Goal: Task Accomplishment & Management: Use online tool/utility

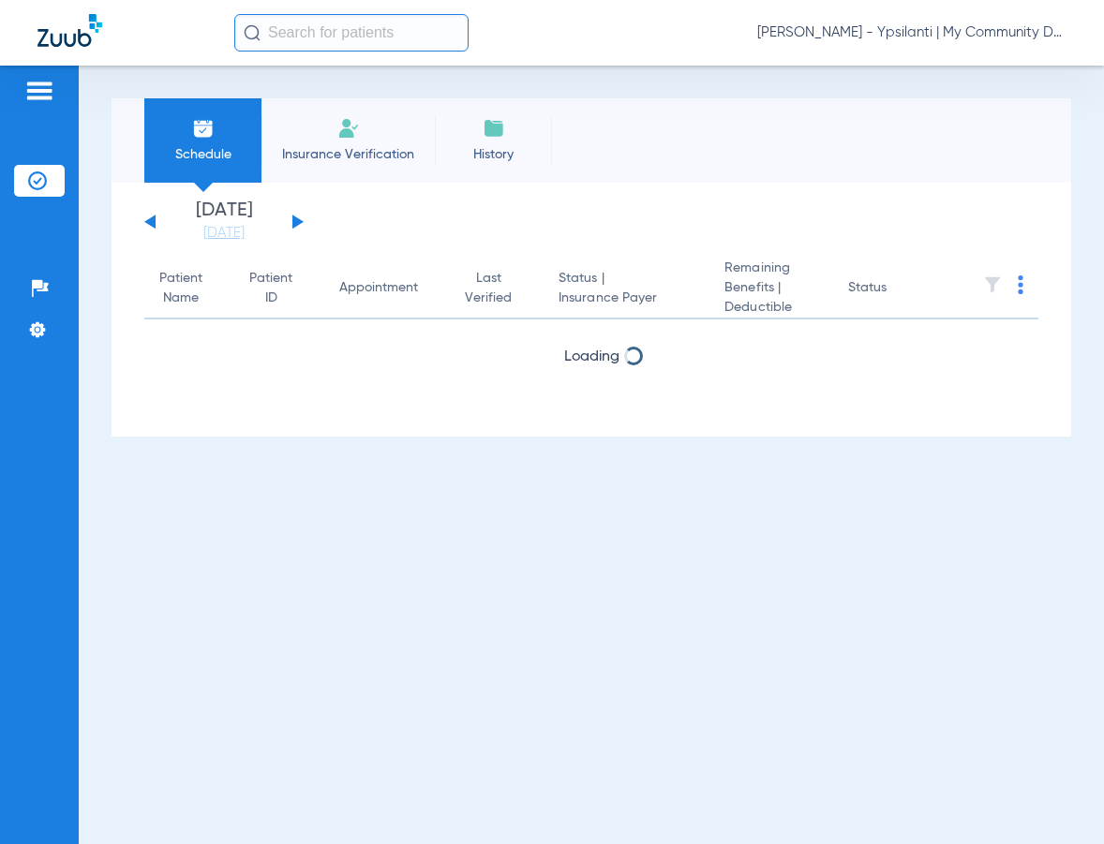
click at [841, 32] on span "[PERSON_NAME] - Ypsilanti | My Community Dental Centers" at bounding box center [911, 32] width 309 height 19
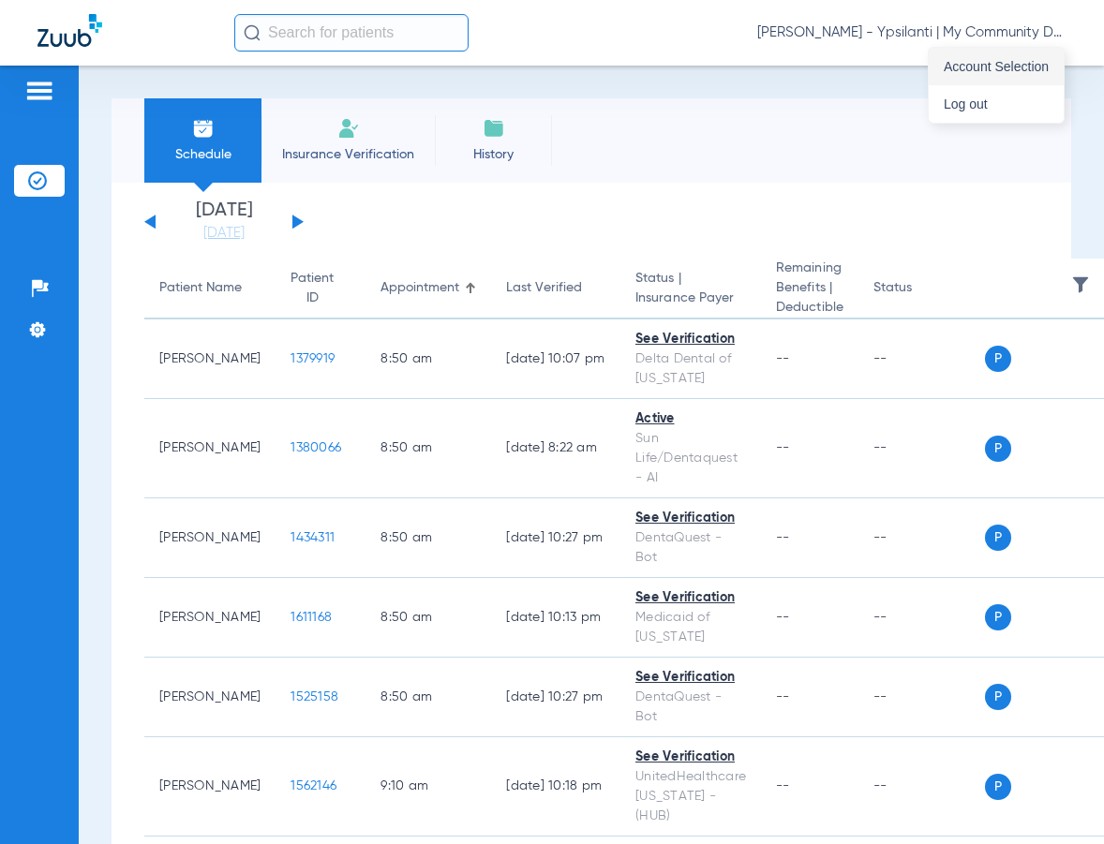
click at [971, 63] on span "Account Selection" at bounding box center [996, 66] width 105 height 13
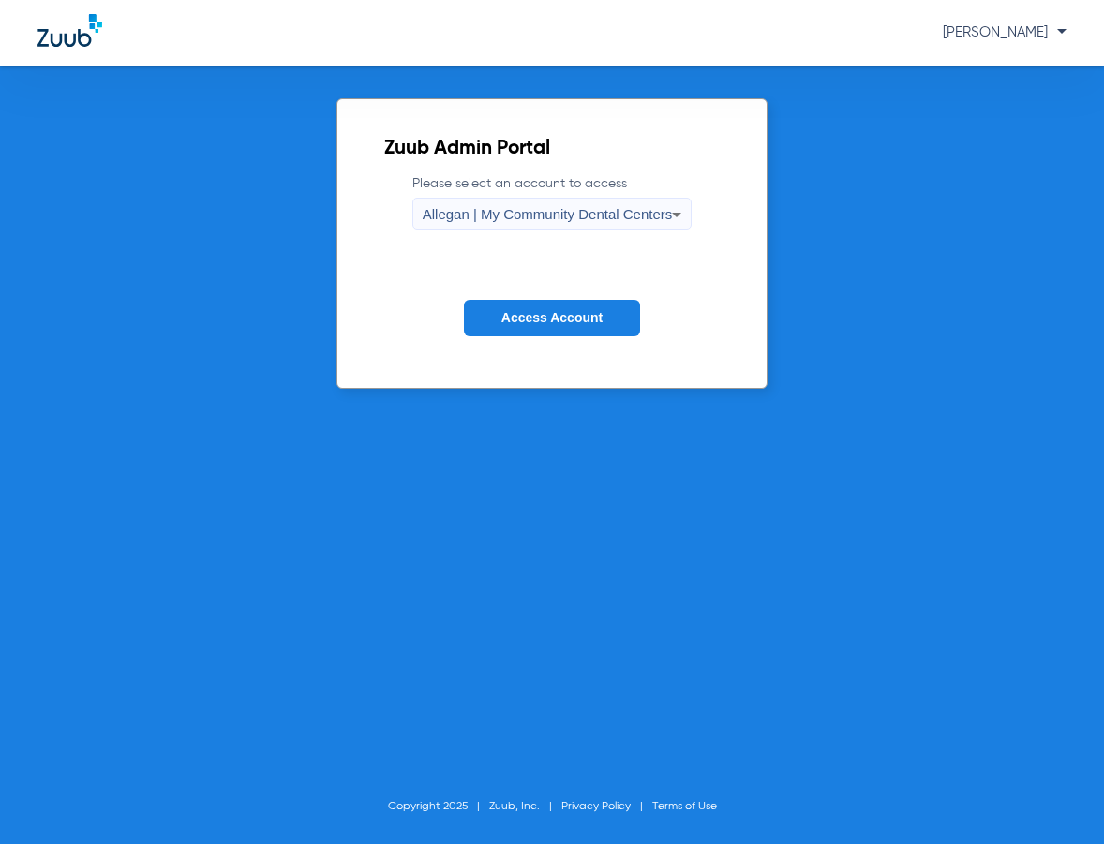
click at [470, 206] on span "Allegan | My Community Dental Centers" at bounding box center [548, 214] width 250 height 16
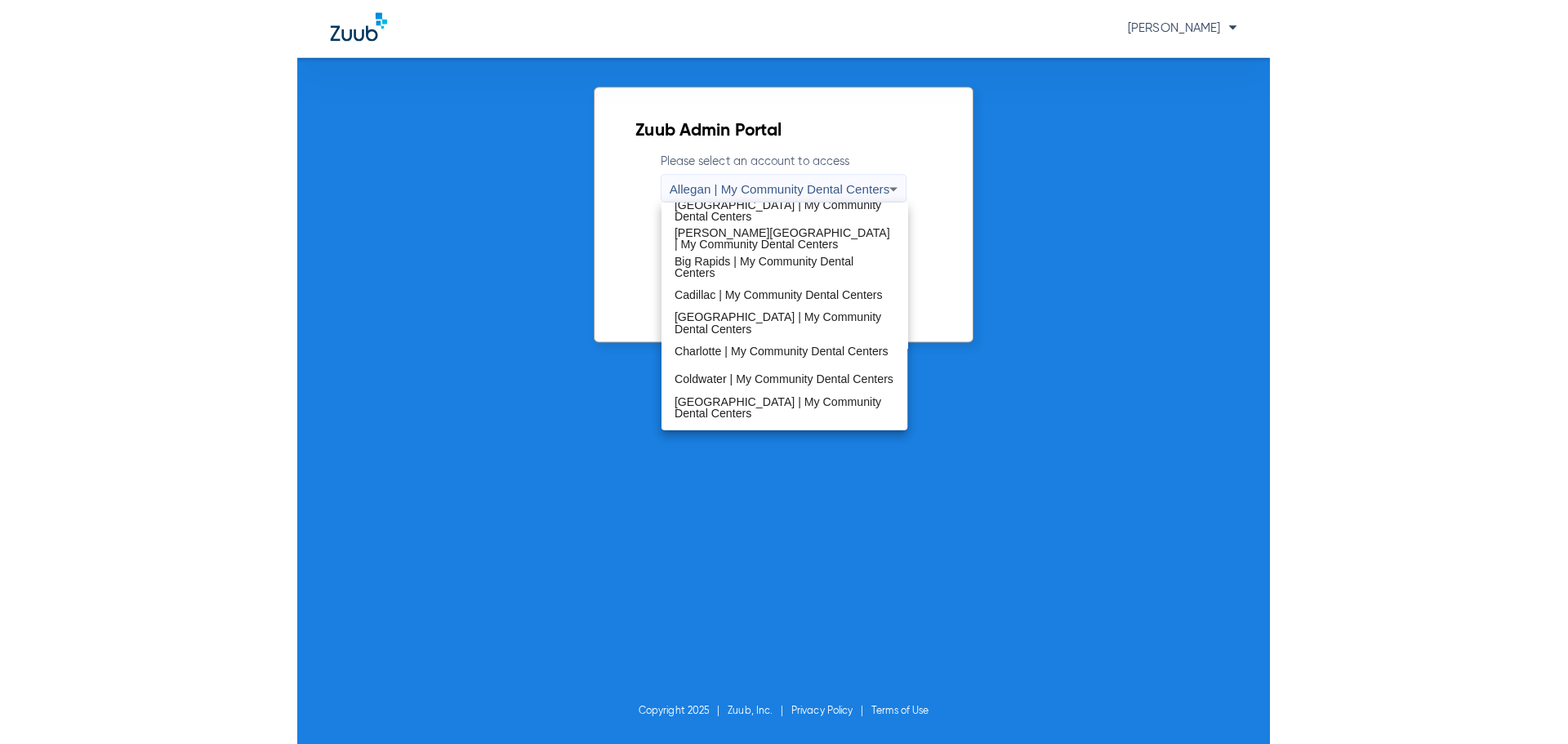
scroll to position [163, 0]
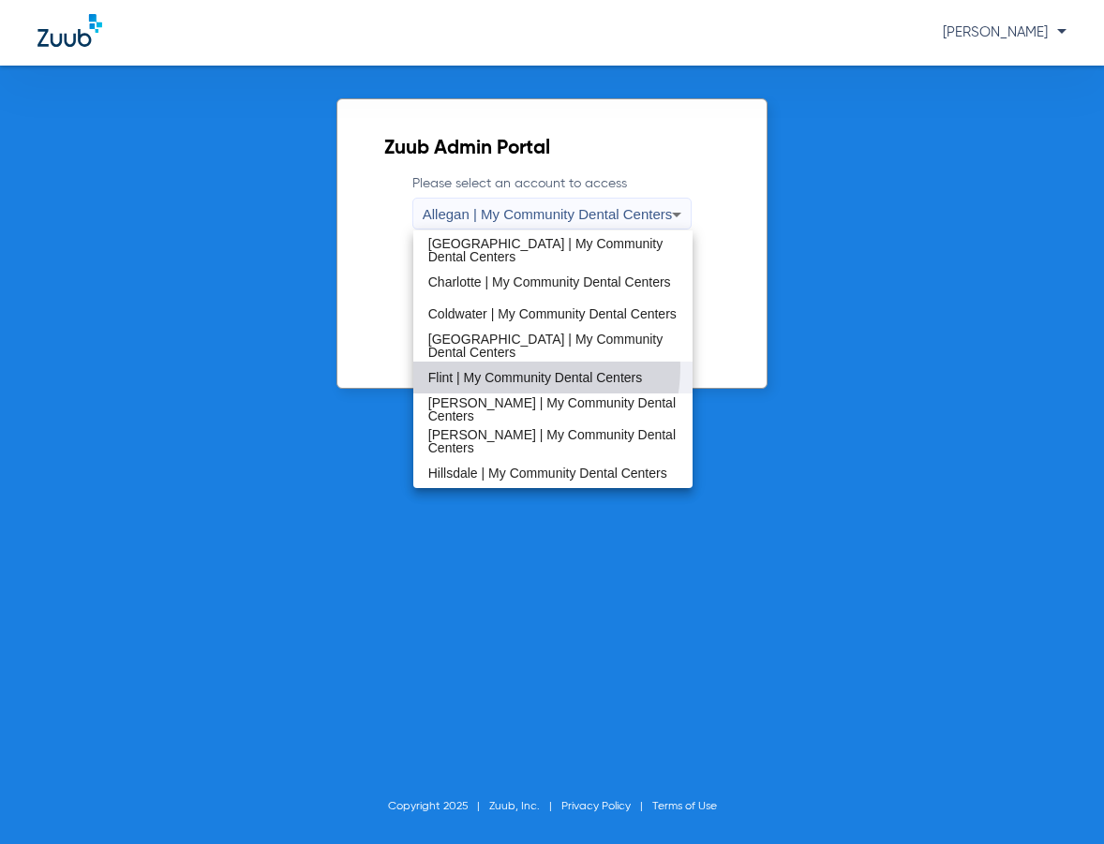
click at [500, 366] on mat-option "Flint | My Community Dental Centers" at bounding box center [553, 378] width 280 height 32
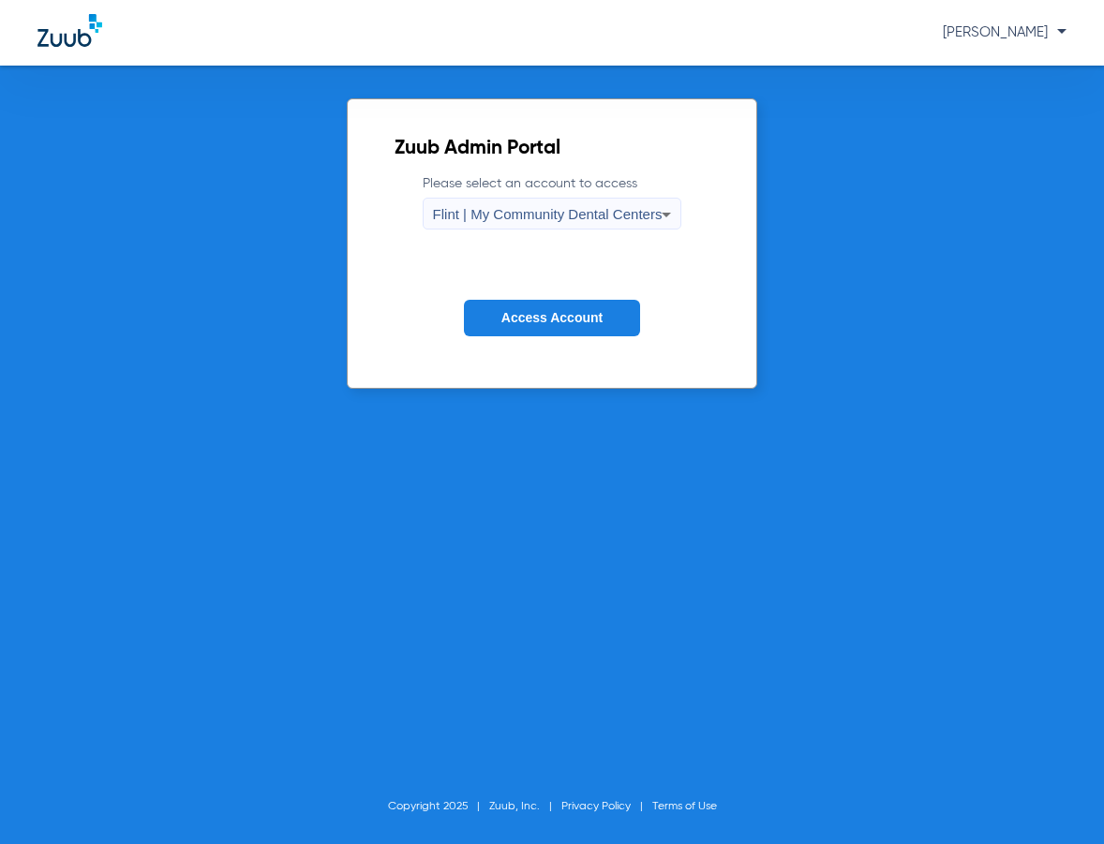
click at [520, 315] on span "Access Account" at bounding box center [551, 317] width 101 height 15
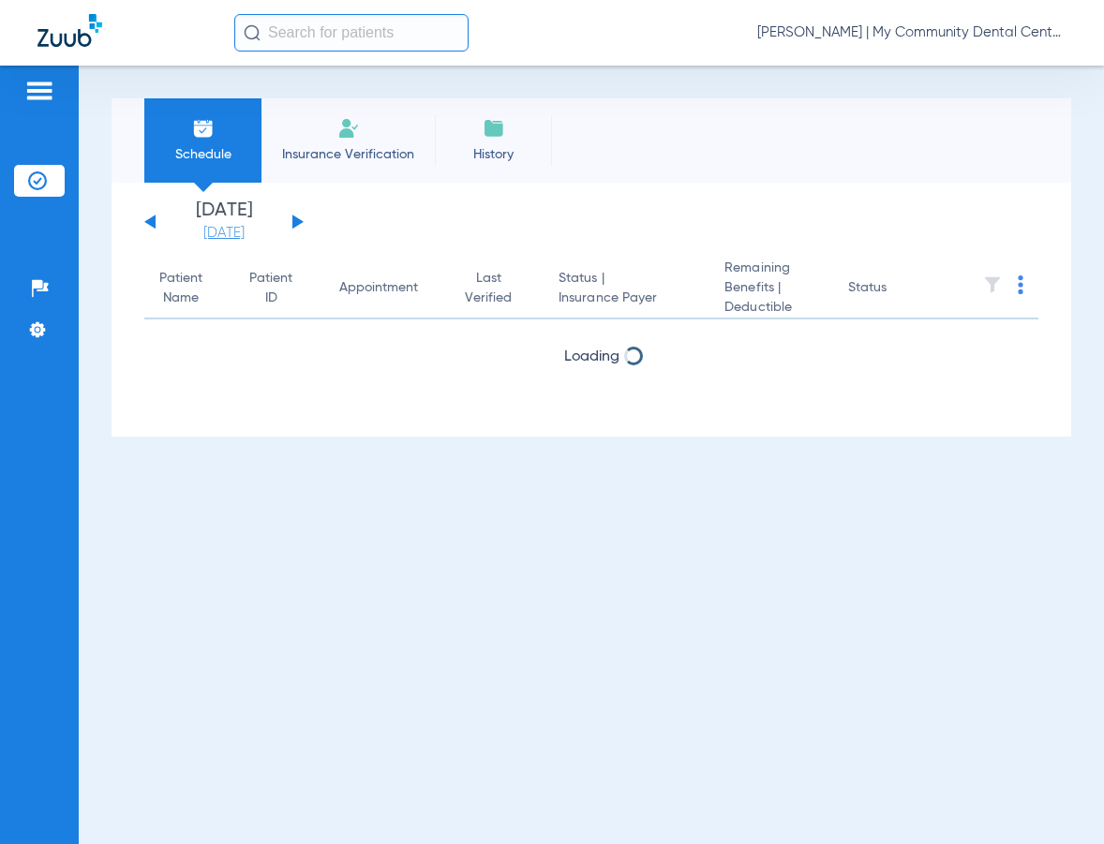
click at [232, 229] on link "[DATE]" at bounding box center [224, 233] width 112 height 19
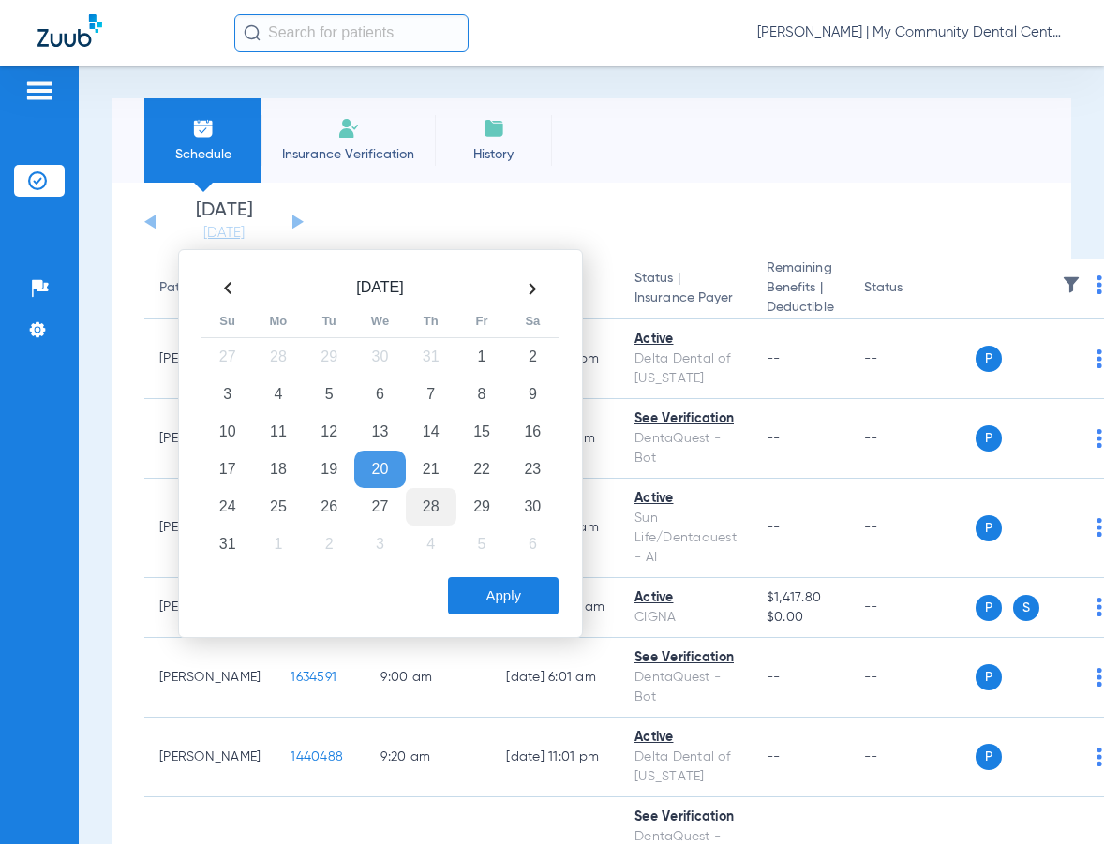
click at [437, 506] on td "28" at bounding box center [431, 506] width 51 height 37
click at [500, 592] on button "Apply" at bounding box center [503, 595] width 111 height 37
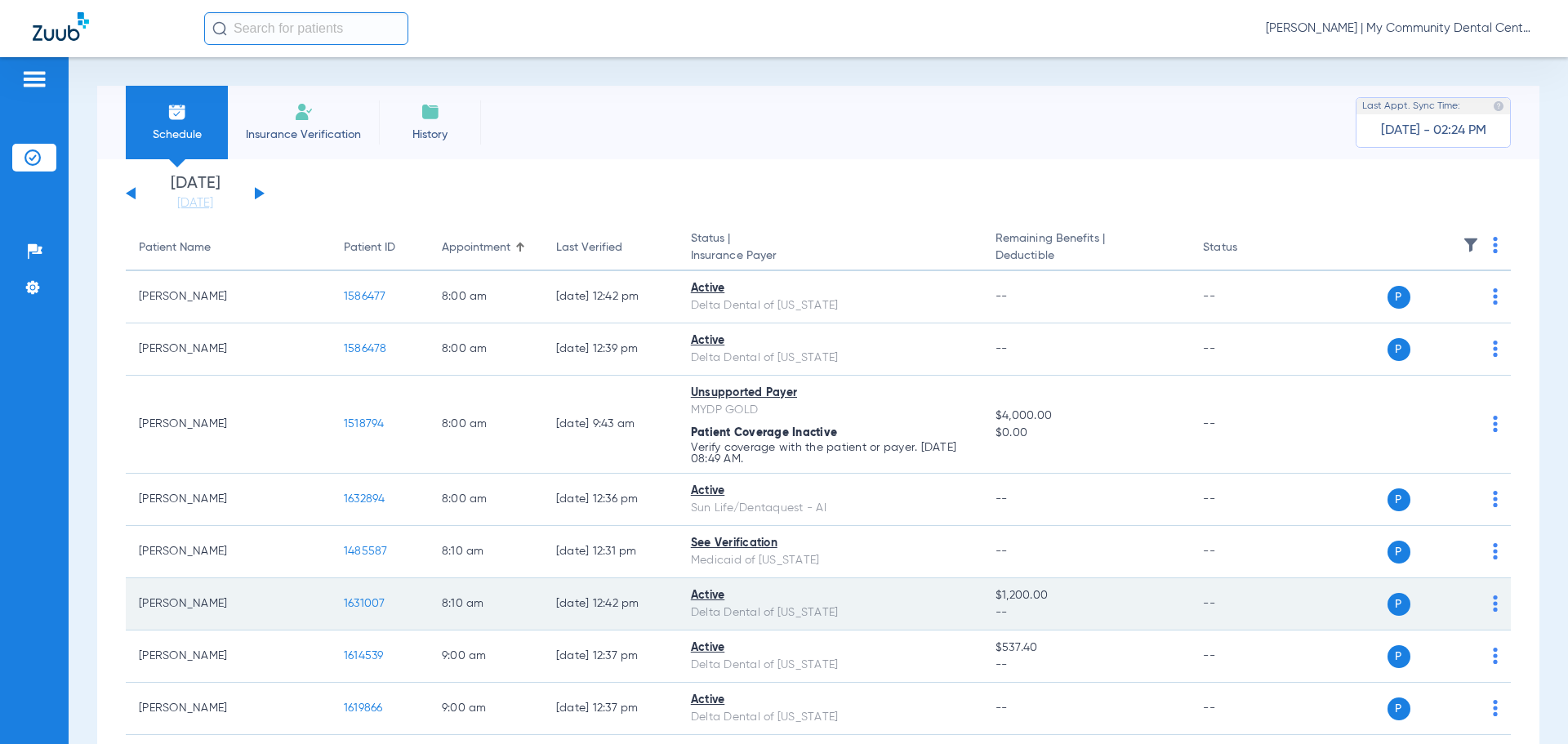
click at [344, 599] on span "1631007" at bounding box center [365, 603] width 42 height 11
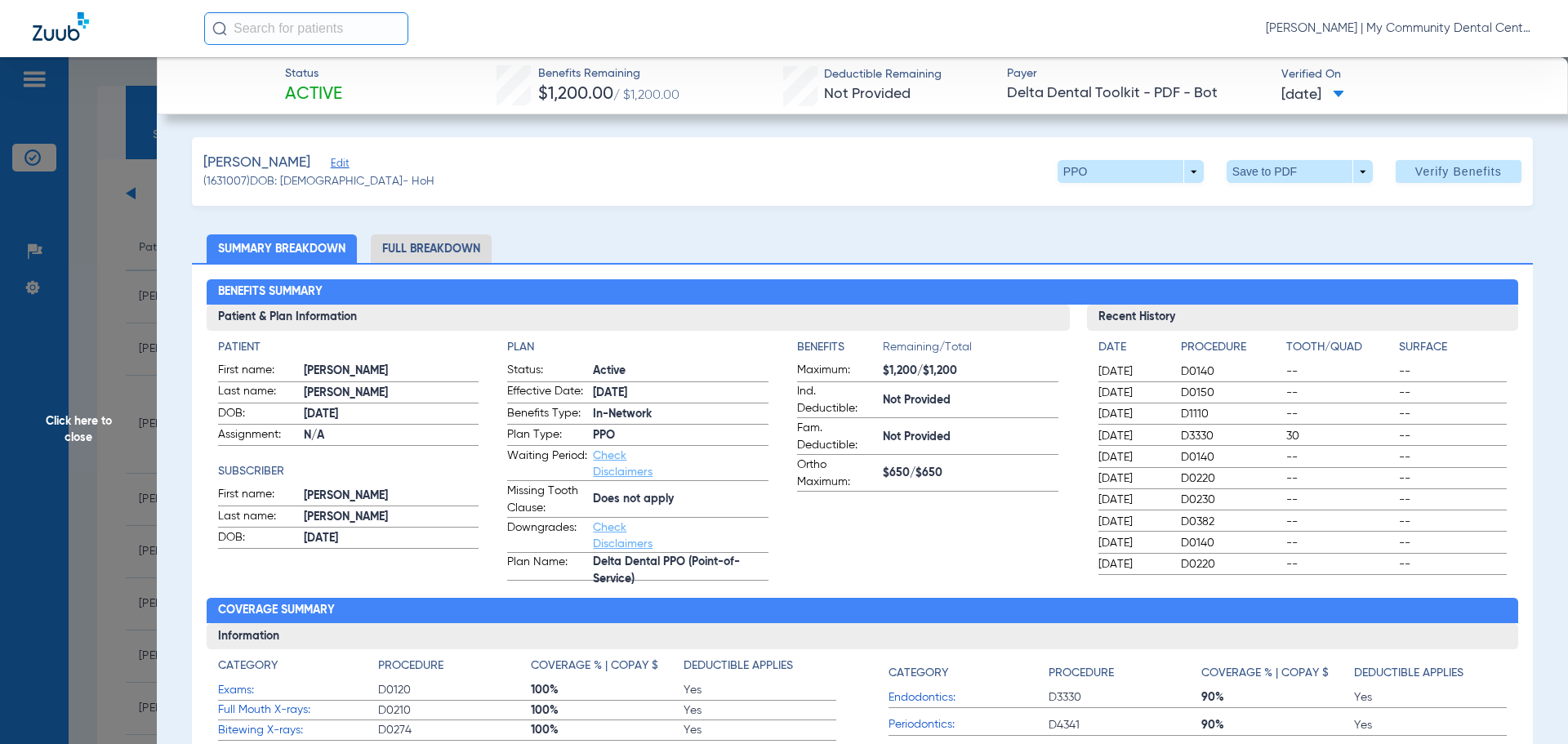
click at [427, 256] on li "Full Breakdown" at bounding box center [431, 248] width 121 height 29
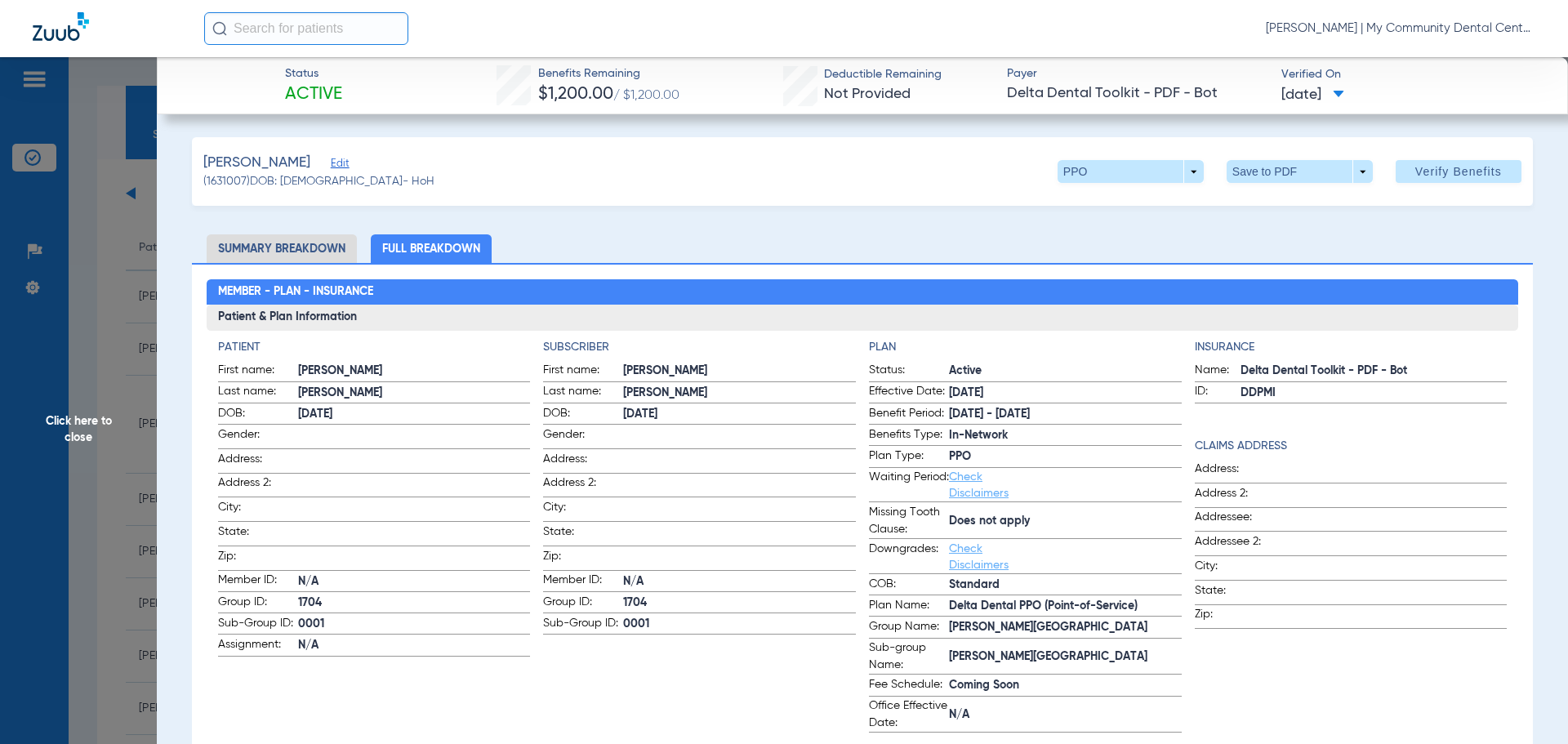
click at [45, 423] on span "Click here to close" at bounding box center [78, 429] width 157 height 744
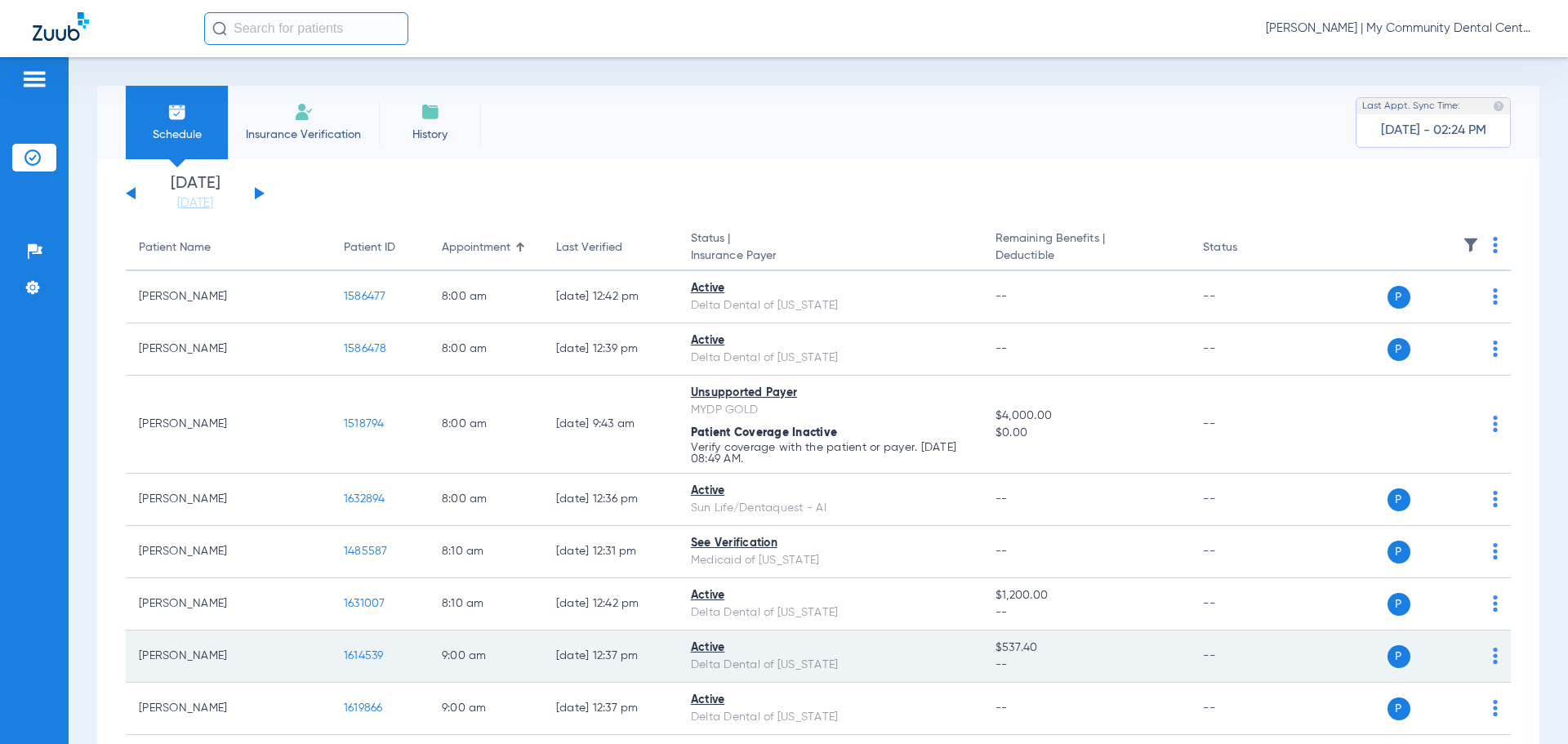
click at [344, 657] on span "1614539" at bounding box center [364, 655] width 40 height 11
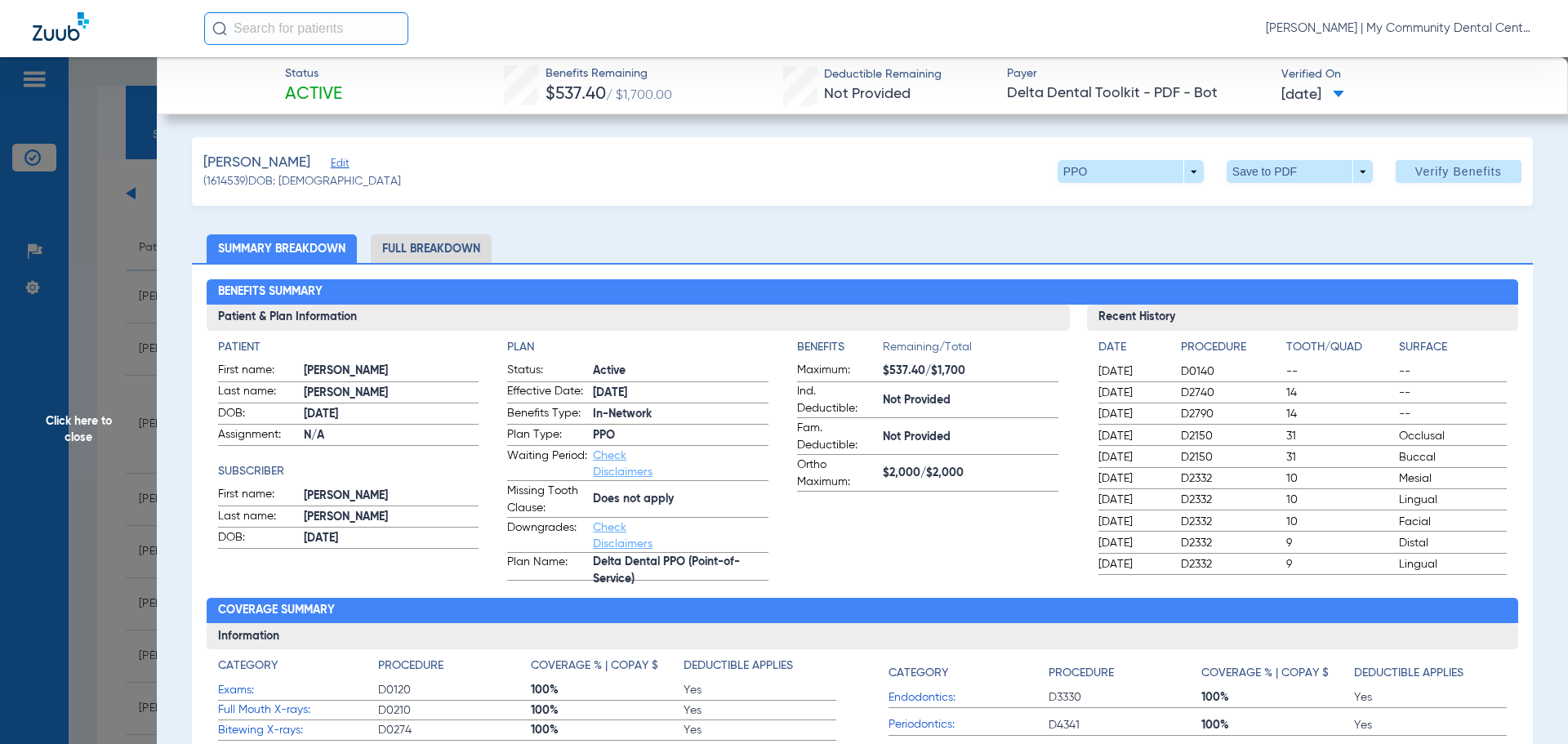
click at [469, 243] on li "Full Breakdown" at bounding box center [431, 248] width 121 height 29
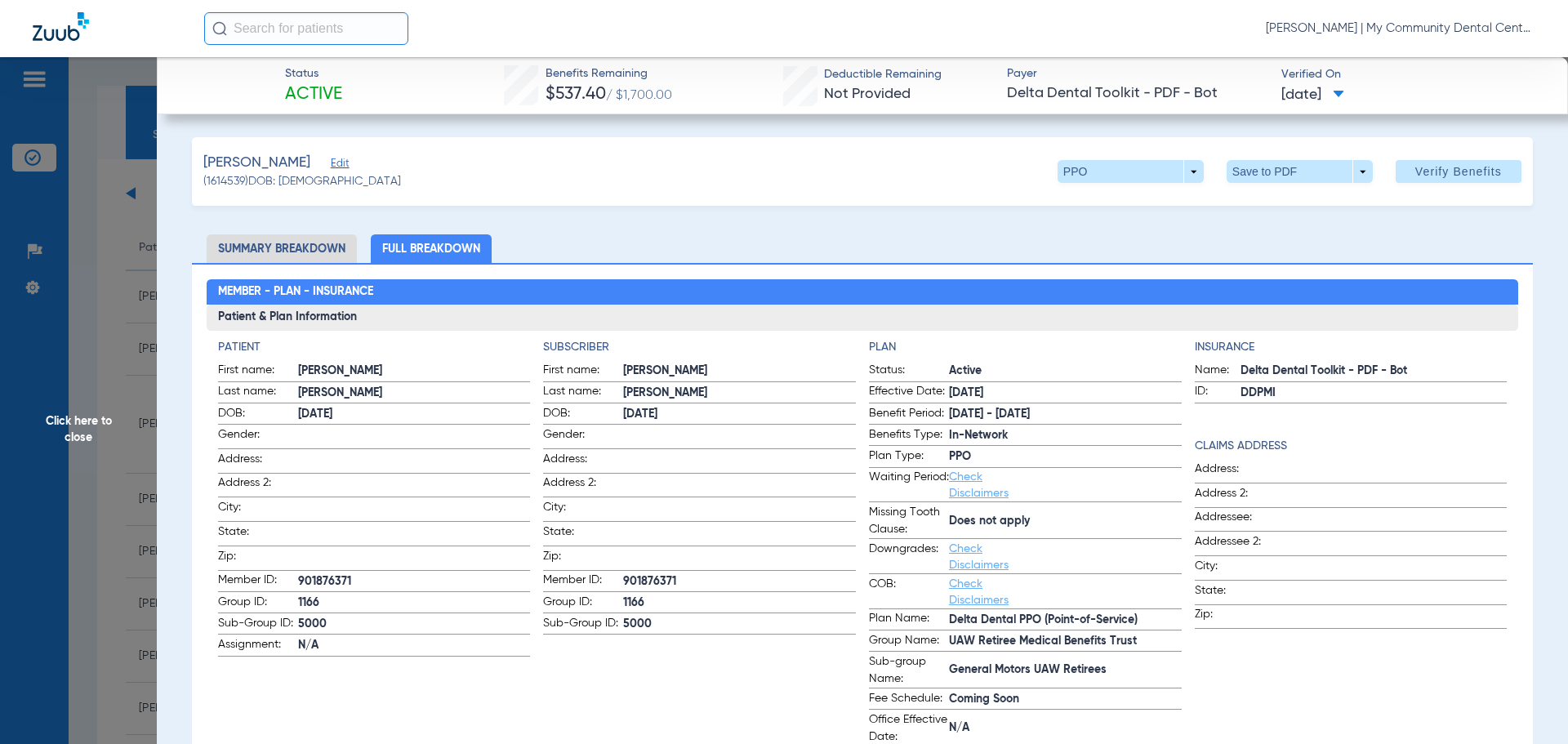
click at [90, 431] on span "Click here to close" at bounding box center [78, 429] width 157 height 744
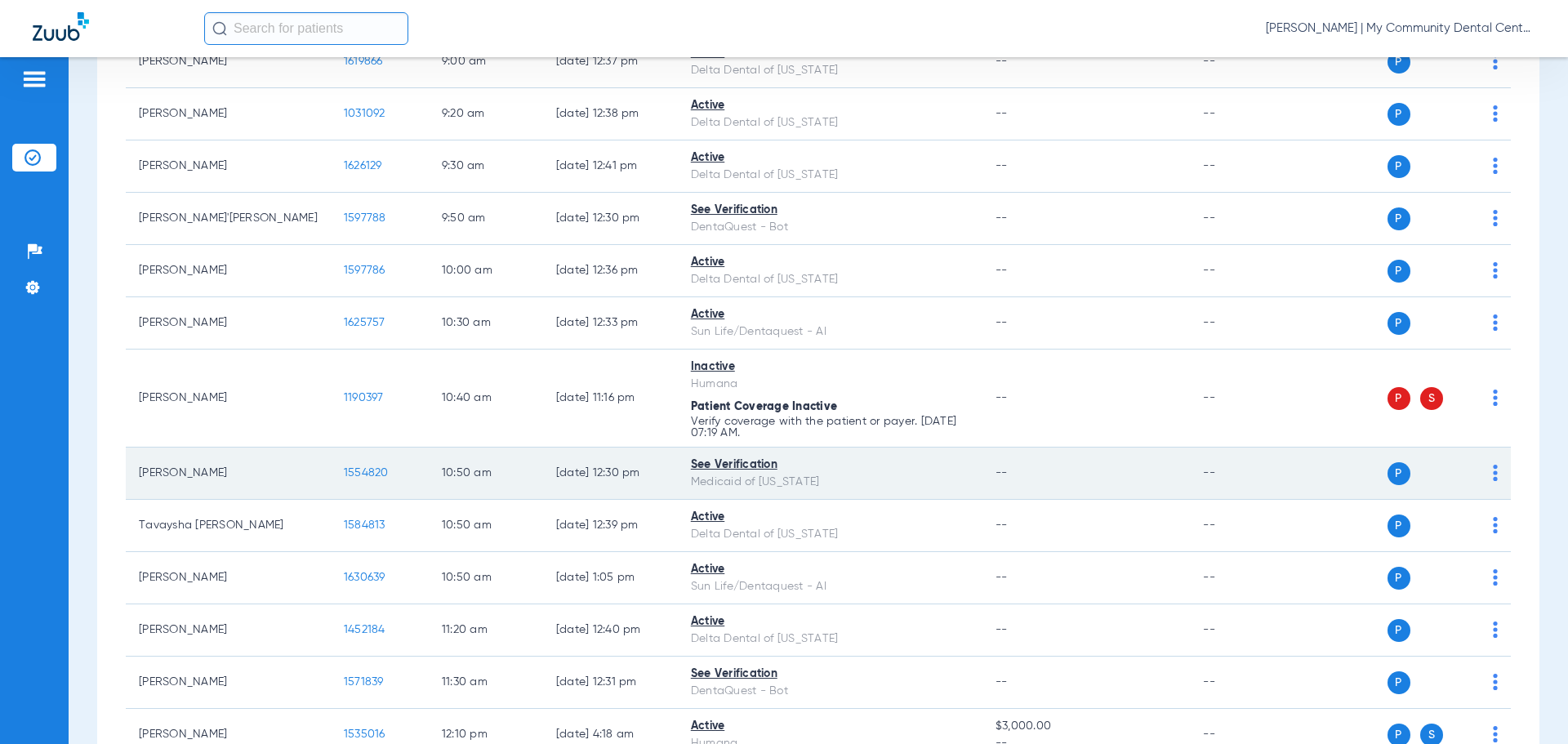
scroll to position [653, 0]
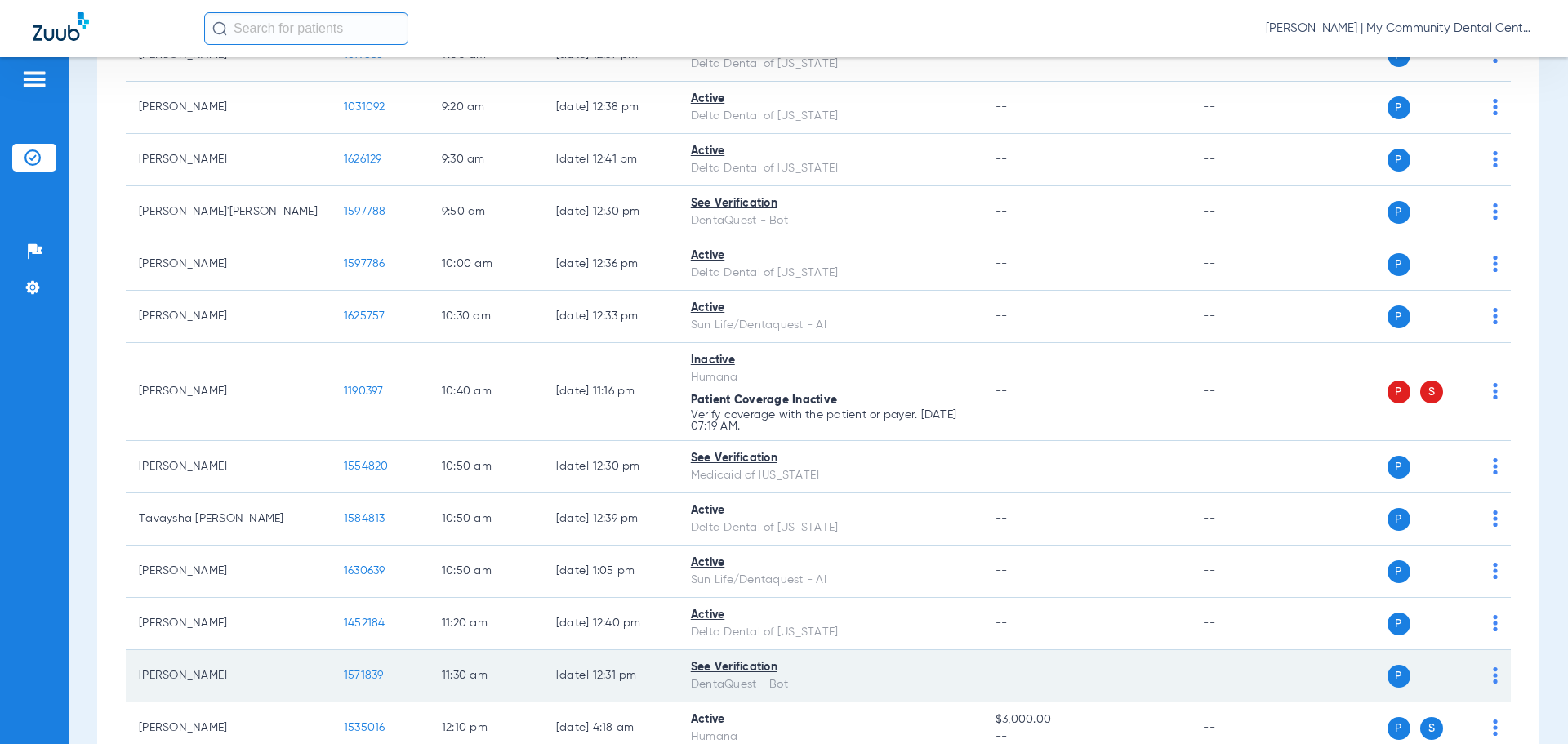
click at [344, 670] on span "1571839" at bounding box center [364, 675] width 40 height 11
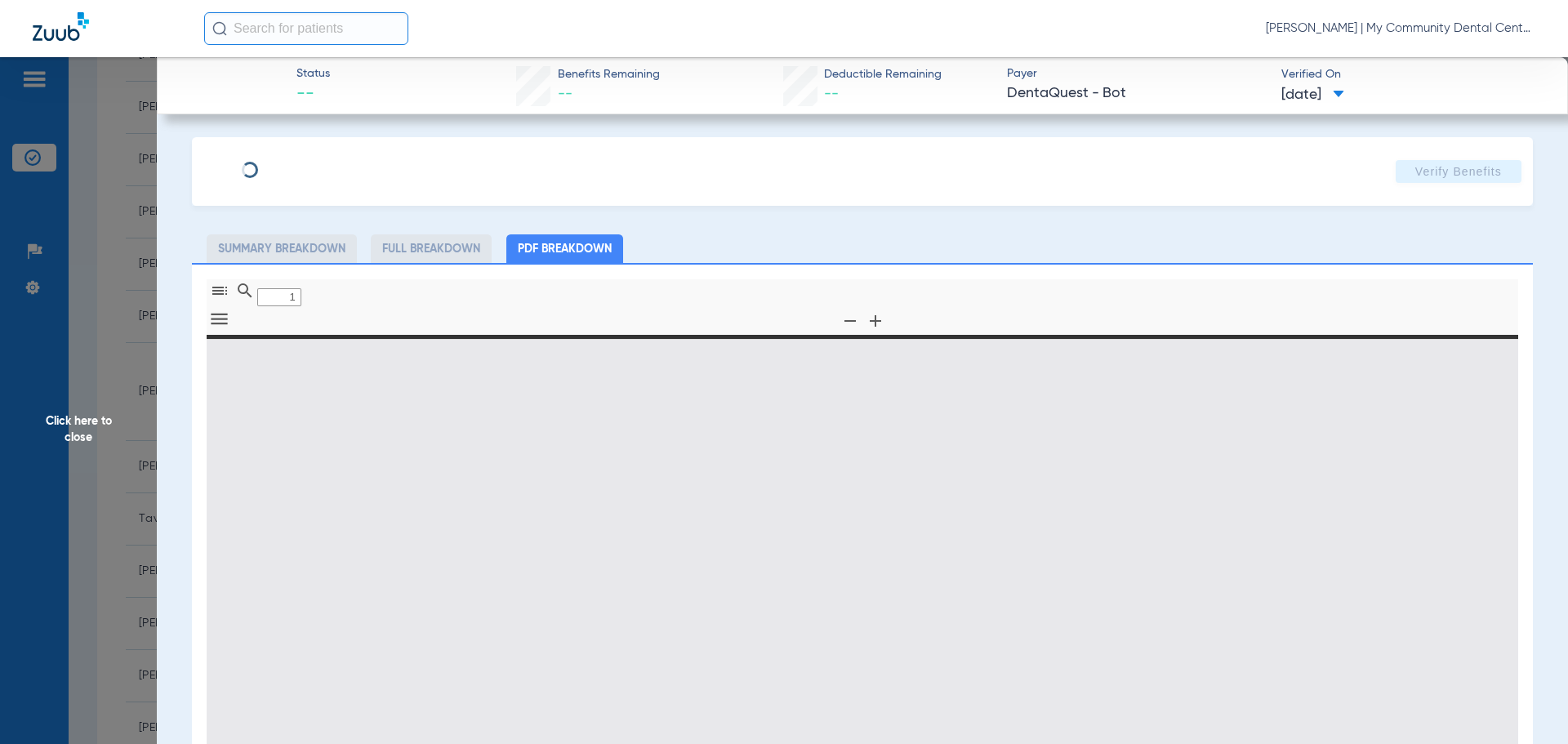
type input "0"
select select "page-width"
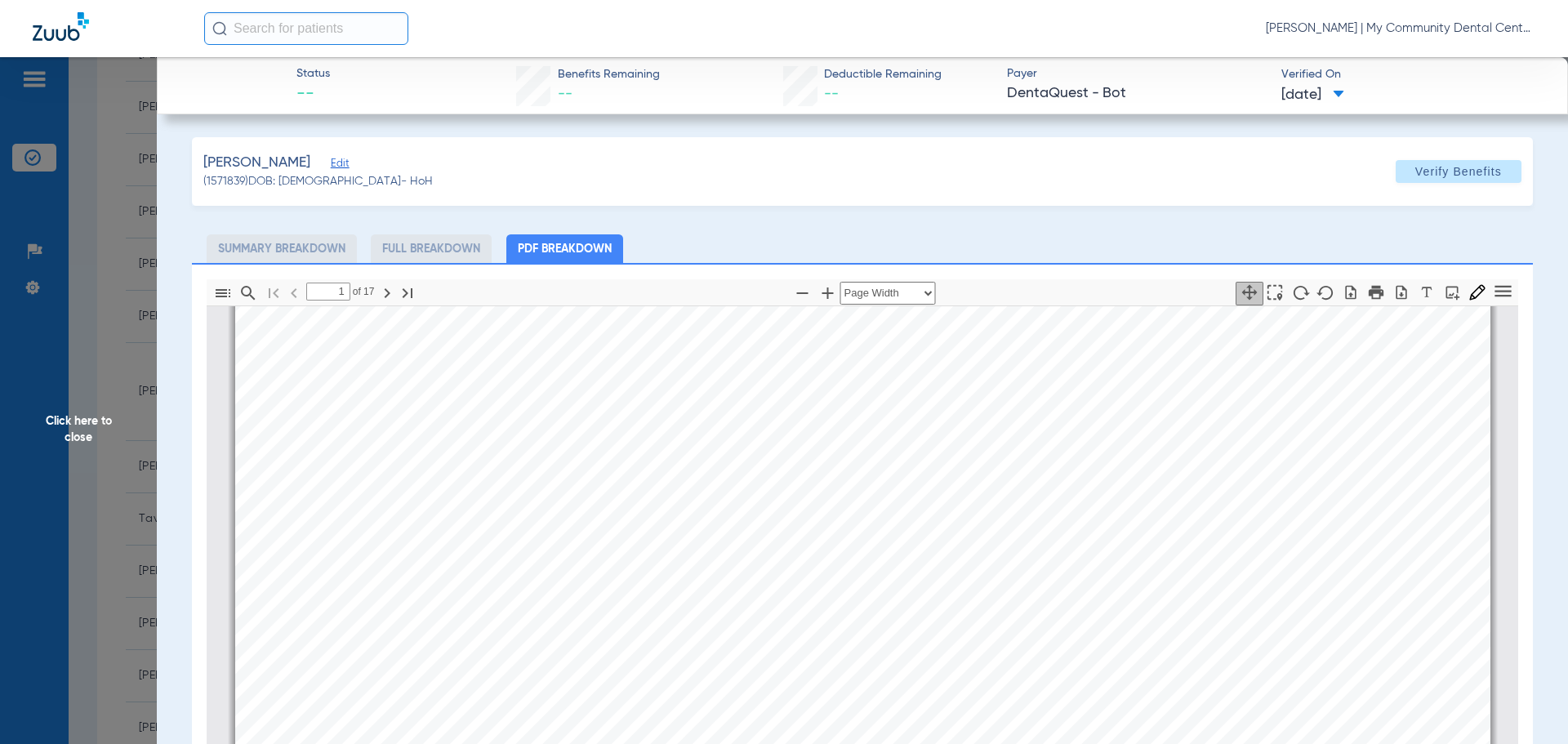
scroll to position [416, 0]
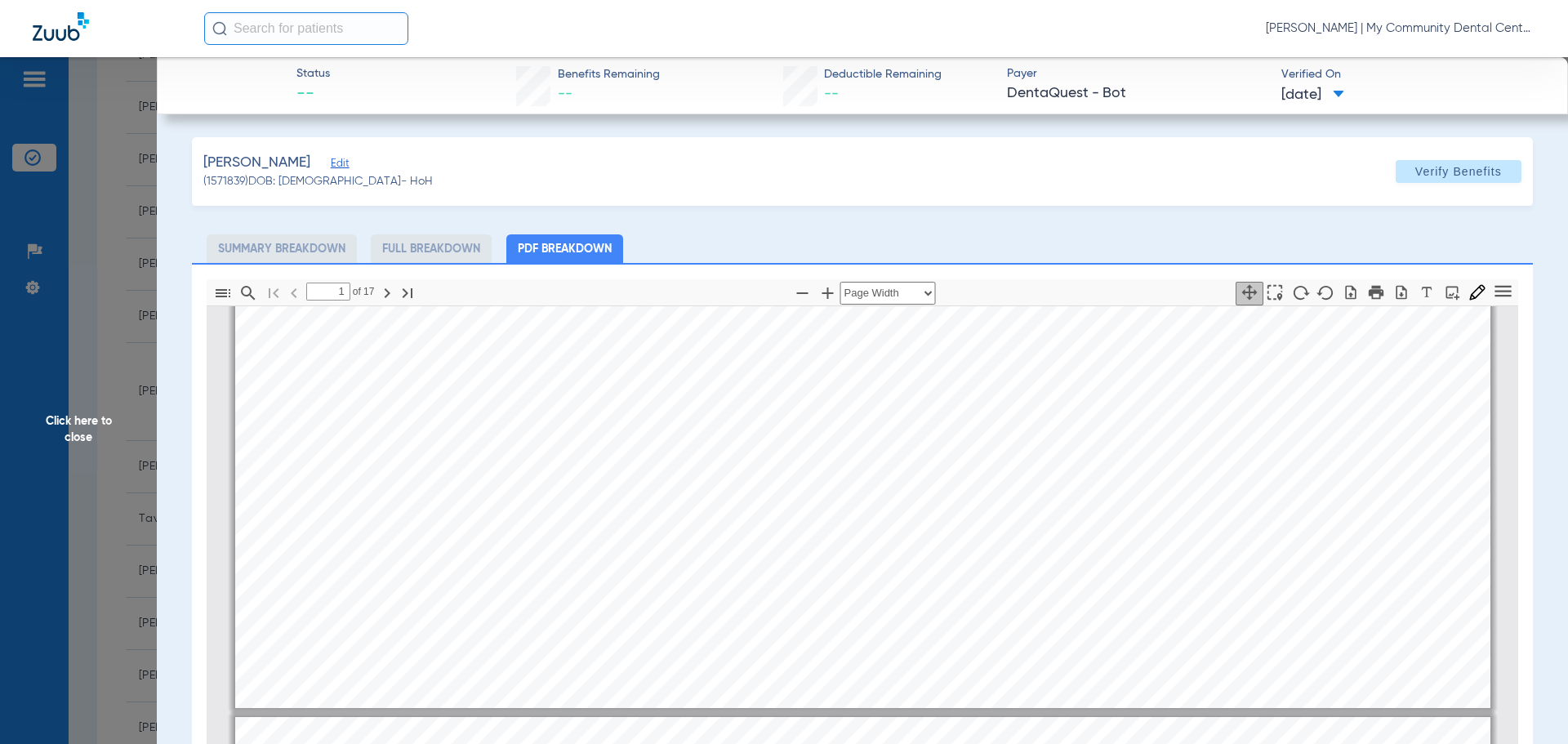
type input "2"
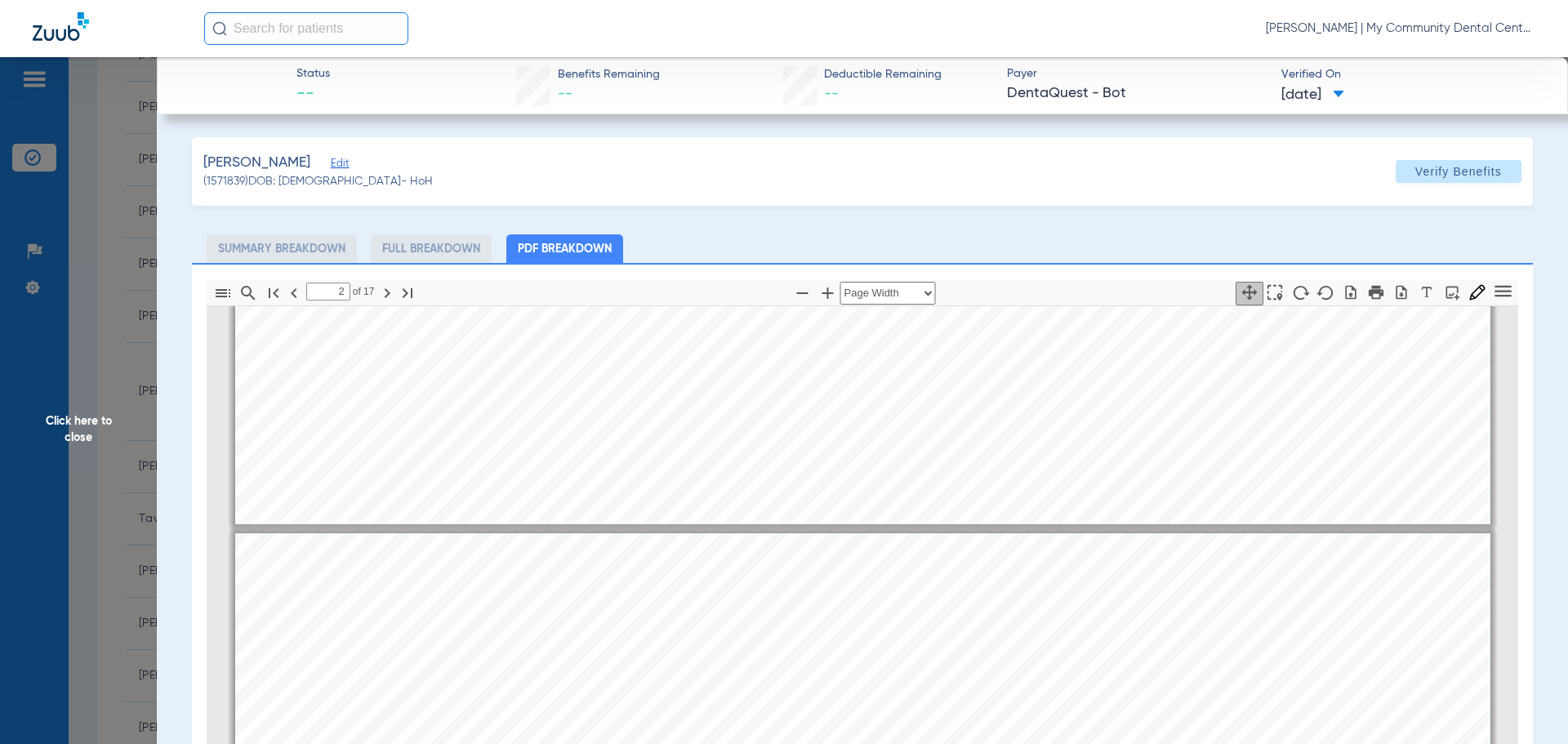
scroll to position [661, 0]
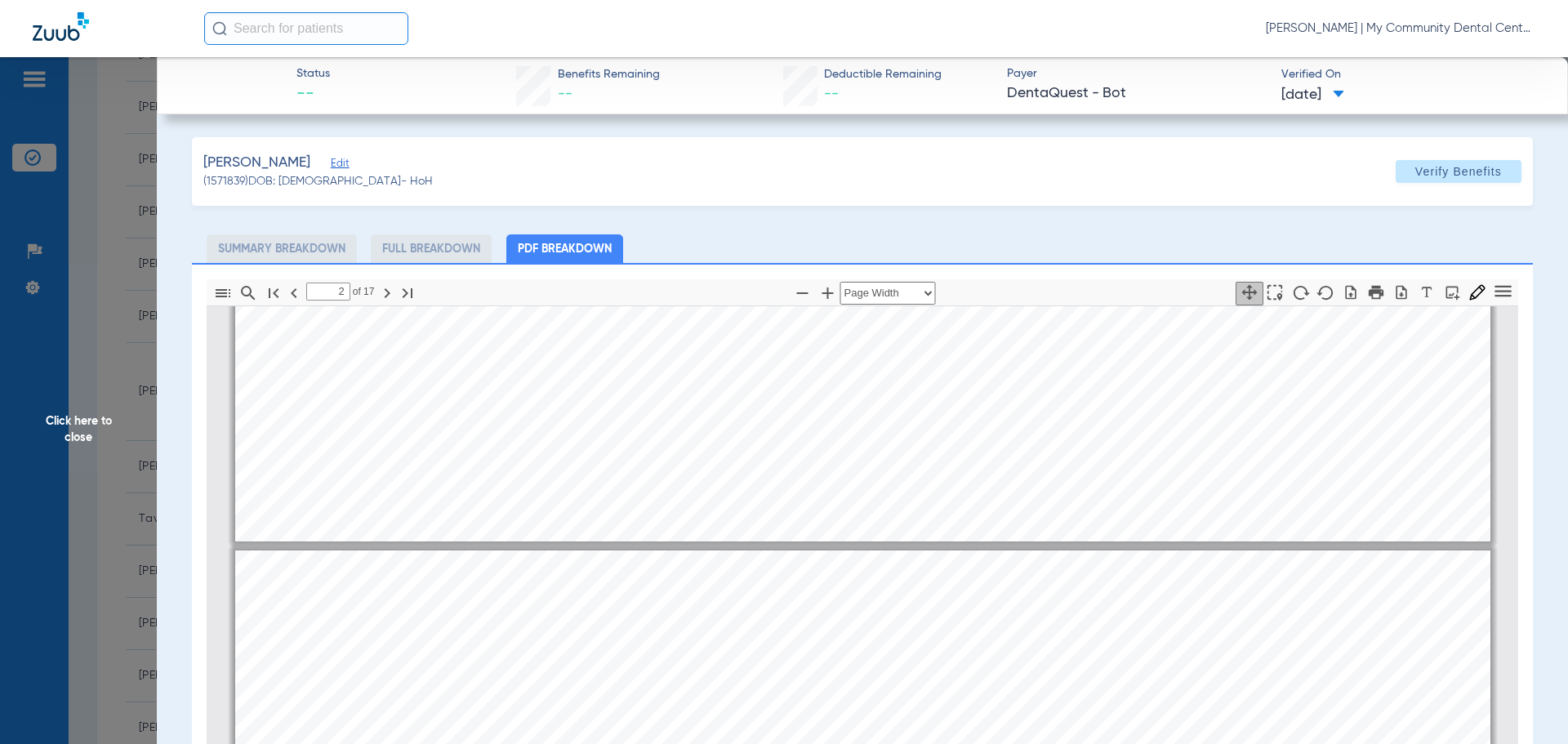
click at [109, 424] on span "Click here to close" at bounding box center [78, 429] width 157 height 744
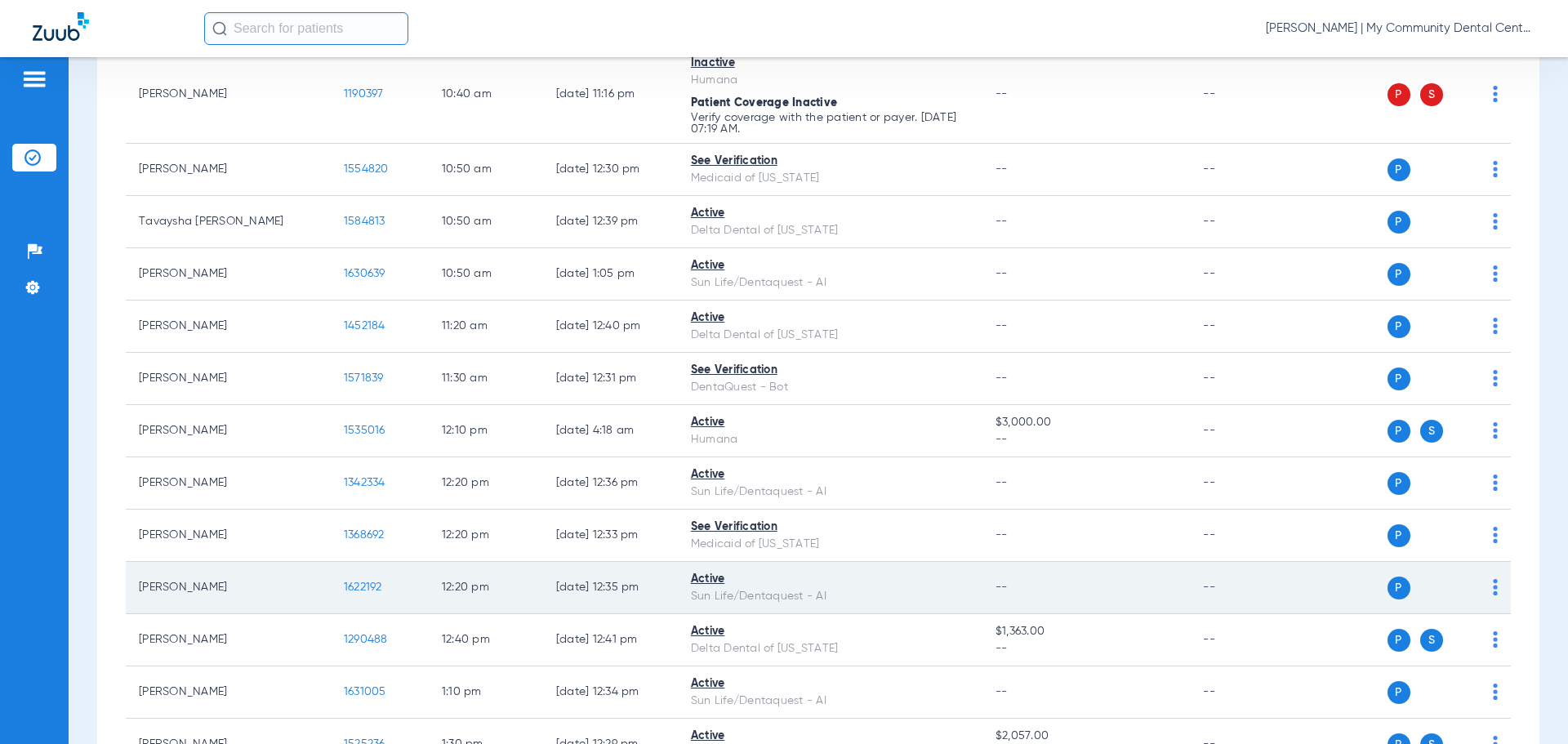
scroll to position [980, 0]
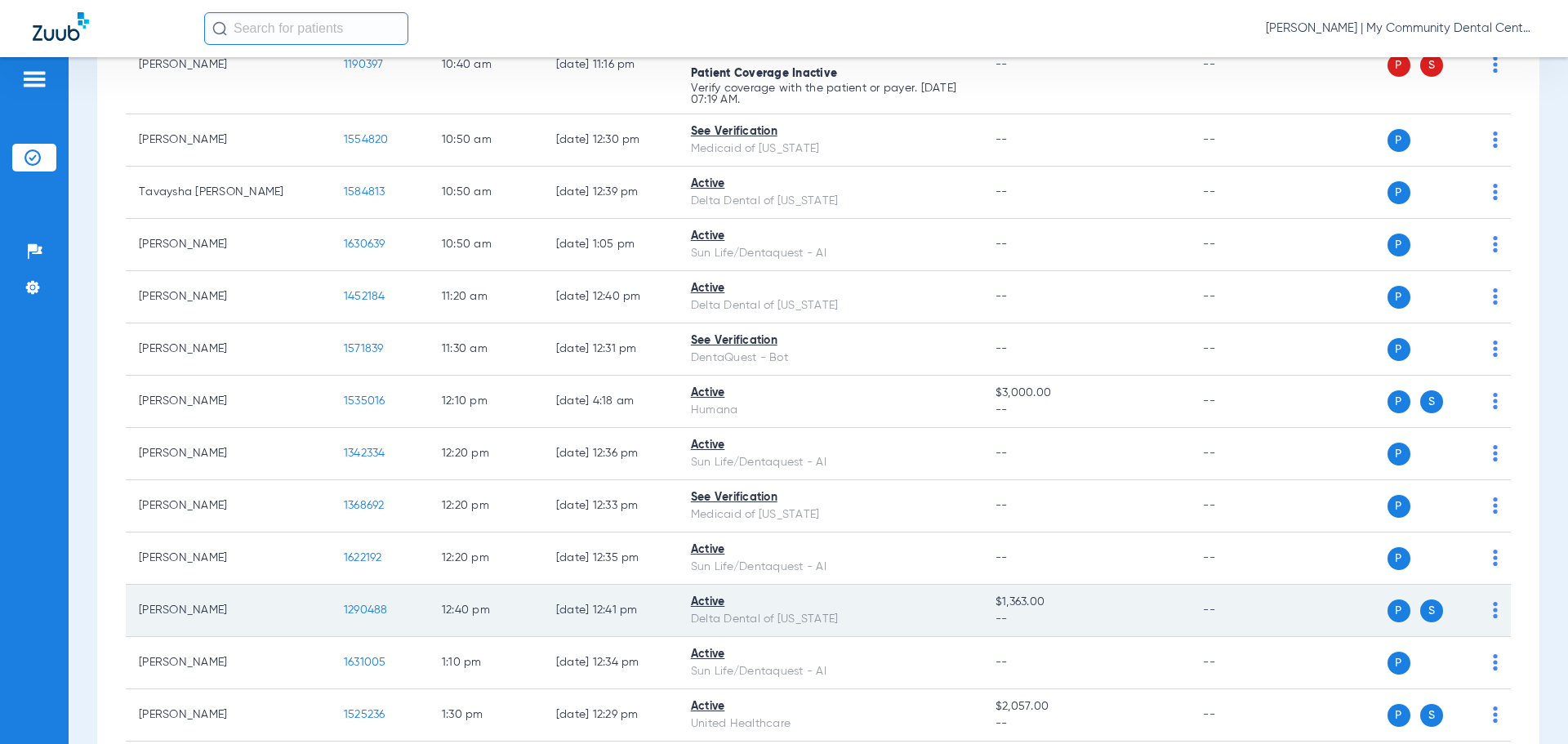
click at [344, 611] on span "1290488" at bounding box center [366, 610] width 44 height 11
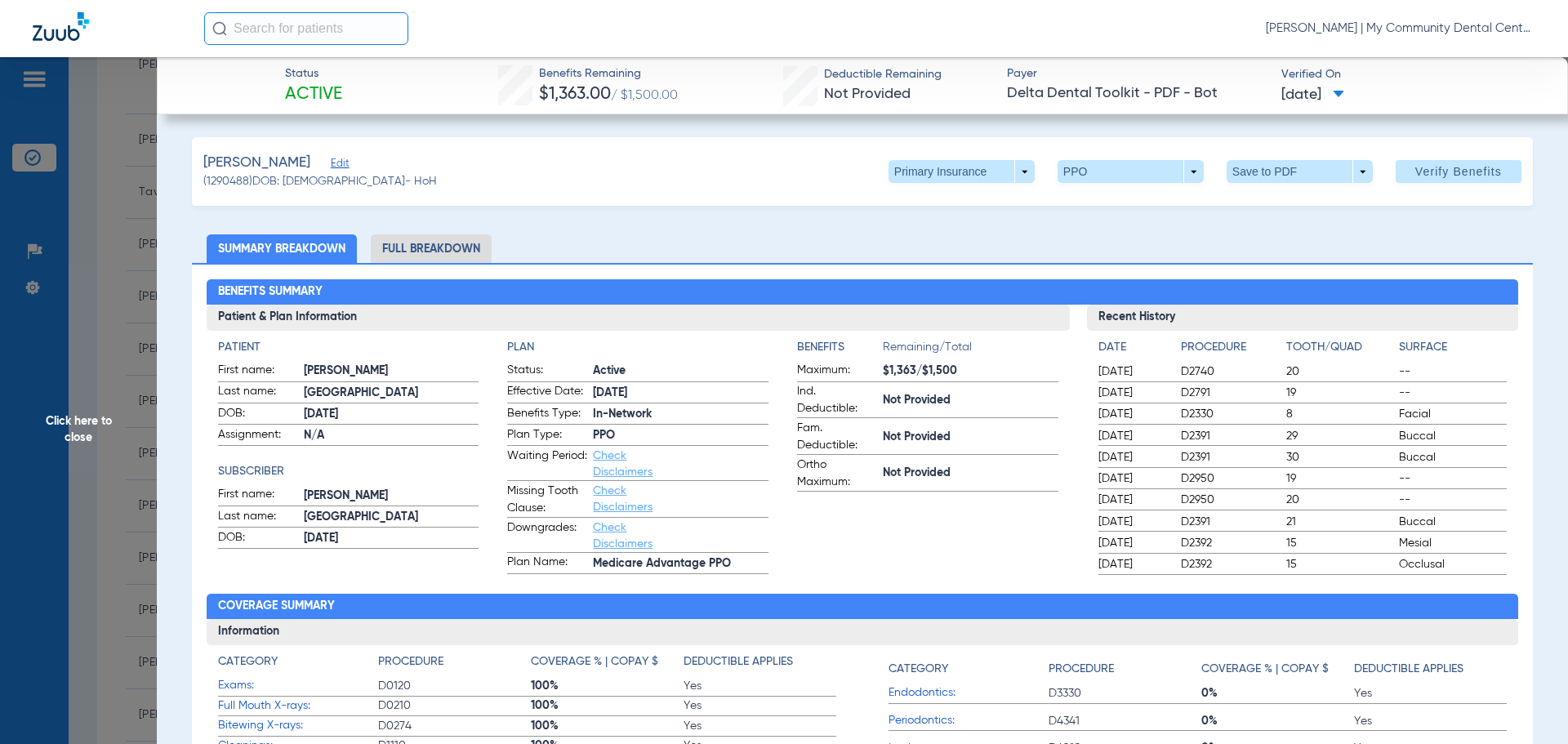
click at [451, 249] on li "Full Breakdown" at bounding box center [431, 248] width 121 height 29
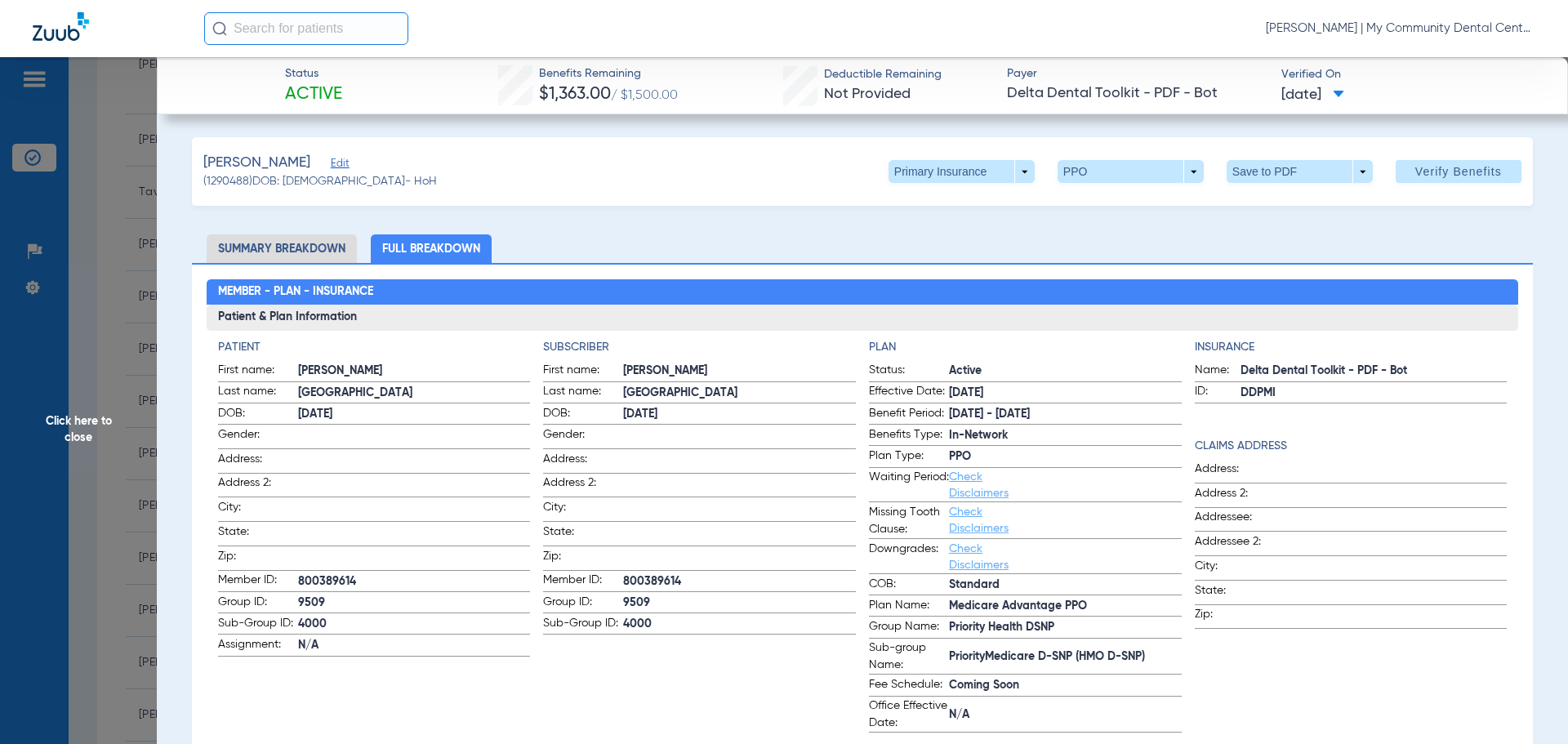
click at [961, 429] on div "Insurance Name: Delta Dental Toolkit - PDF - Bot ID: DDPMI Claims Address Addre…" at bounding box center [1351, 536] width 313 height 394
click at [961, 174] on span at bounding box center [962, 172] width 146 height 23
click at [961, 244] on button "Secondary Insurance" at bounding box center [945, 236] width 134 height 32
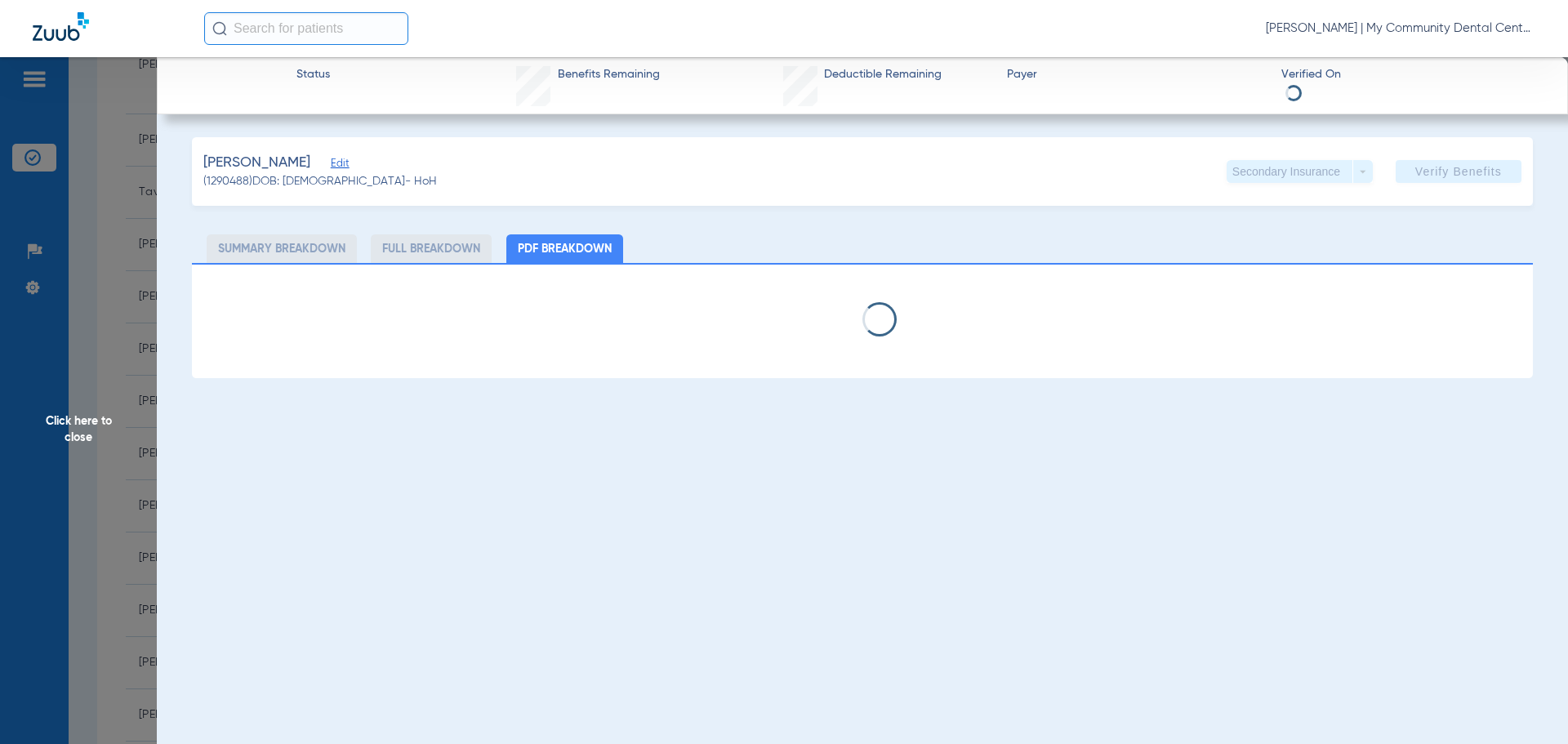
select select "page-width"
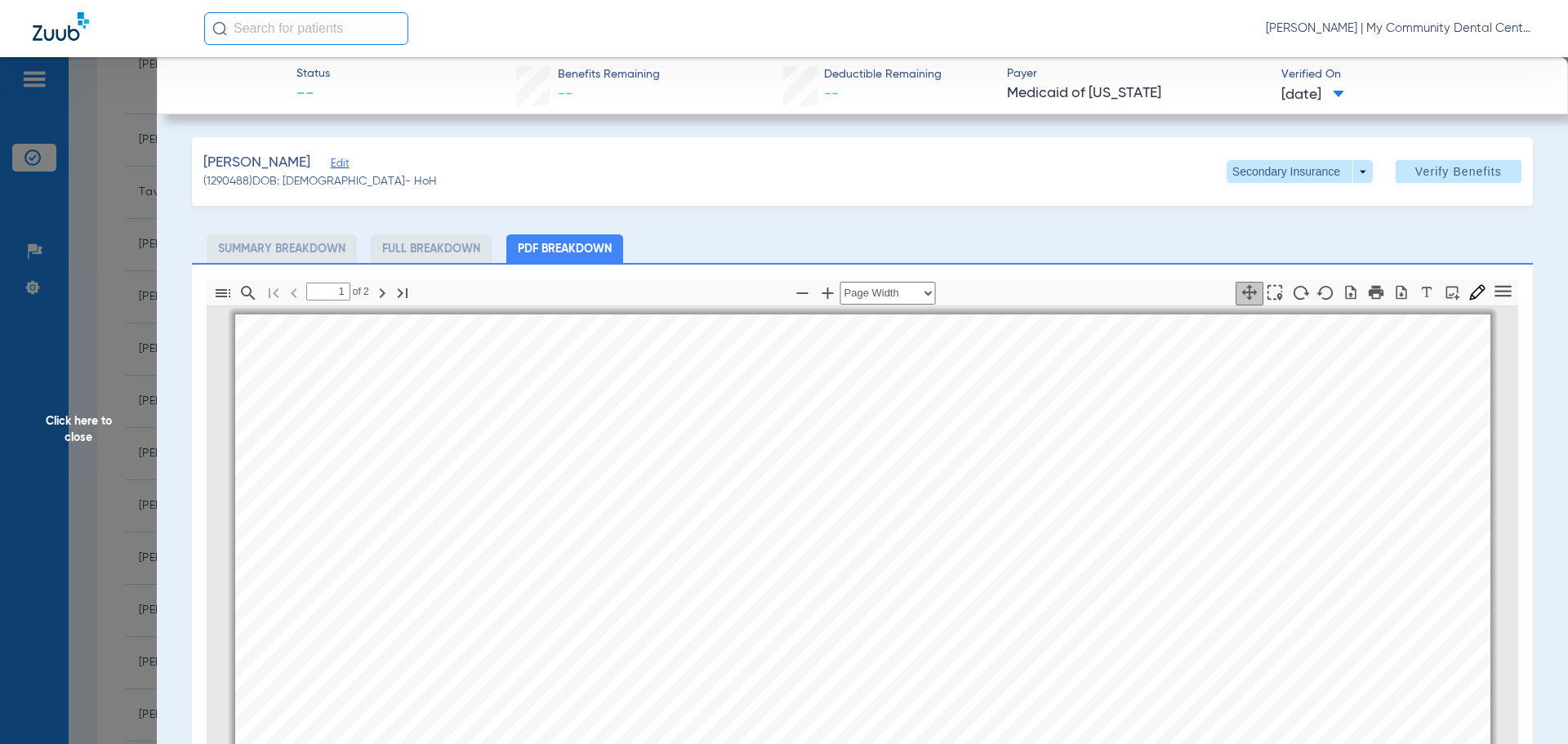
scroll to position [8, 0]
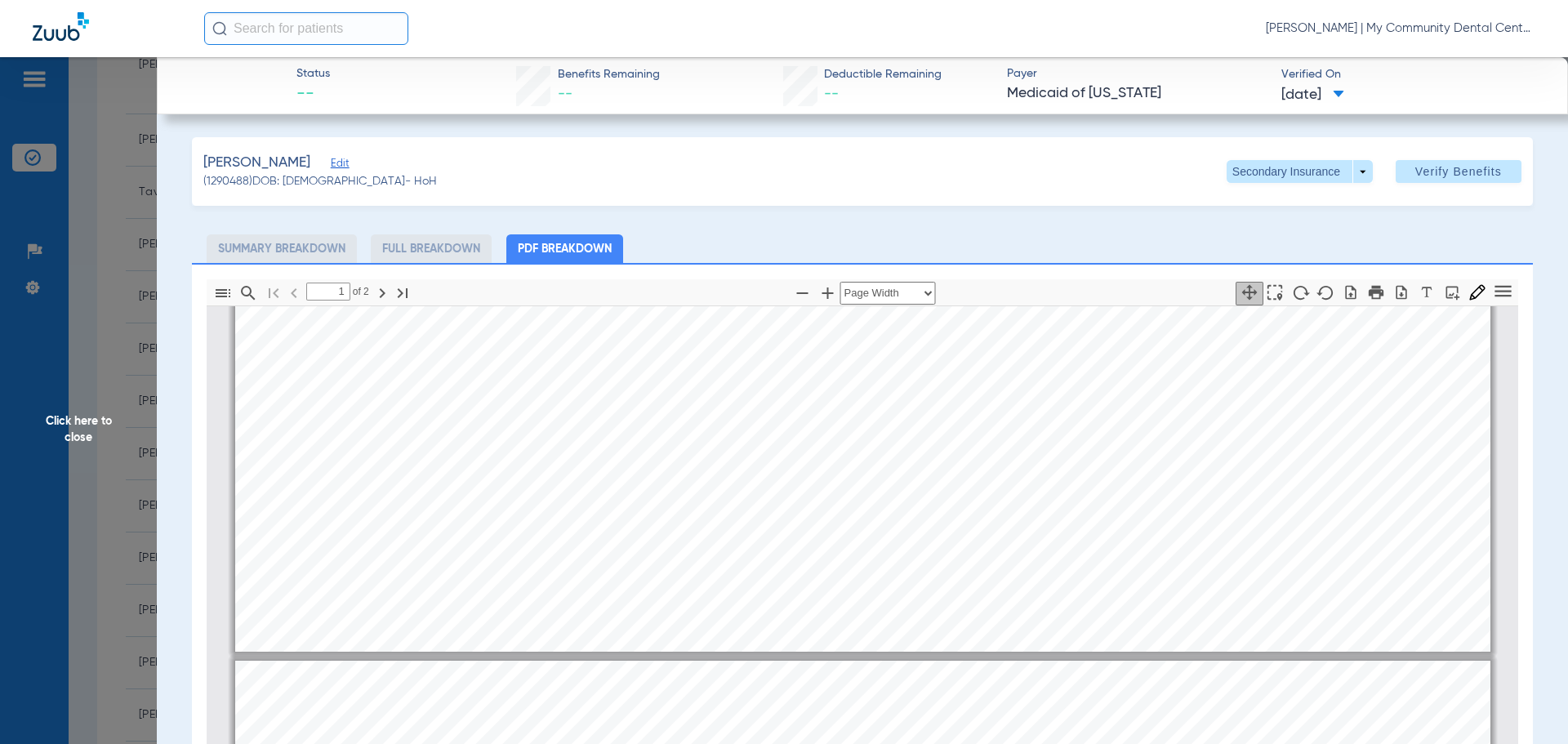
type input "2"
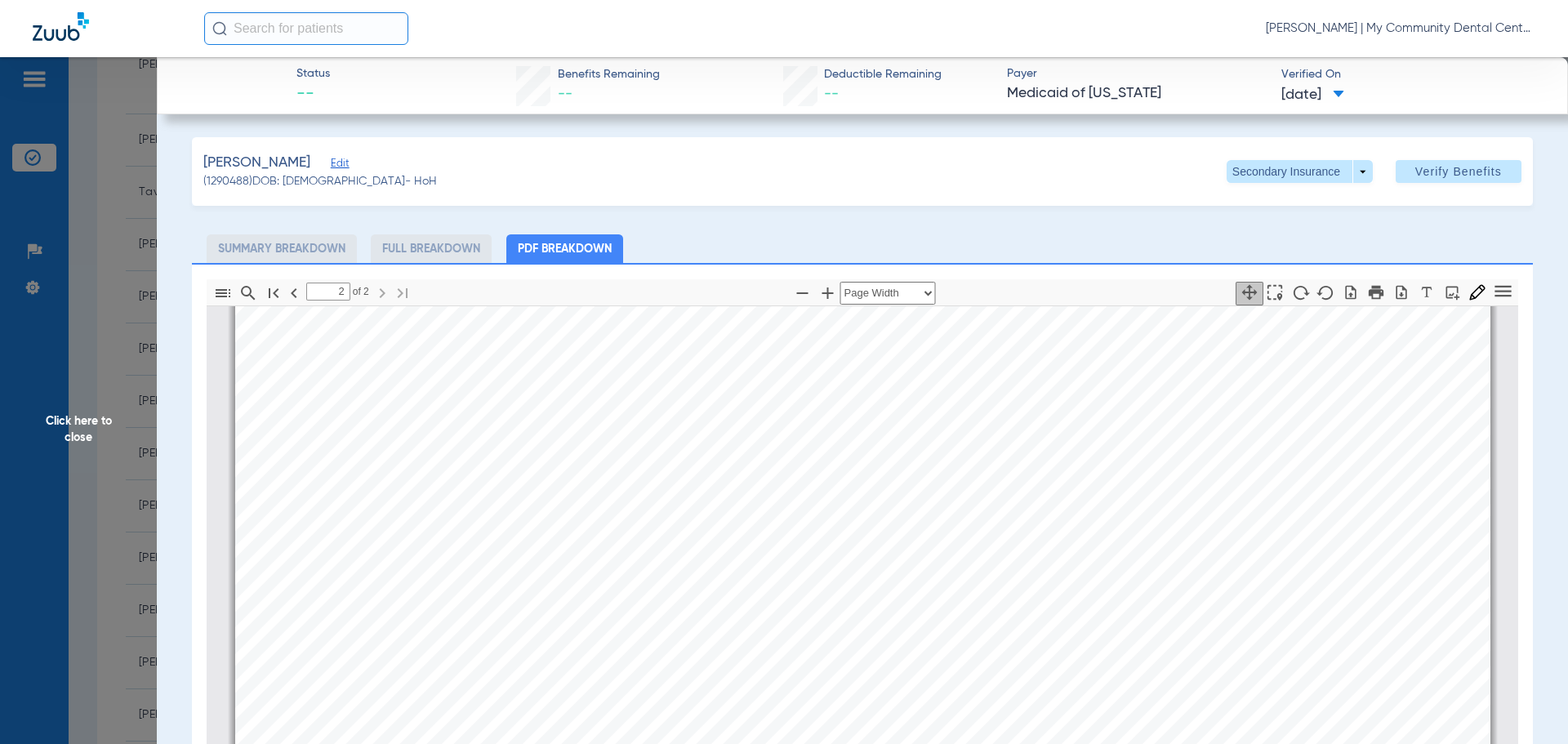
scroll to position [2213, 0]
click at [100, 421] on span "Click here to close" at bounding box center [78, 429] width 157 height 744
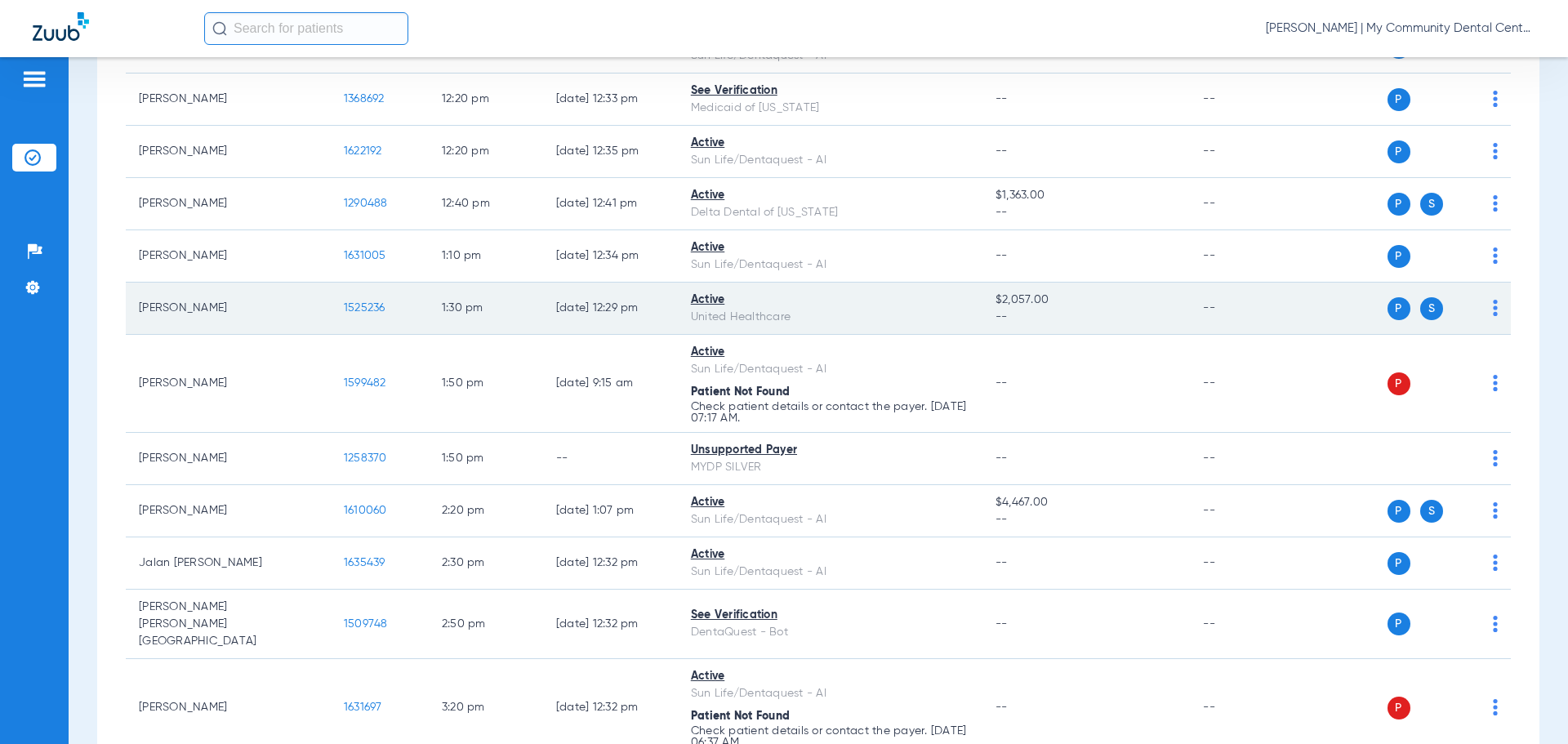
scroll to position [1388, 0]
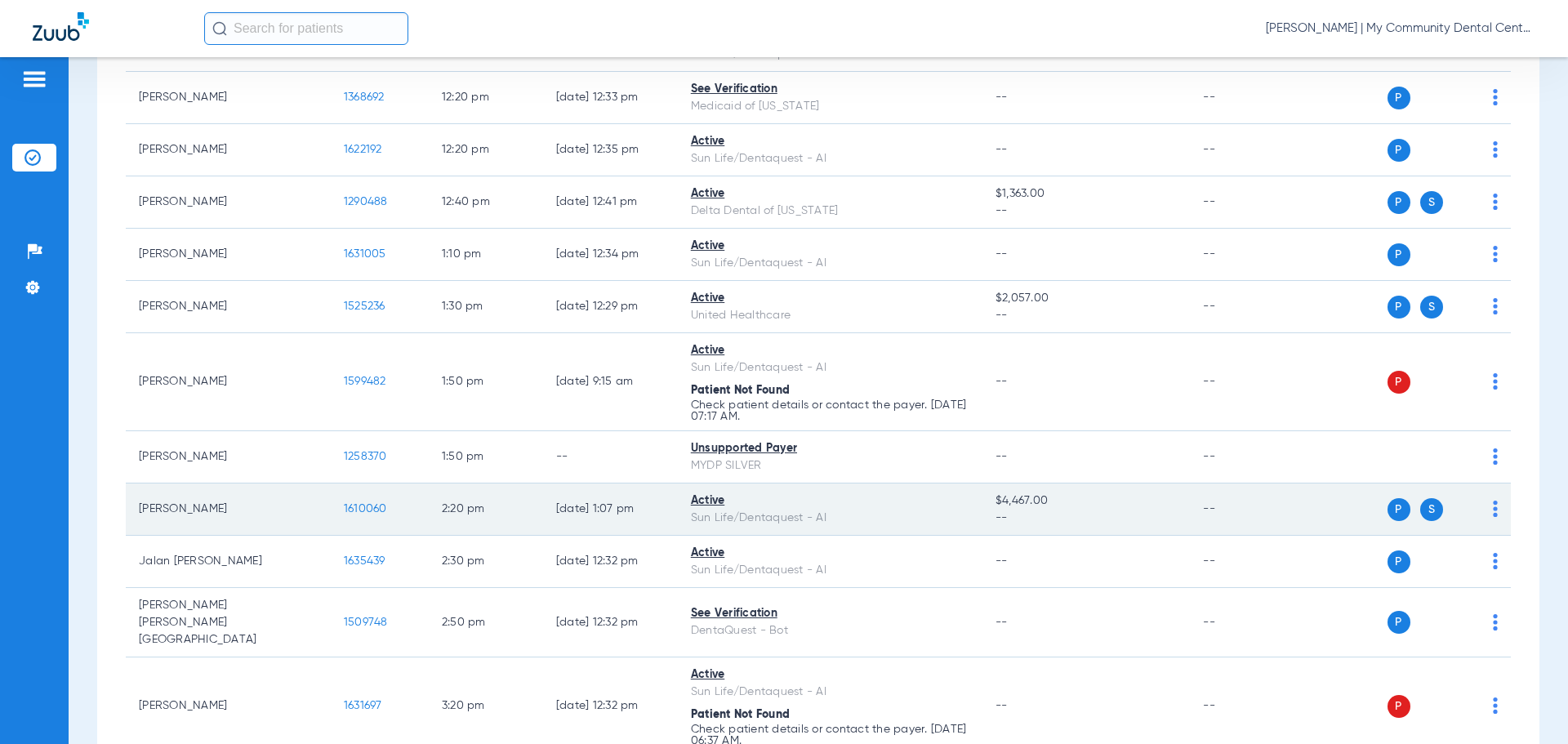
click at [344, 505] on span "1610060" at bounding box center [366, 508] width 44 height 11
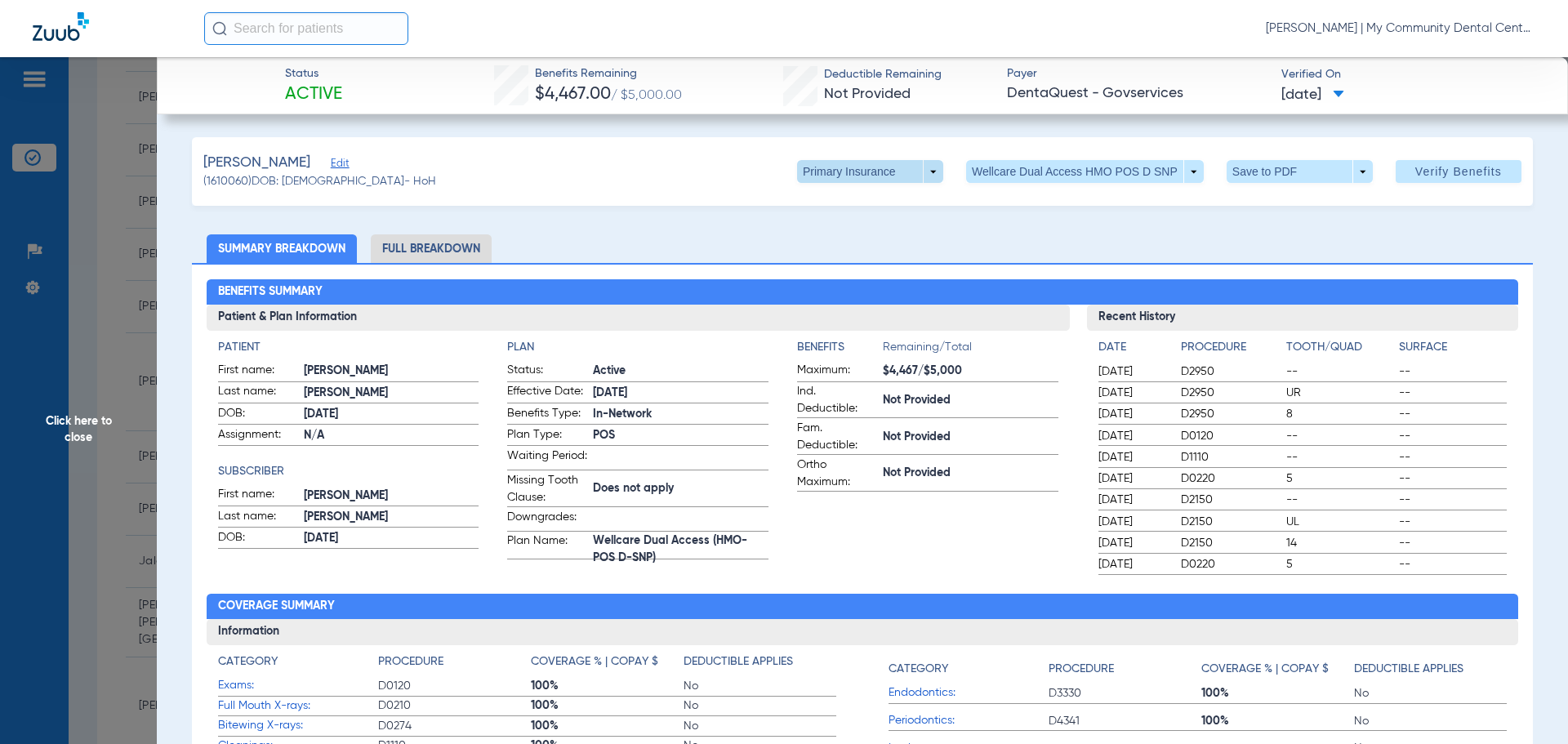
click at [891, 174] on span at bounding box center [871, 172] width 146 height 23
click at [879, 233] on span "Secondary Insurance" at bounding box center [853, 236] width 108 height 11
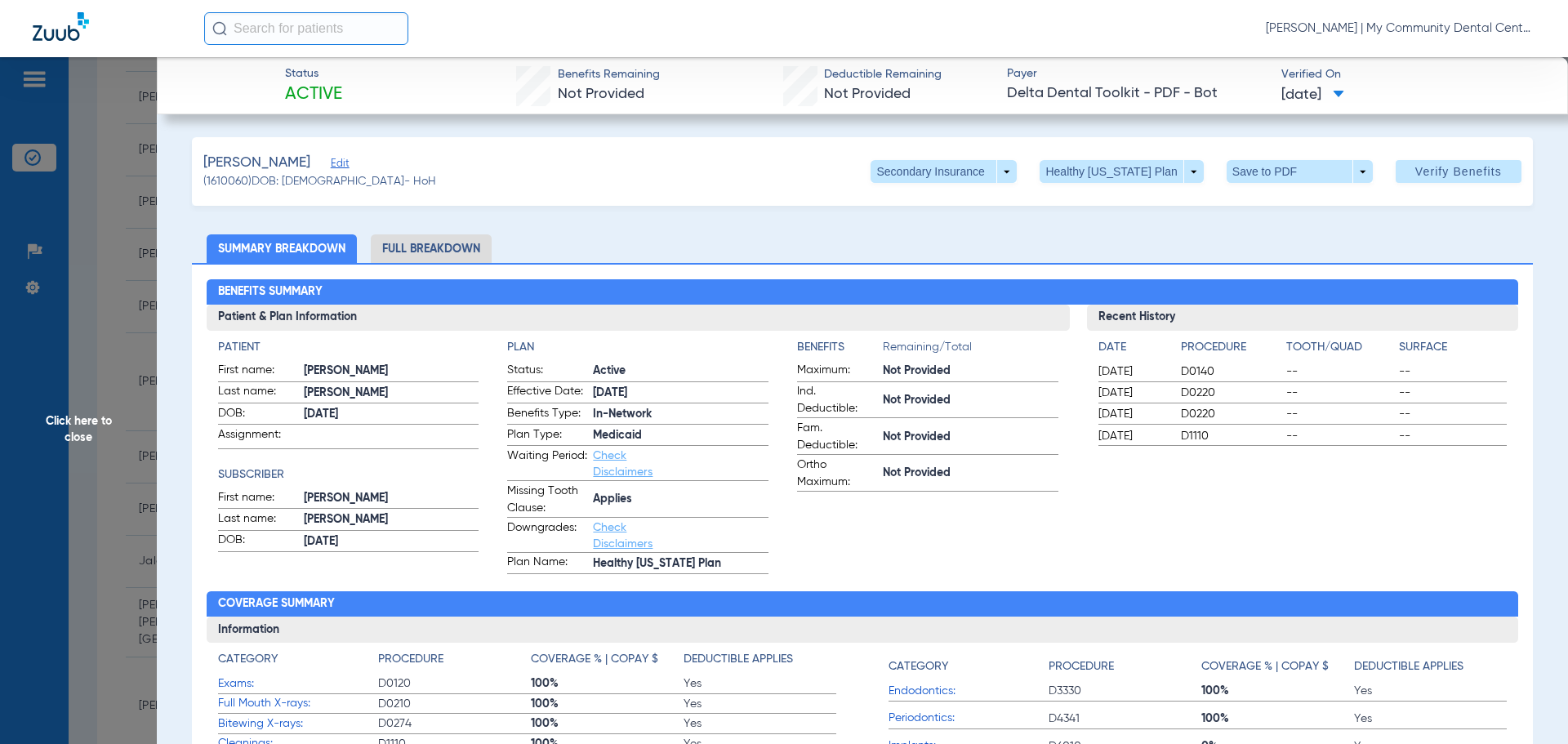
click at [87, 436] on span "Click here to close" at bounding box center [78, 429] width 157 height 744
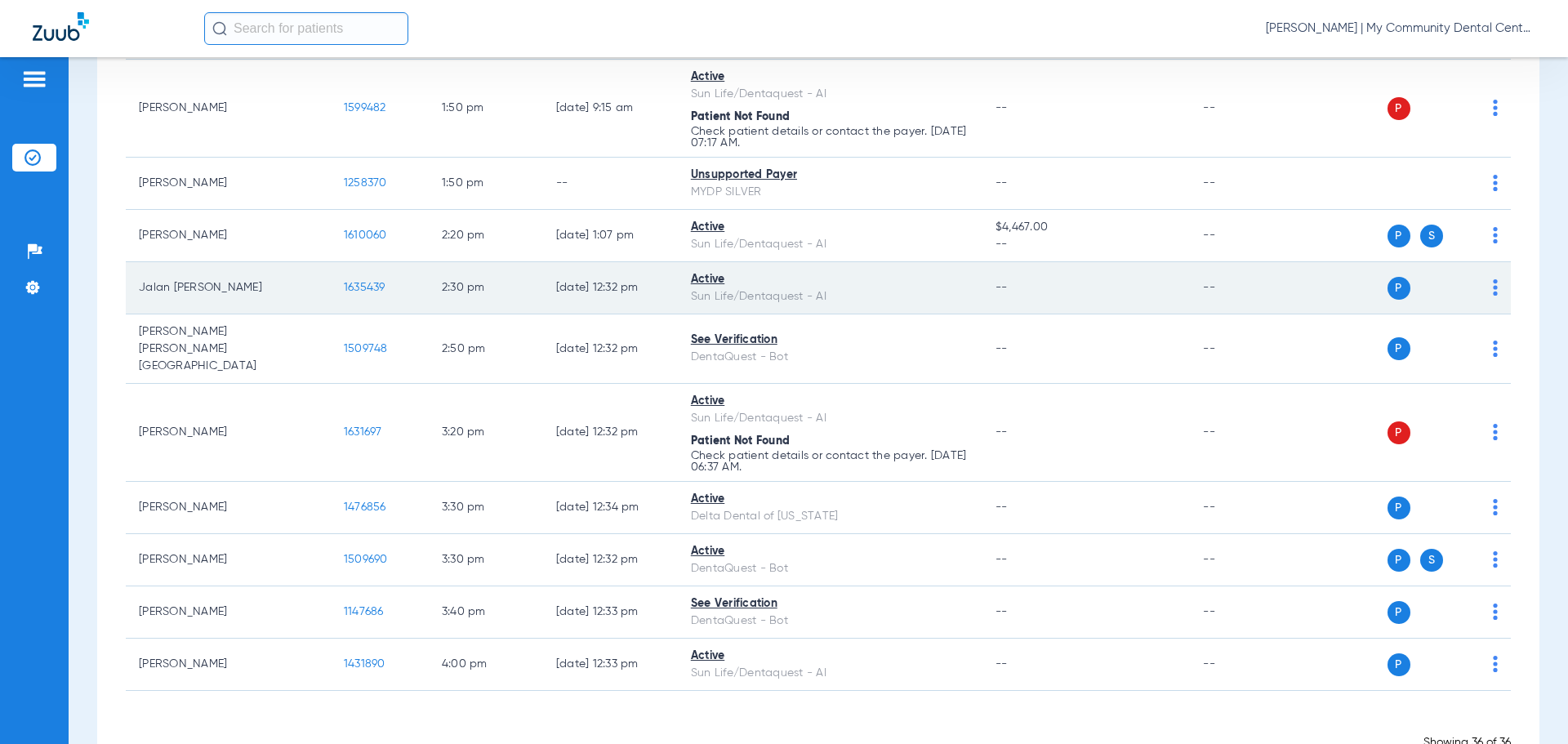
scroll to position [1696, 0]
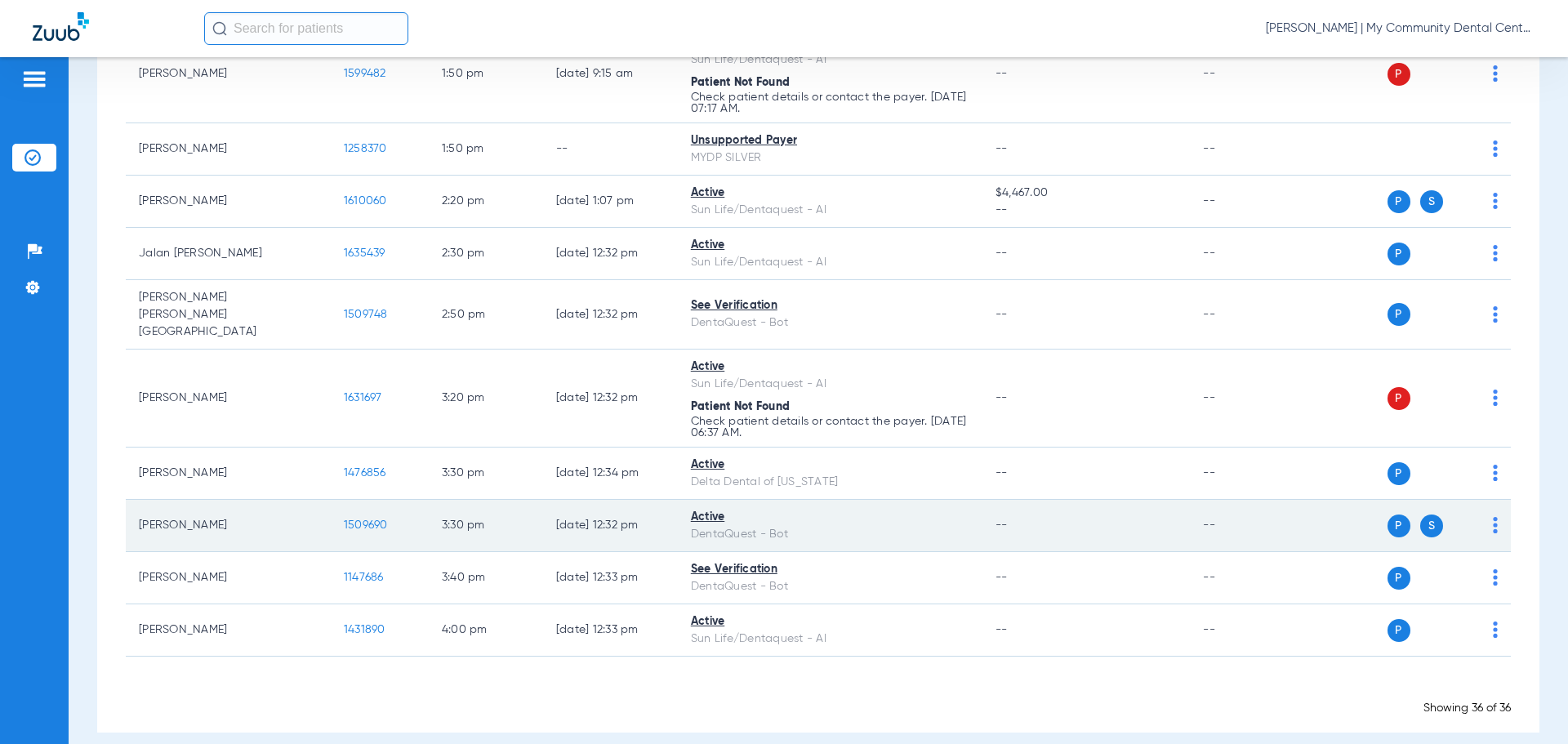
click at [344, 519] on span "1509690" at bounding box center [366, 524] width 44 height 11
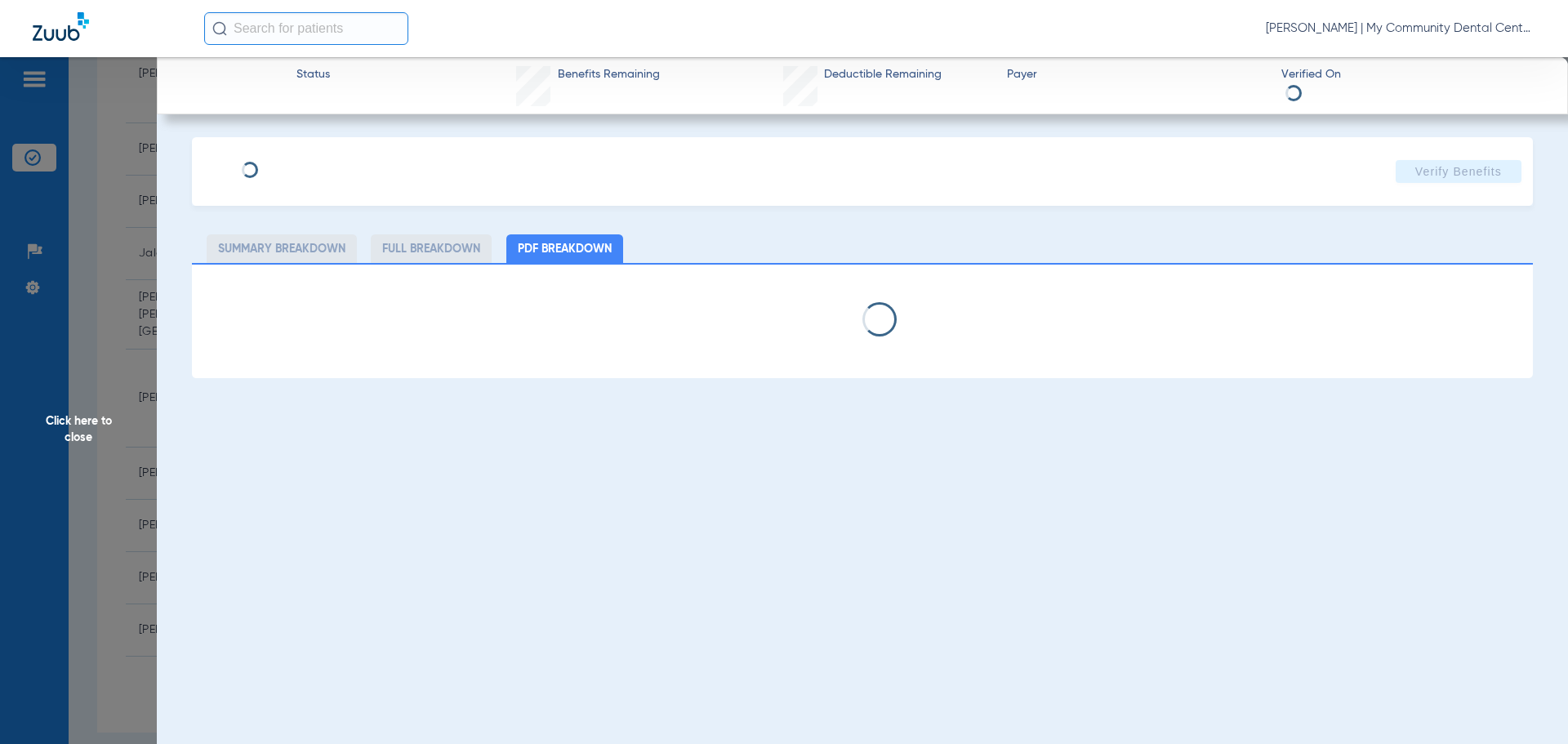
select select "page-width"
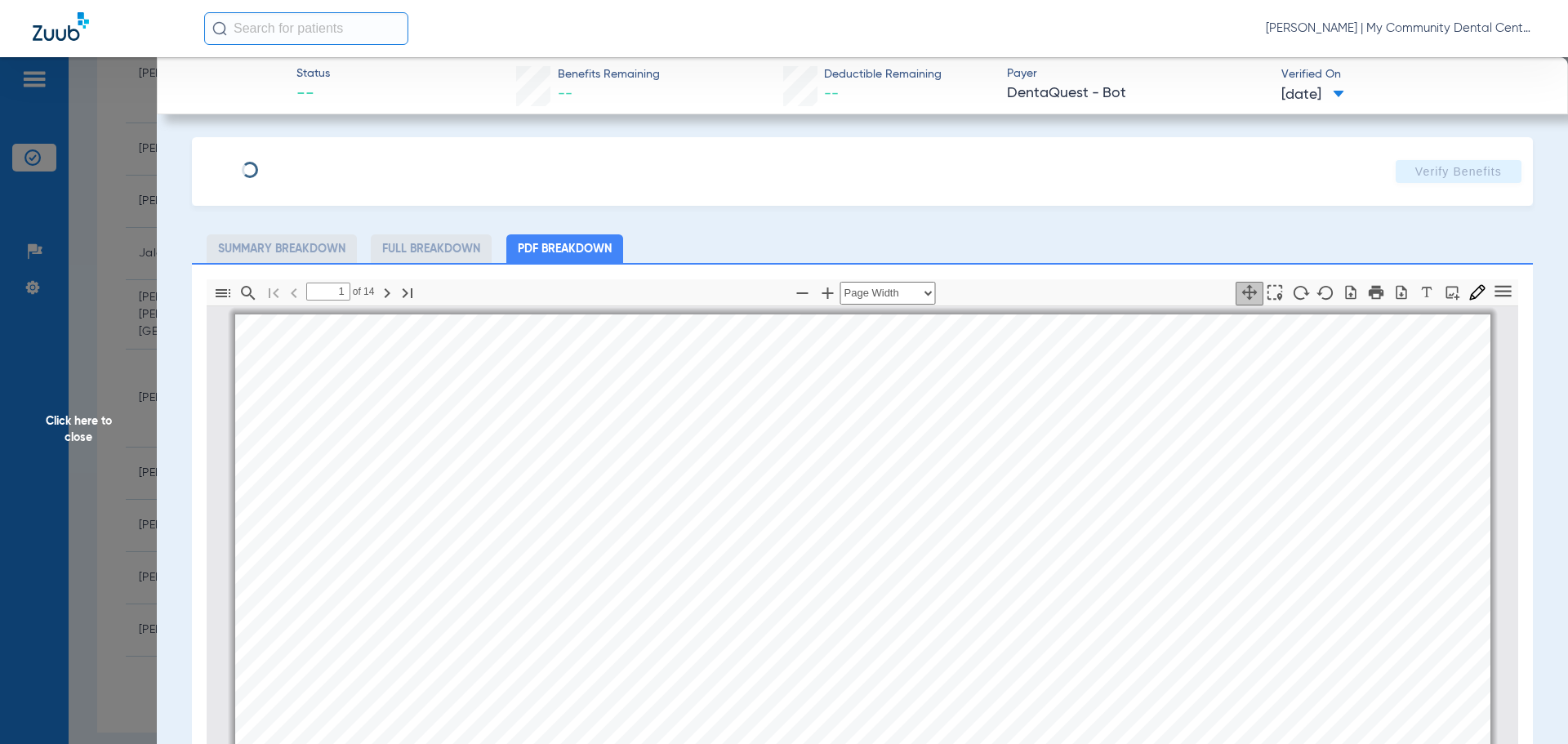
scroll to position [8, 0]
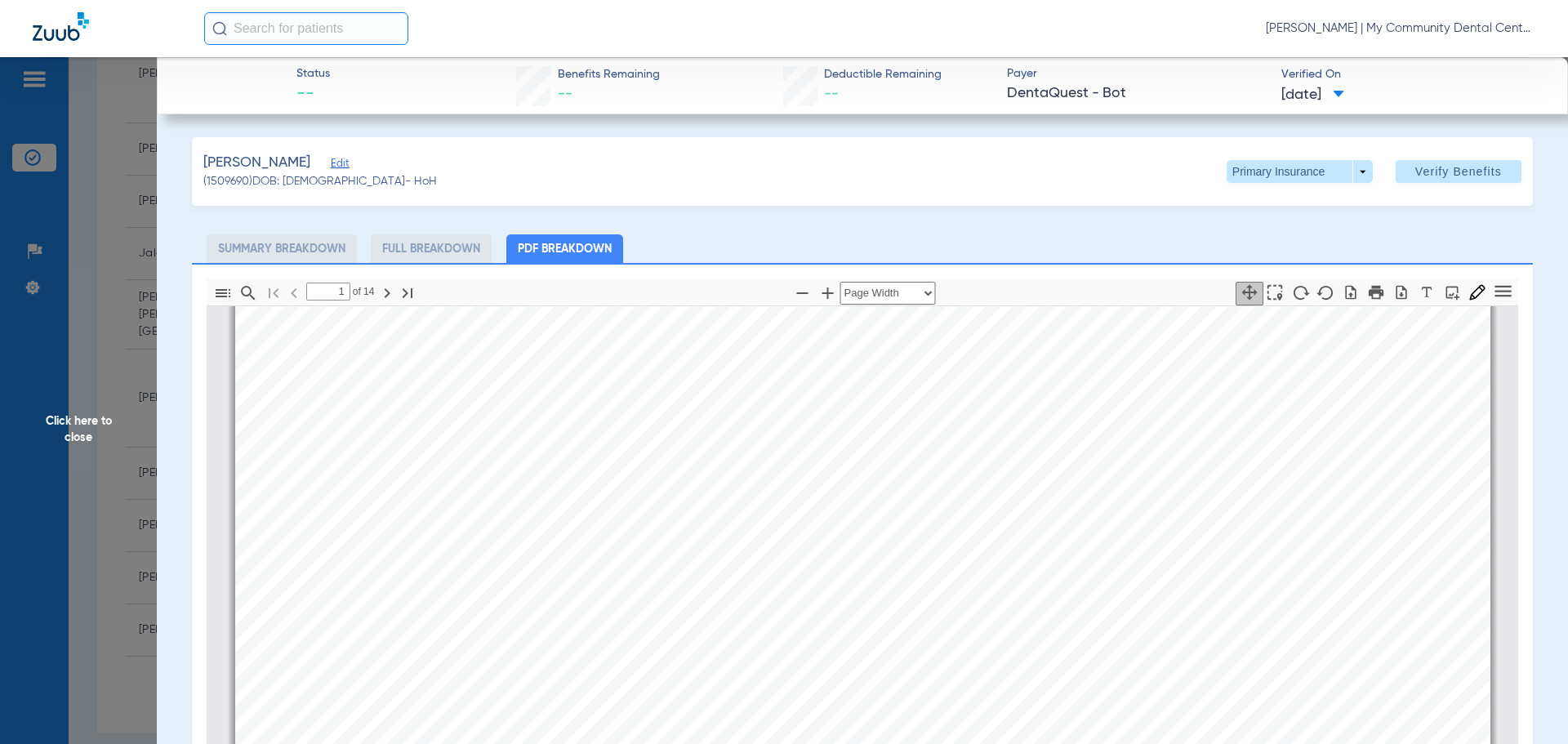
type input "2"
click at [961, 174] on span at bounding box center [1300, 172] width 146 height 23
click at [961, 233] on span "Secondary Insurance" at bounding box center [1283, 236] width 108 height 11
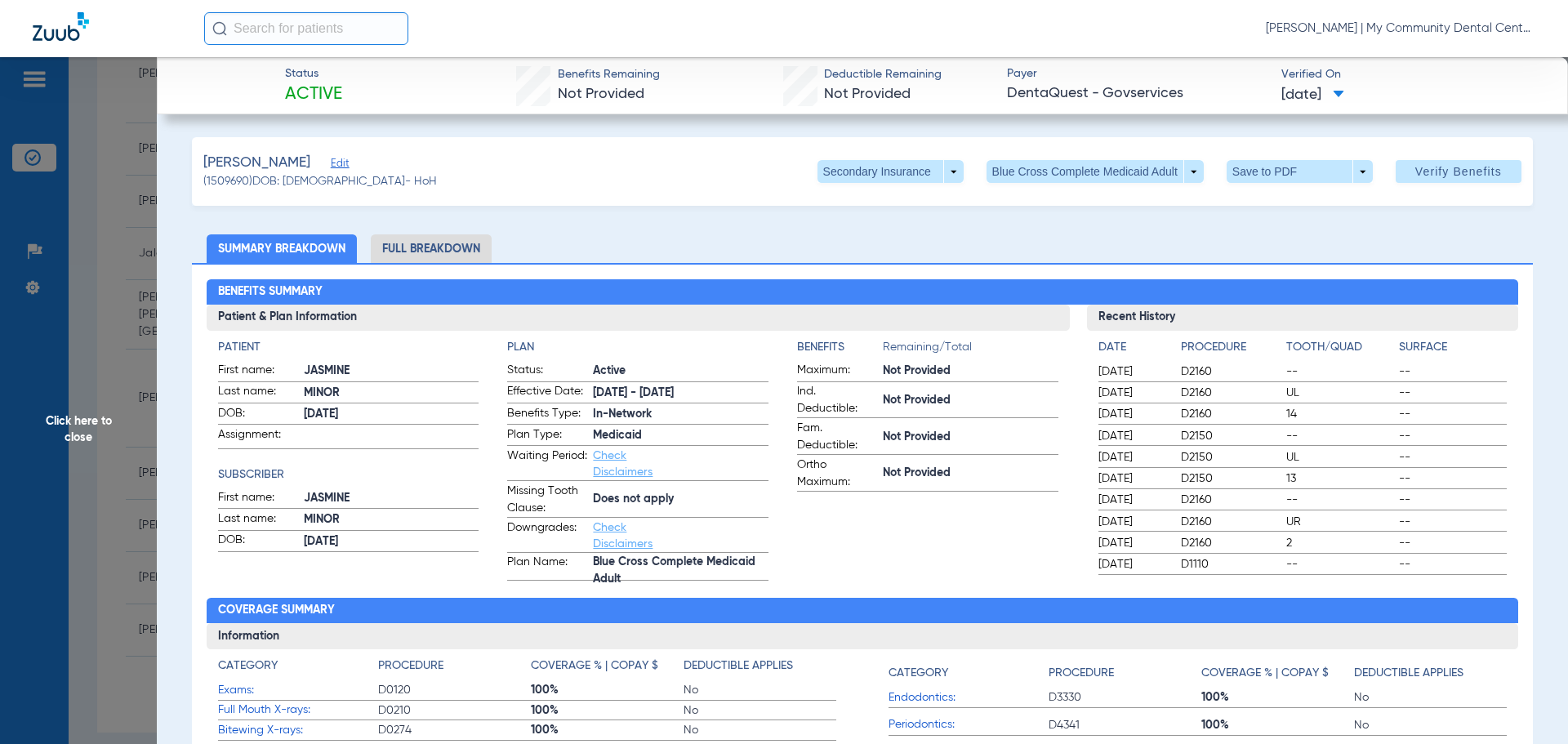
drag, startPoint x: 78, startPoint y: 416, endPoint x: 140, endPoint y: 379, distance: 72.2
click at [78, 417] on span "Click here to close" at bounding box center [78, 429] width 157 height 744
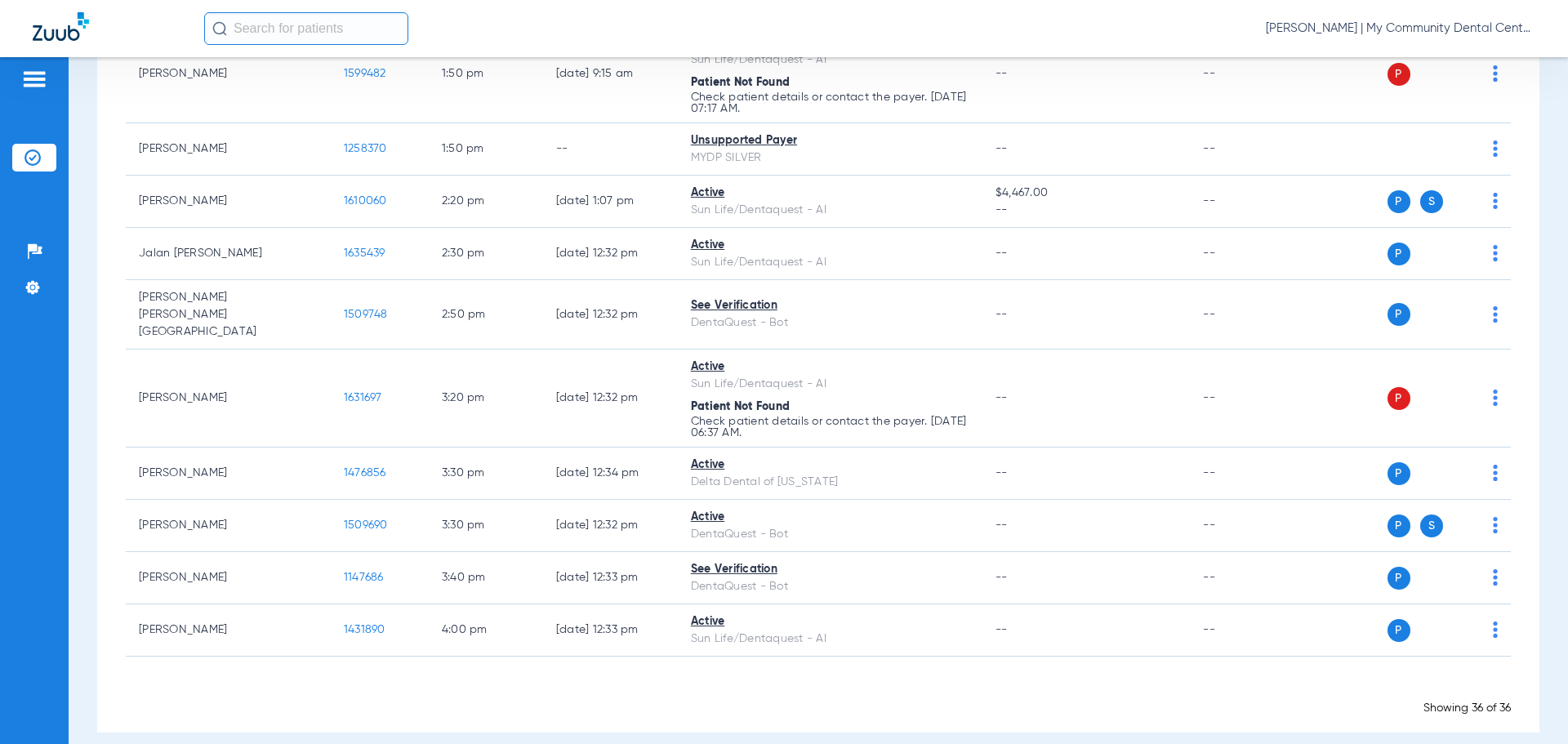
drag, startPoint x: 1511, startPoint y: 13, endPoint x: 1500, endPoint y: 24, distance: 15.6
click at [961, 14] on div "Carly Noble - Flint | My Community Dental Centers" at bounding box center [870, 28] width 1332 height 32
click at [961, 24] on span "Carly Noble - Flint | My Community Dental Centers" at bounding box center [1401, 28] width 269 height 17
click at [961, 65] on button "Account Selection" at bounding box center [1474, 57] width 118 height 32
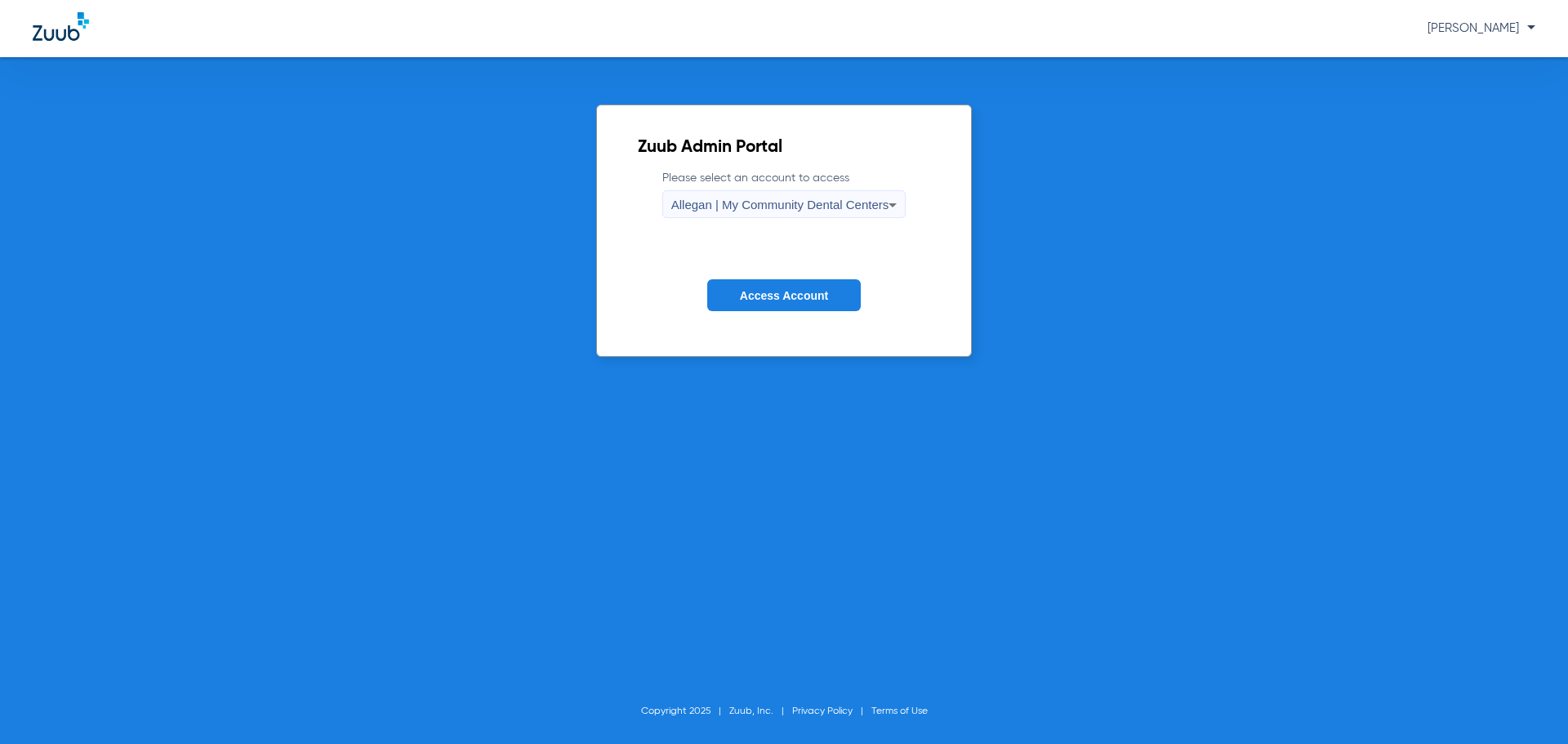
click at [800, 214] on div "Allegan | My Community Dental Centers" at bounding box center [780, 205] width 218 height 28
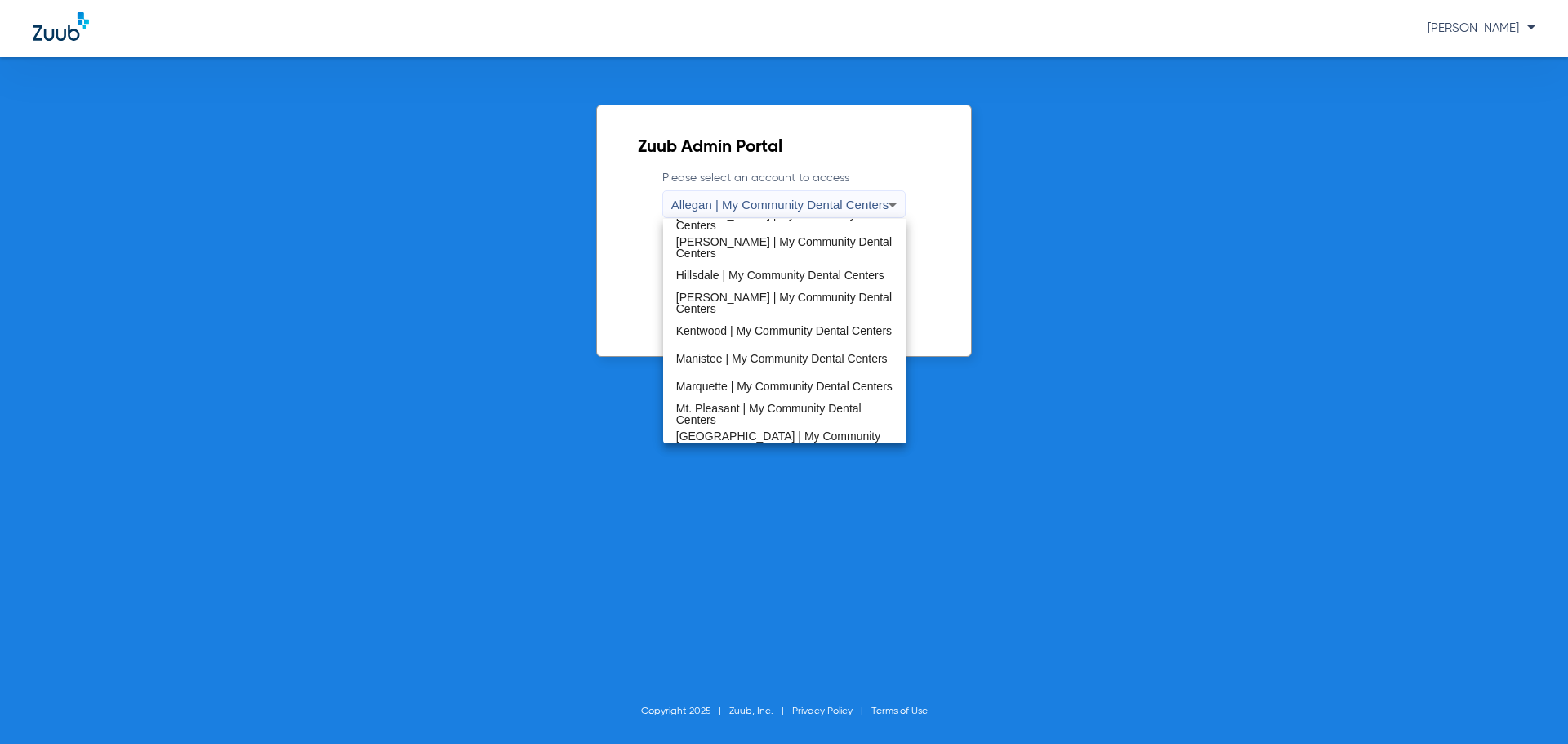
scroll to position [490, 0]
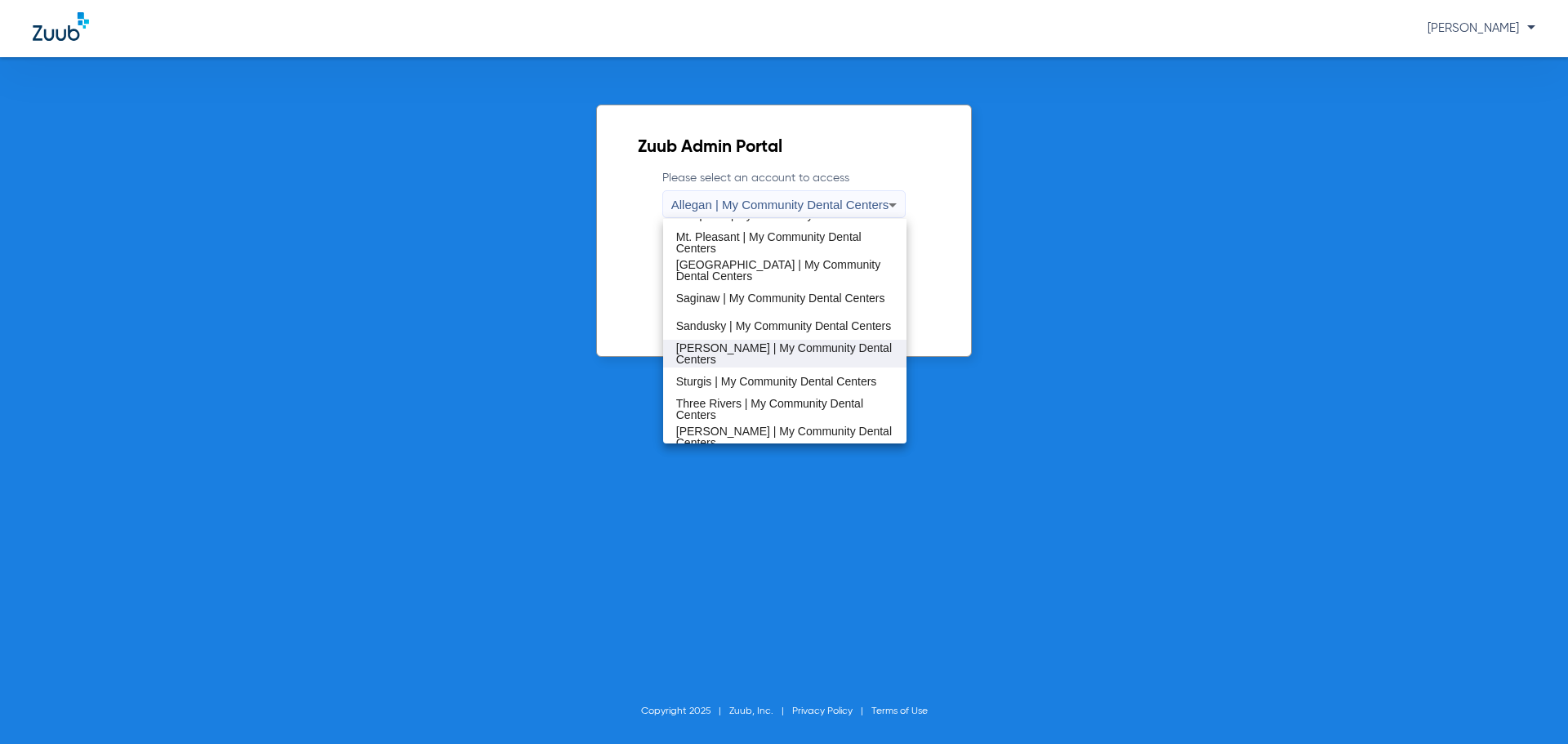
click at [774, 361] on mat-option "[PERSON_NAME] | My Community Dental Centers" at bounding box center [785, 354] width 244 height 28
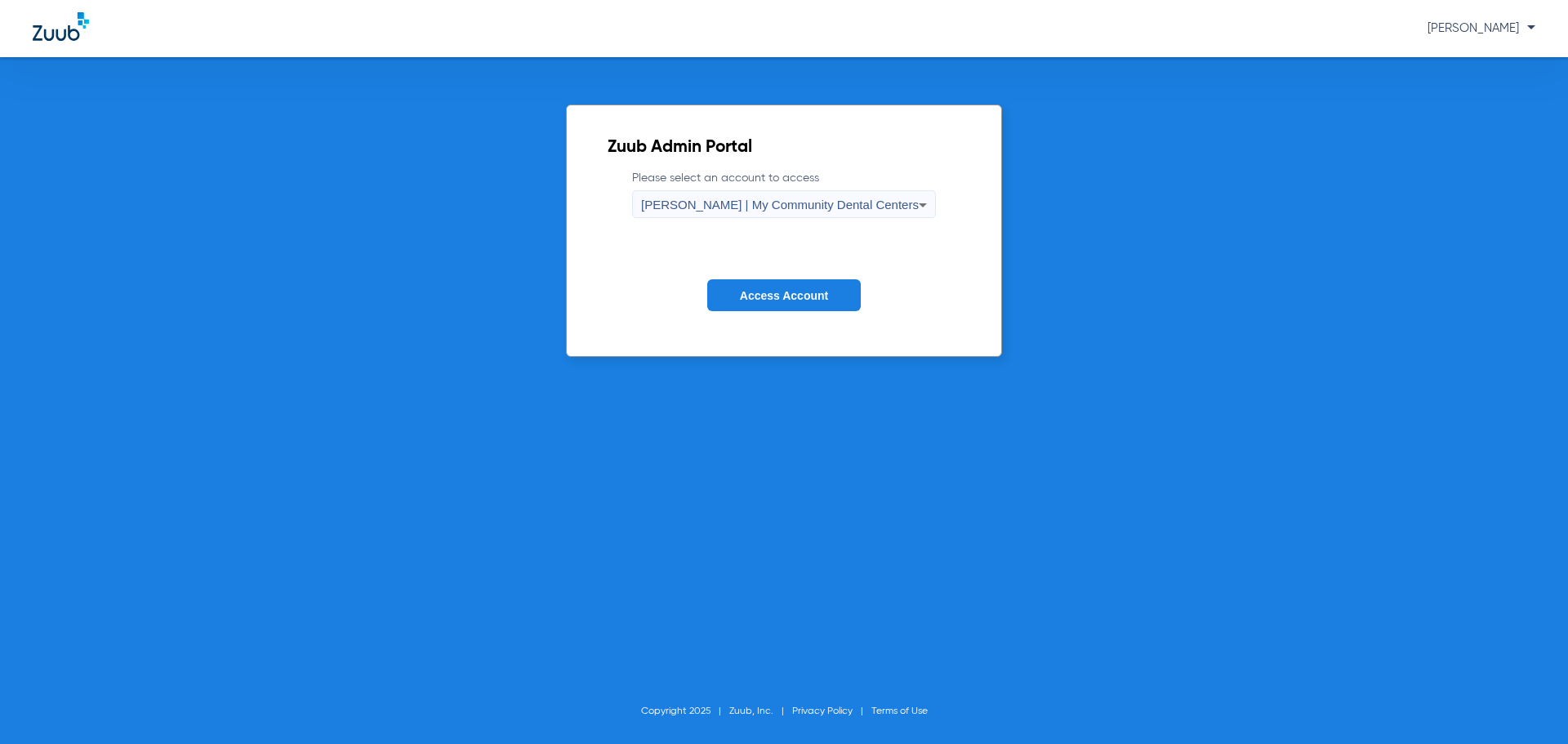
click at [764, 294] on span "Access Account" at bounding box center [784, 295] width 88 height 13
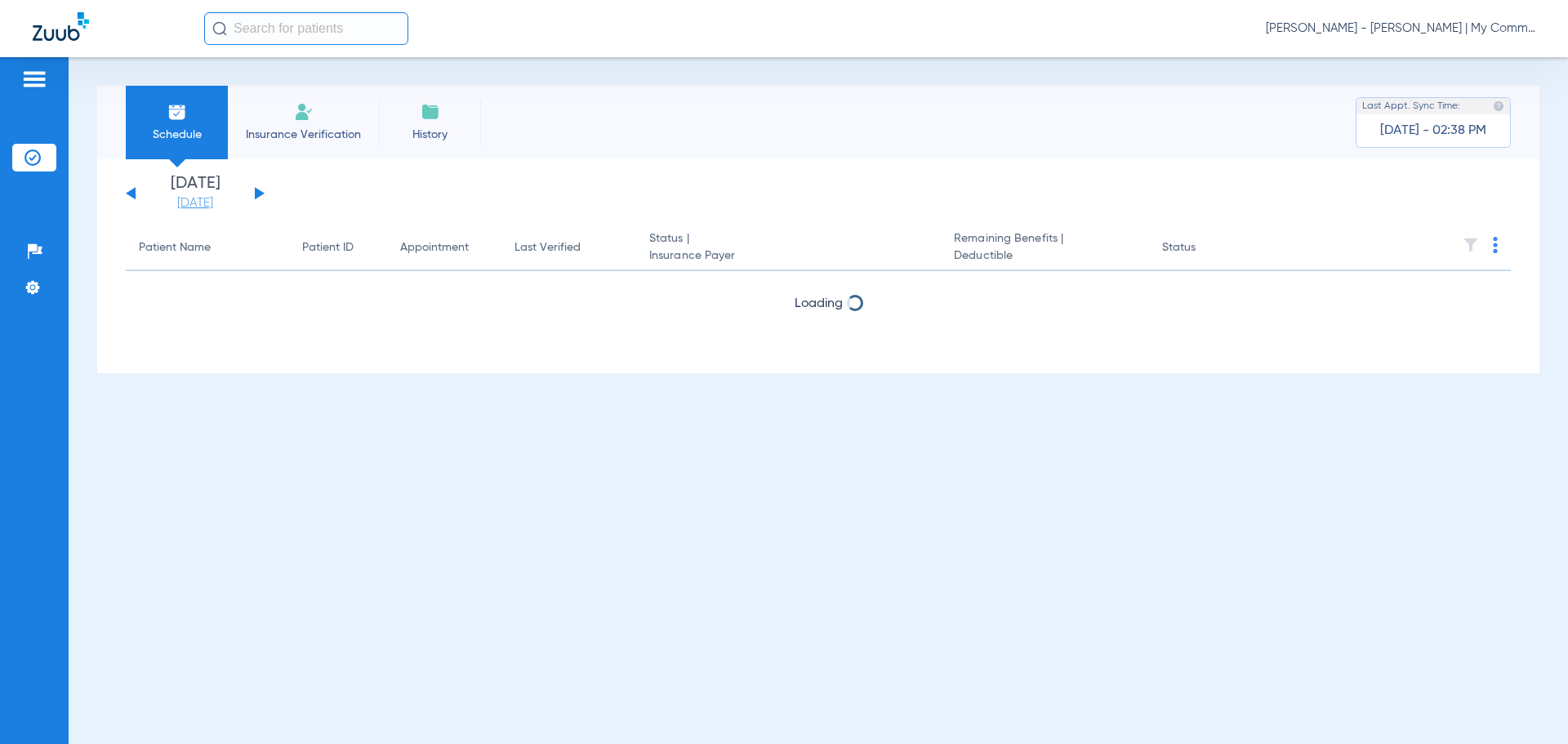
drag, startPoint x: 177, startPoint y: 202, endPoint x: 186, endPoint y: 208, distance: 10.8
click at [177, 202] on link "[DATE]" at bounding box center [195, 203] width 98 height 17
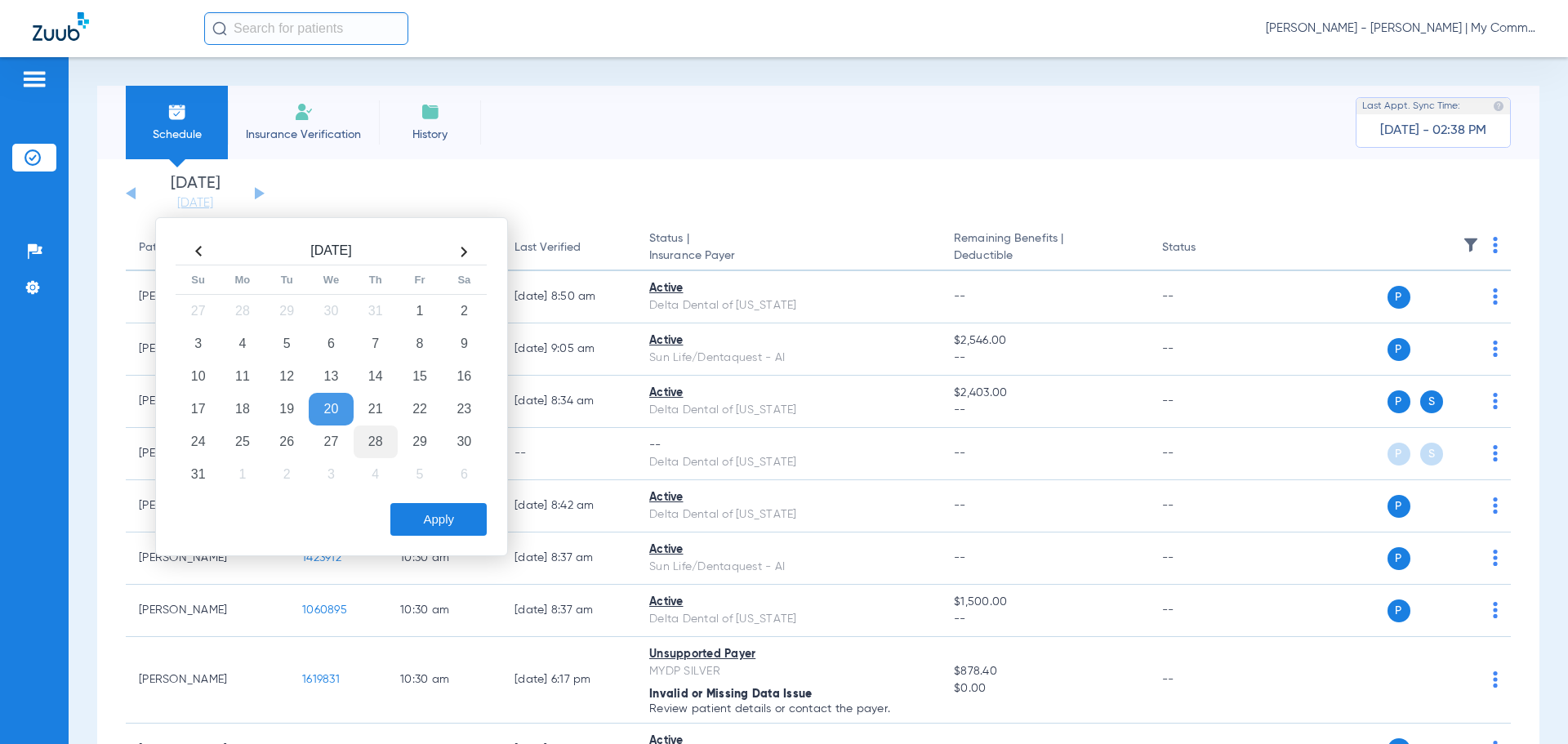
click at [388, 449] on td "28" at bounding box center [376, 441] width 44 height 32
click at [431, 519] on button "Apply" at bounding box center [438, 518] width 97 height 32
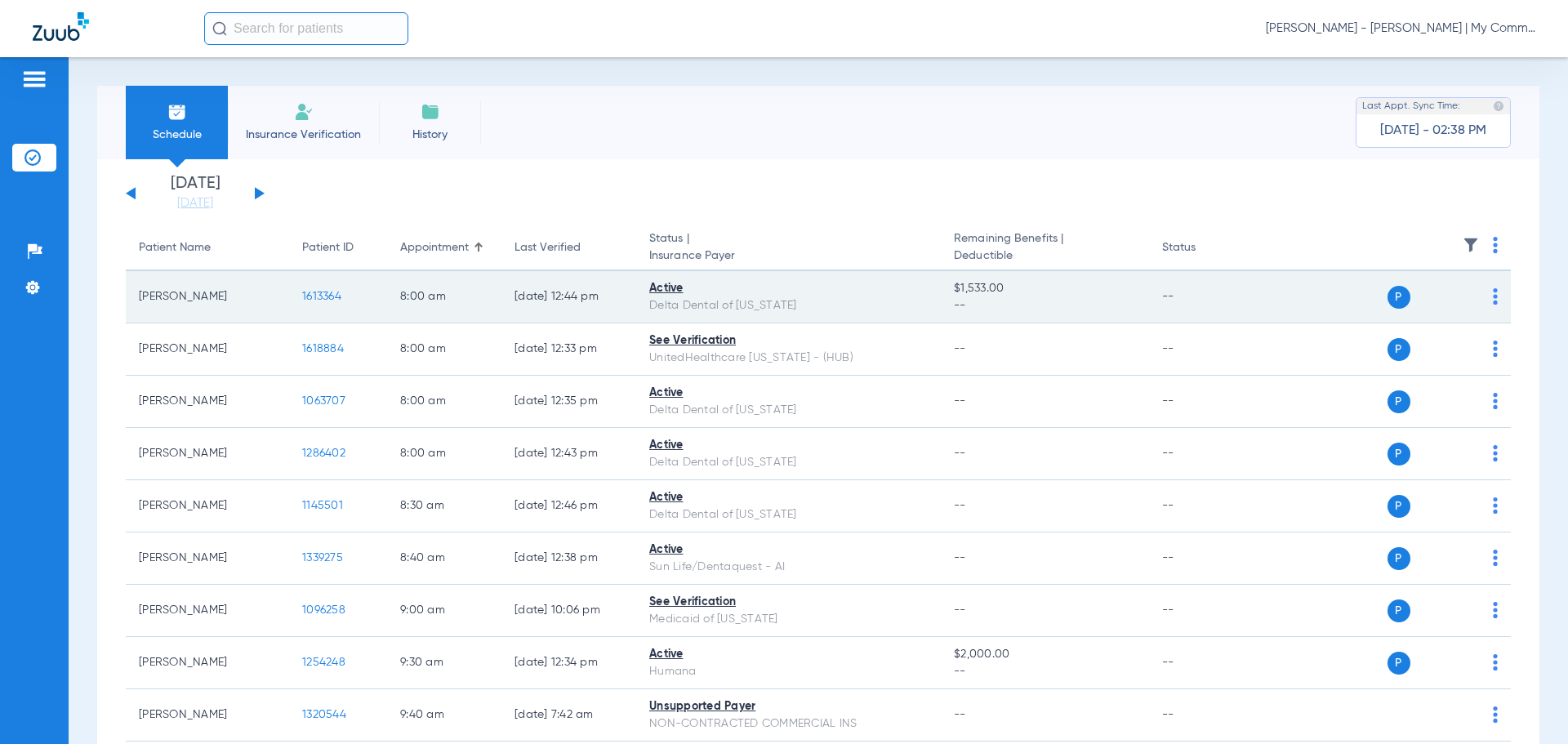
click at [314, 296] on span "1613364" at bounding box center [322, 296] width 39 height 11
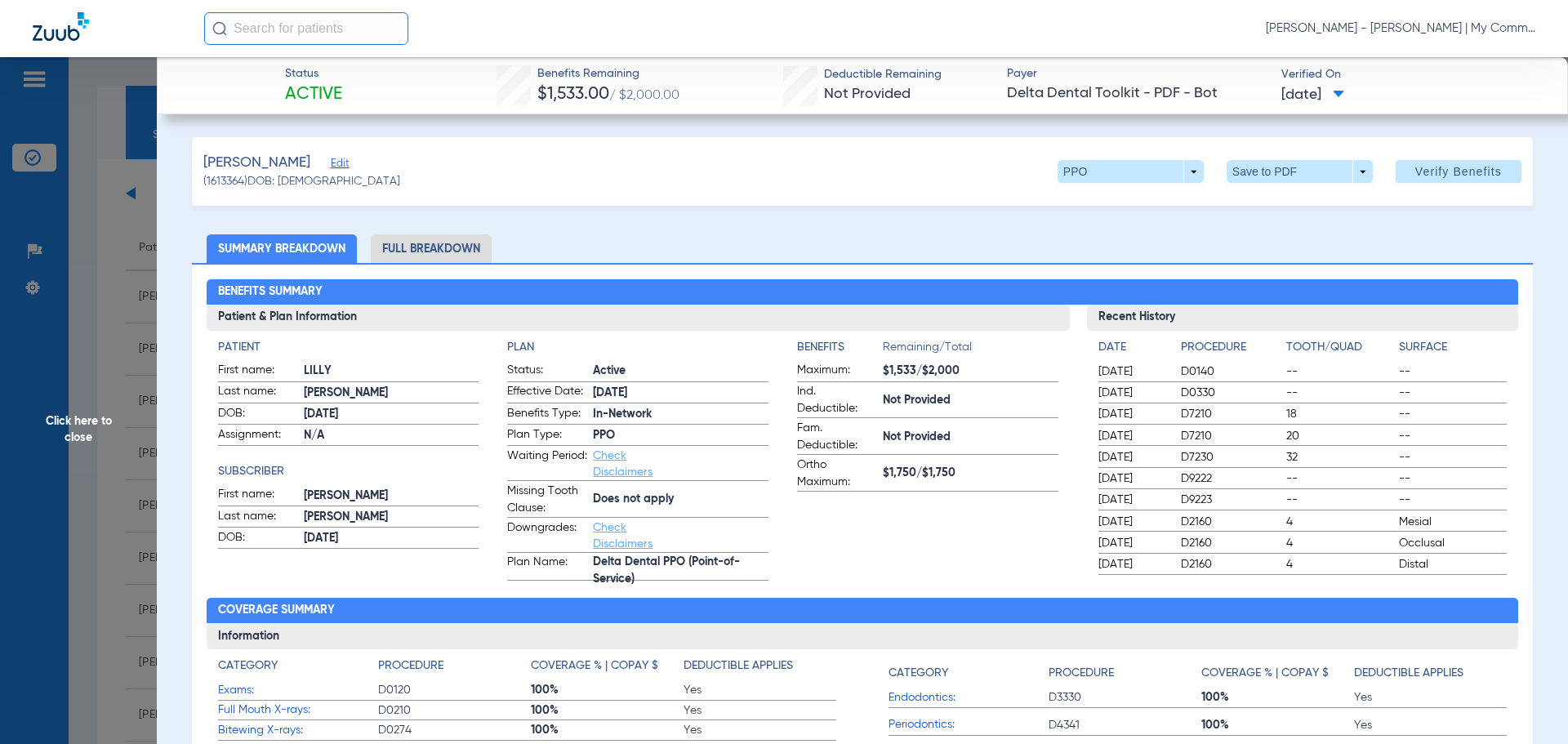
click at [457, 253] on li "Full Breakdown" at bounding box center [431, 248] width 121 height 29
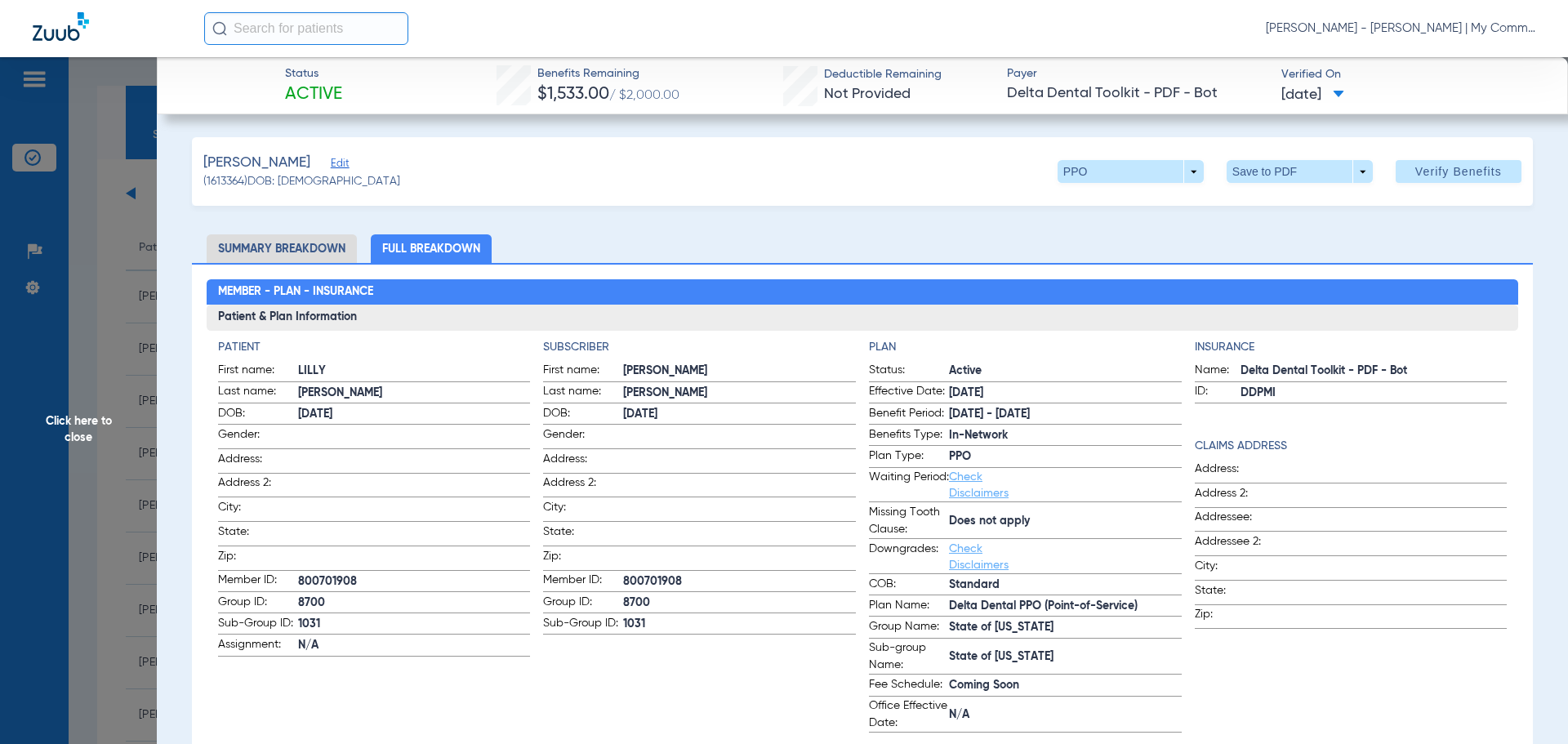
click at [80, 414] on span "Click here to close" at bounding box center [78, 429] width 157 height 744
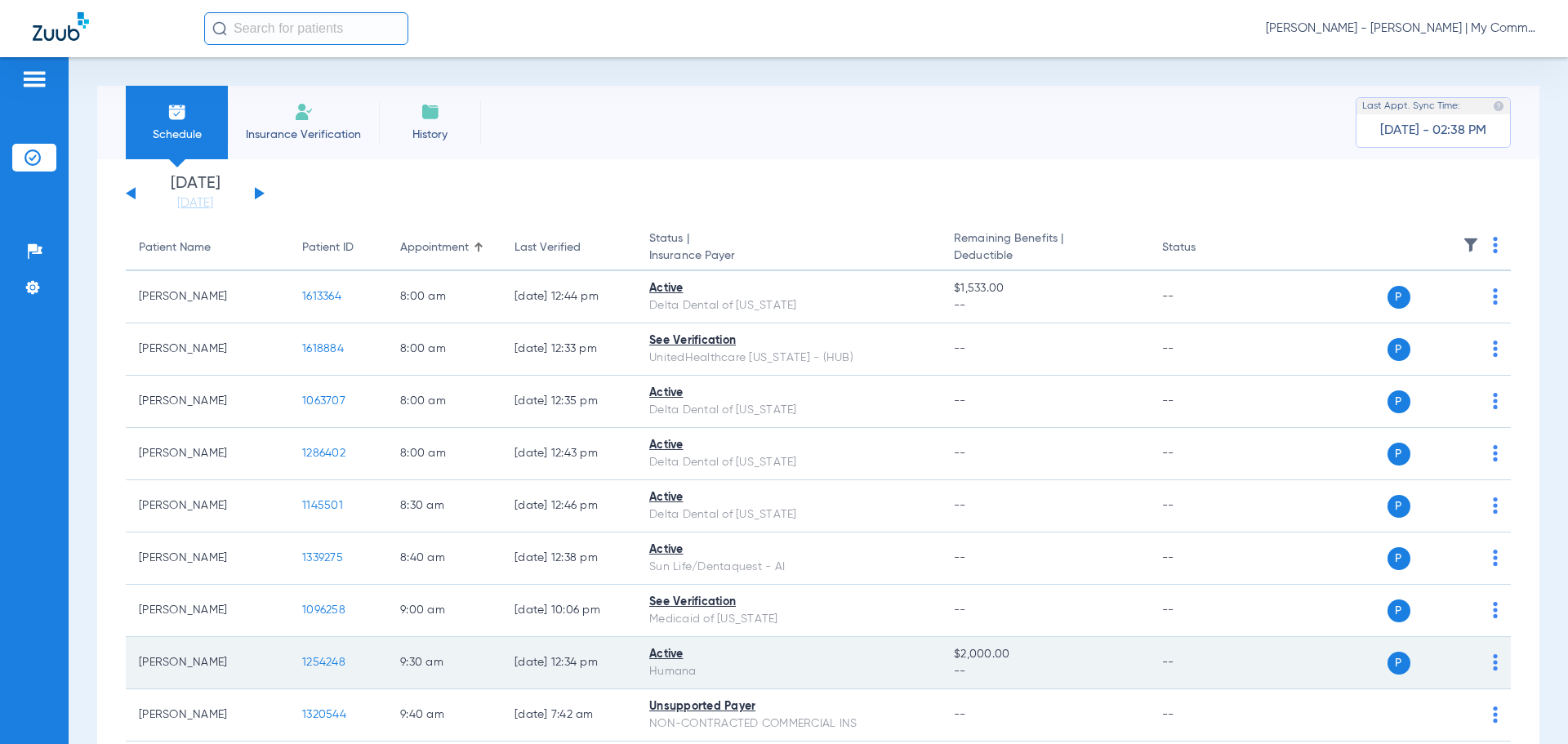
click at [335, 657] on span "1254248" at bounding box center [324, 662] width 44 height 11
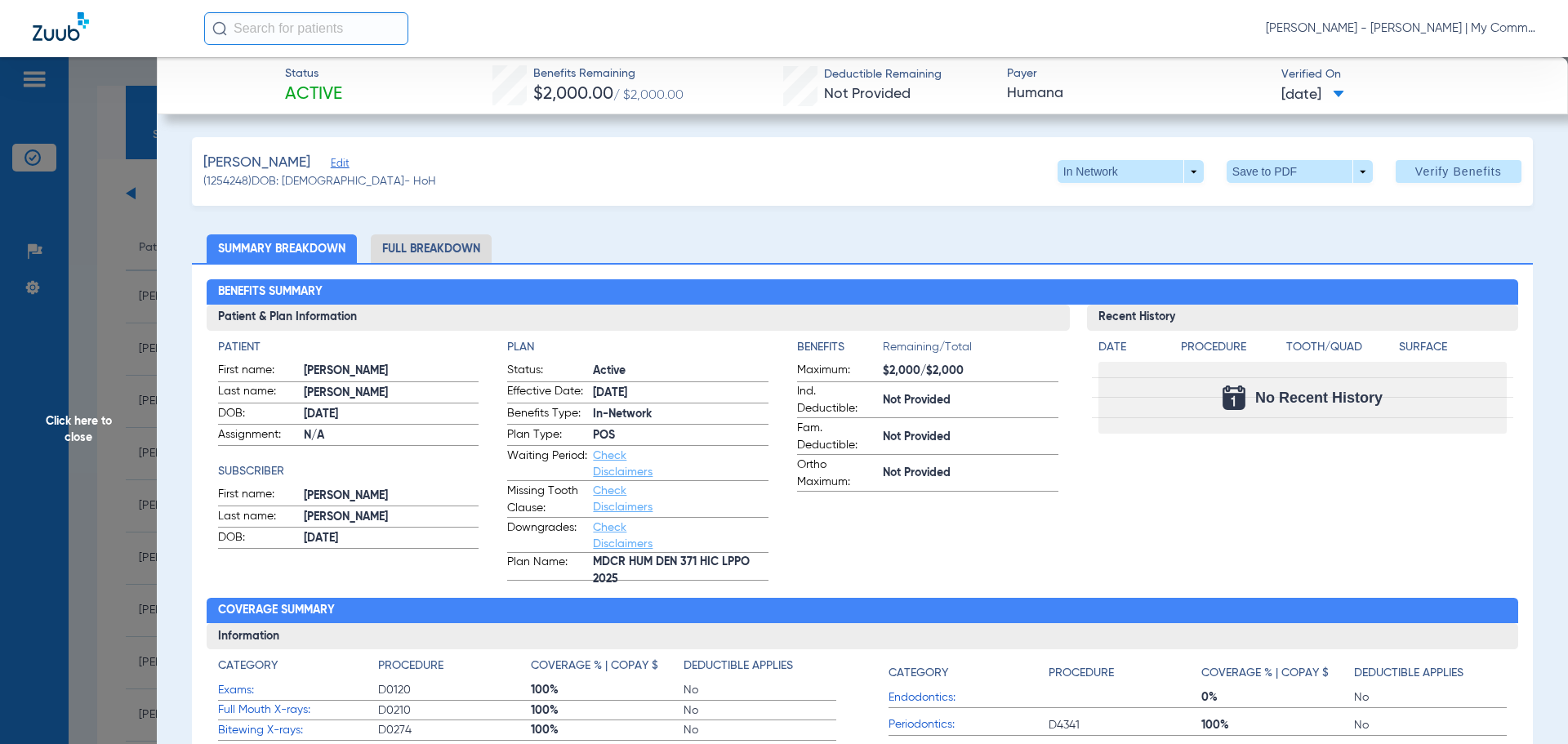
click at [42, 443] on span "Click here to close" at bounding box center [78, 429] width 157 height 744
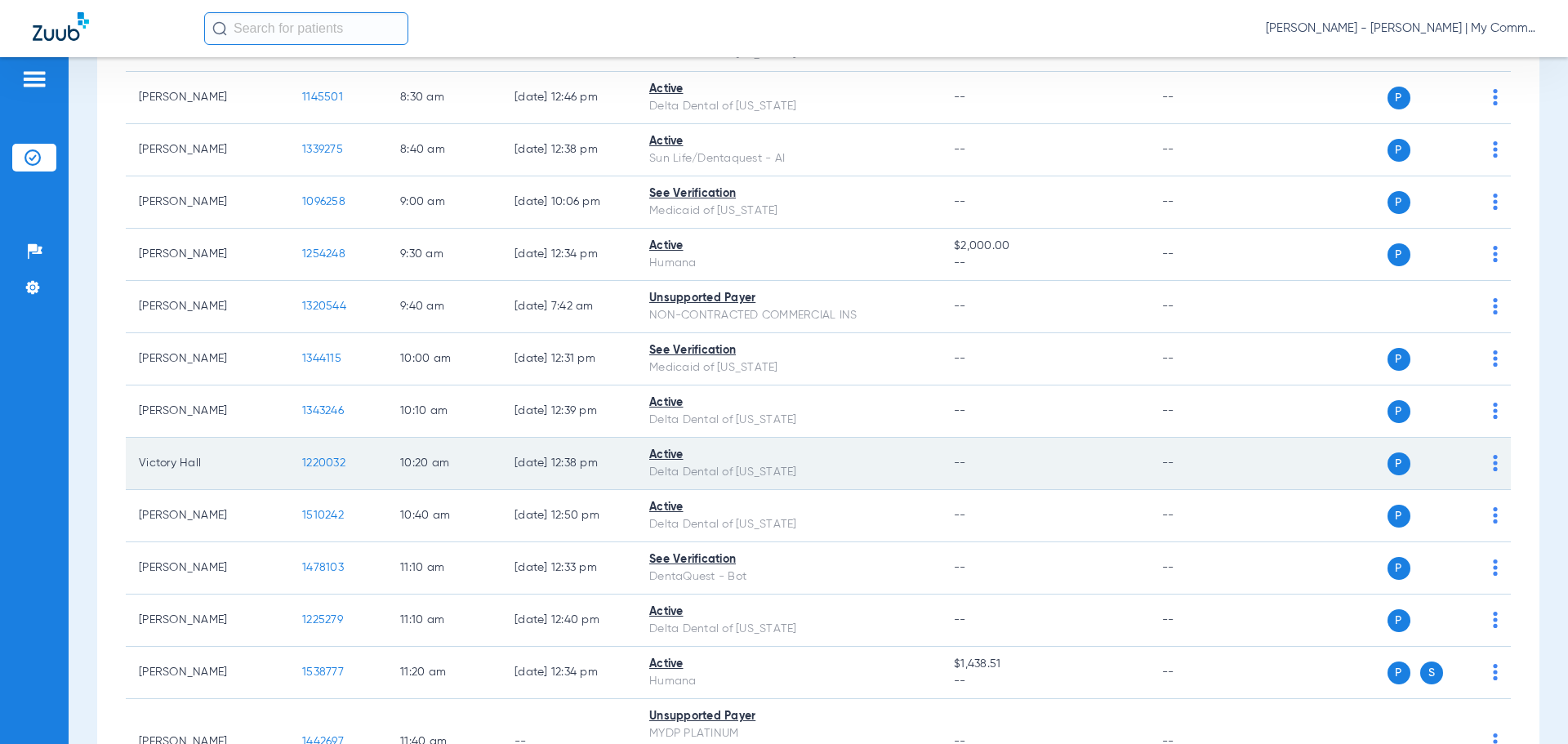
scroll to position [490, 0]
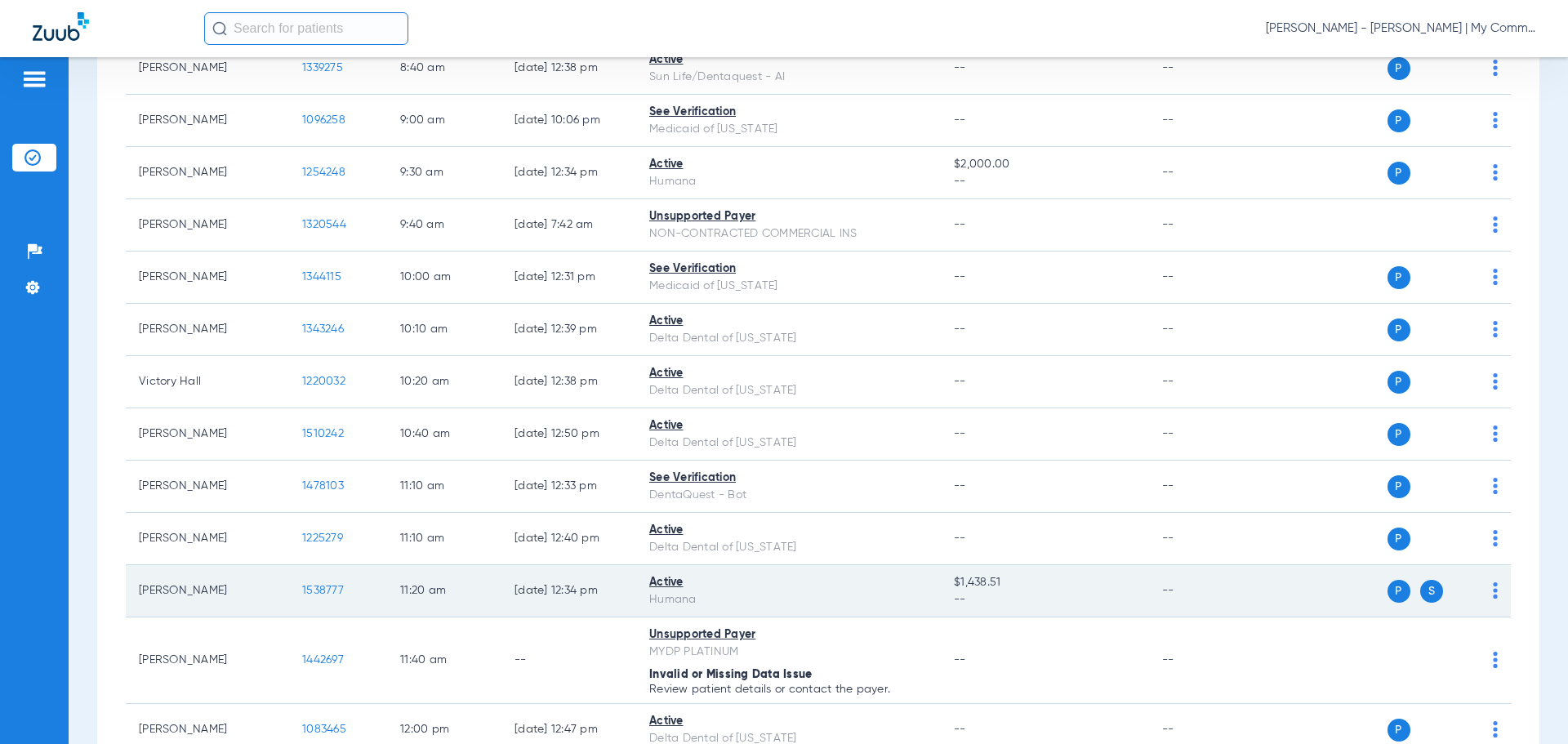
click at [318, 592] on span "1538777" at bounding box center [323, 590] width 42 height 11
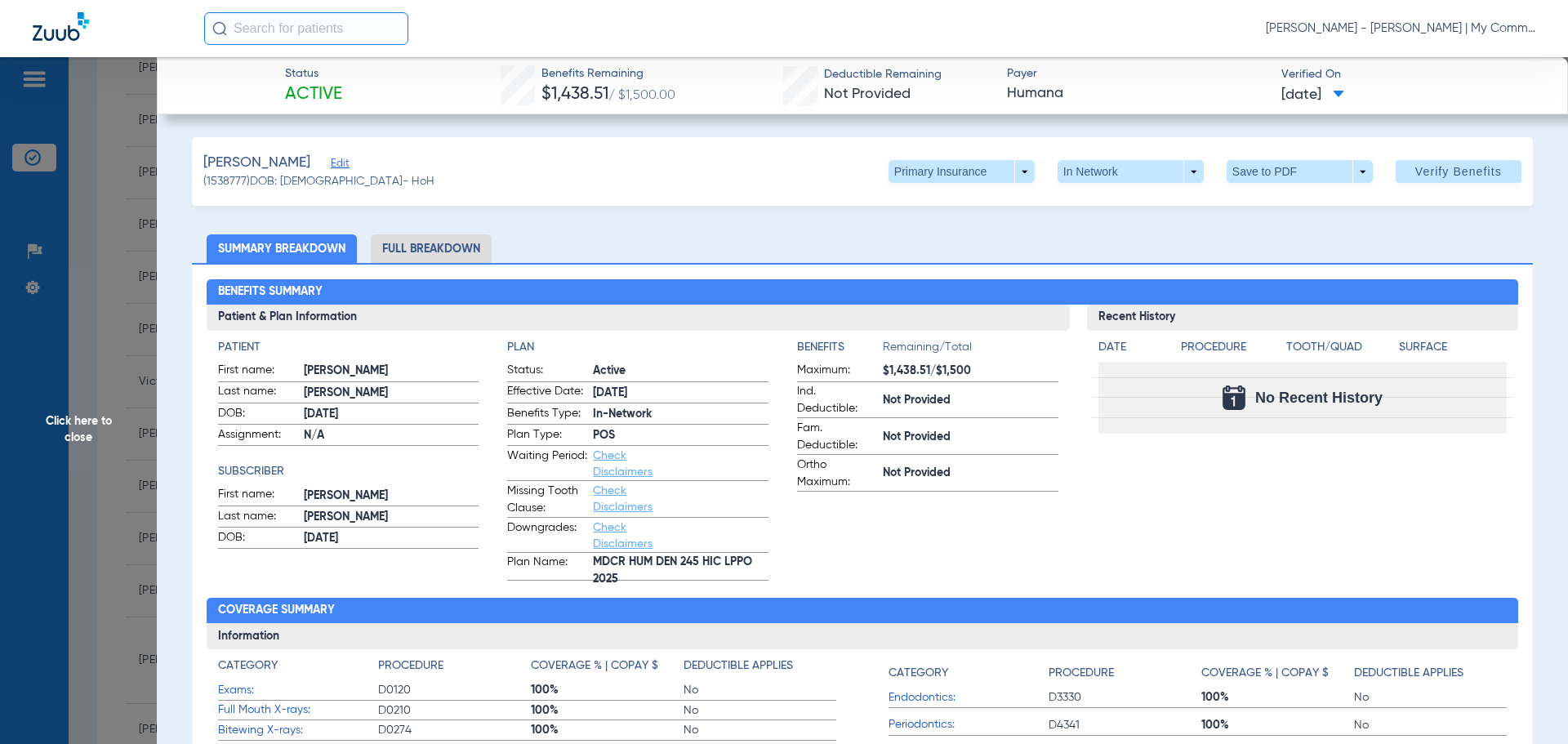
click at [106, 429] on span "Click here to close" at bounding box center [78, 429] width 157 height 744
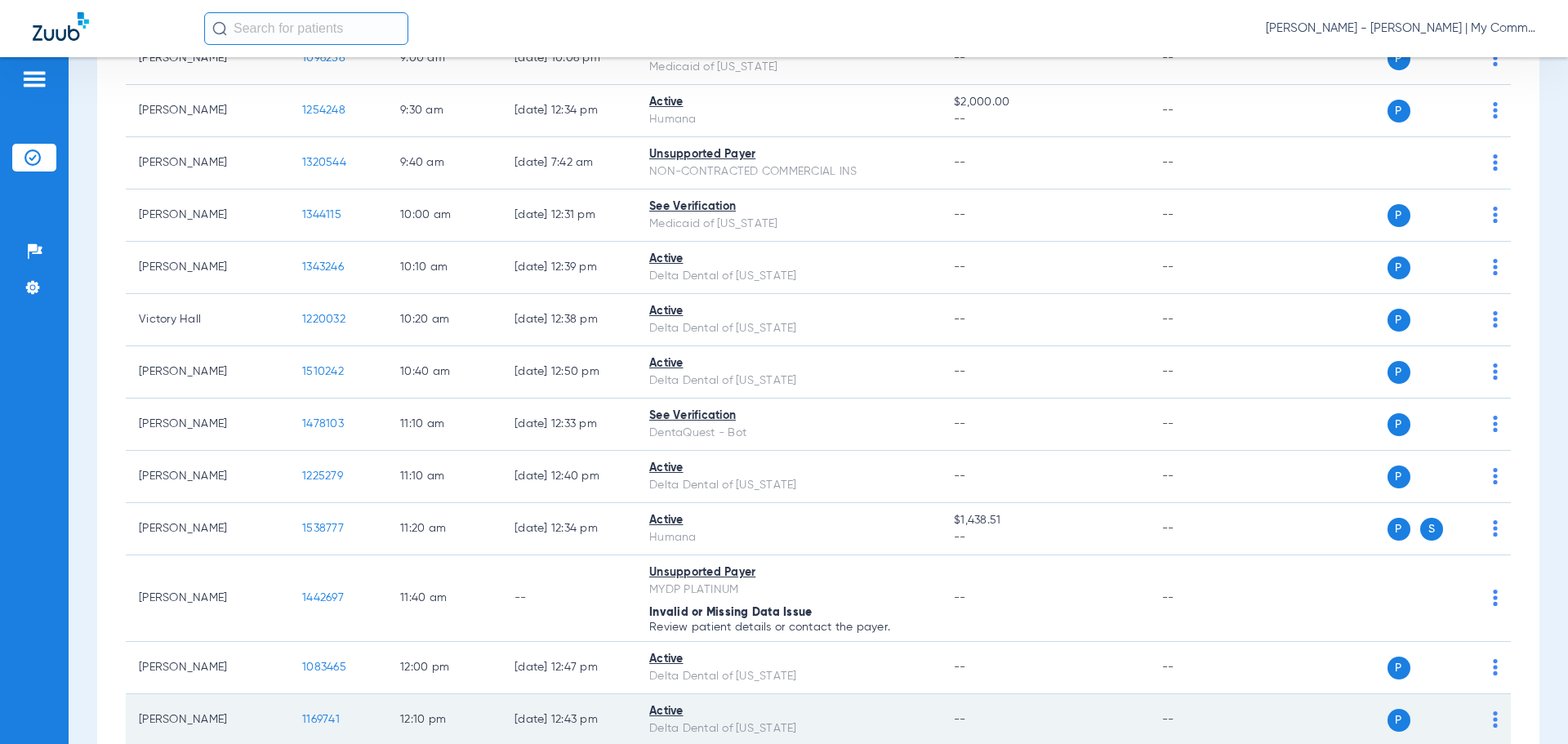
scroll to position [653, 0]
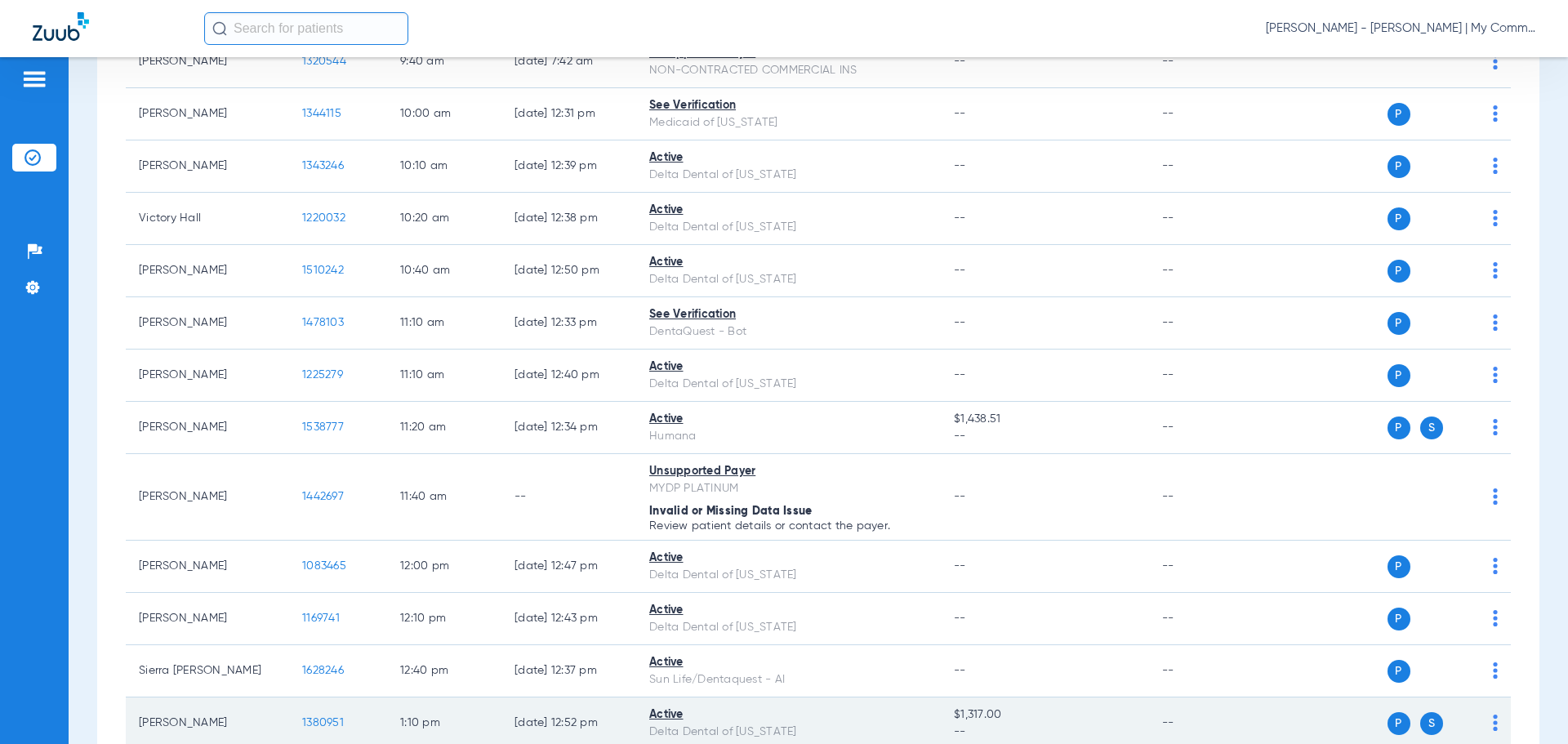
click at [324, 721] on span "1380951" at bounding box center [323, 722] width 42 height 11
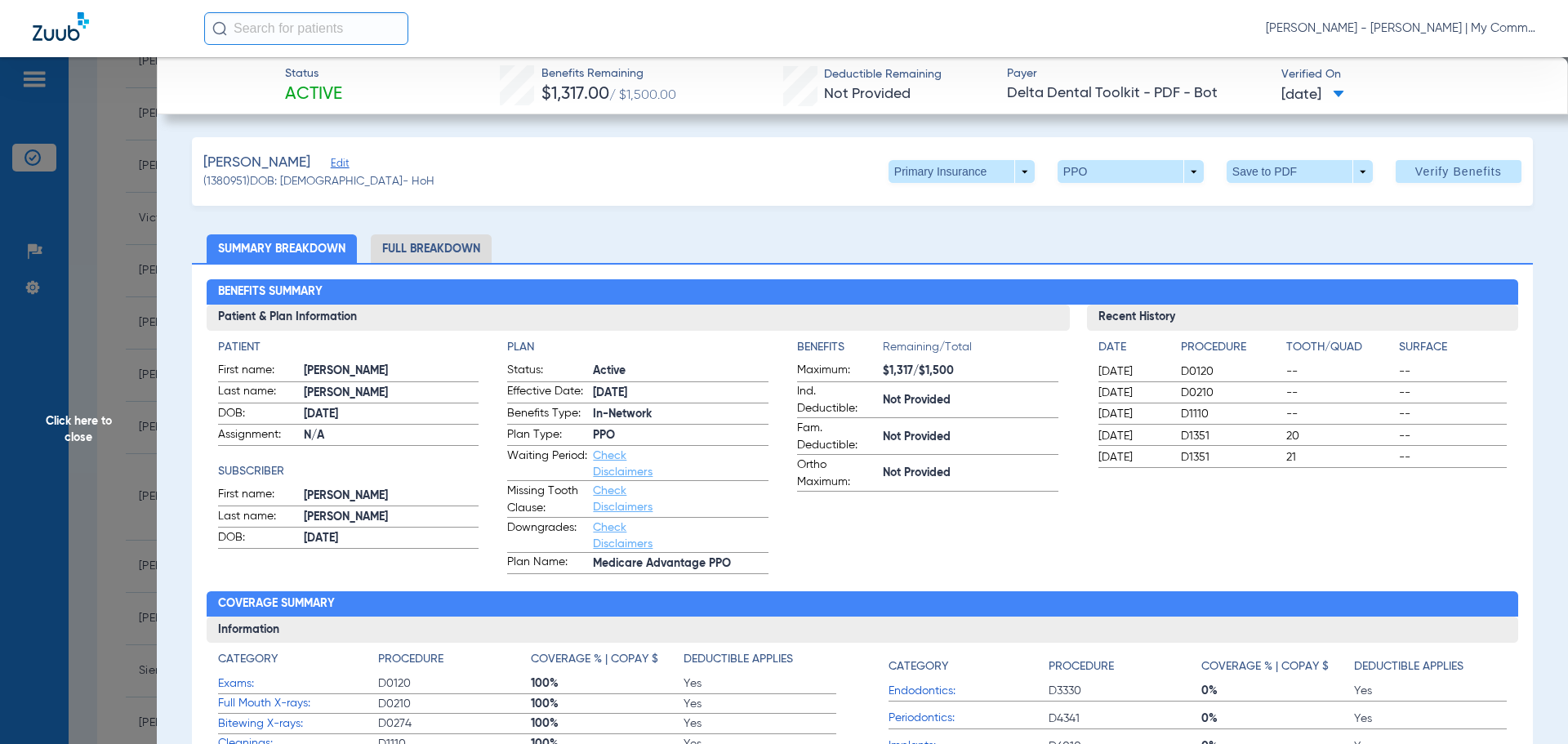
click at [464, 260] on li "Full Breakdown" at bounding box center [431, 248] width 121 height 29
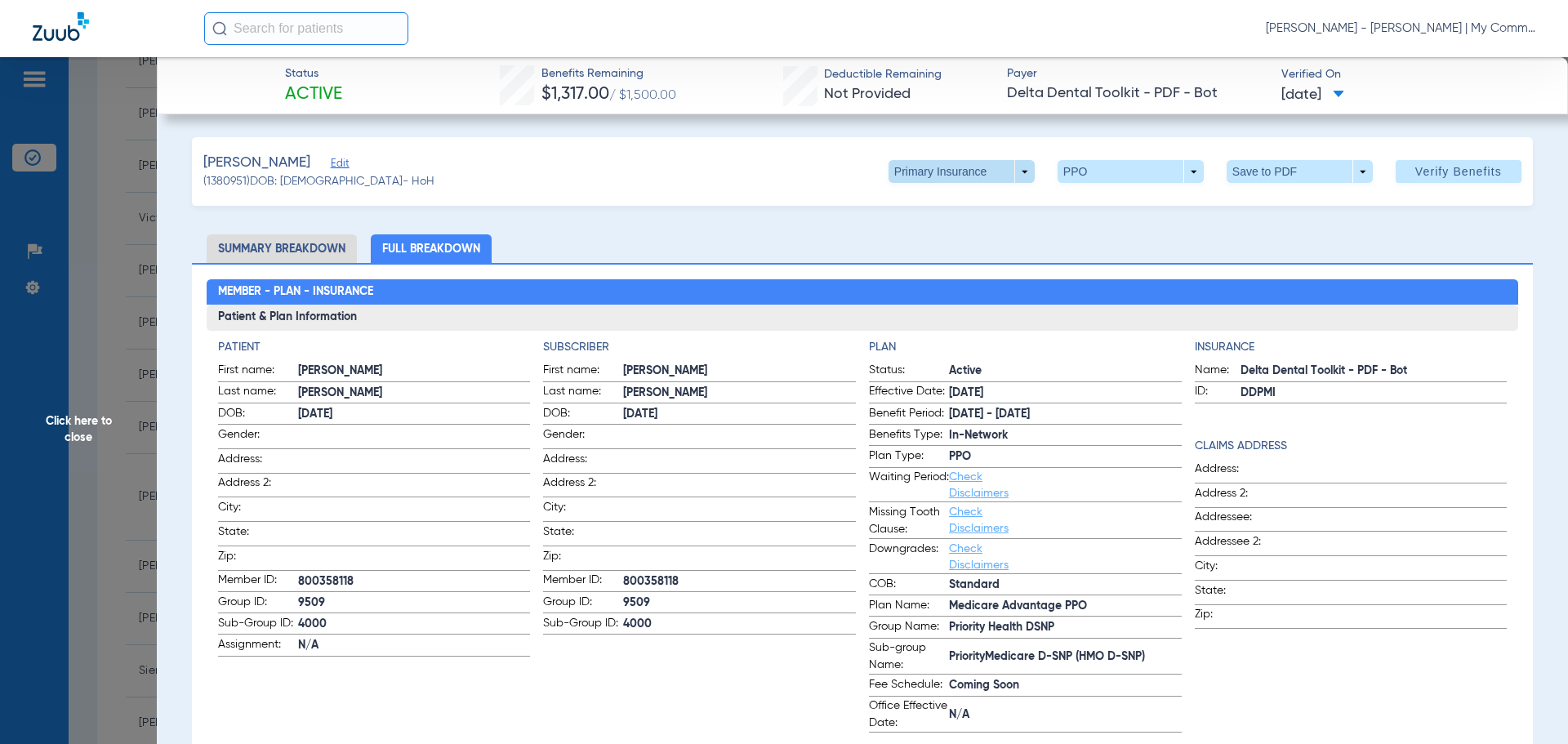
click at [961, 173] on span at bounding box center [962, 172] width 146 height 23
click at [961, 228] on button "Secondary Insurance" at bounding box center [945, 236] width 134 height 32
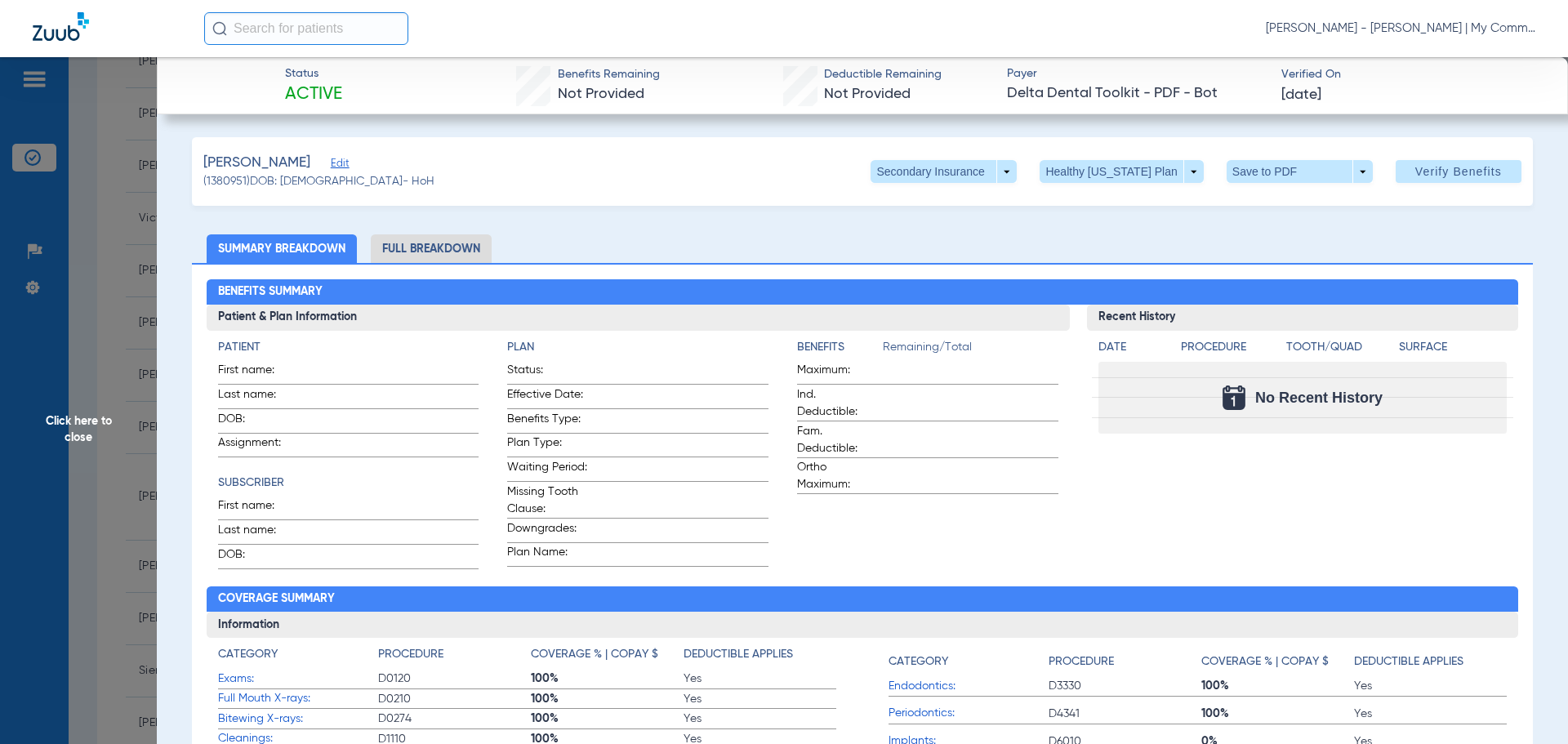
click at [100, 463] on span "Click here to close" at bounding box center [78, 429] width 157 height 744
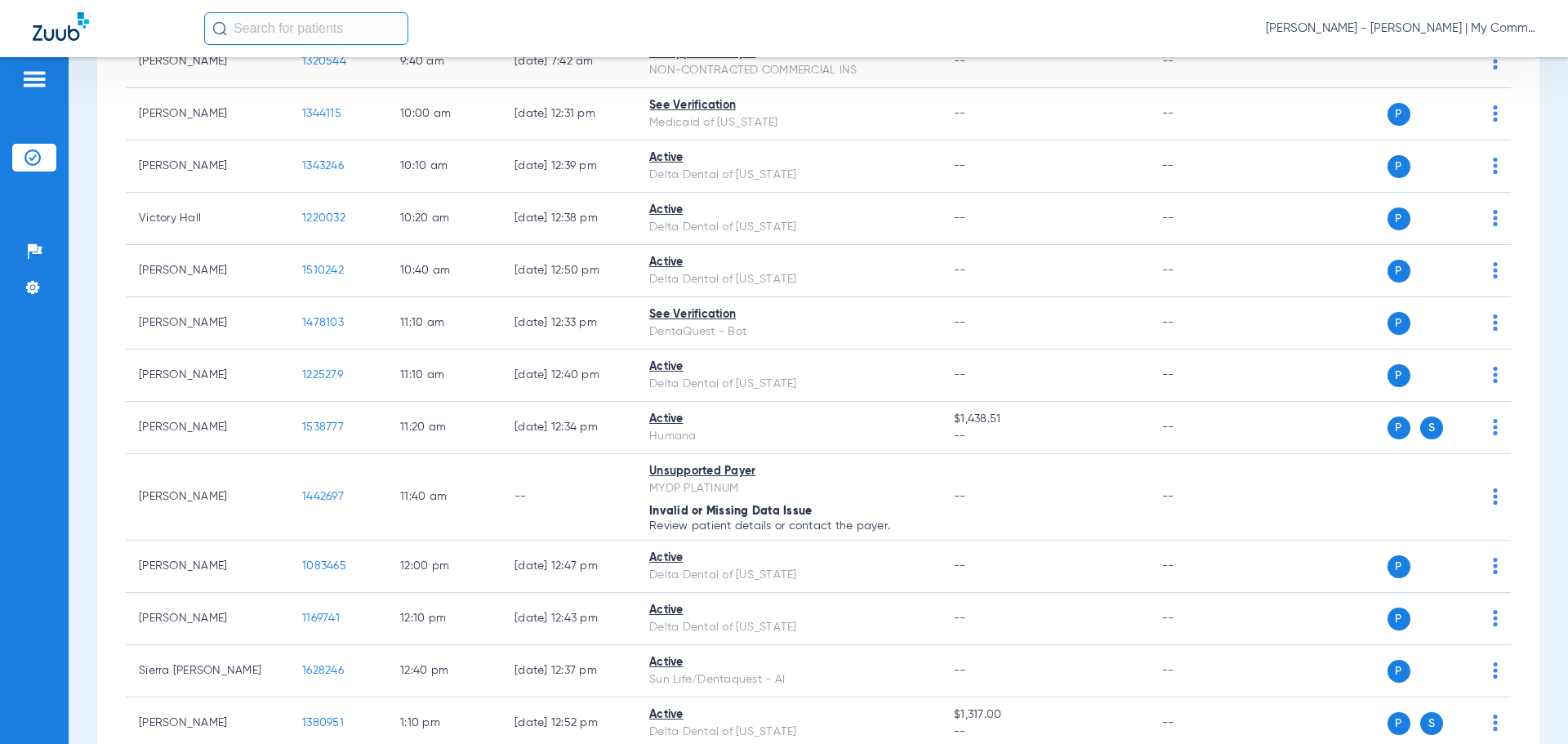
scroll to position [1225, 0]
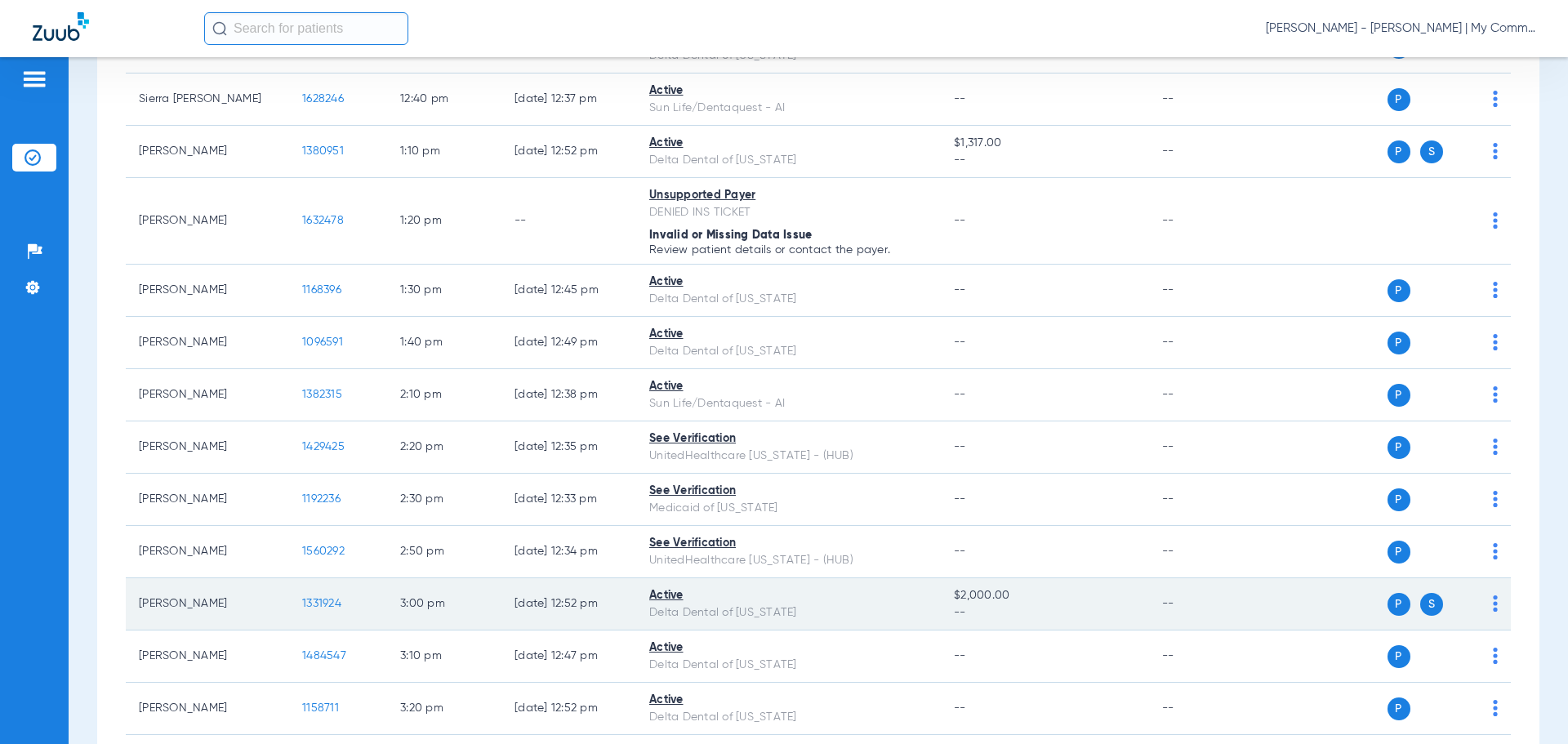
click at [317, 589] on td "1331924" at bounding box center [338, 605] width 98 height 52
click at [319, 599] on span "1331924" at bounding box center [322, 603] width 39 height 11
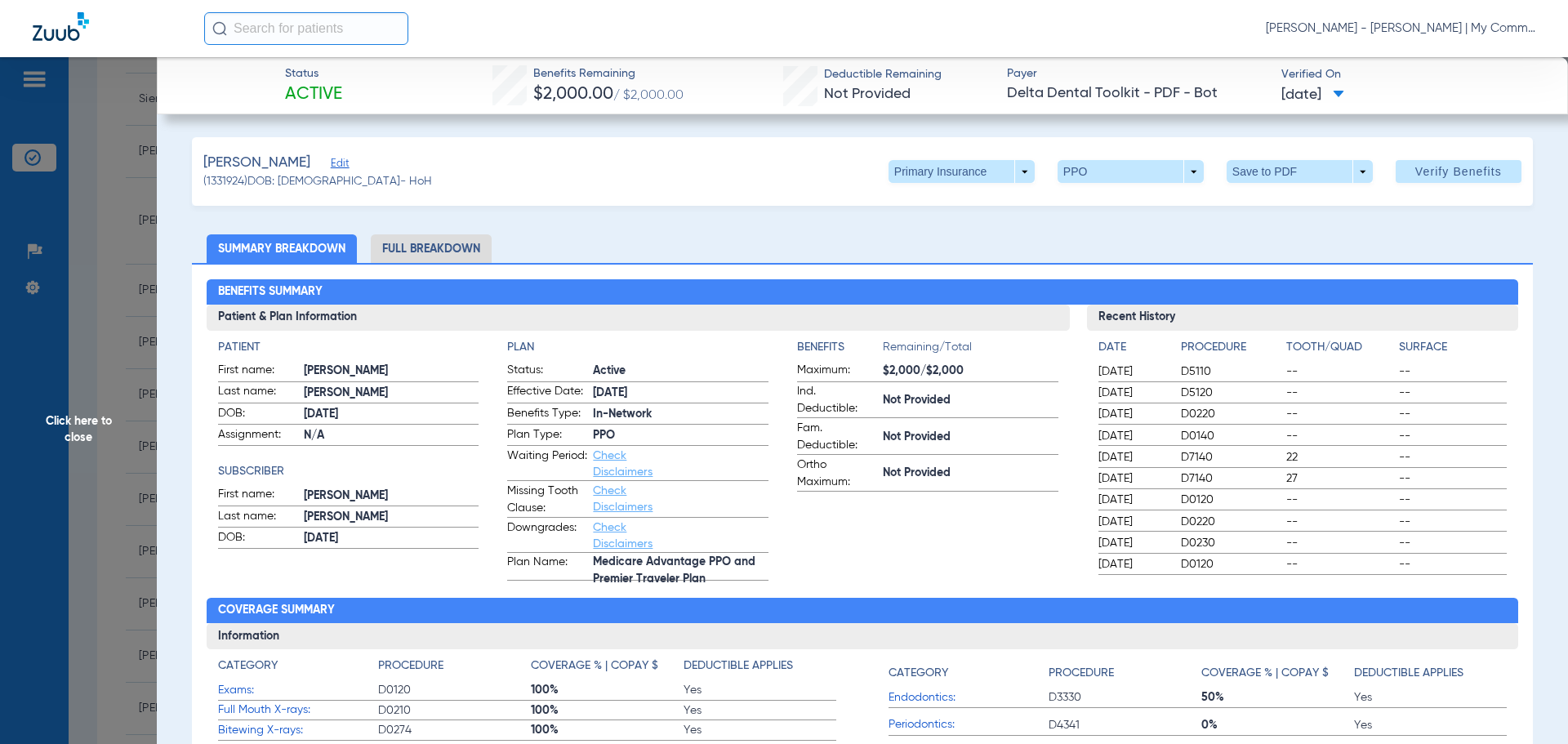
click at [460, 239] on li "Full Breakdown" at bounding box center [431, 248] width 121 height 29
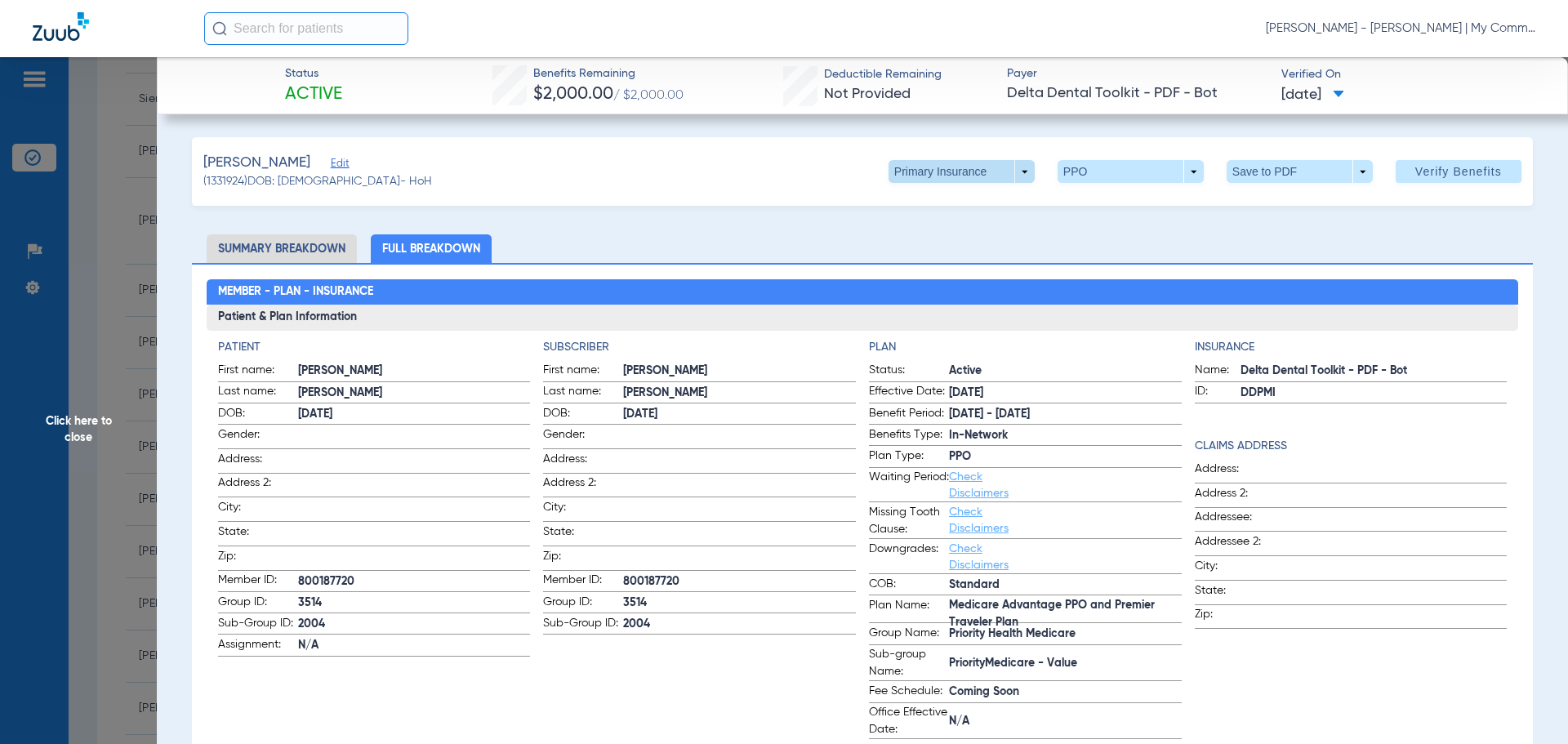
click at [958, 168] on span at bounding box center [961, 171] width 39 height 39
click at [939, 233] on span "Secondary Insurance" at bounding box center [945, 236] width 108 height 11
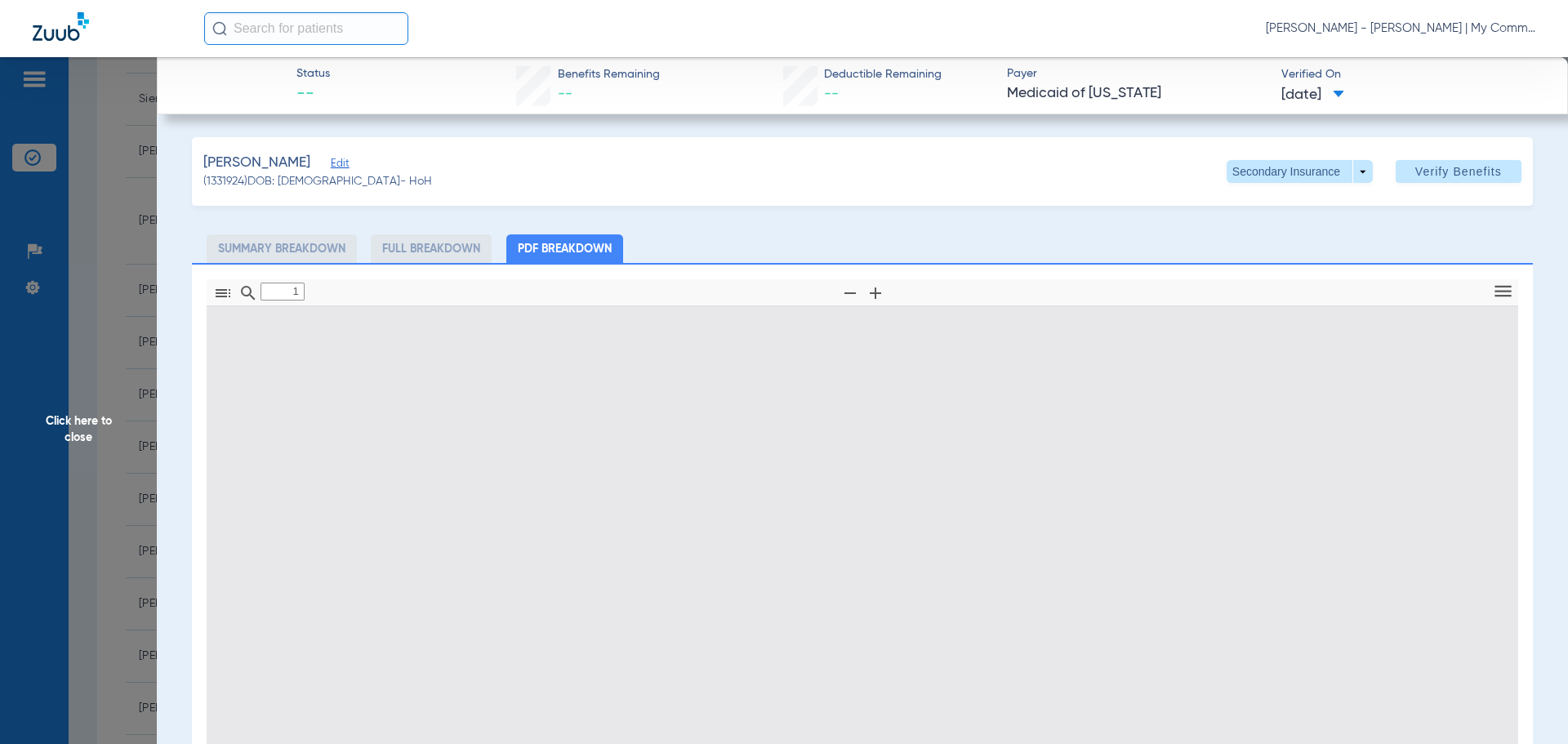
type input "0"
select select "page-width"
type input "1"
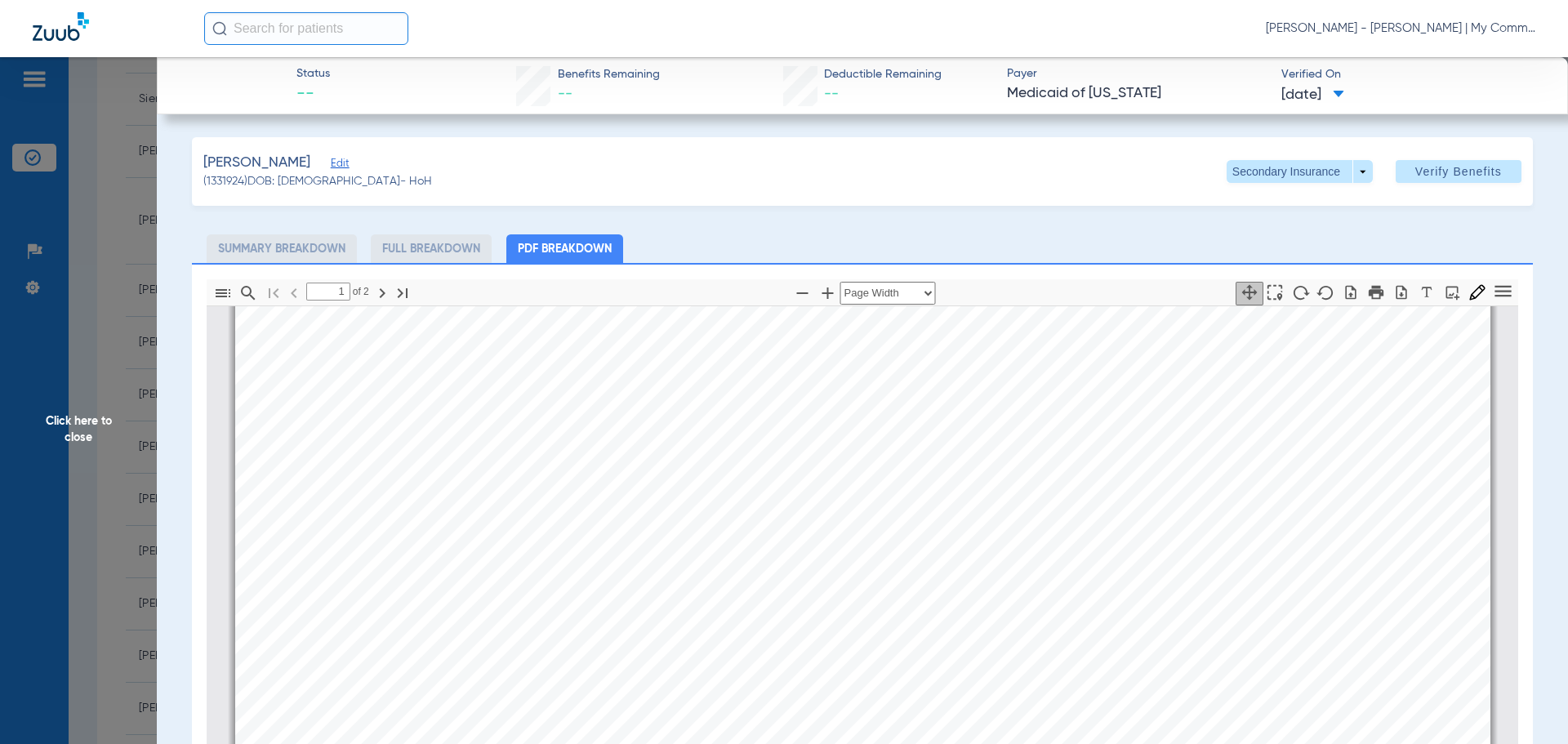
scroll to position [0, 0]
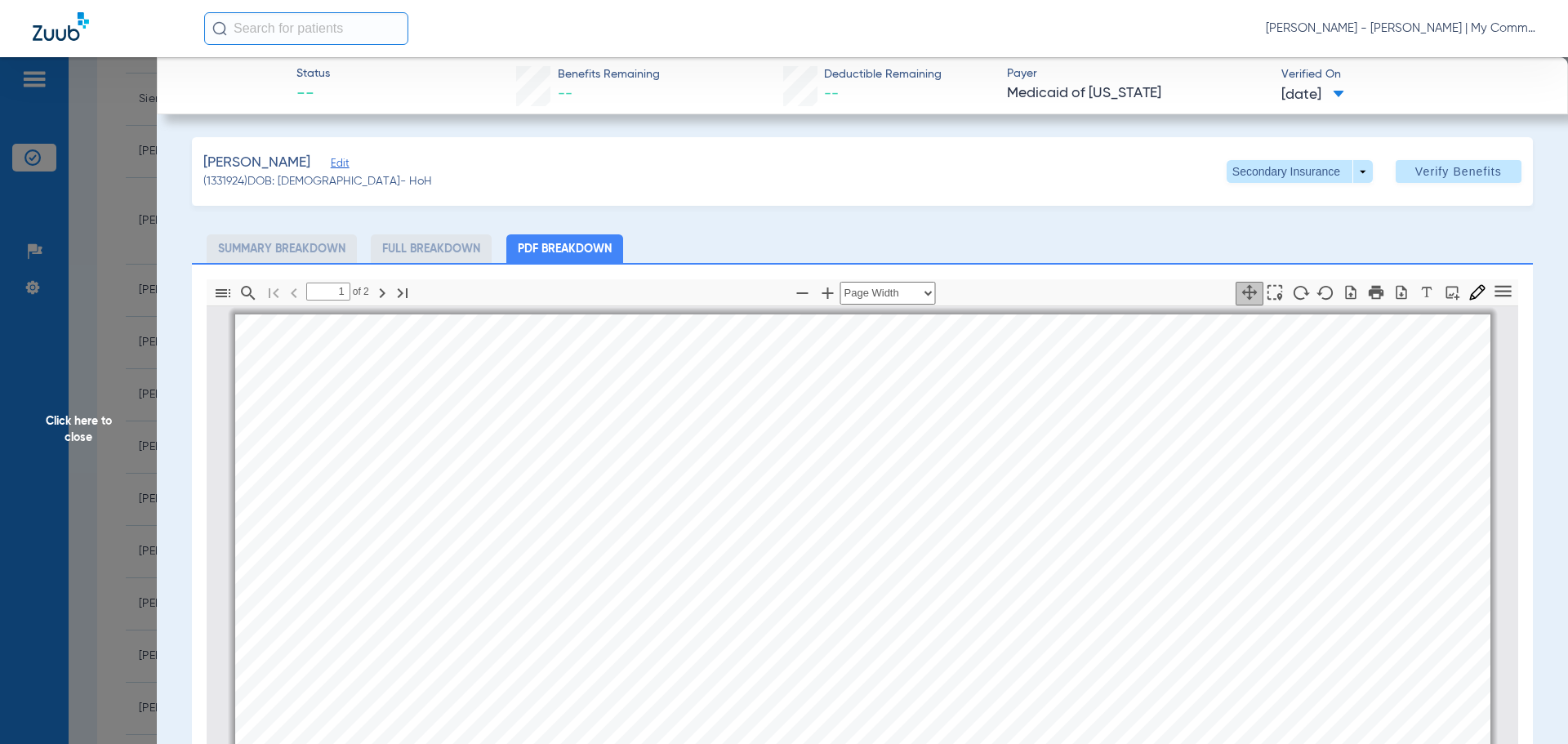
click at [30, 443] on span "Click here to close" at bounding box center [78, 429] width 157 height 744
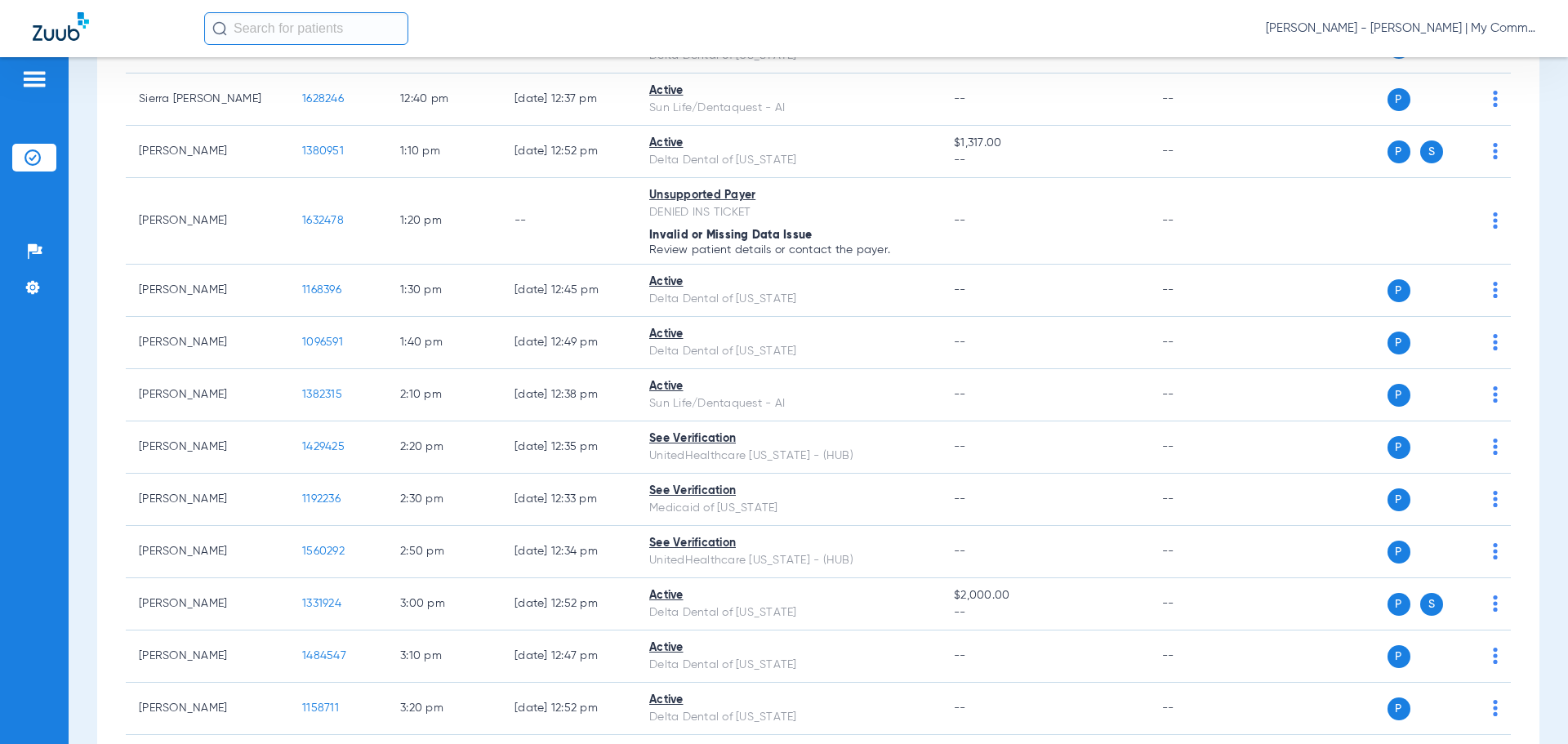
click at [961, 37] on div "Carly Noble - Sidney | My Community Dental Centers" at bounding box center [870, 28] width 1332 height 32
click at [961, 30] on span "Carly Noble - Sidney | My Community Dental Centers" at bounding box center [1401, 28] width 269 height 17
click at [961, 58] on span "Account Selection" at bounding box center [1474, 57] width 92 height 11
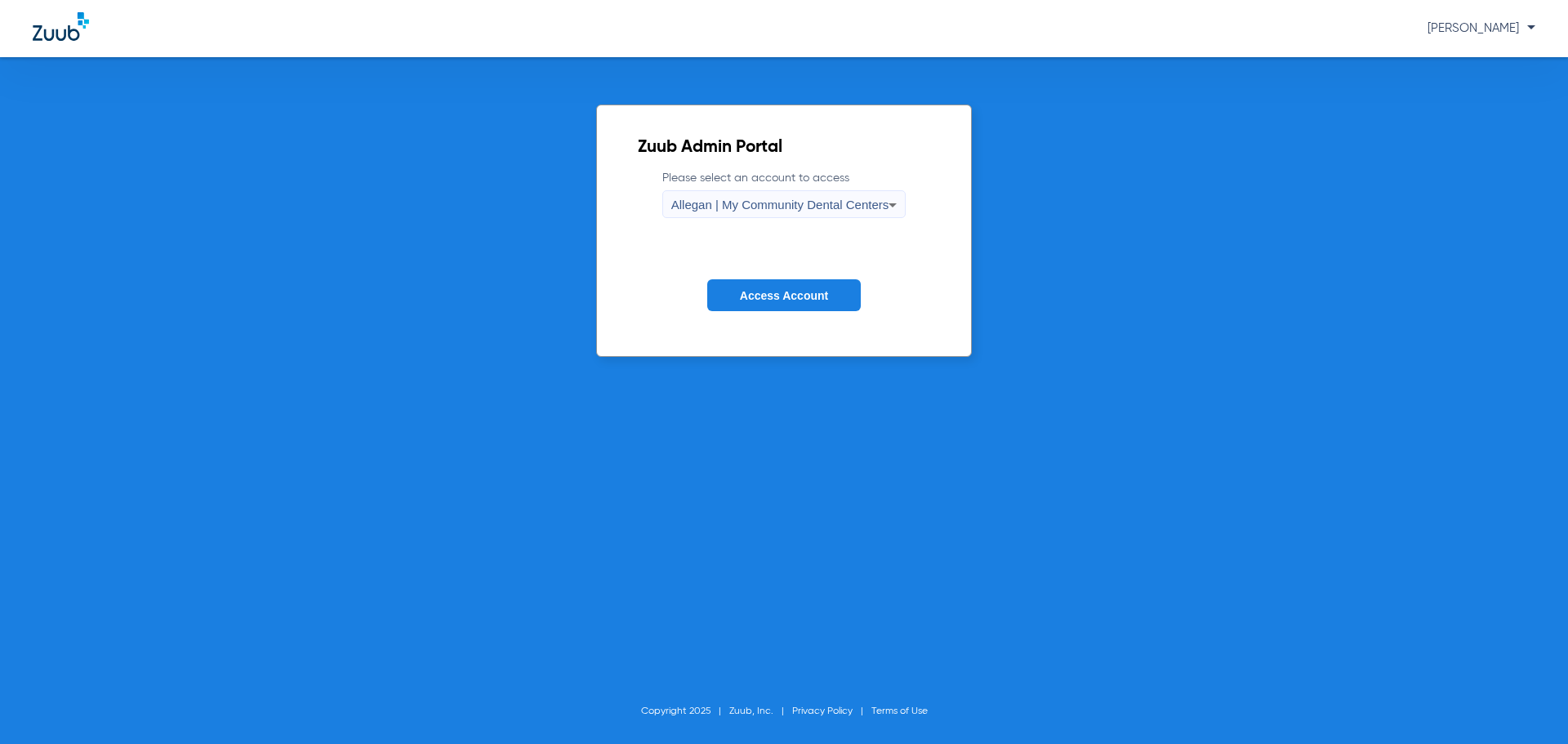
click at [745, 207] on span "Allegan | My Community Dental Centers" at bounding box center [780, 205] width 218 height 14
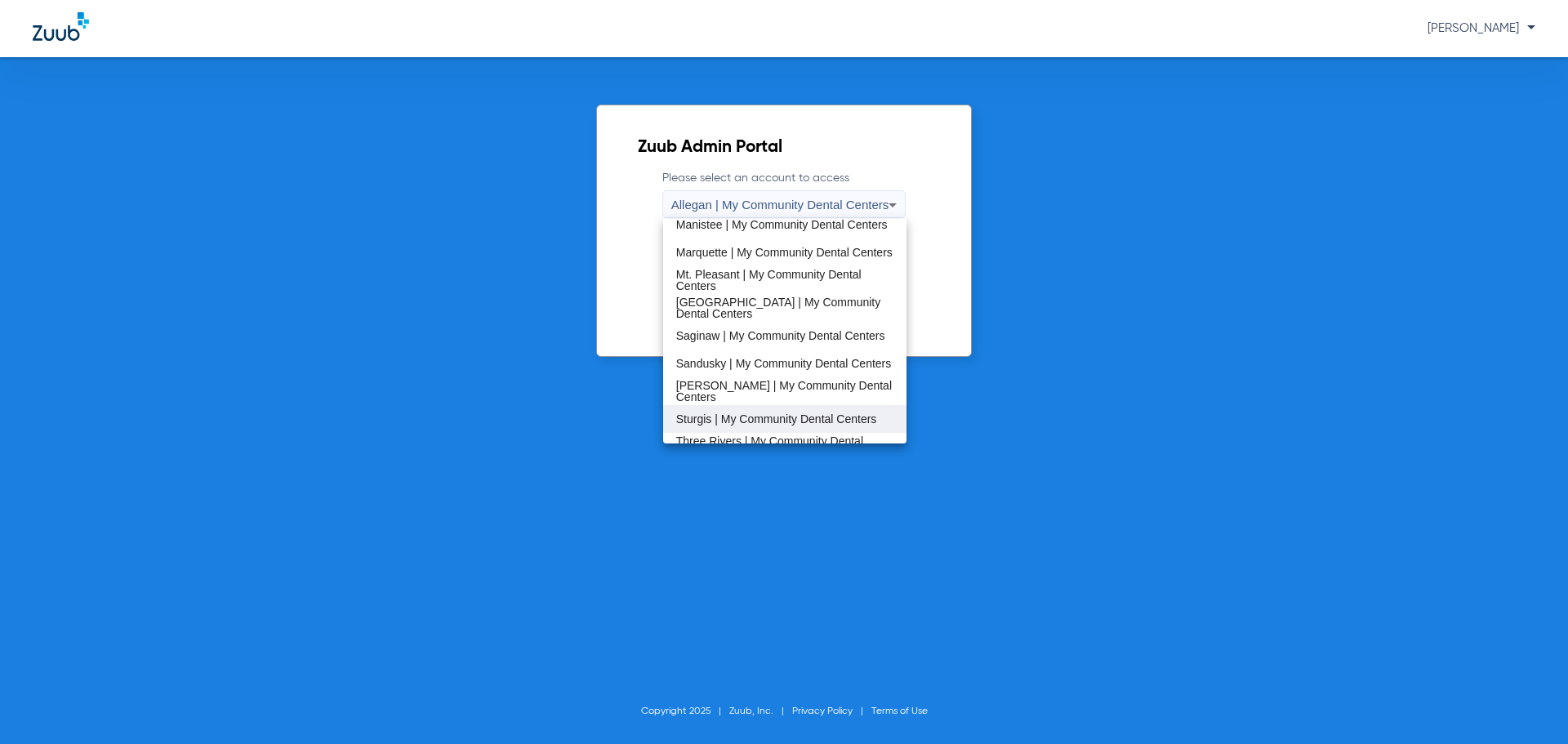
scroll to position [525, 0]
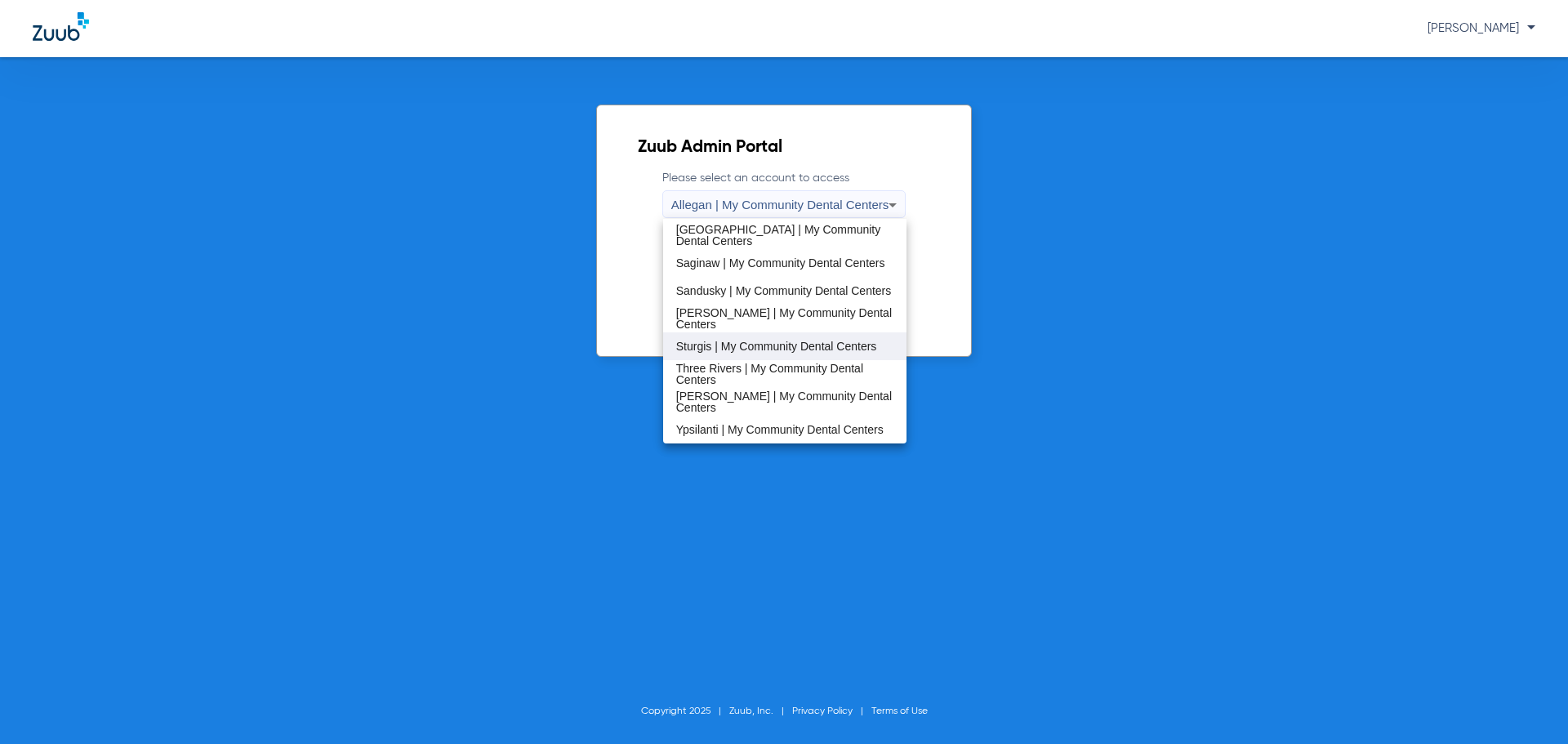
click at [764, 349] on span "Sturgis | My Community Dental Centers" at bounding box center [777, 346] width 201 height 11
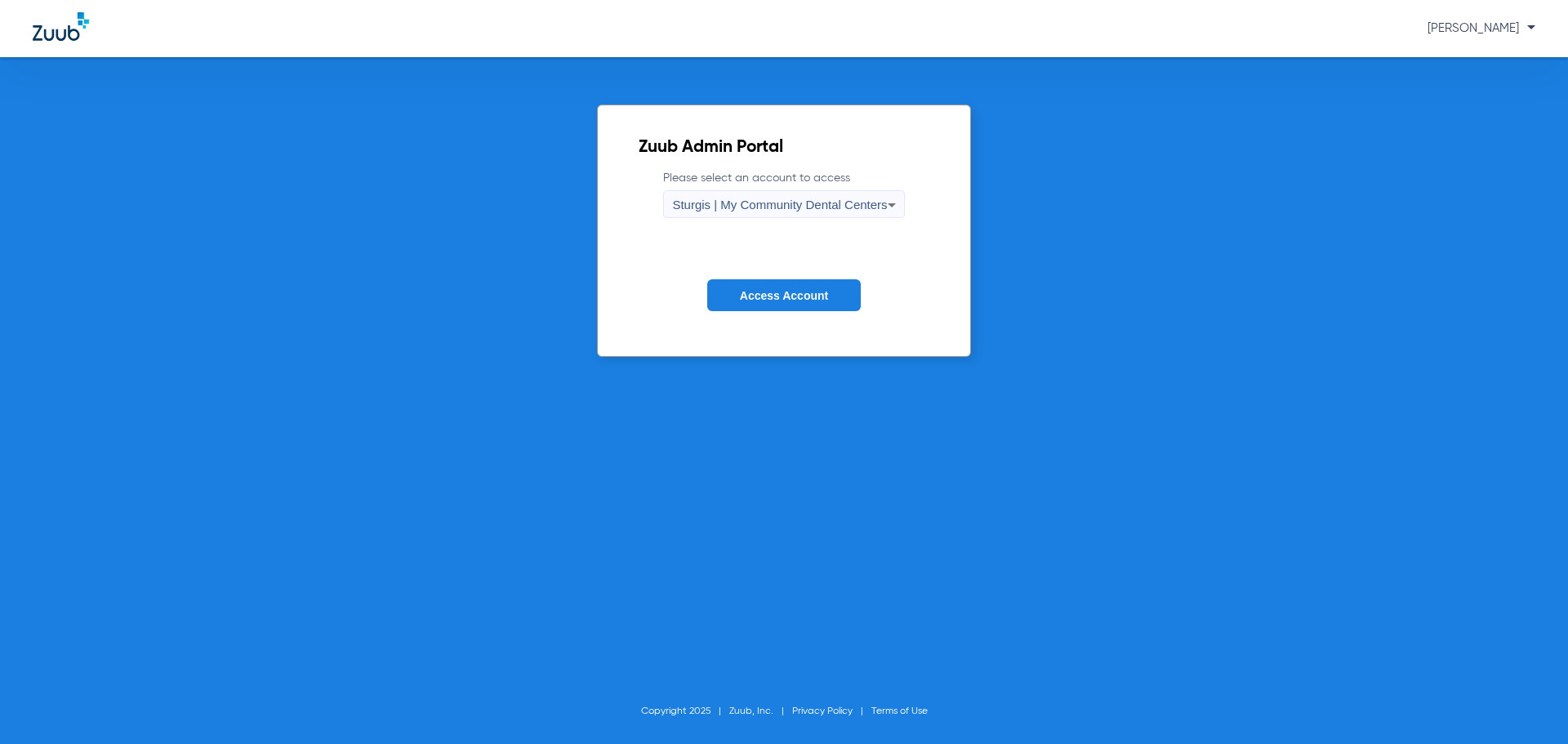
click at [778, 306] on button "Access Account" at bounding box center [784, 295] width 153 height 32
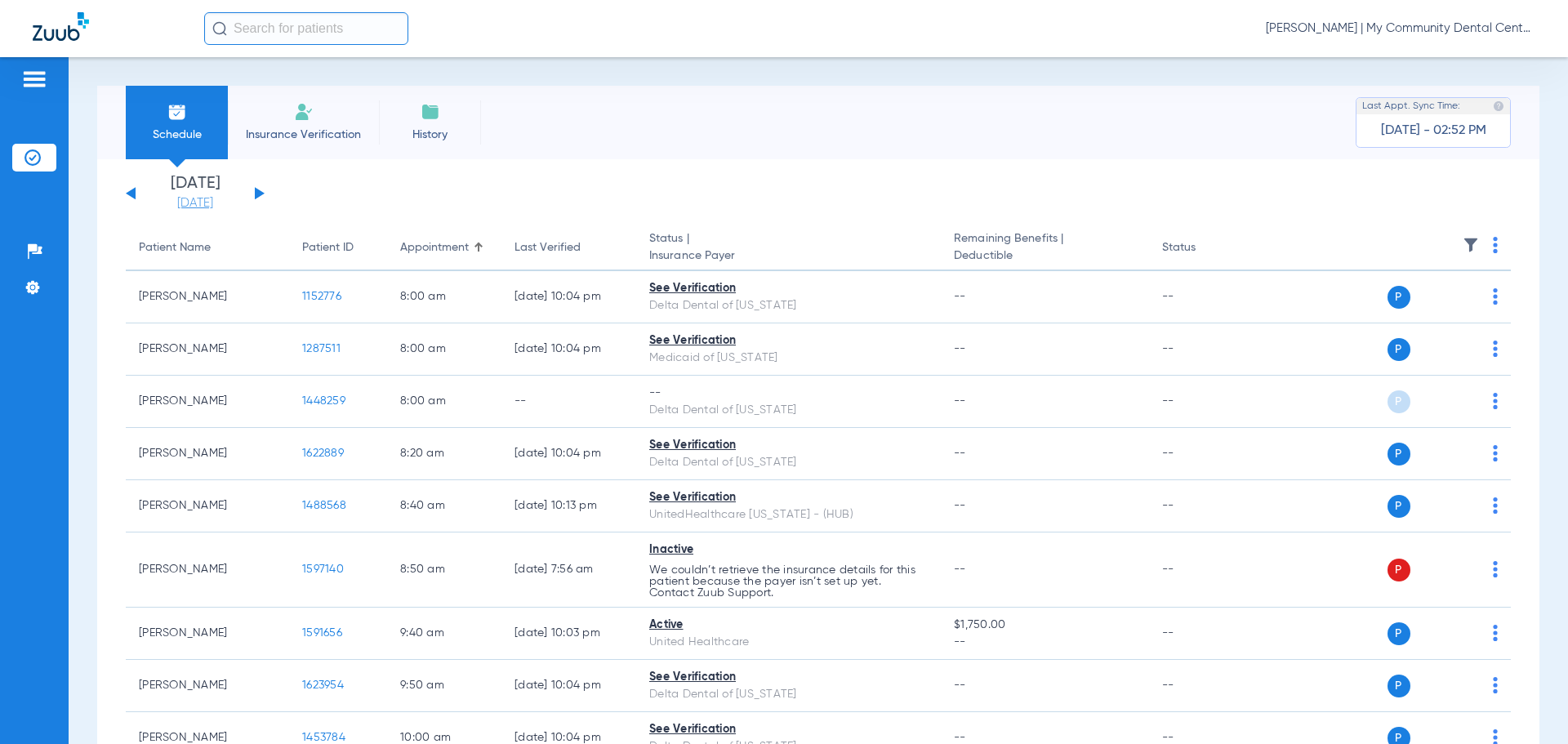
click at [193, 199] on link "[DATE]" at bounding box center [195, 203] width 98 height 17
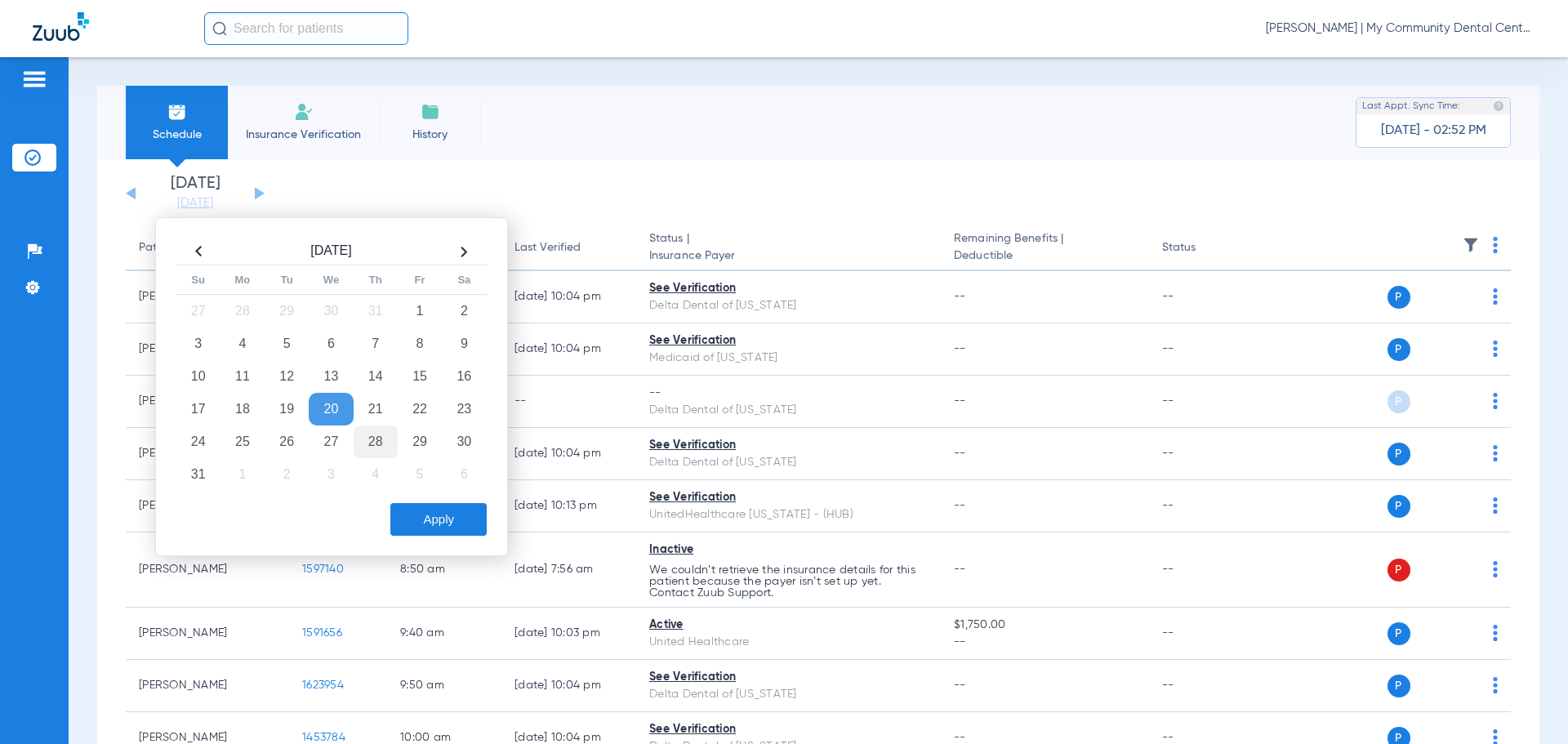
click at [385, 436] on td "28" at bounding box center [376, 441] width 44 height 32
click at [424, 526] on button "Apply" at bounding box center [438, 518] width 97 height 32
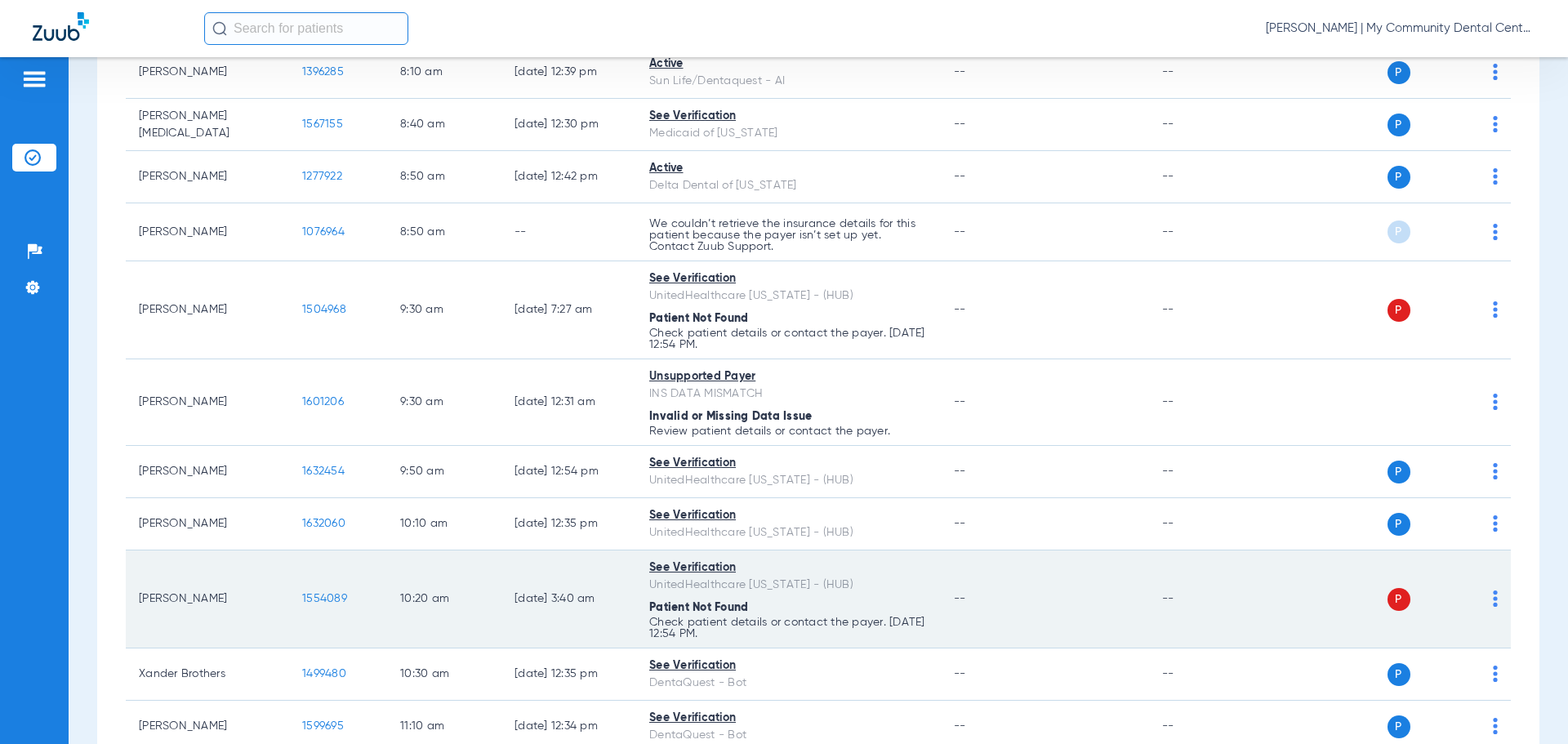
scroll to position [490, 0]
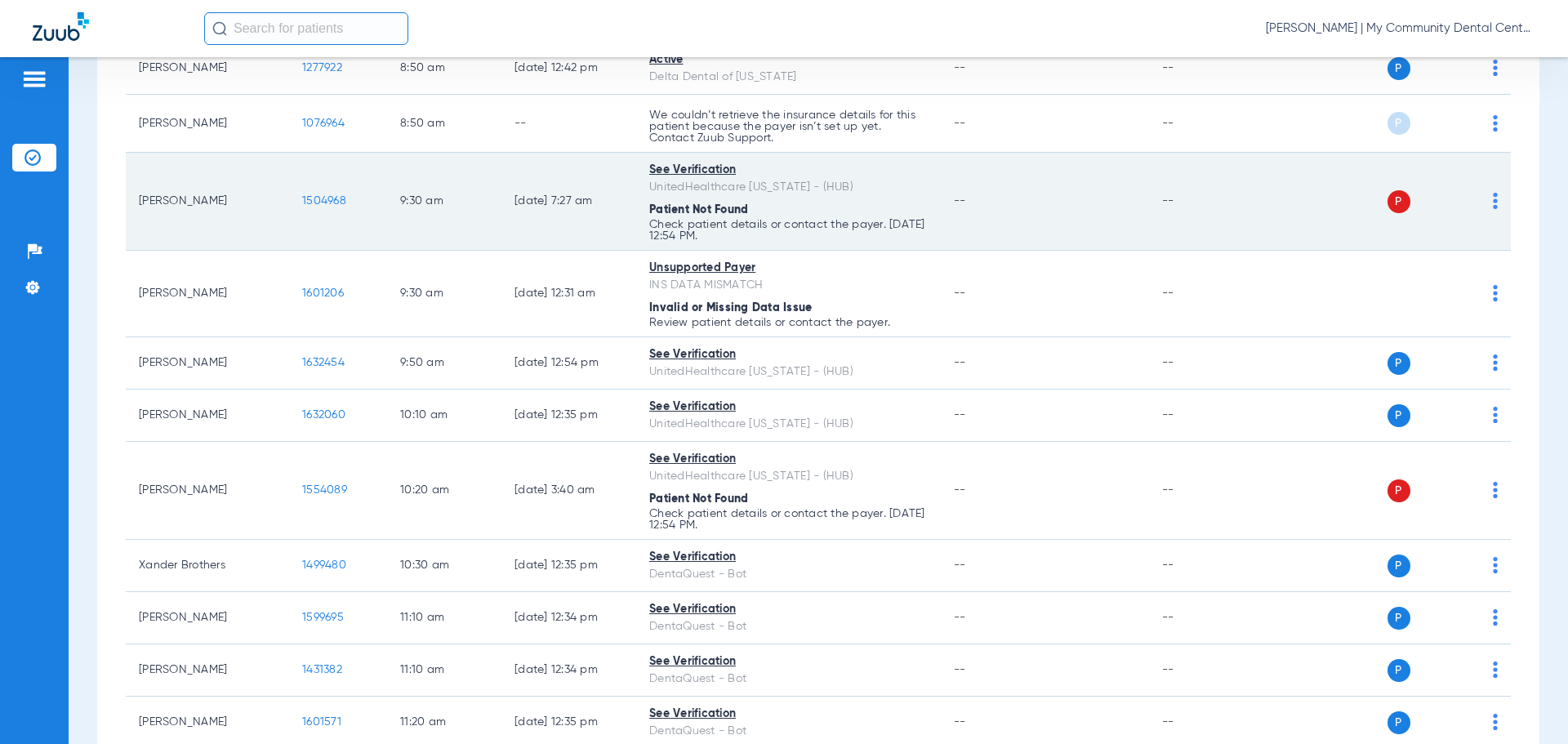
click at [961, 193] on img at bounding box center [1496, 200] width 5 height 17
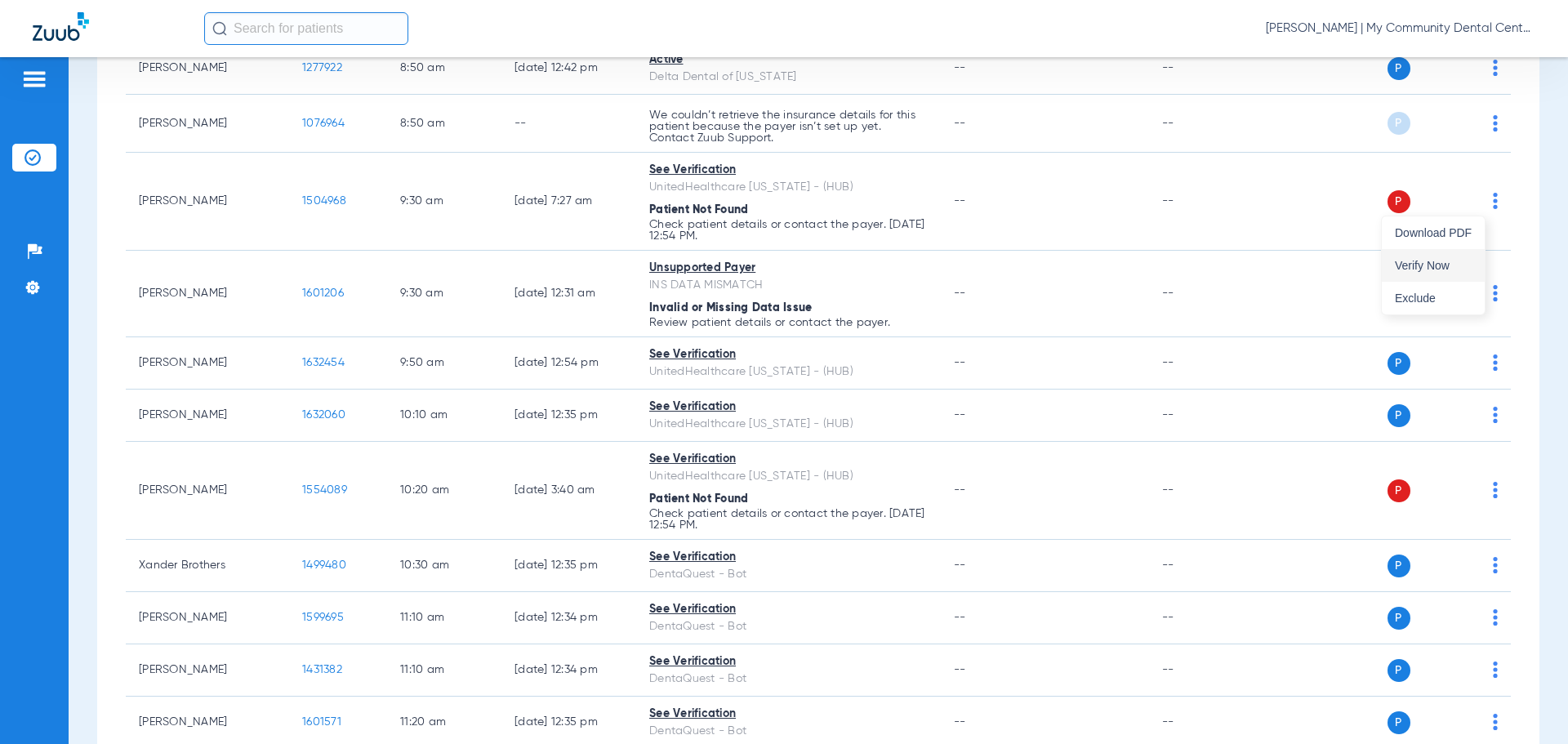
click at [961, 254] on button "Verify Now" at bounding box center [1434, 265] width 103 height 32
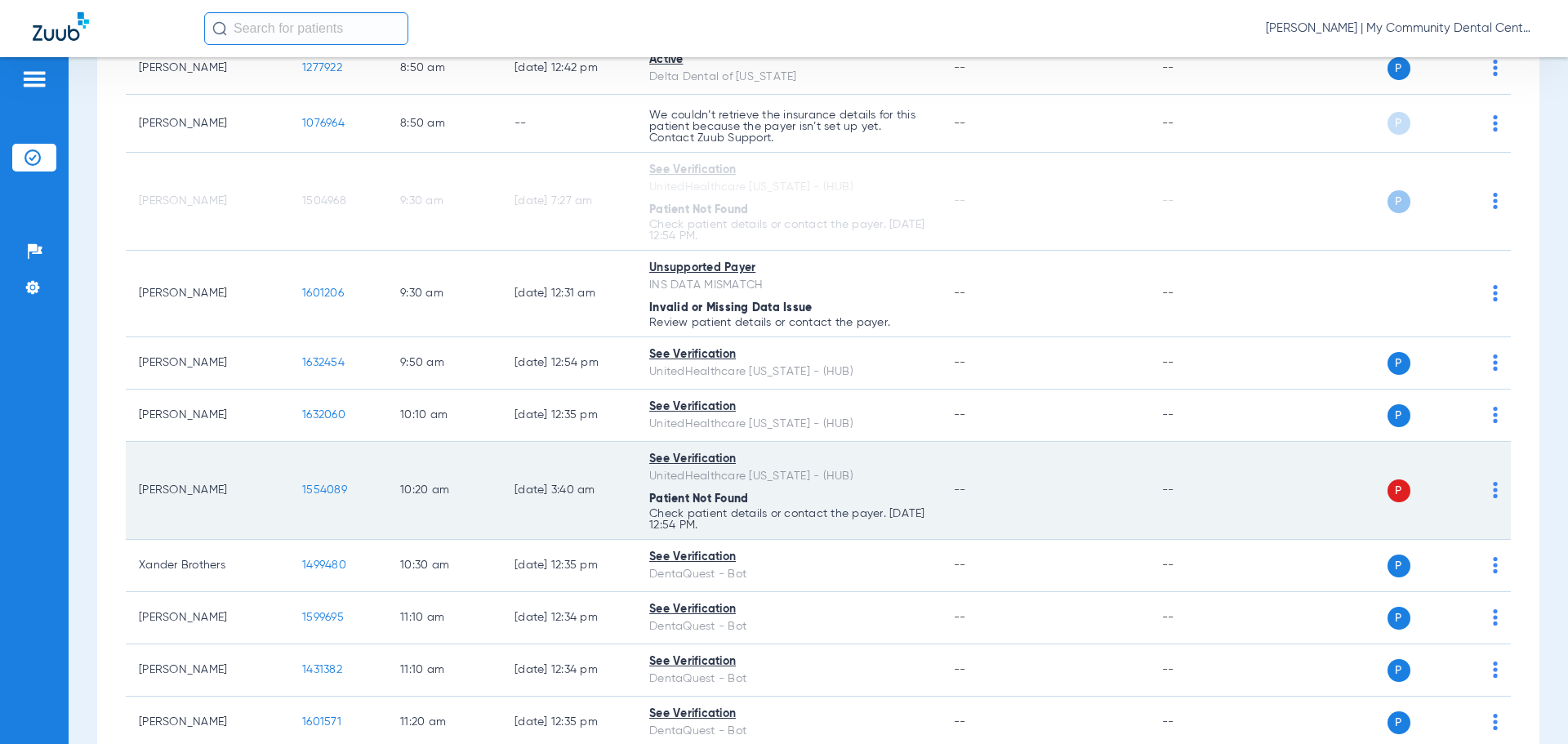
click at [961, 488] on img at bounding box center [1496, 490] width 5 height 17
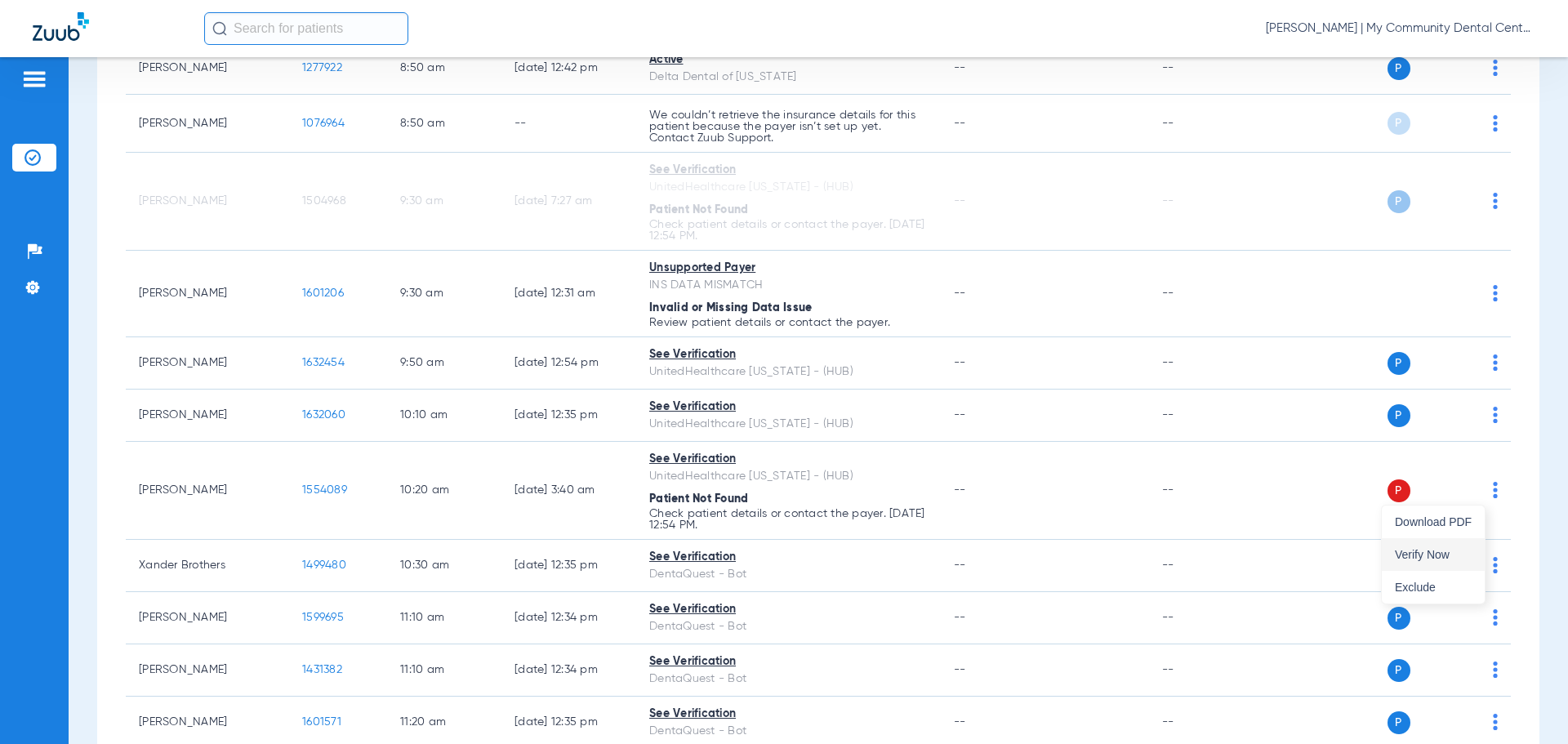
click at [961, 544] on button "Verify Now" at bounding box center [1434, 554] width 103 height 32
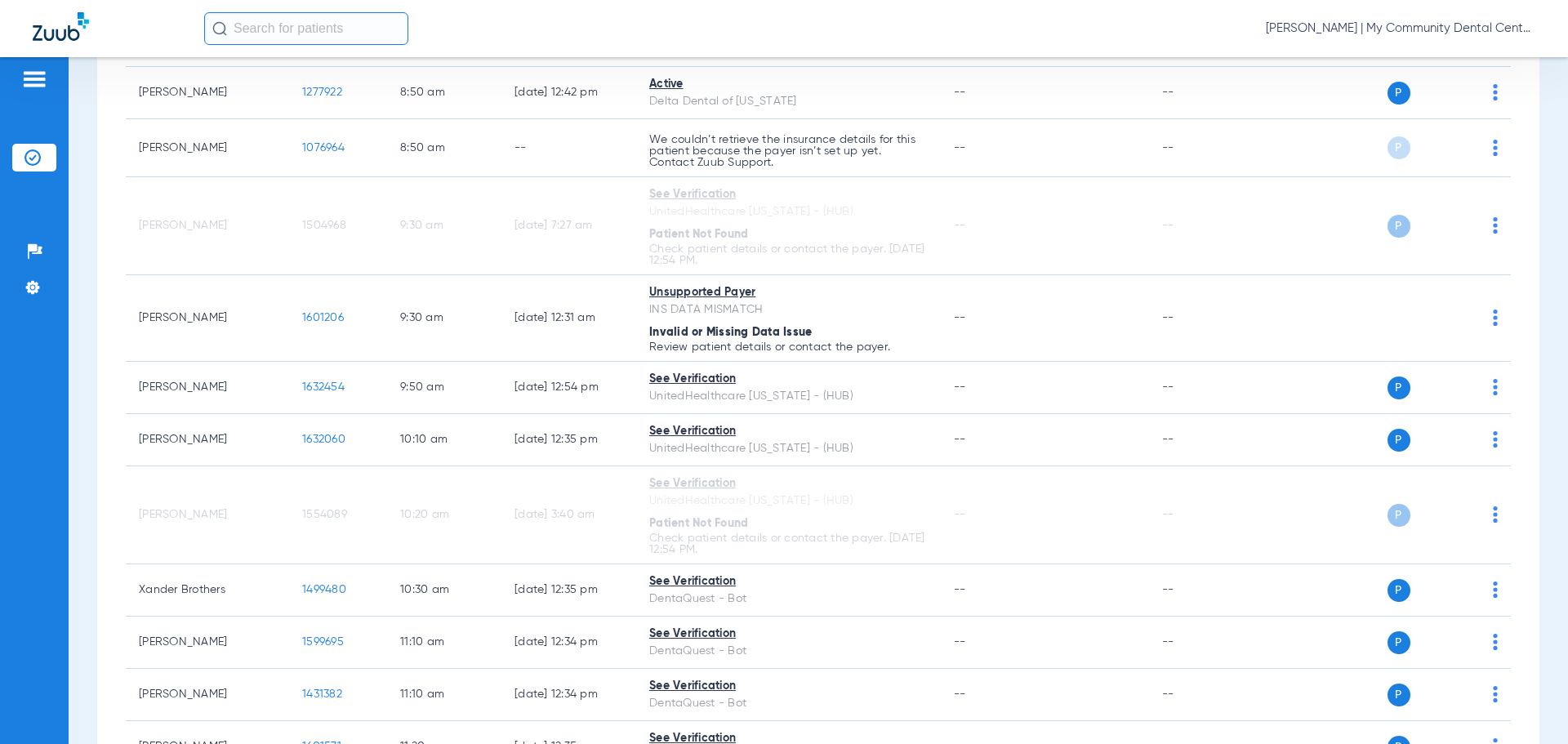
scroll to position [57, 0]
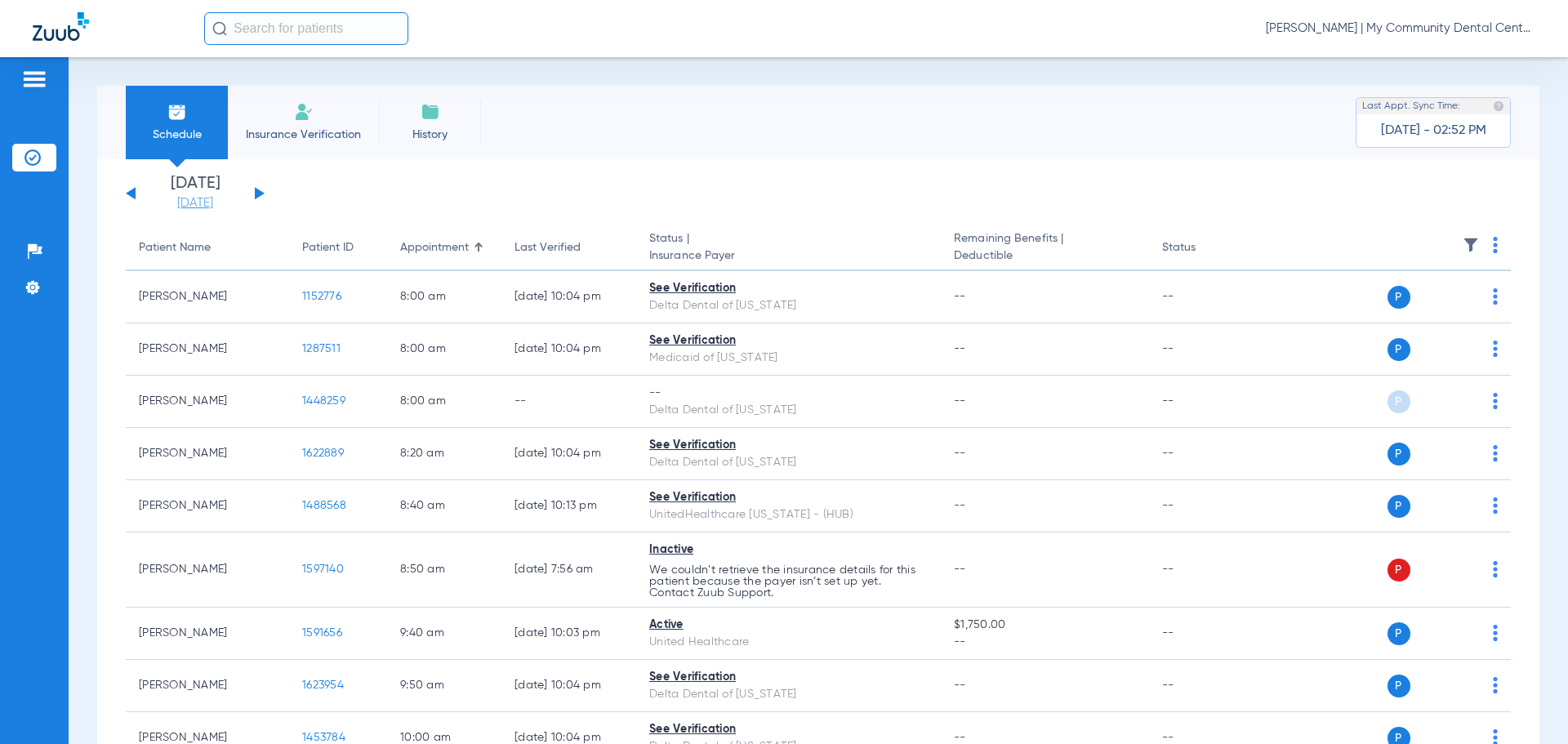
click at [177, 206] on link "[DATE]" at bounding box center [195, 203] width 98 height 17
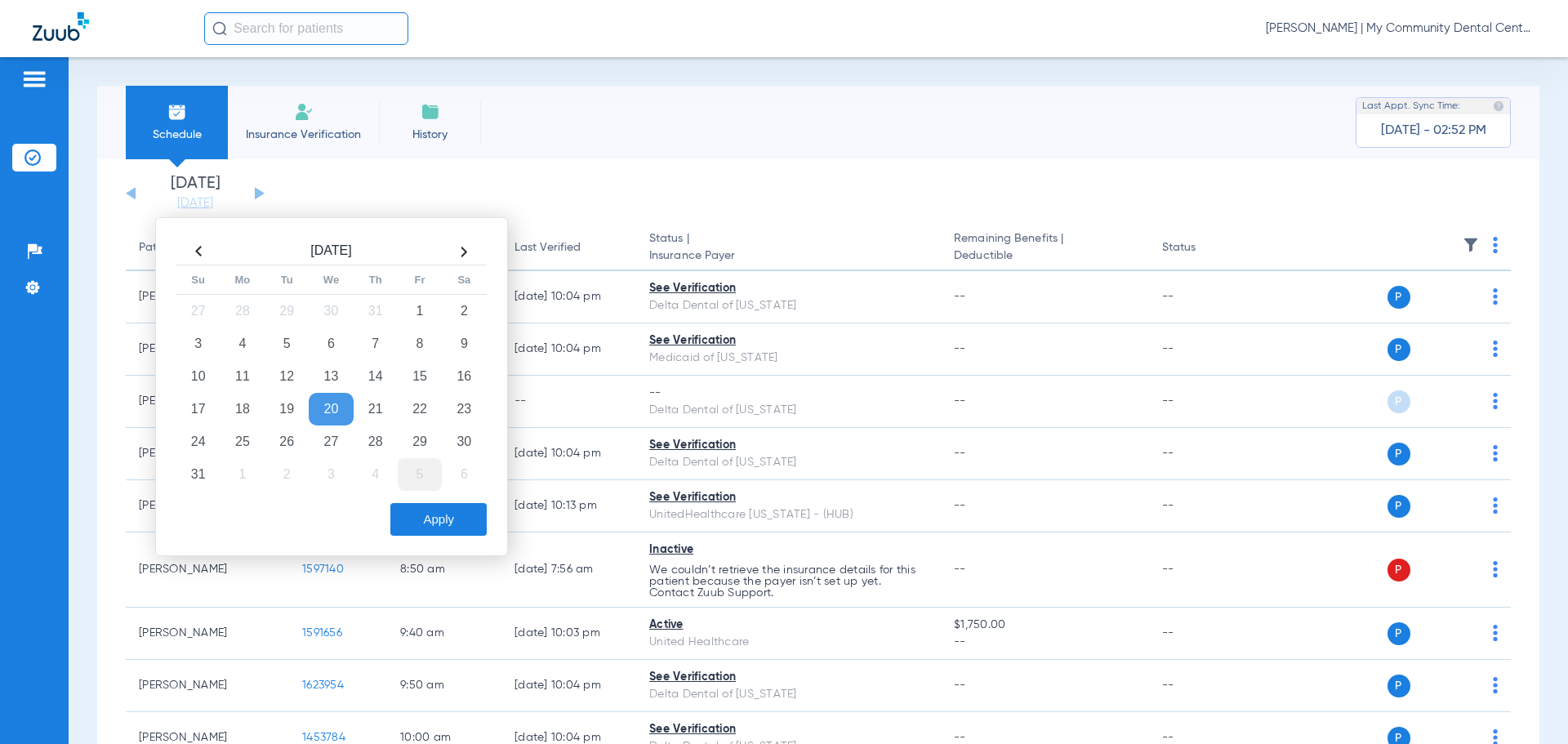
drag, startPoint x: 384, startPoint y: 438, endPoint x: 411, endPoint y: 487, distance: 55.9
click at [386, 445] on td "28" at bounding box center [376, 441] width 44 height 32
drag, startPoint x: 410, startPoint y: 531, endPoint x: 421, endPoint y: 526, distance: 12.1
click at [411, 532] on button "Apply" at bounding box center [438, 518] width 97 height 32
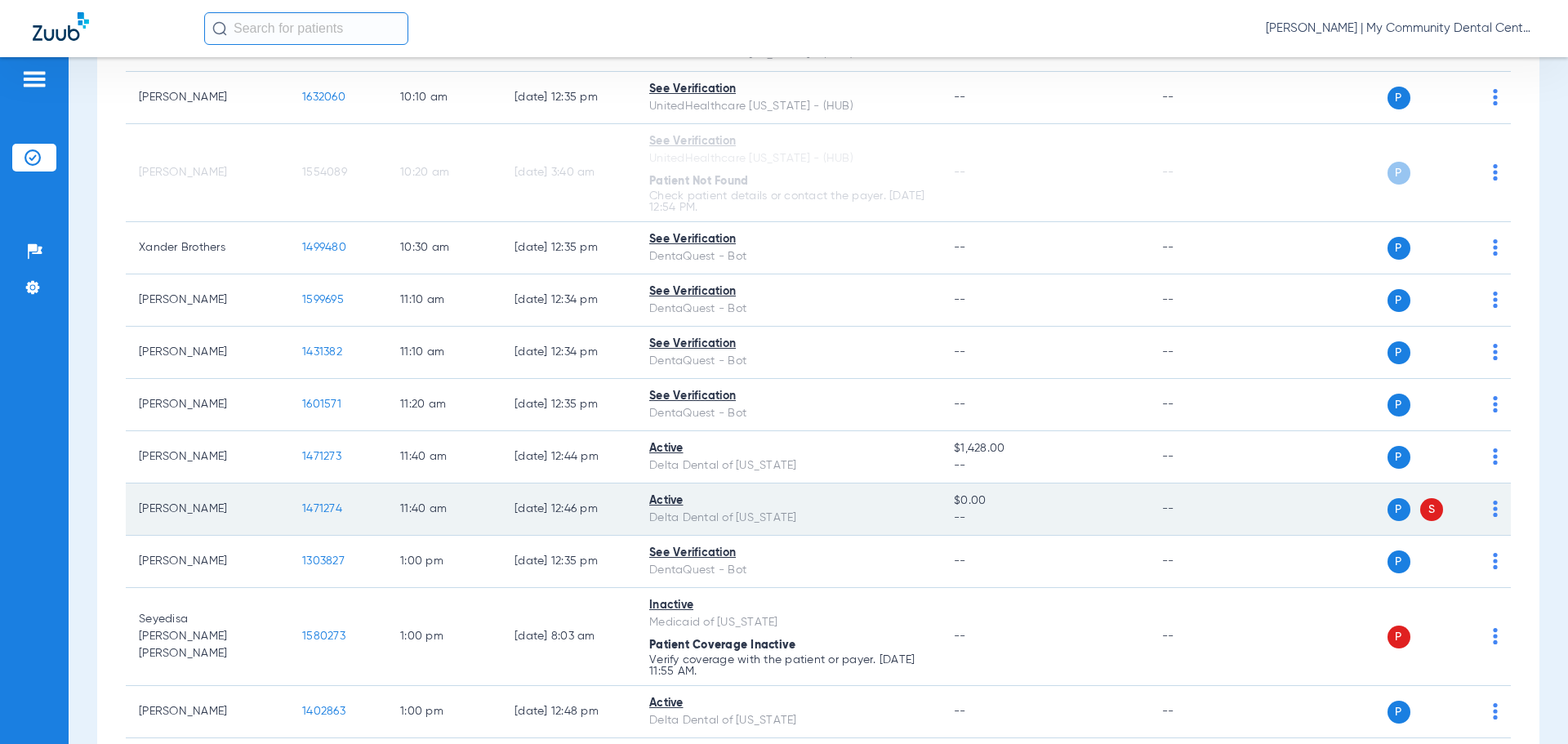
scroll to position [816, 0]
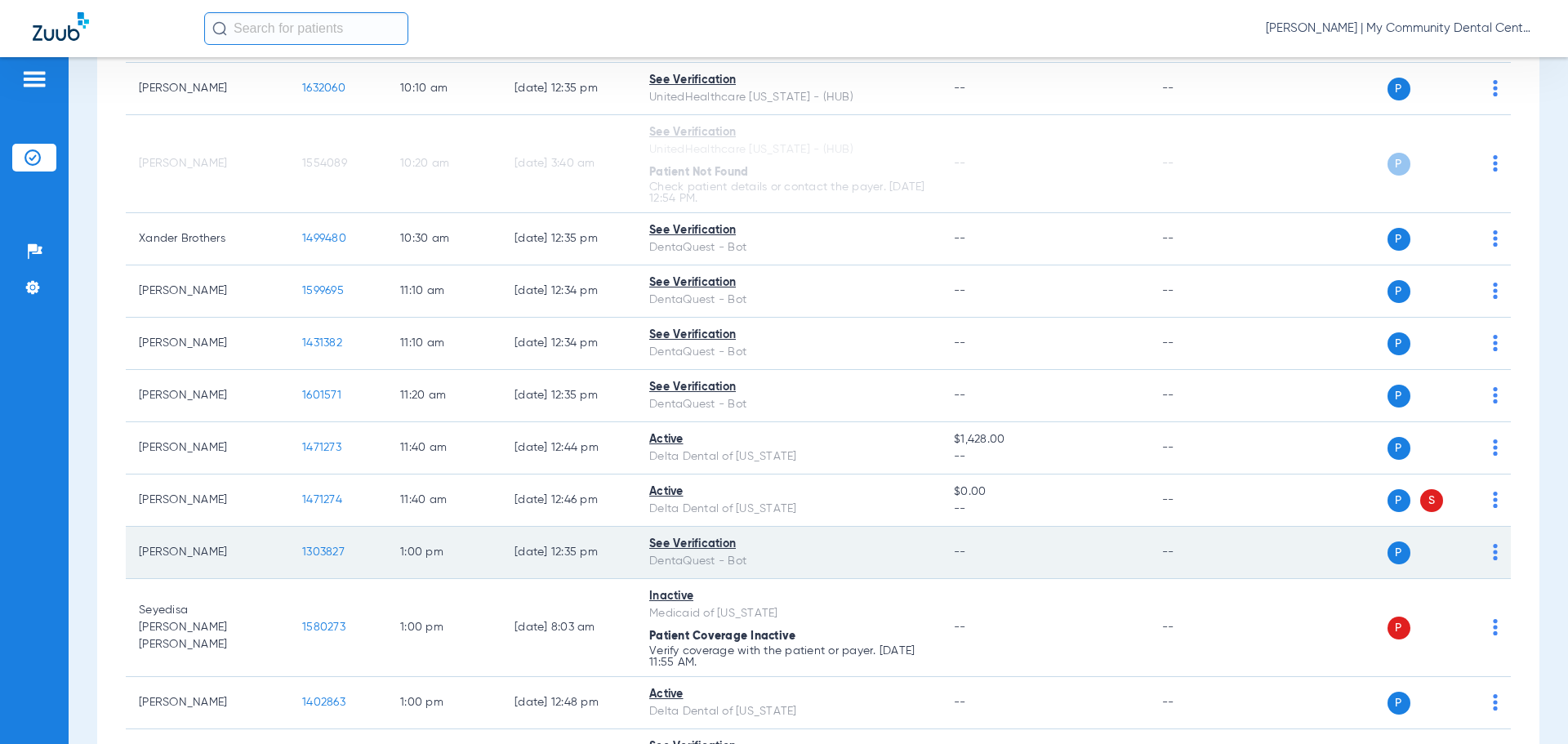
click at [326, 556] on span "1303827" at bounding box center [323, 551] width 43 height 11
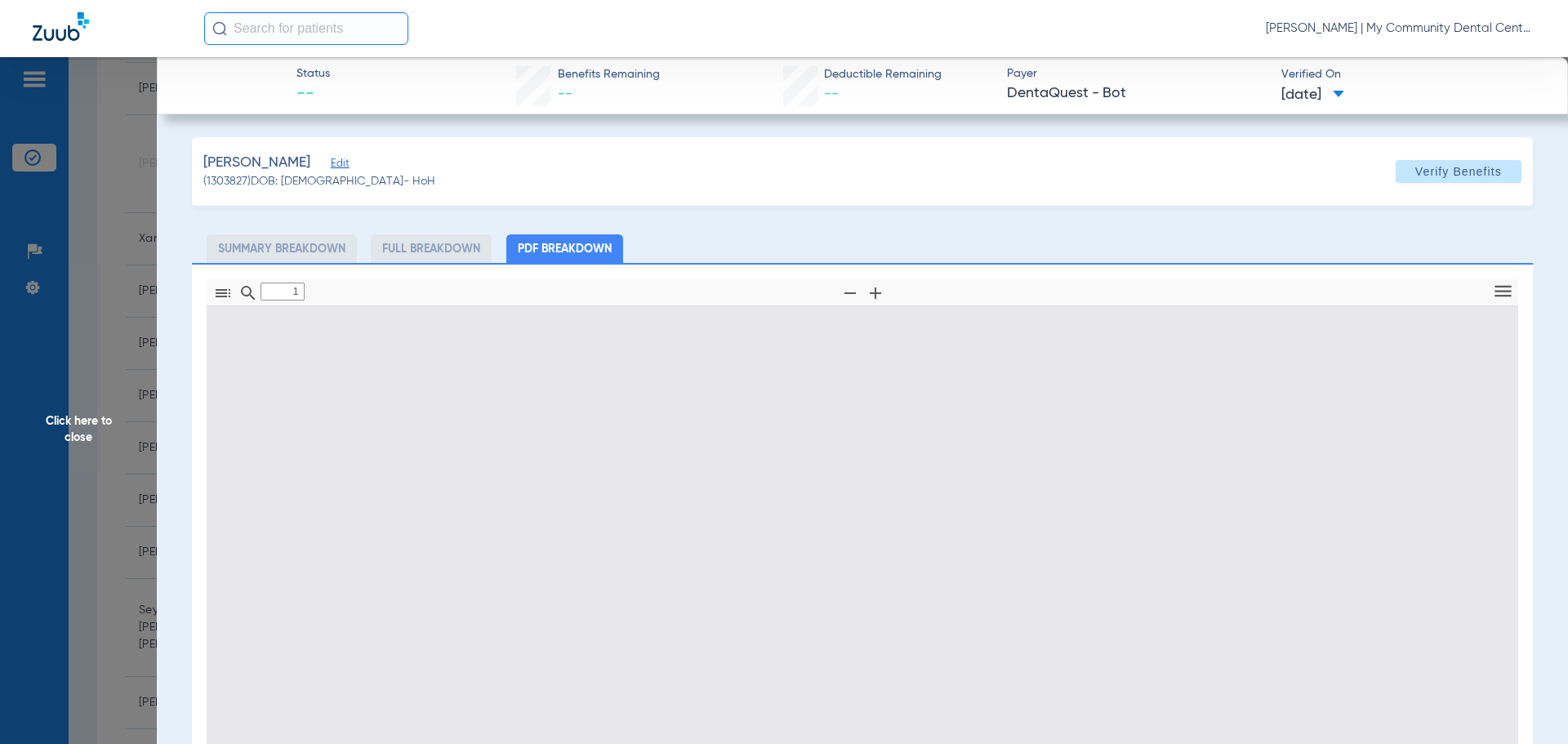
type input "0"
select select "page-width"
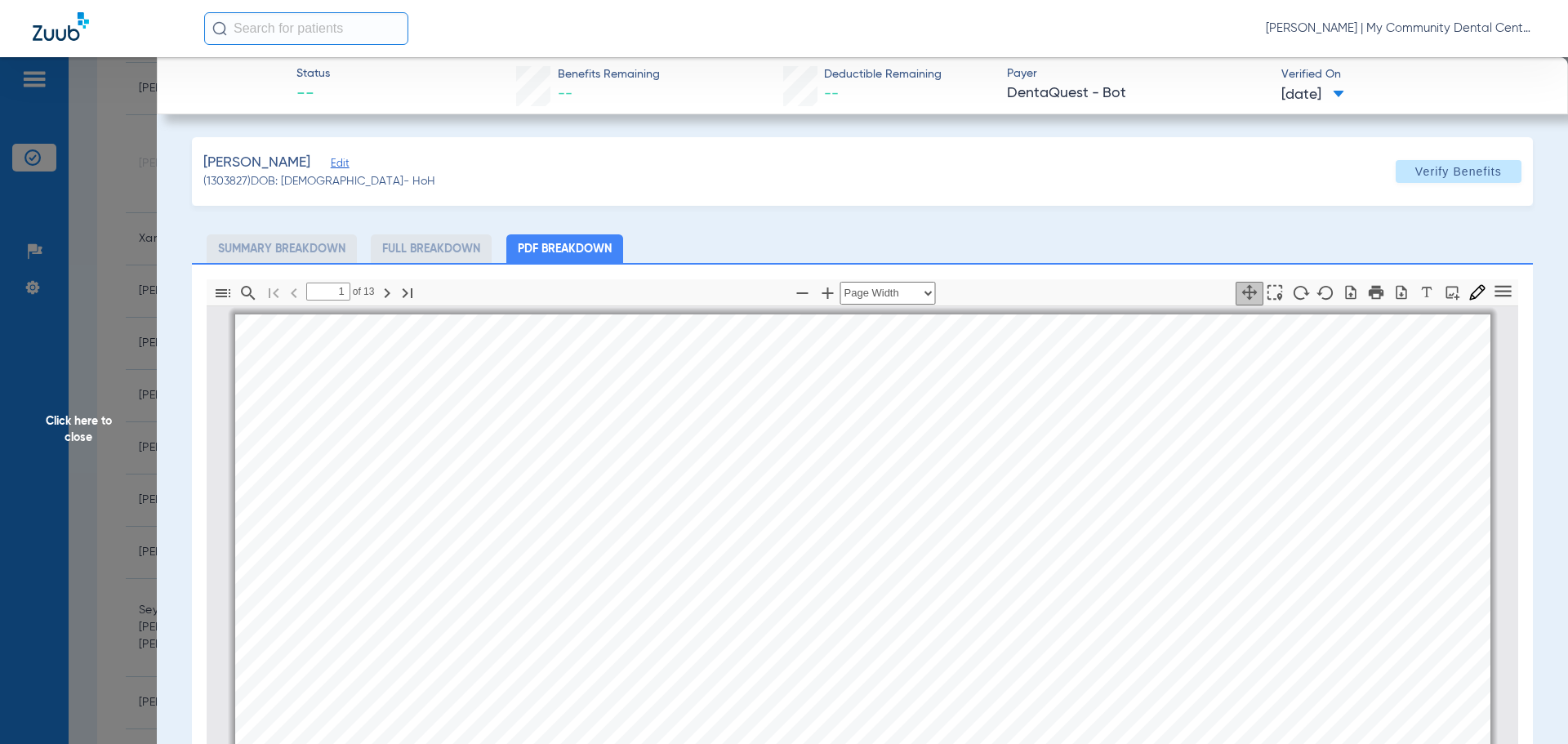
scroll to position [8, 0]
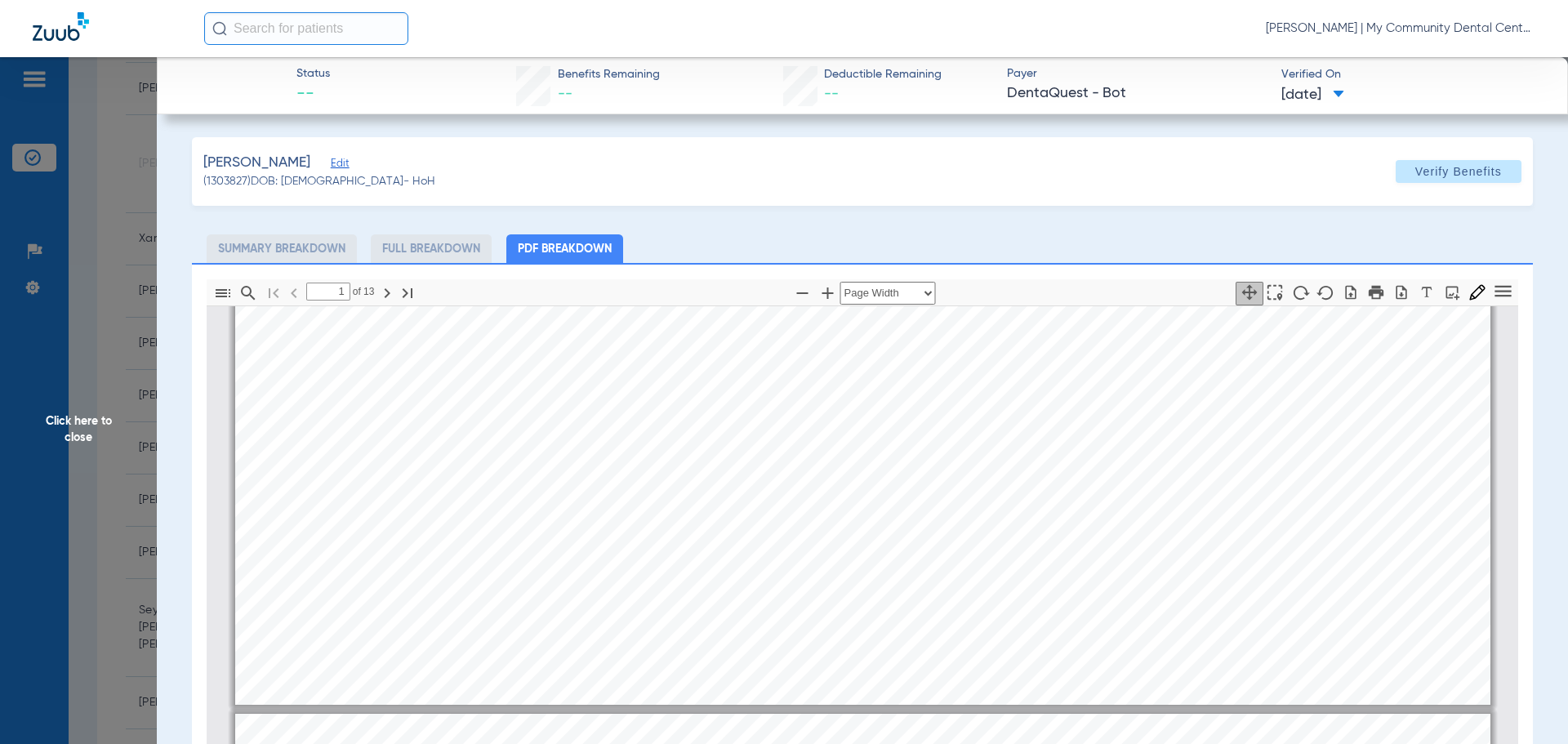
type input "2"
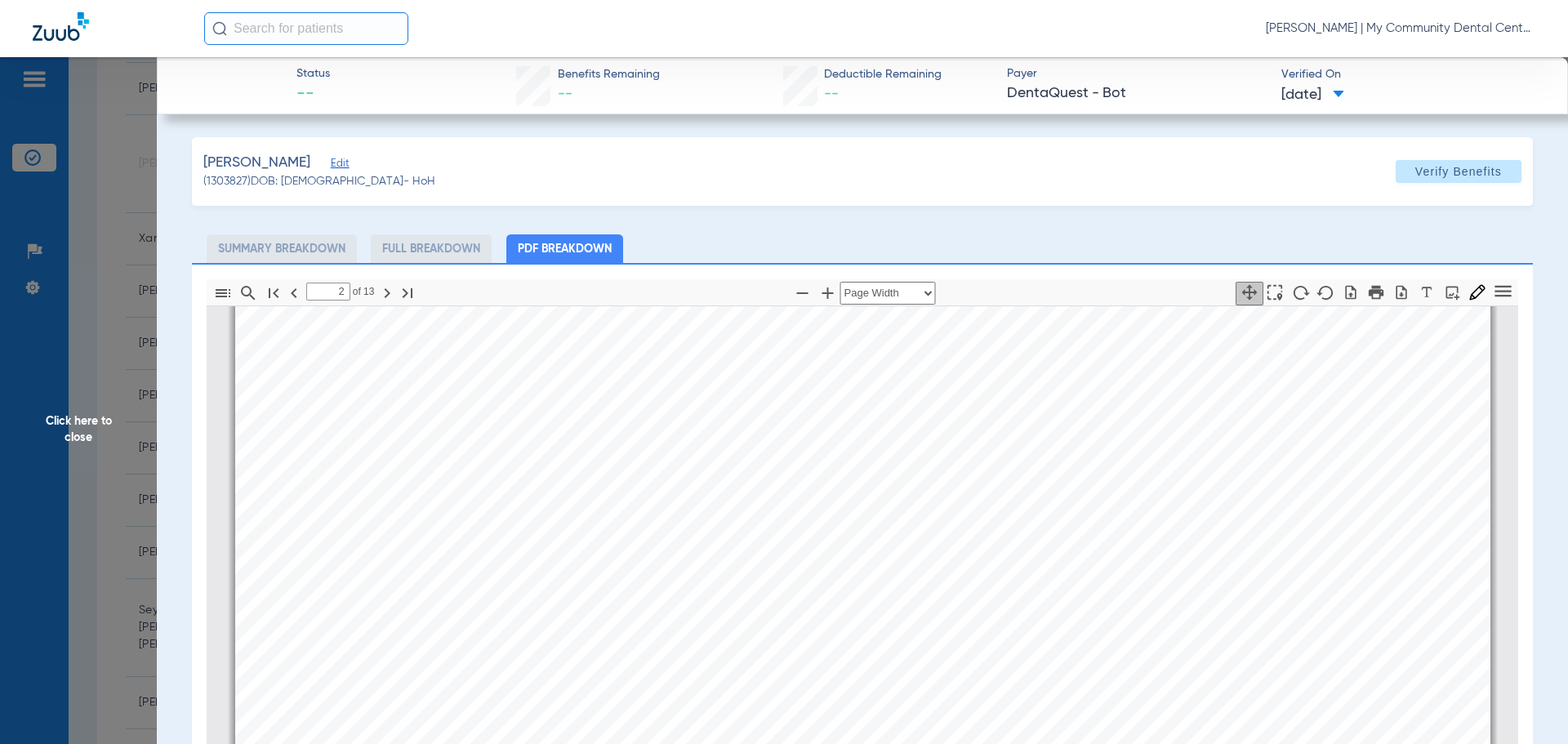
click at [41, 414] on span "Click here to close" at bounding box center [78, 429] width 157 height 744
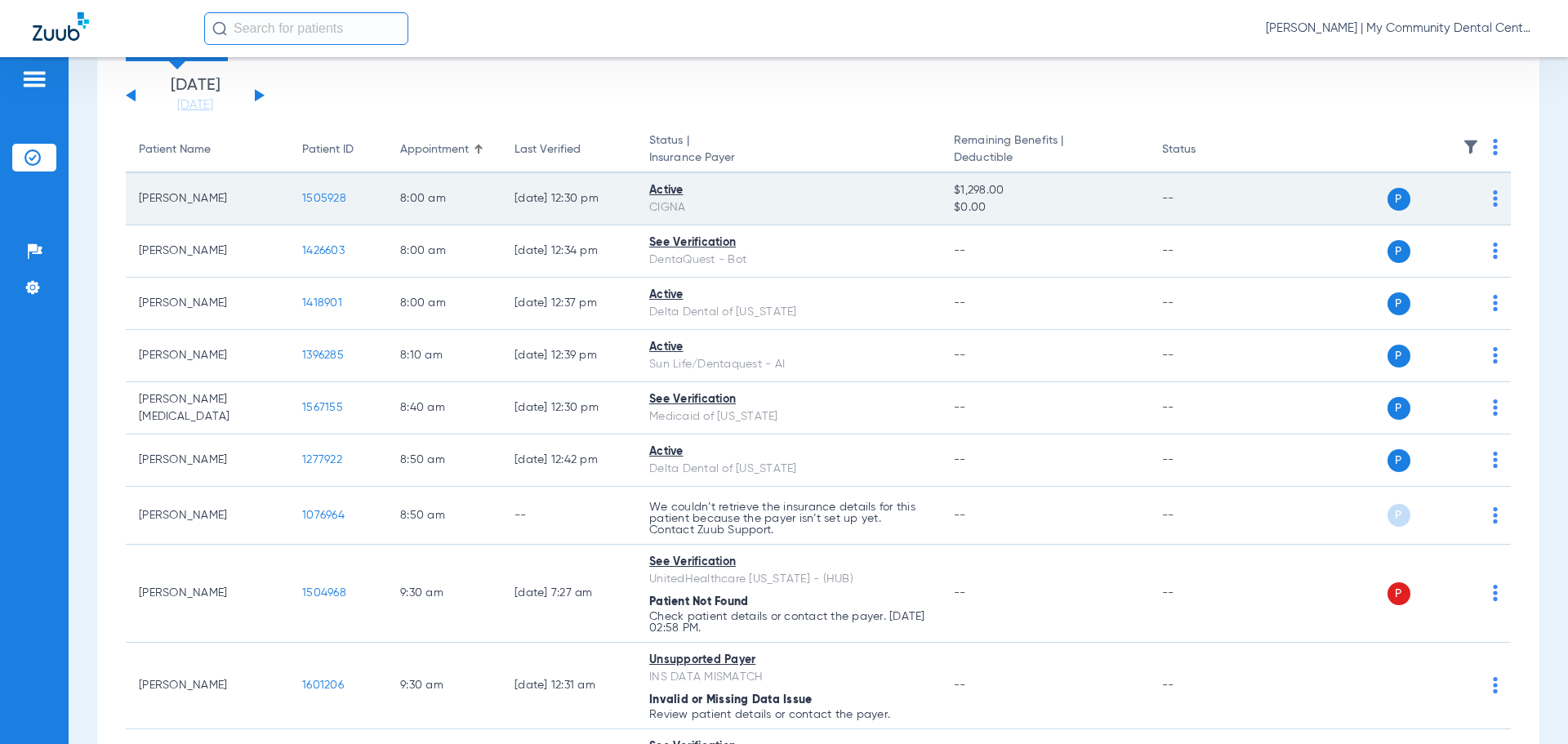
scroll to position [0, 0]
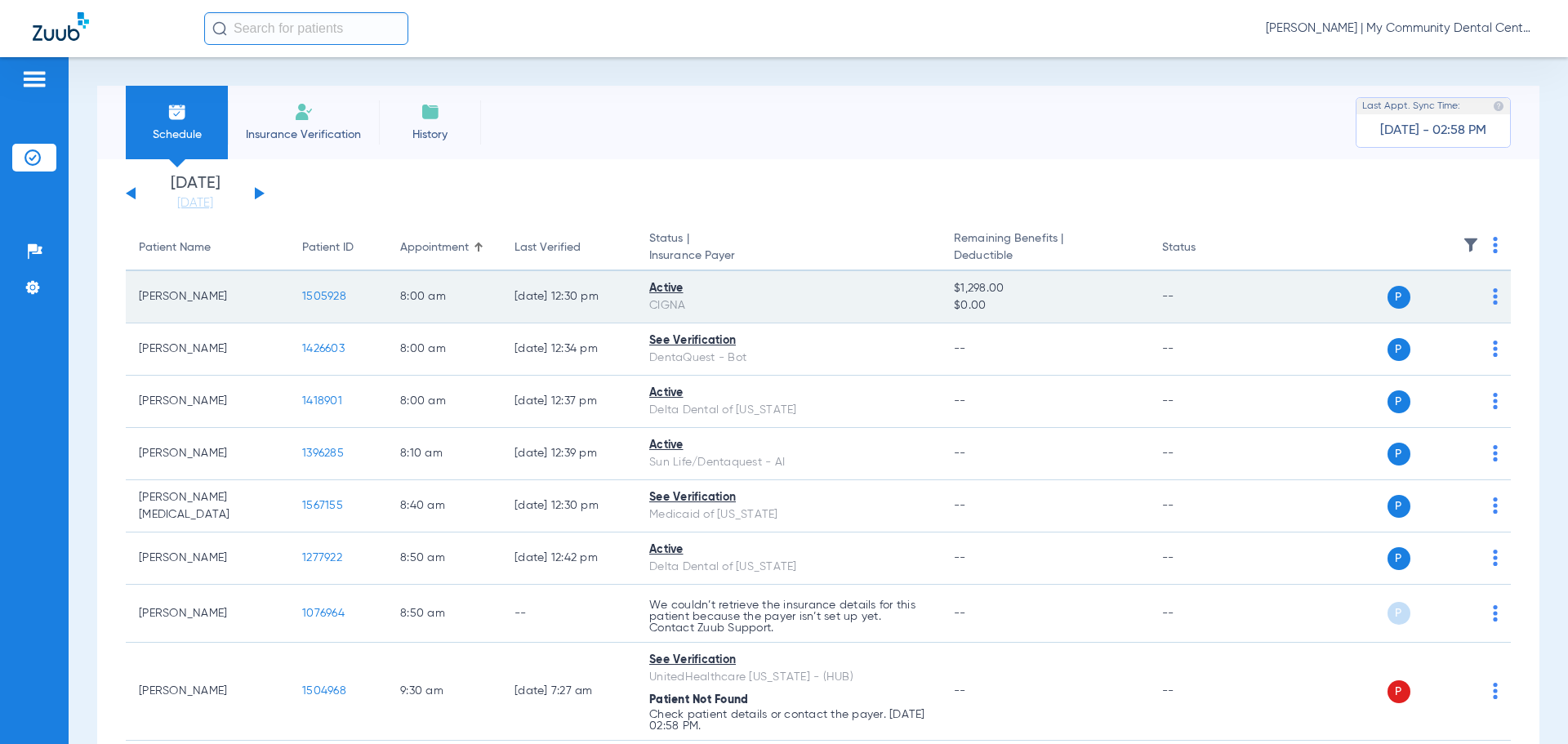
click at [324, 294] on span "1505928" at bounding box center [324, 296] width 44 height 11
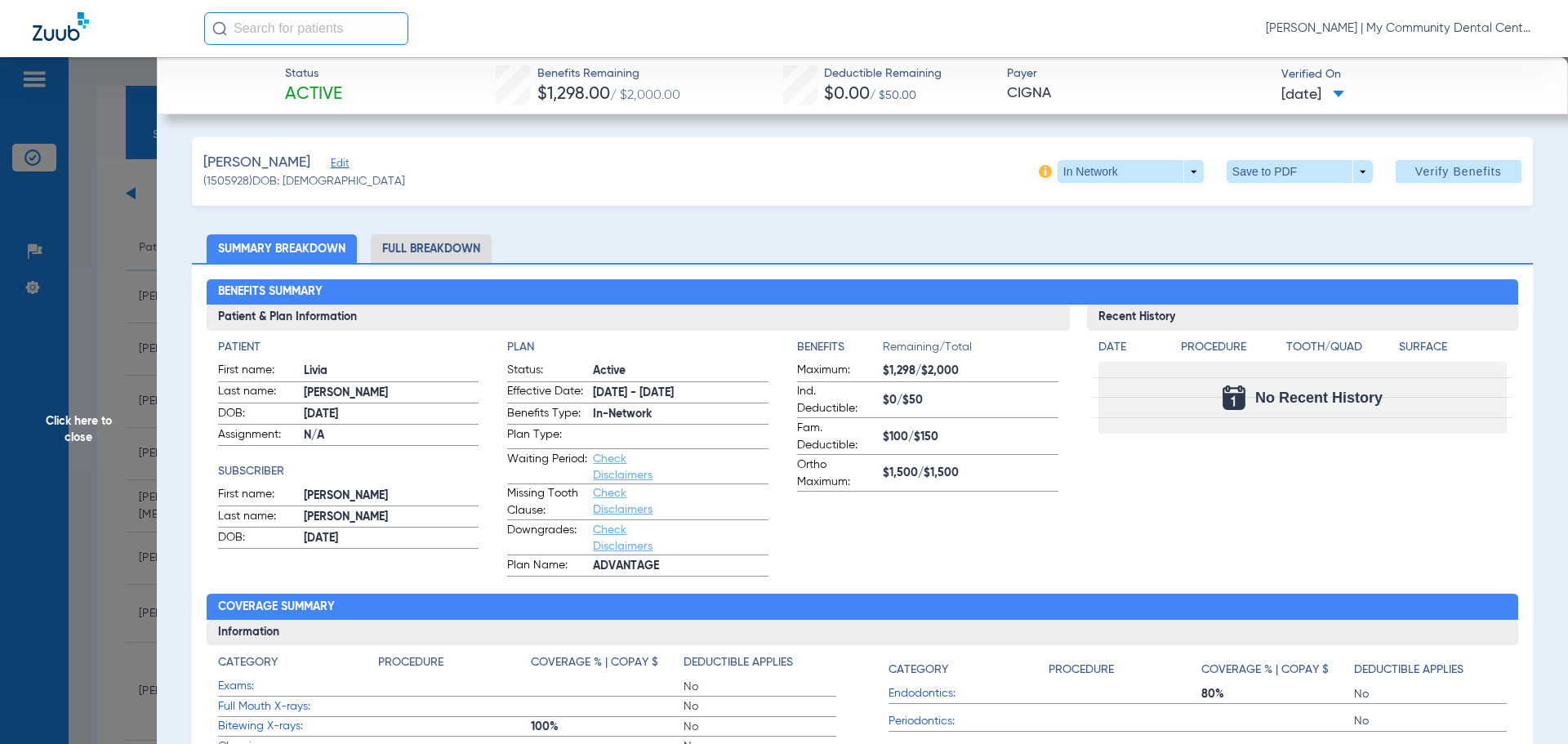
click at [436, 238] on li "Full Breakdown" at bounding box center [431, 248] width 121 height 29
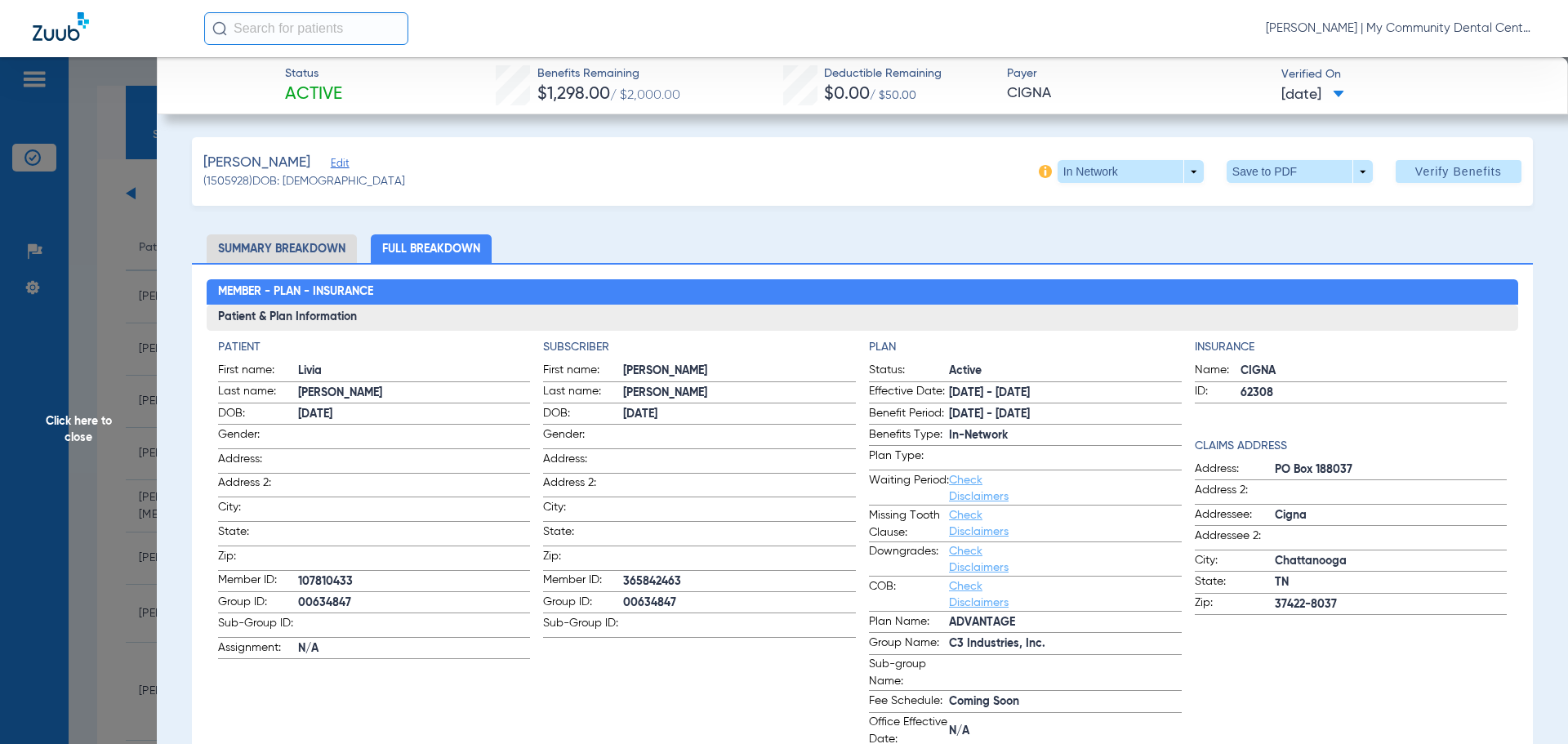
click at [64, 415] on span "Click here to close" at bounding box center [78, 429] width 157 height 744
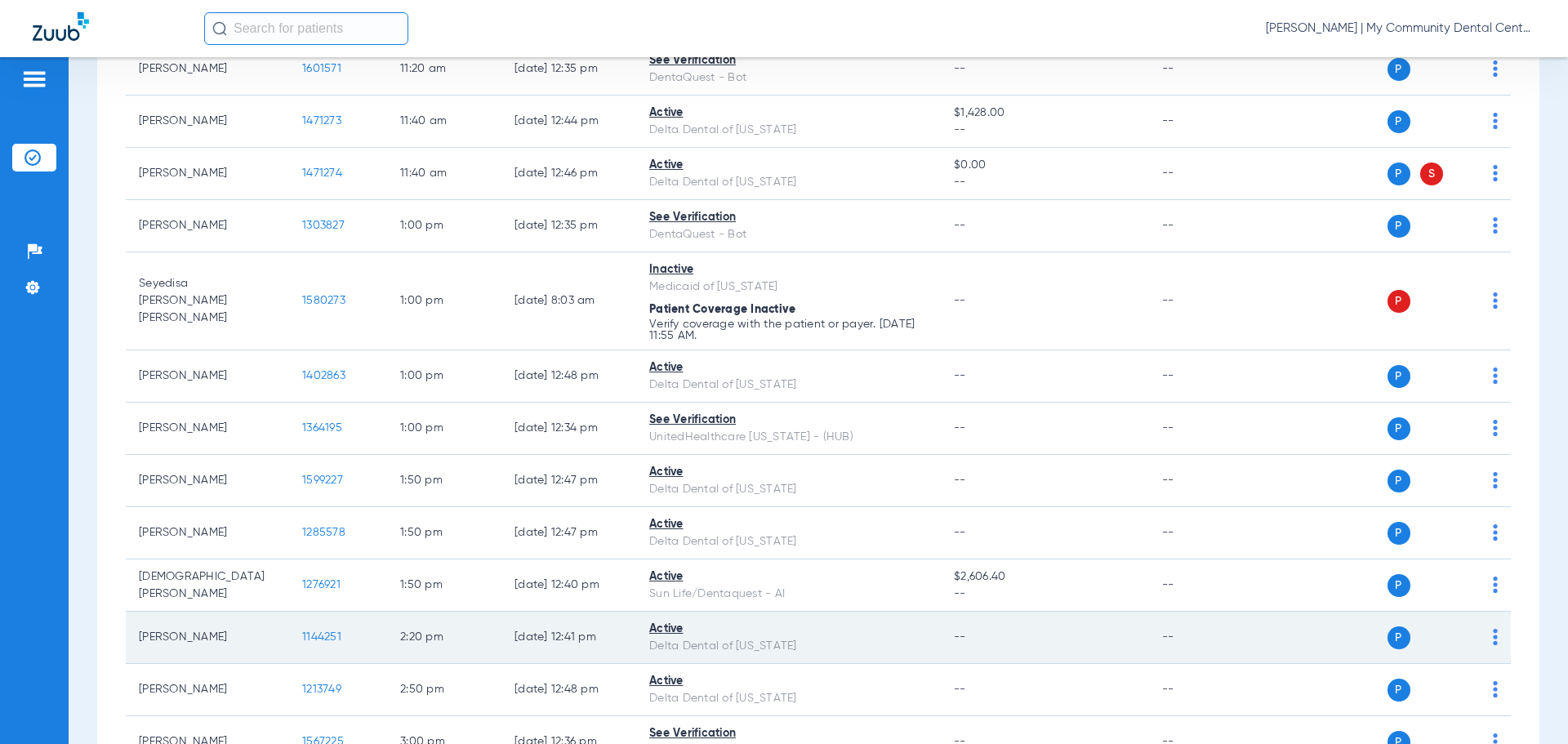
scroll to position [1470, 0]
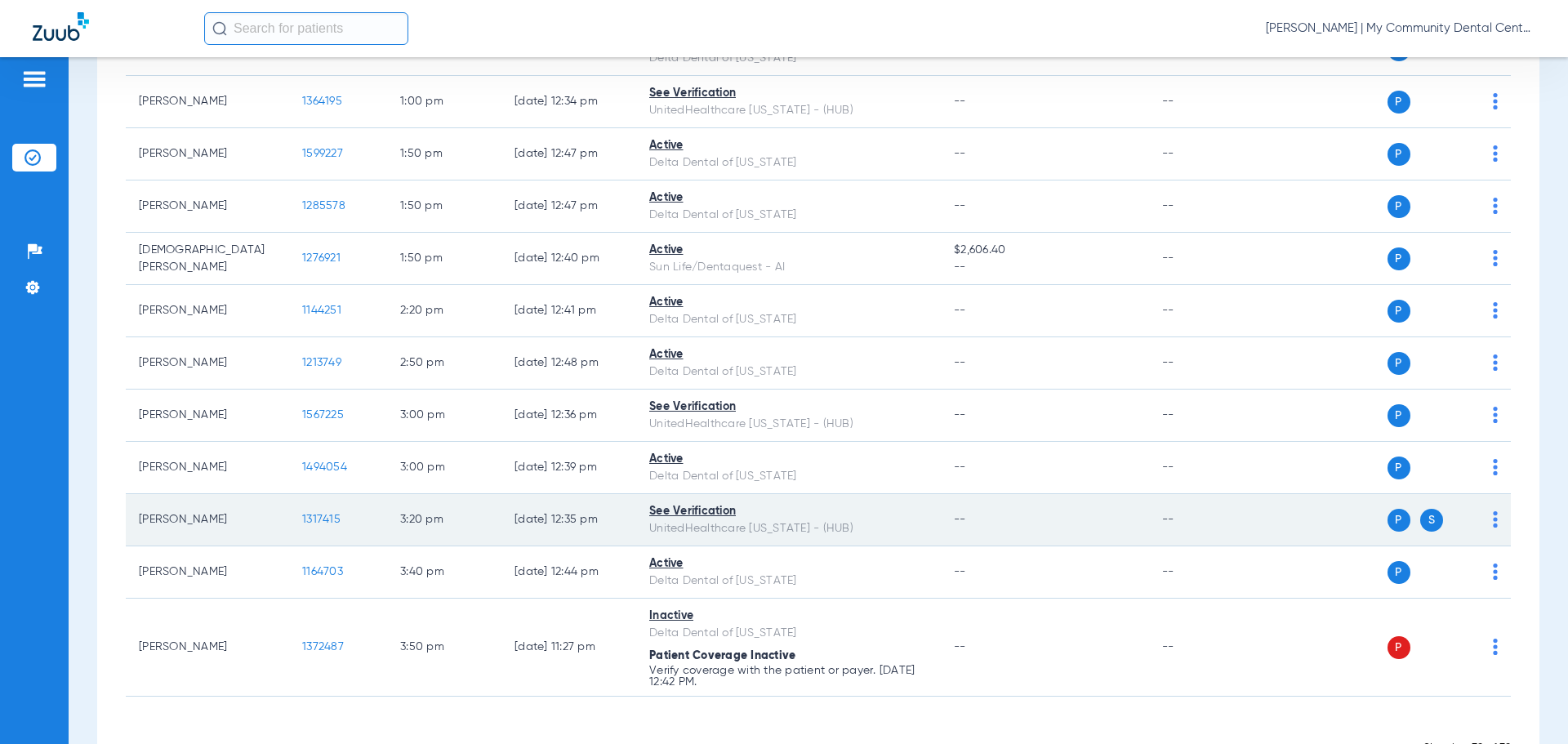
click at [321, 516] on span "1317415" at bounding box center [322, 518] width 38 height 11
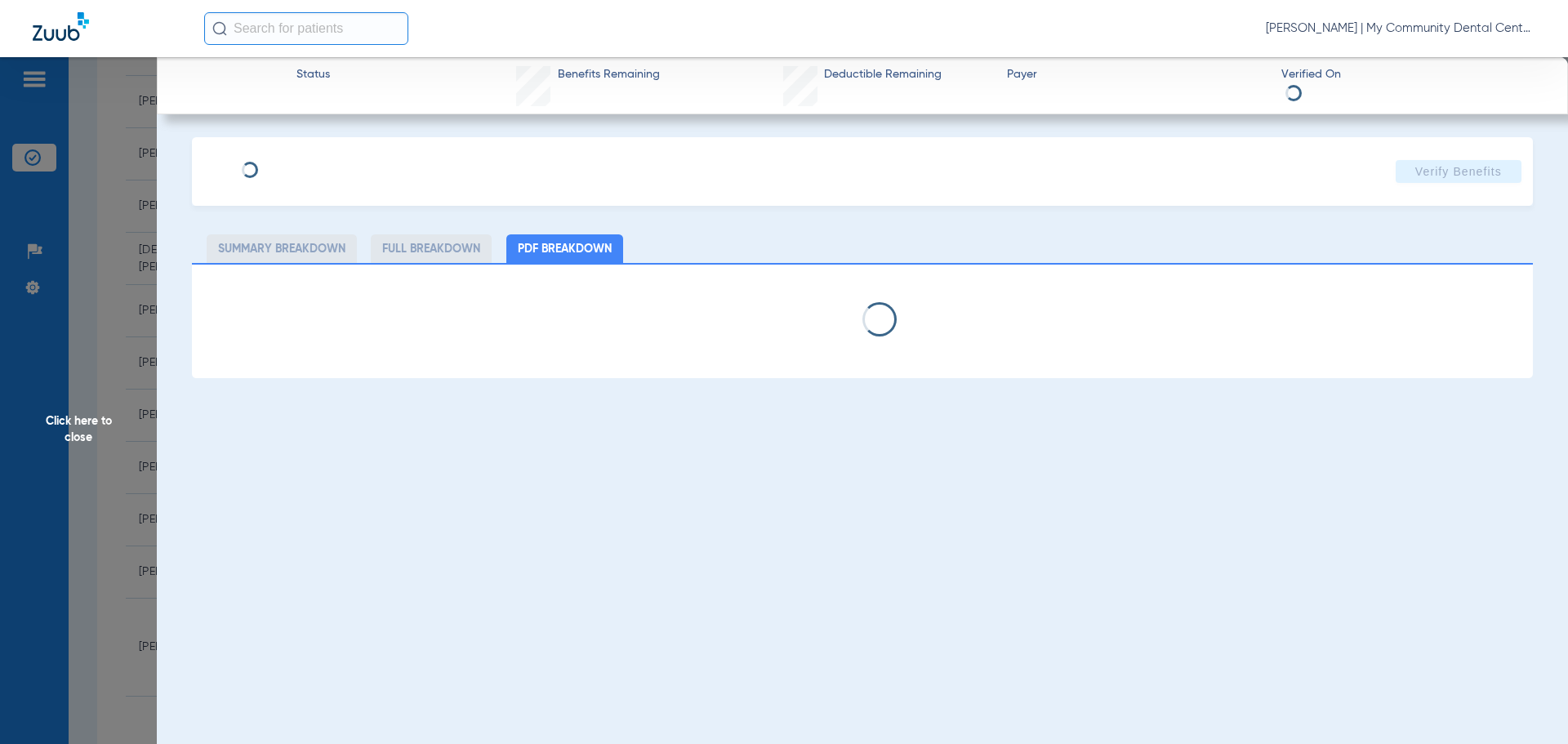
select select "page-width"
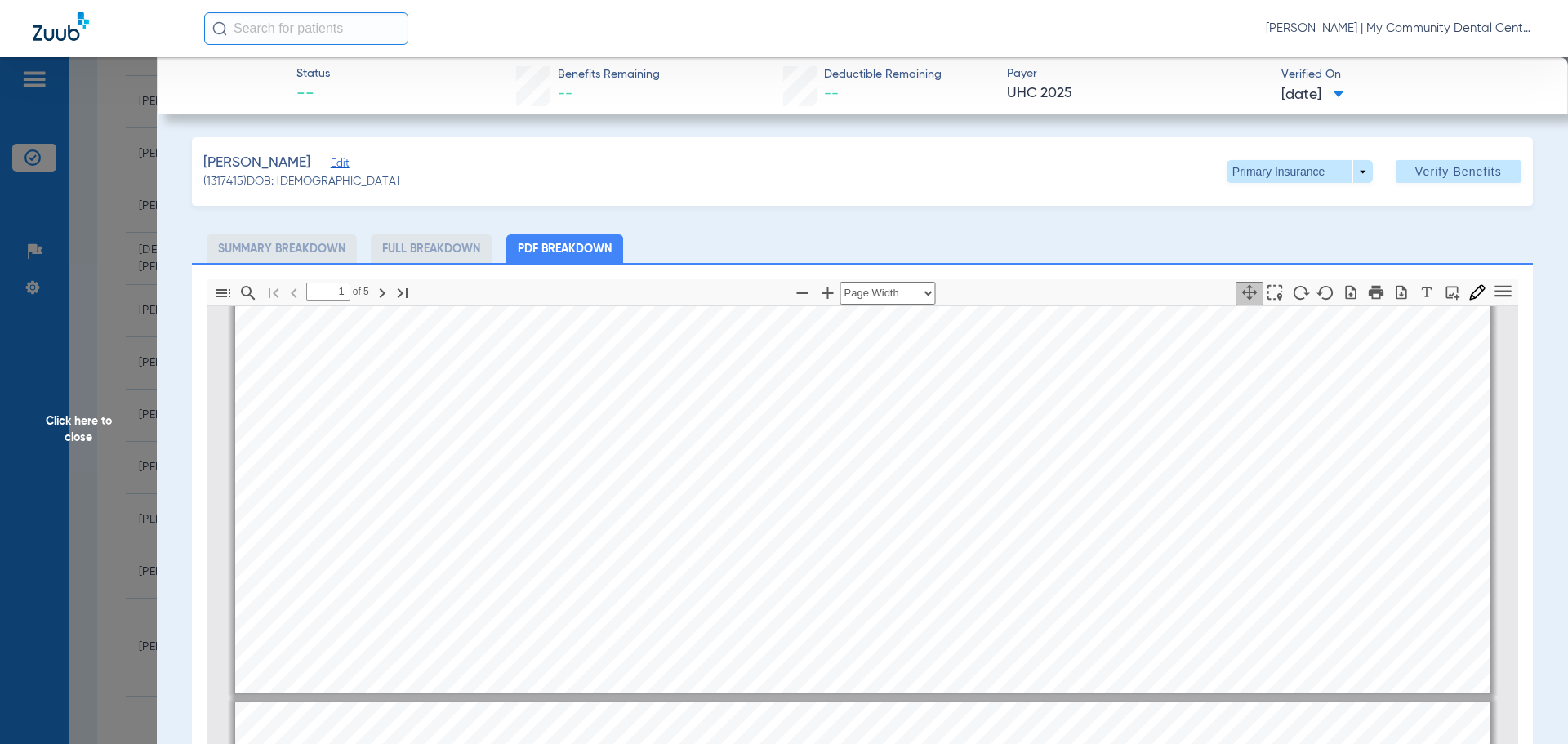
scroll to position [1397, 0]
type input "2"
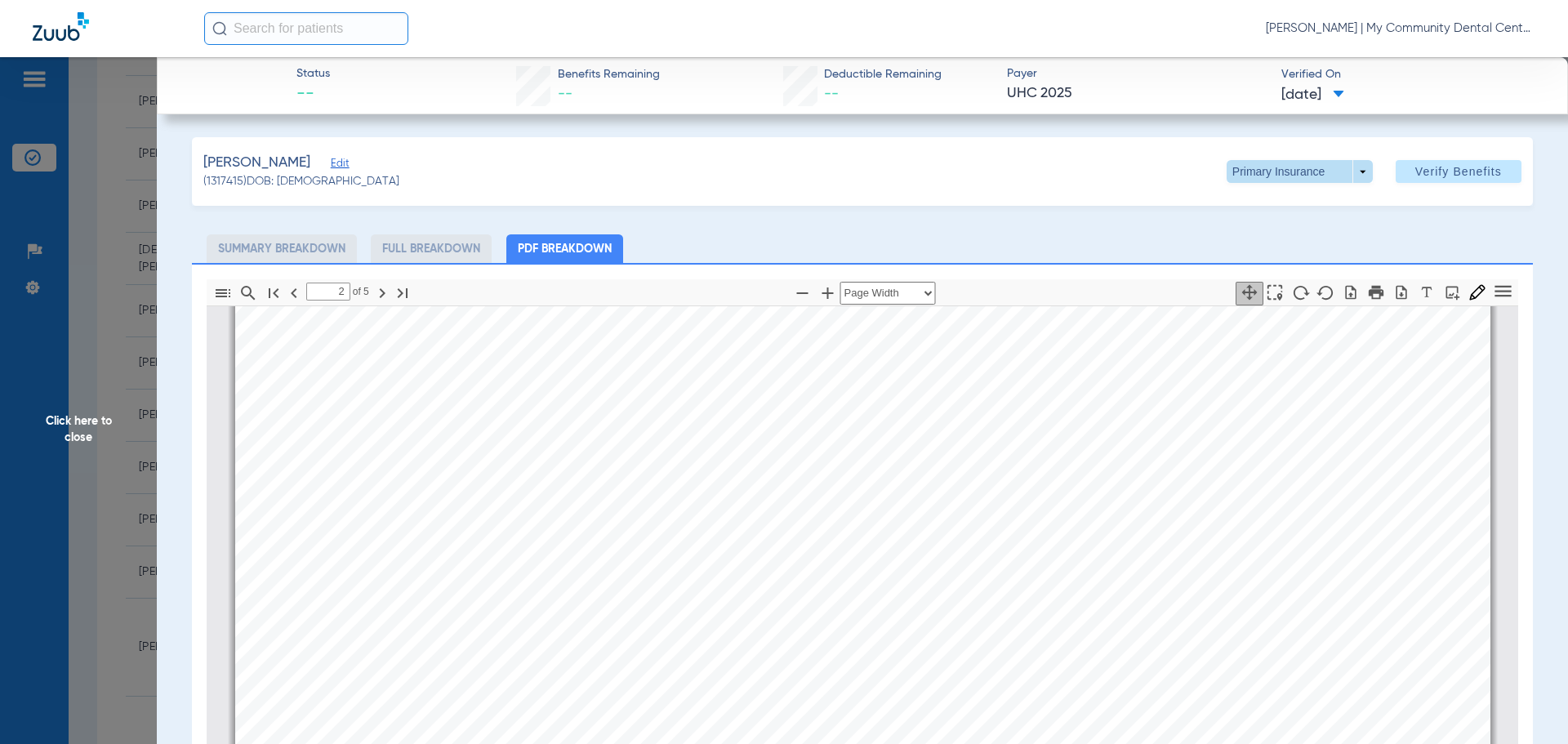
click at [1357, 172] on span at bounding box center [1300, 172] width 146 height 23
click at [1267, 239] on span "Secondary Insurance" at bounding box center [1283, 236] width 108 height 11
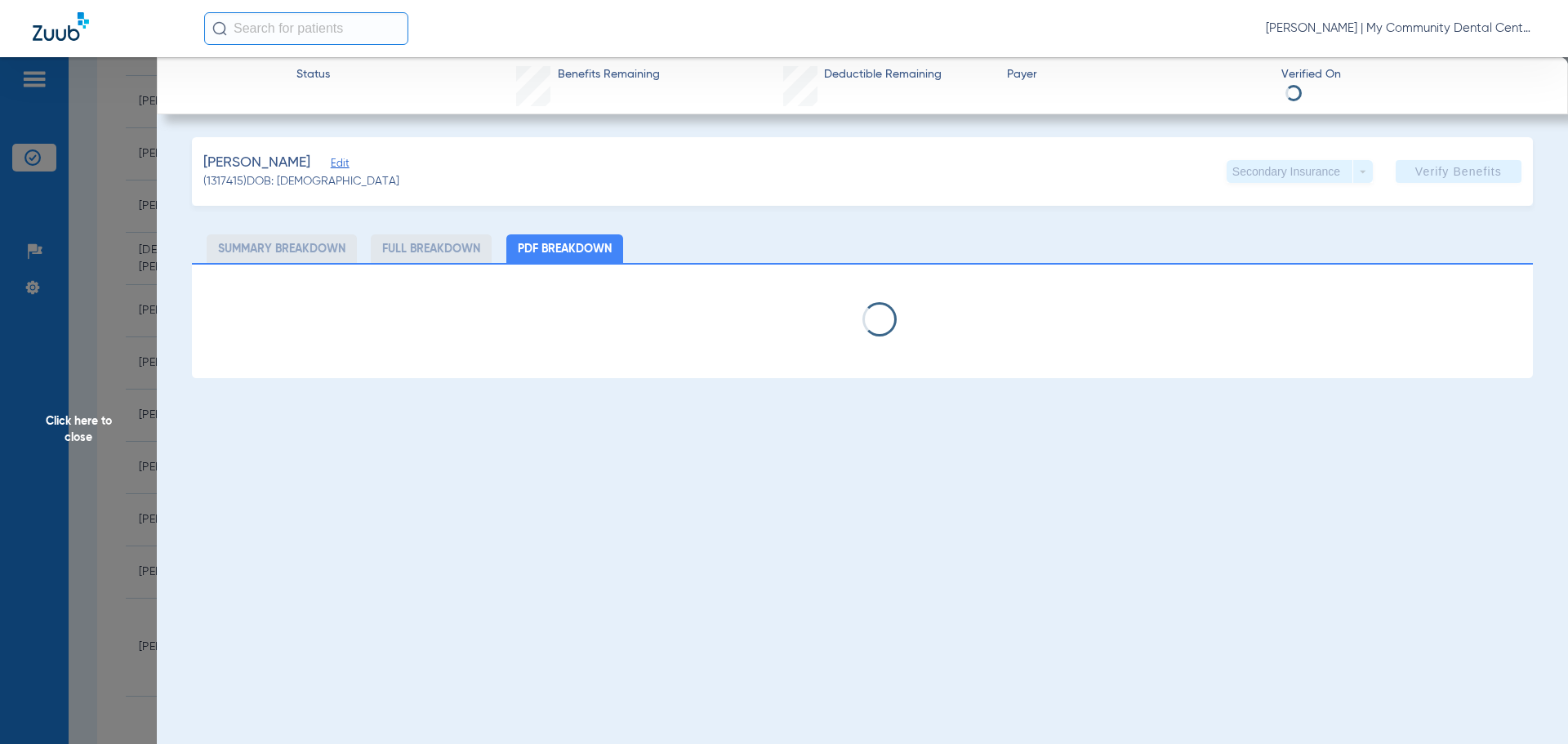
select select "page-width"
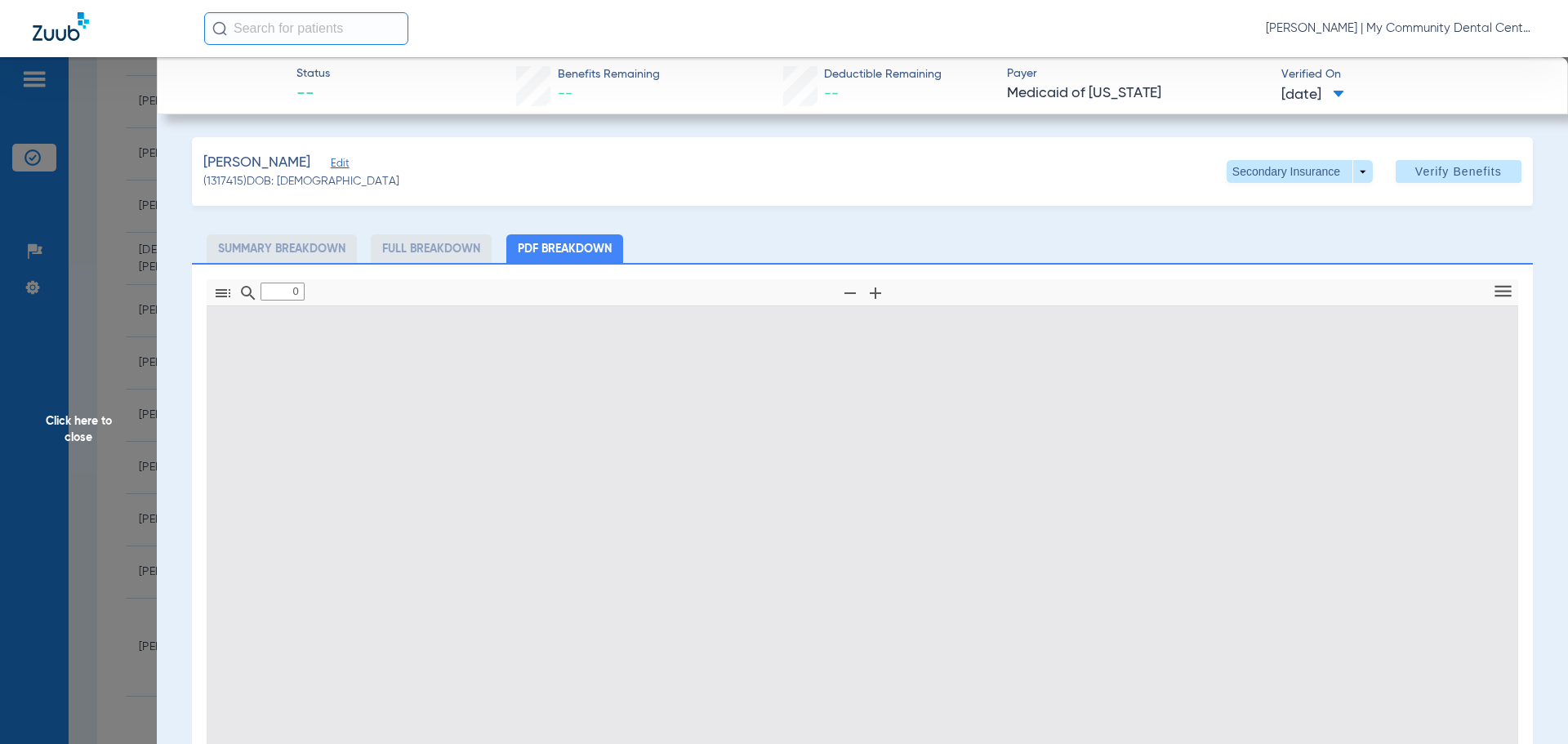
type input "1"
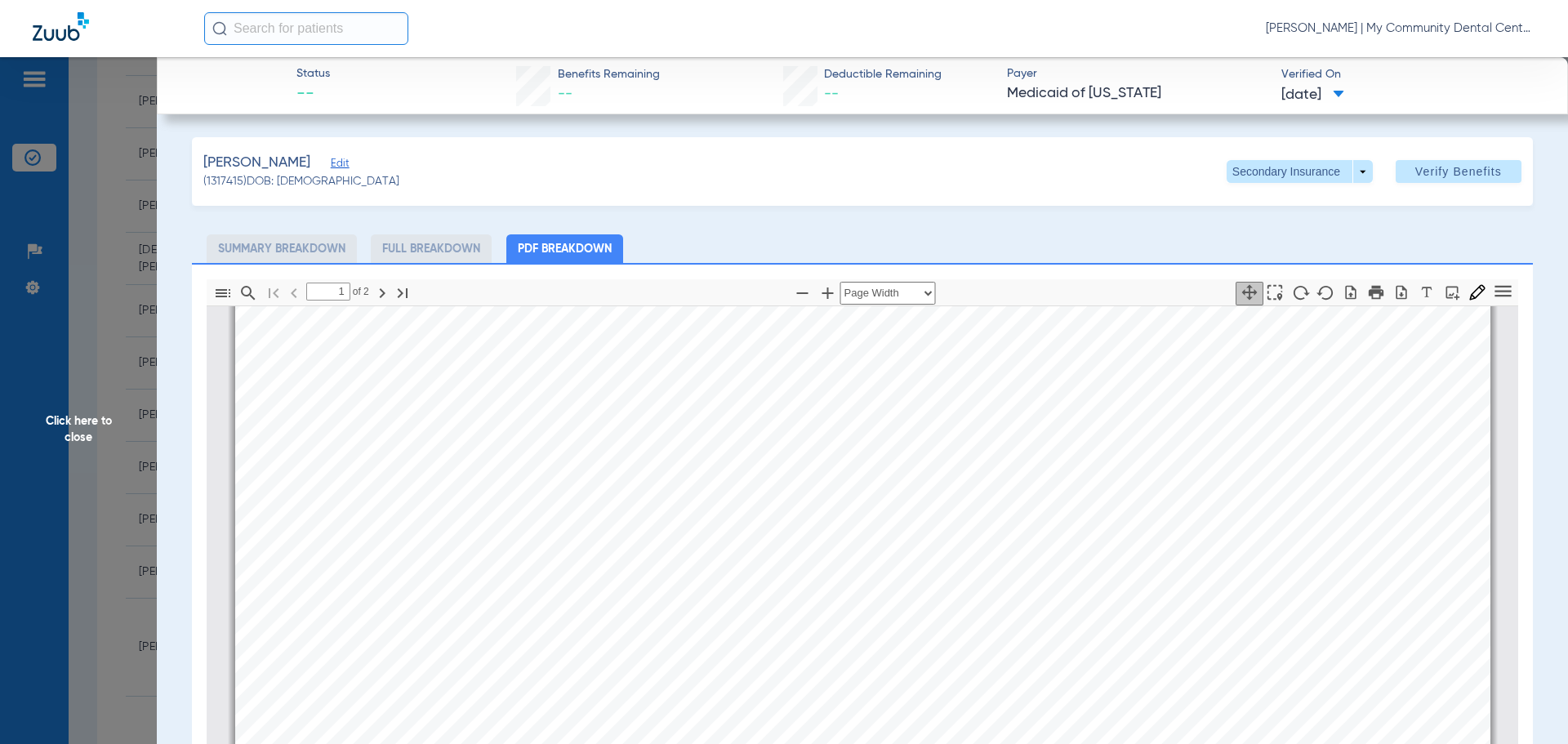
scroll to position [335, 0]
click at [1347, 172] on span at bounding box center [1300, 172] width 146 height 23
click at [1296, 210] on span "Primary Insurance" at bounding box center [1283, 204] width 108 height 11
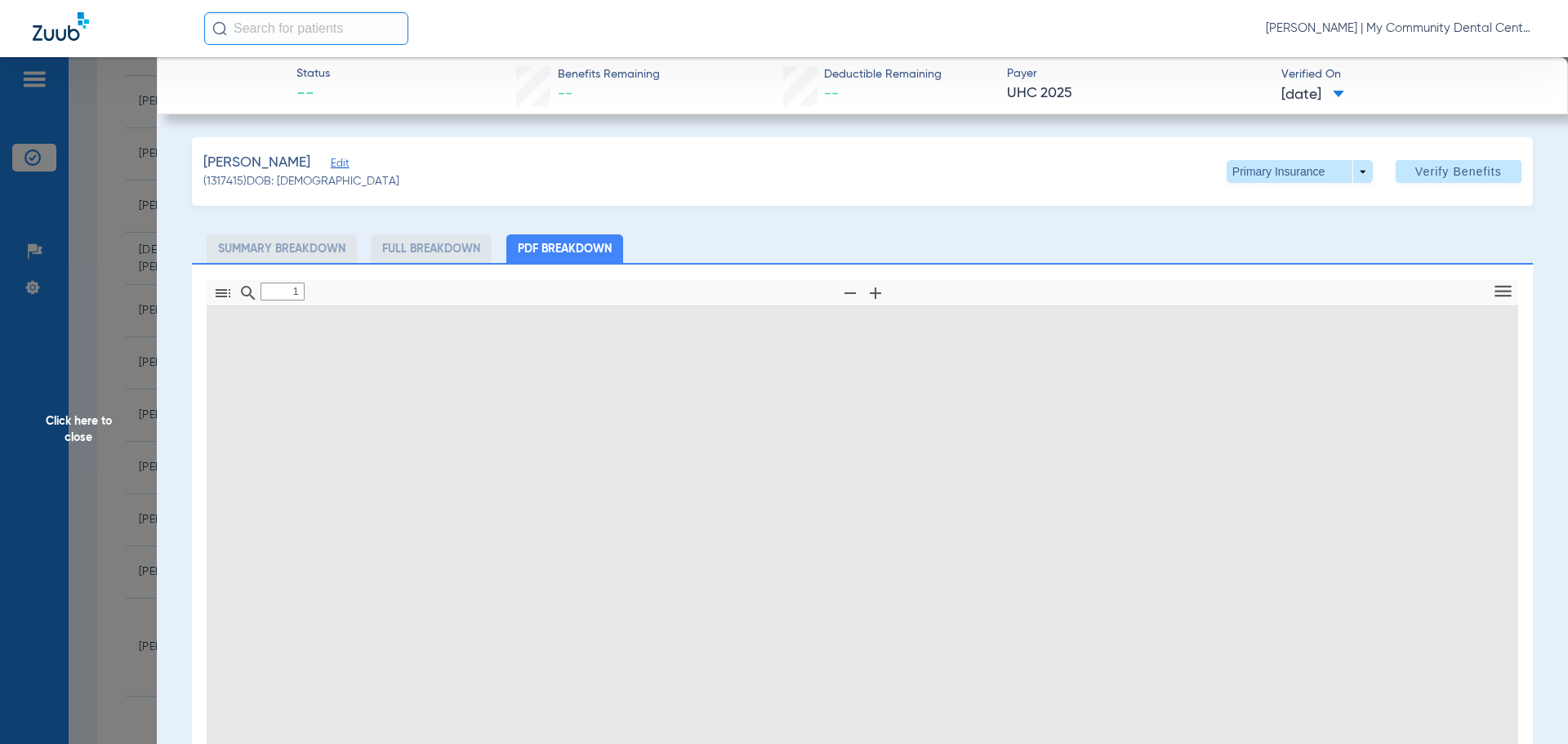
type input "0"
select select "page-width"
type input "1"
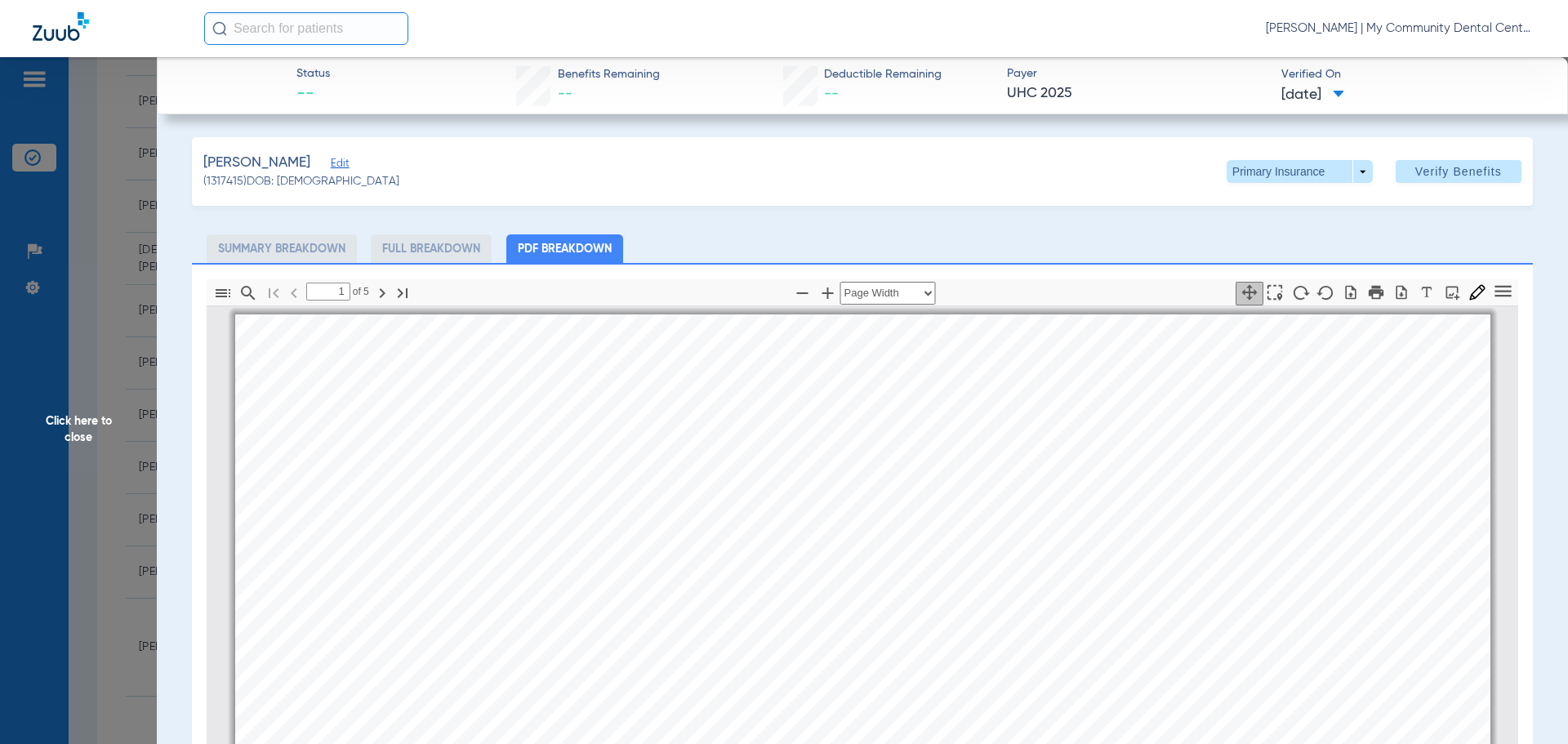
scroll to position [8, 0]
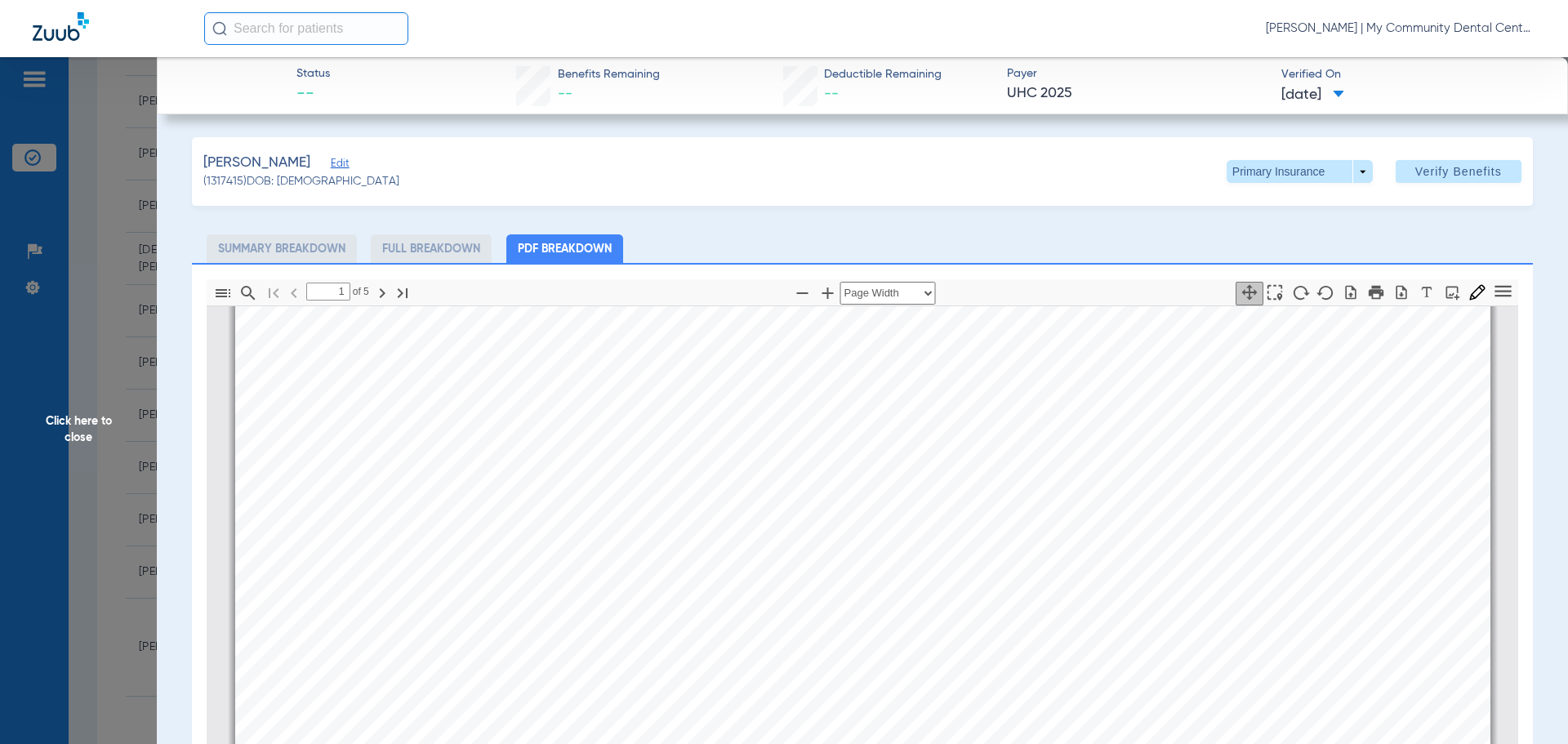
click at [111, 438] on span "Click here to close" at bounding box center [78, 429] width 157 height 744
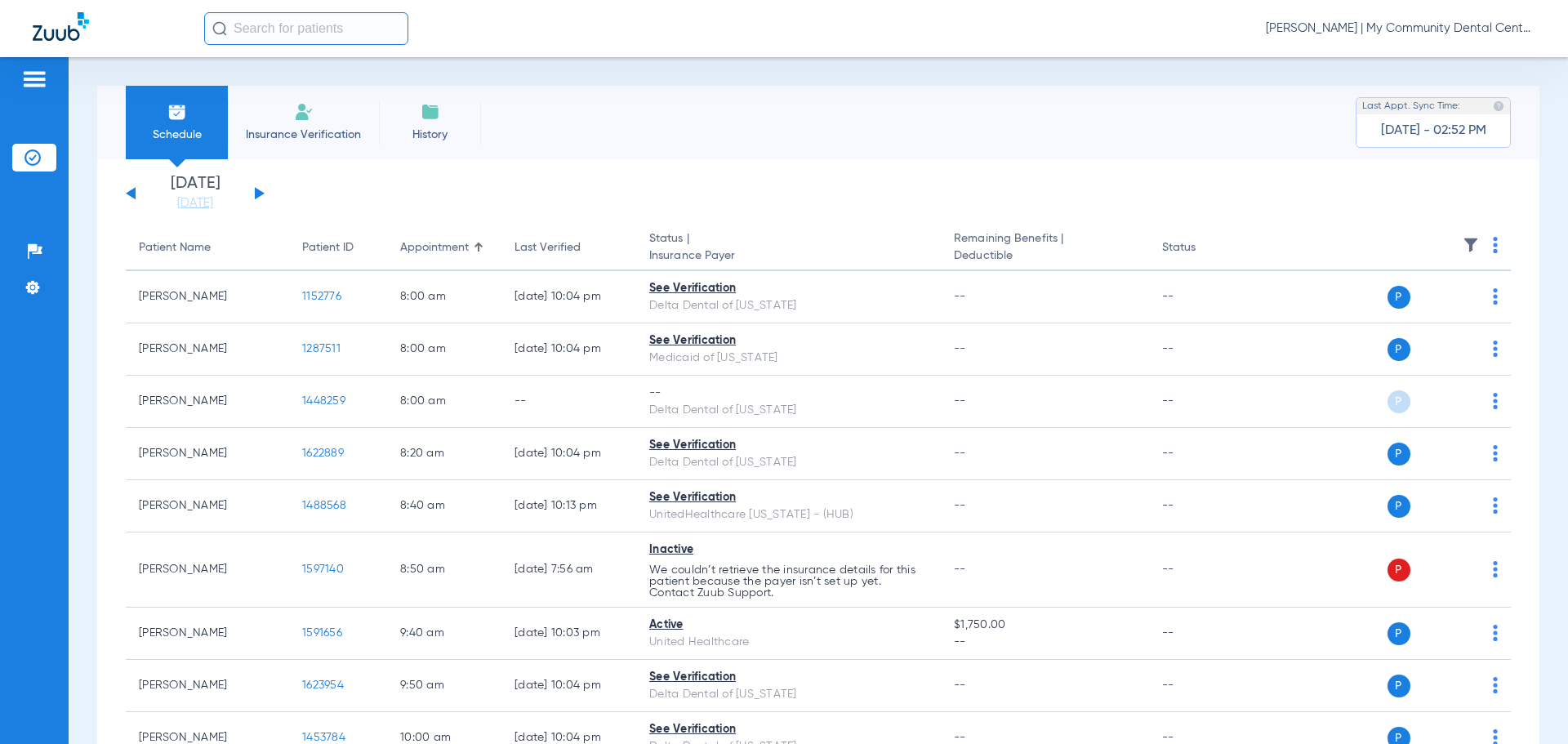
click at [1394, 30] on span "[PERSON_NAME] | My Community Dental Centers" at bounding box center [1401, 28] width 269 height 17
click at [1464, 57] on span "Account Selection" at bounding box center [1474, 57] width 92 height 11
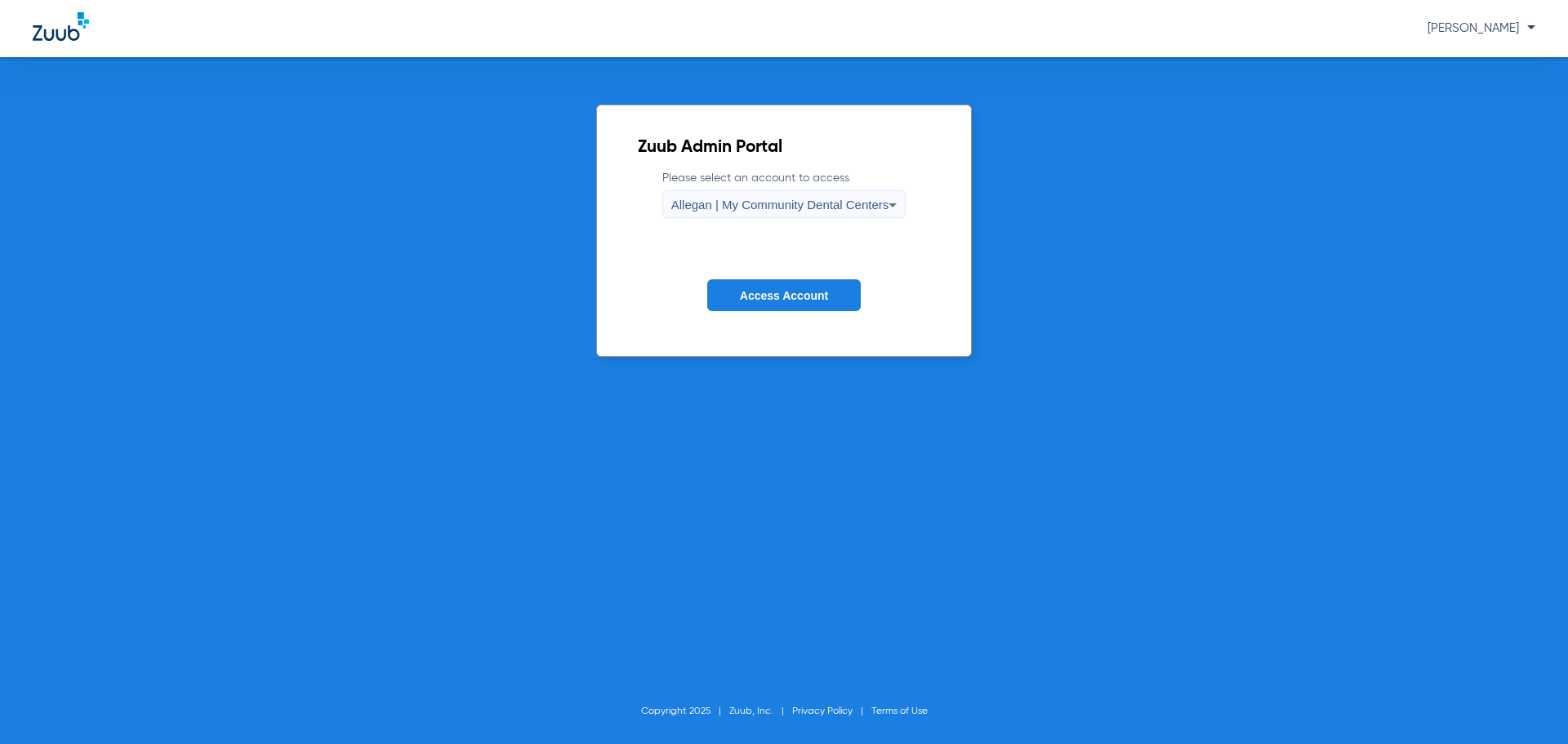
click at [732, 207] on span "Allegan | My Community Dental Centers" at bounding box center [780, 205] width 218 height 14
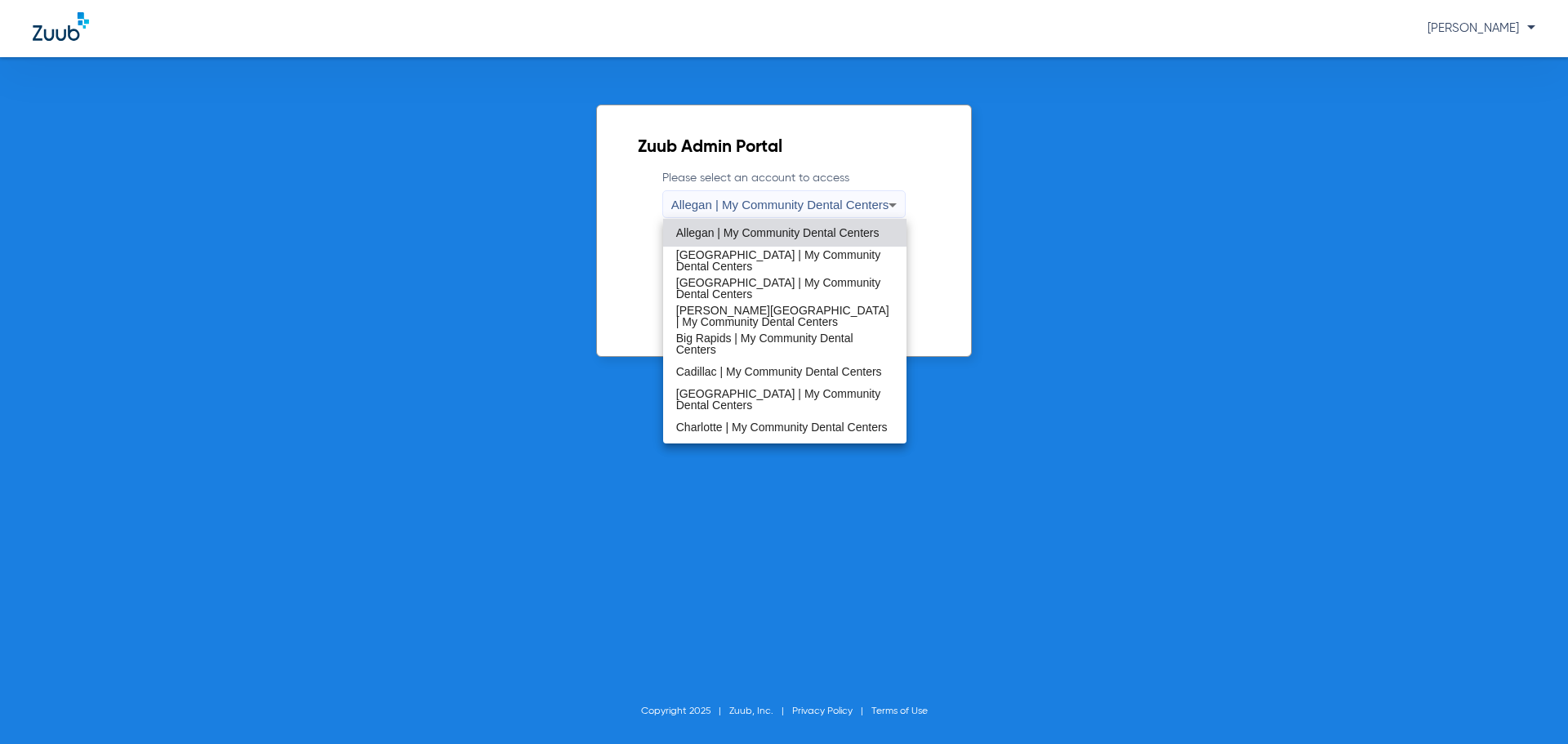
scroll to position [525, 0]
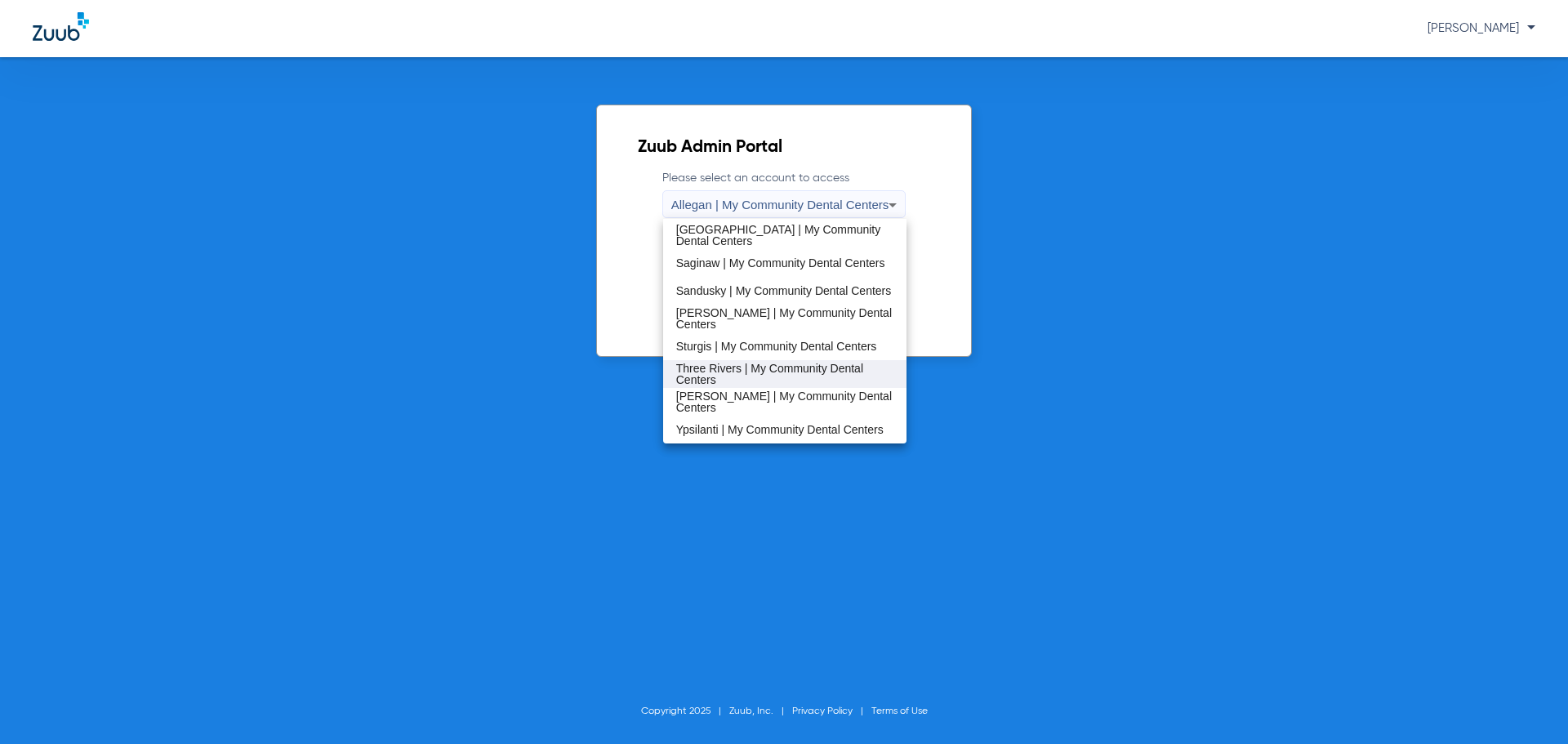
click at [735, 366] on span "Three Rivers | My Community Dental Centers" at bounding box center [785, 374] width 218 height 23
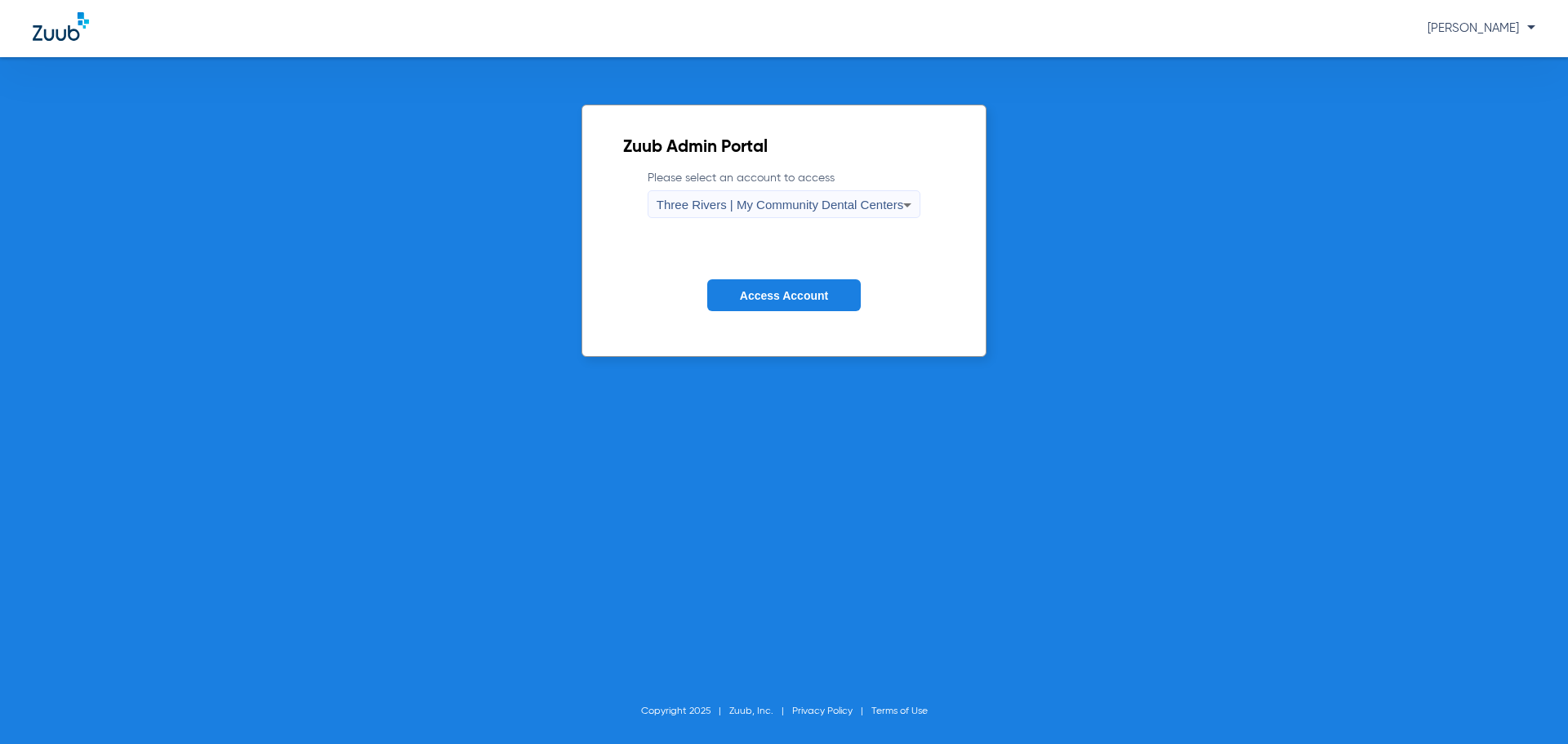
click at [775, 300] on span "Access Account" at bounding box center [784, 295] width 88 height 13
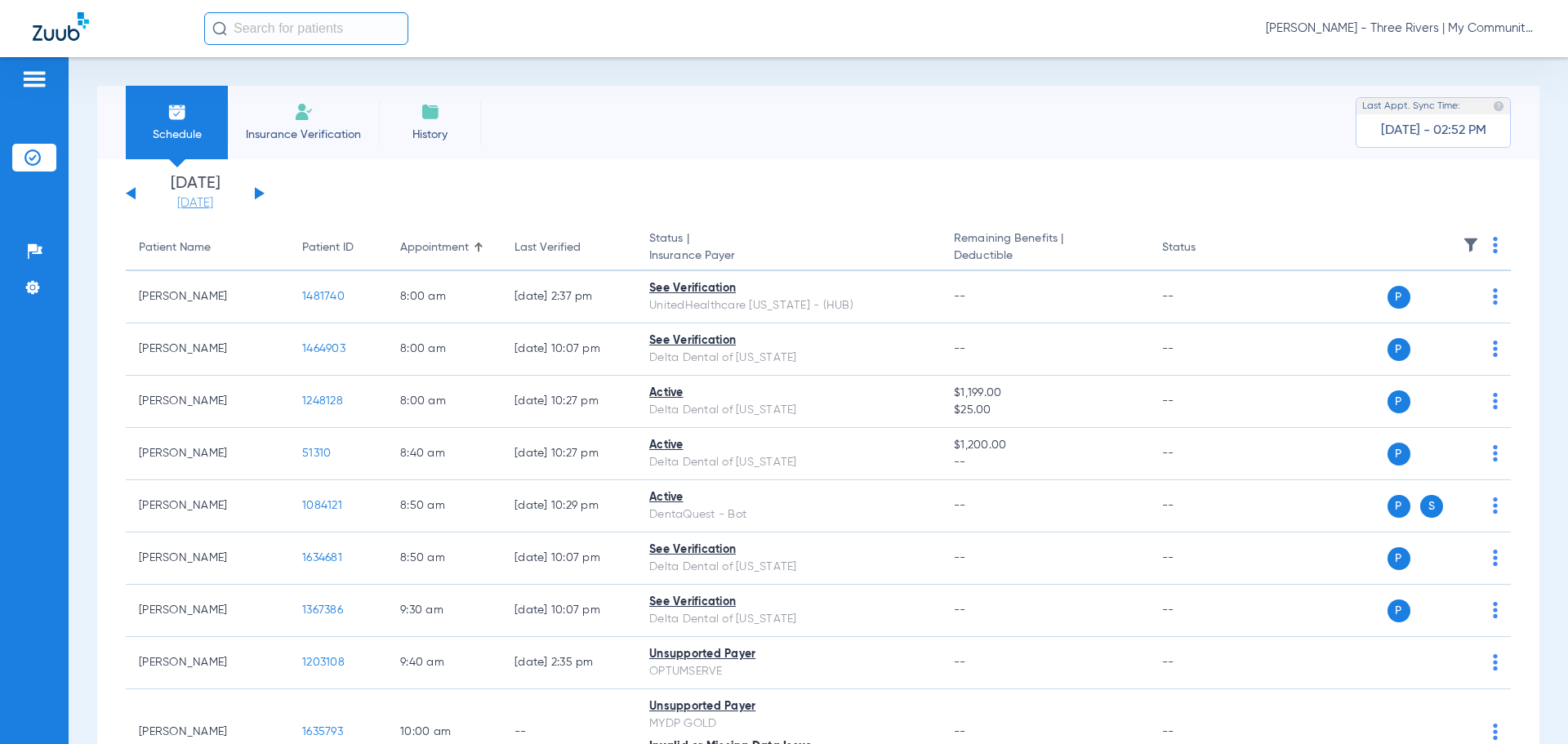
click at [153, 205] on link "[DATE]" at bounding box center [195, 203] width 98 height 17
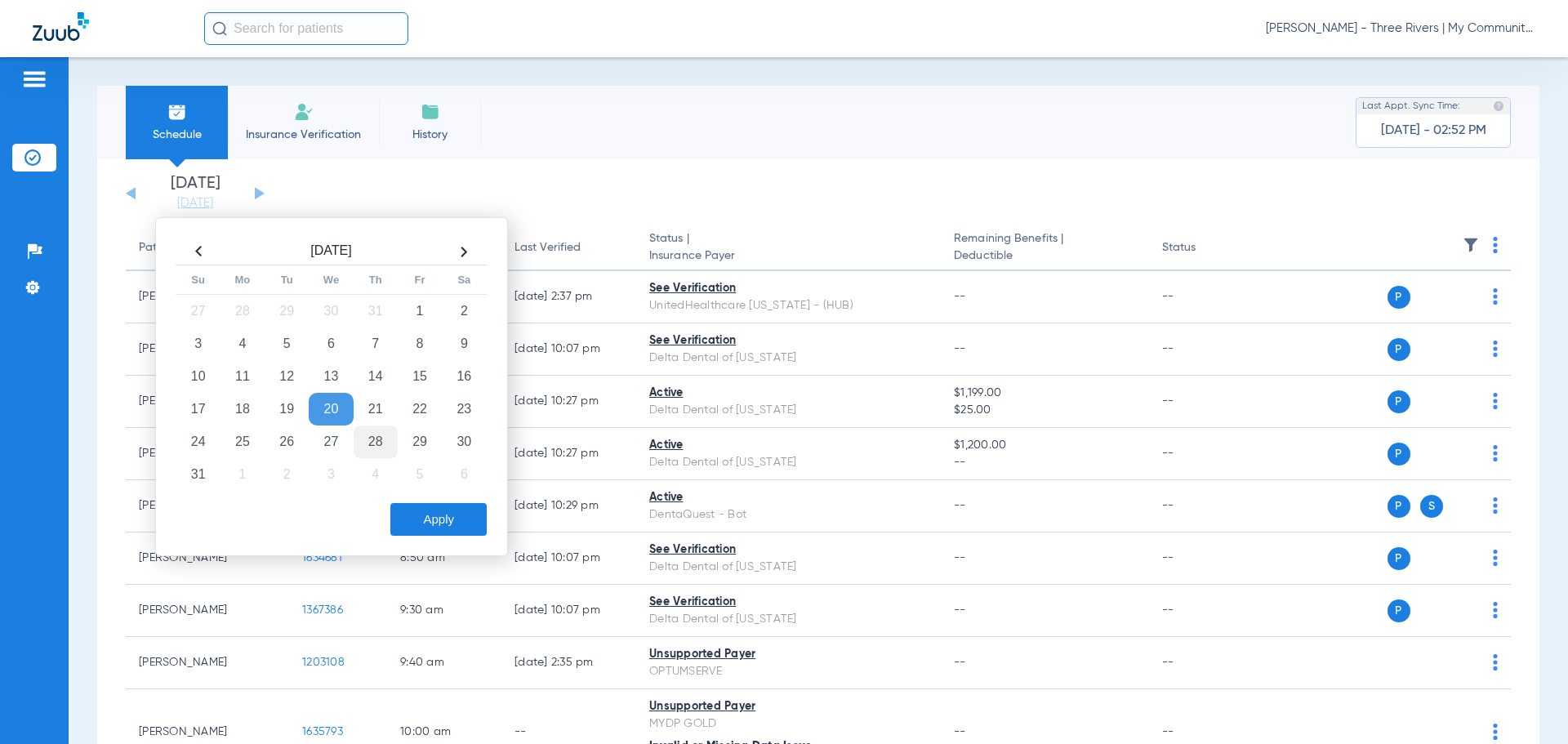
click at [374, 452] on td "28" at bounding box center [376, 441] width 44 height 32
click at [431, 523] on button "Apply" at bounding box center [438, 518] width 97 height 32
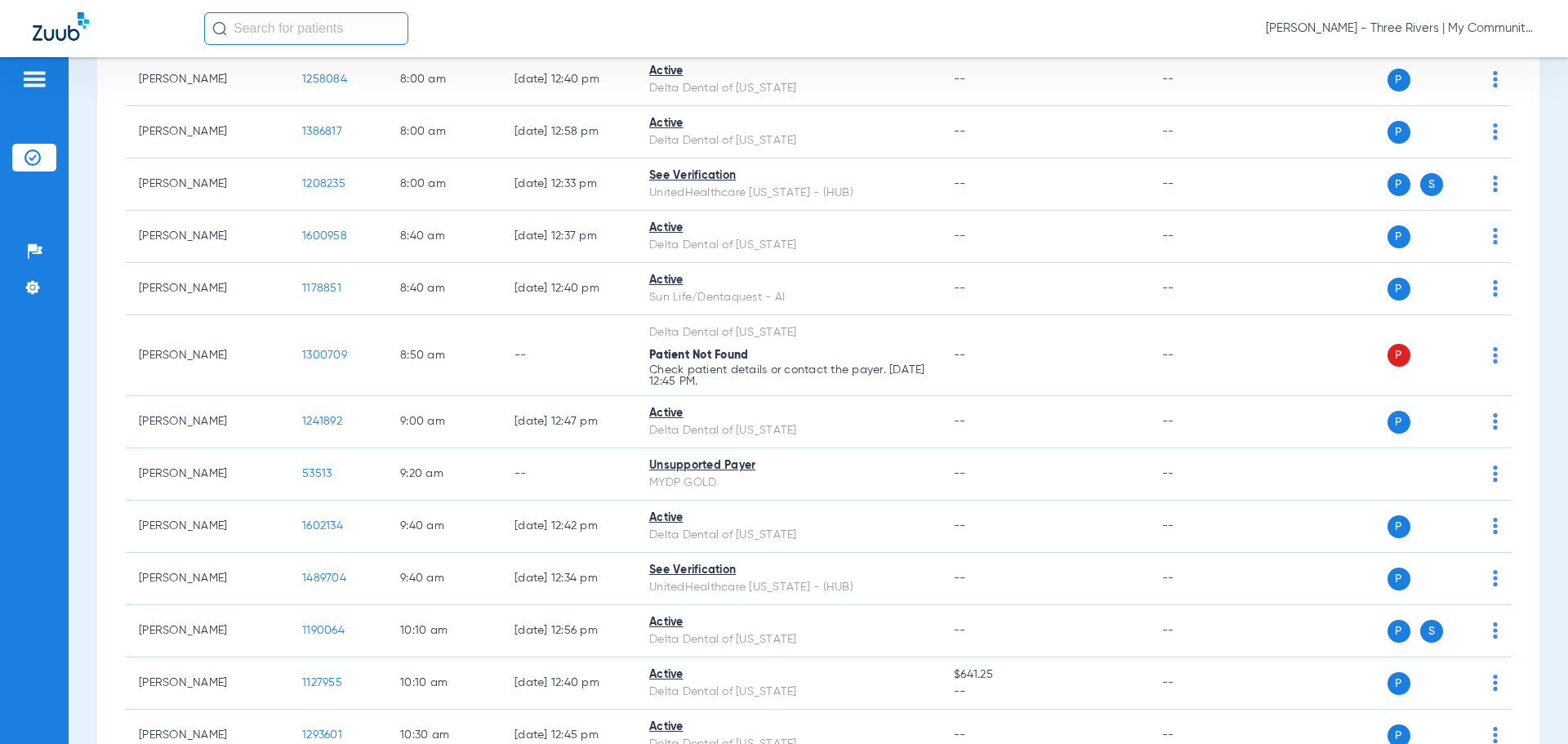
scroll to position [206, 0]
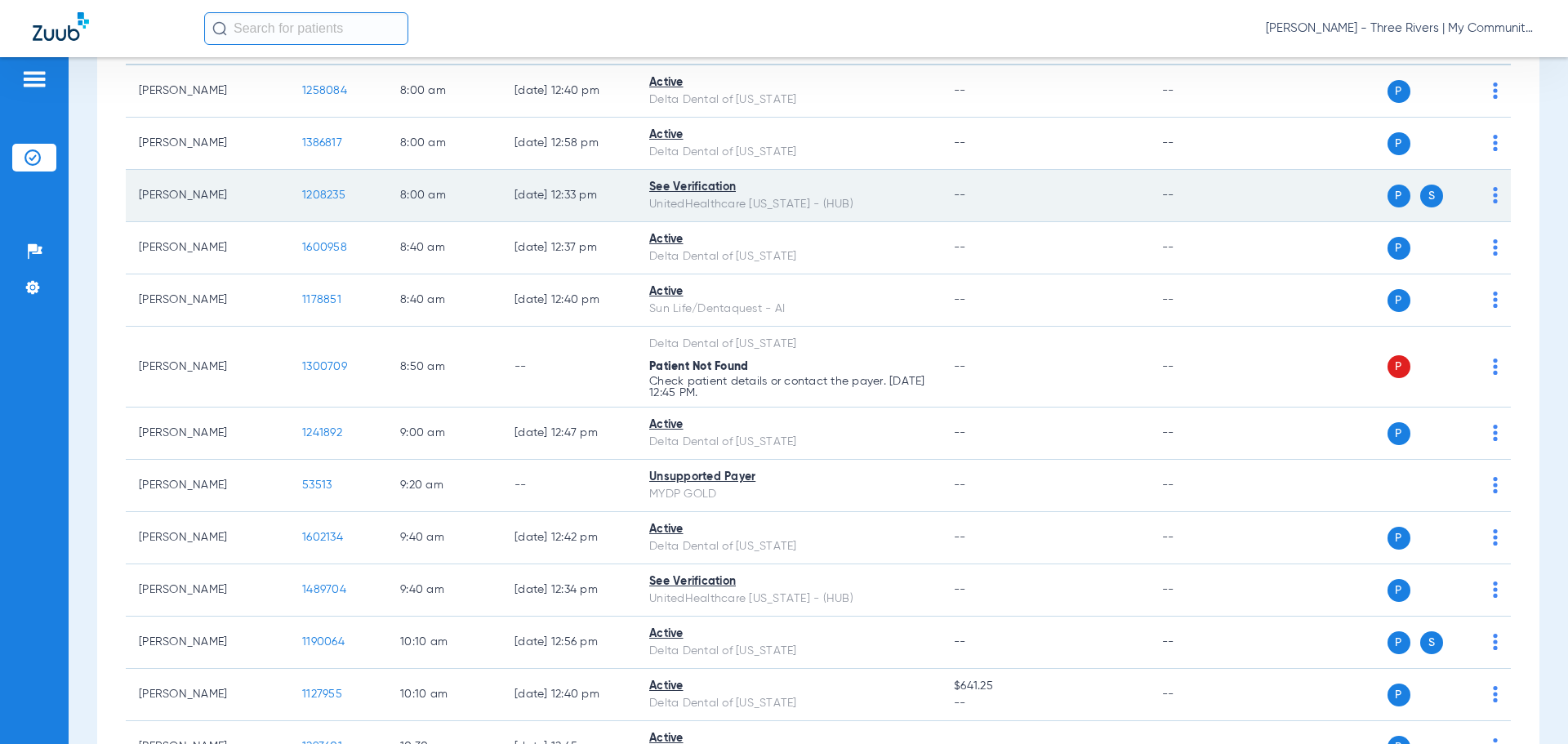
click at [332, 195] on span "1208235" at bounding box center [324, 194] width 44 height 11
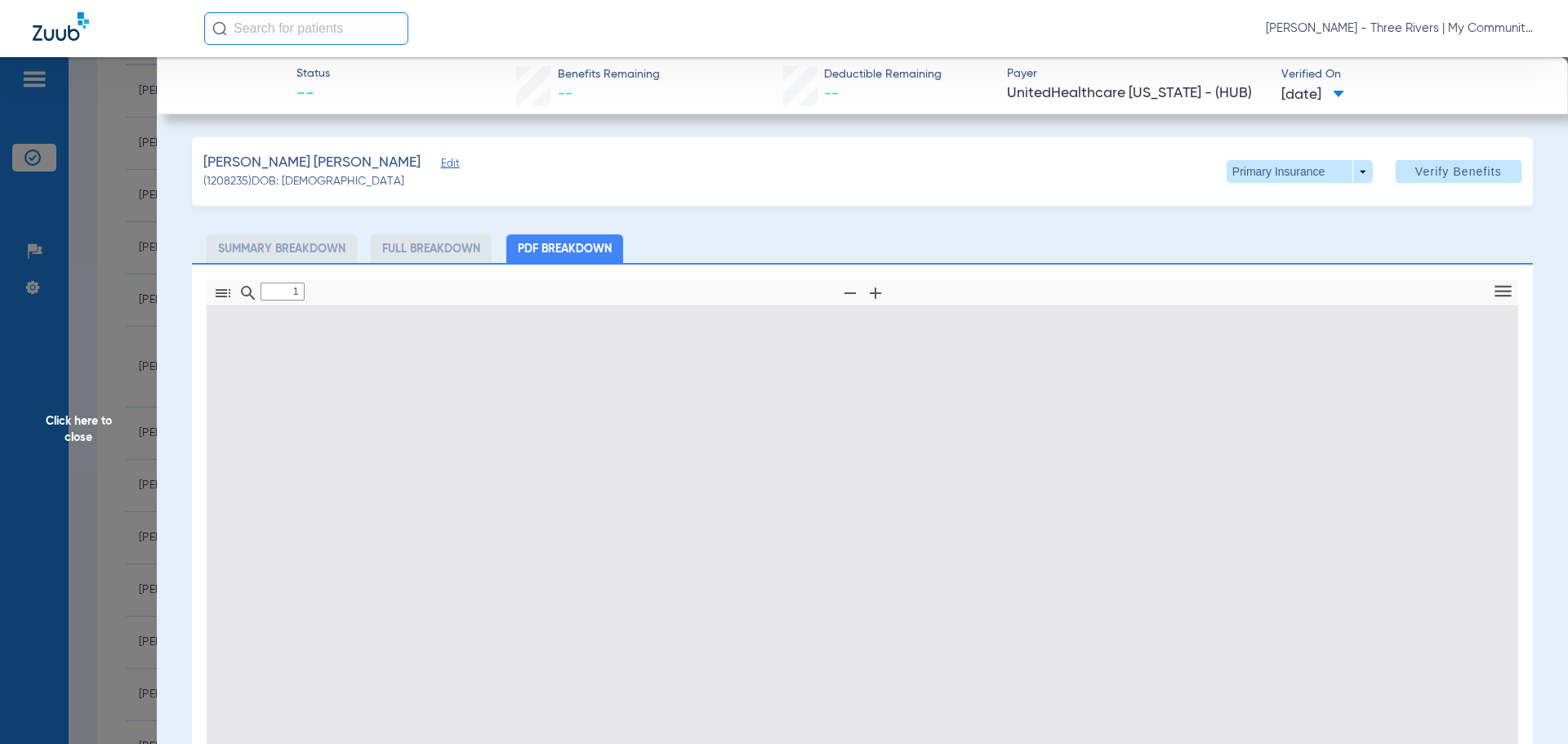
type input "0"
select select "page-width"
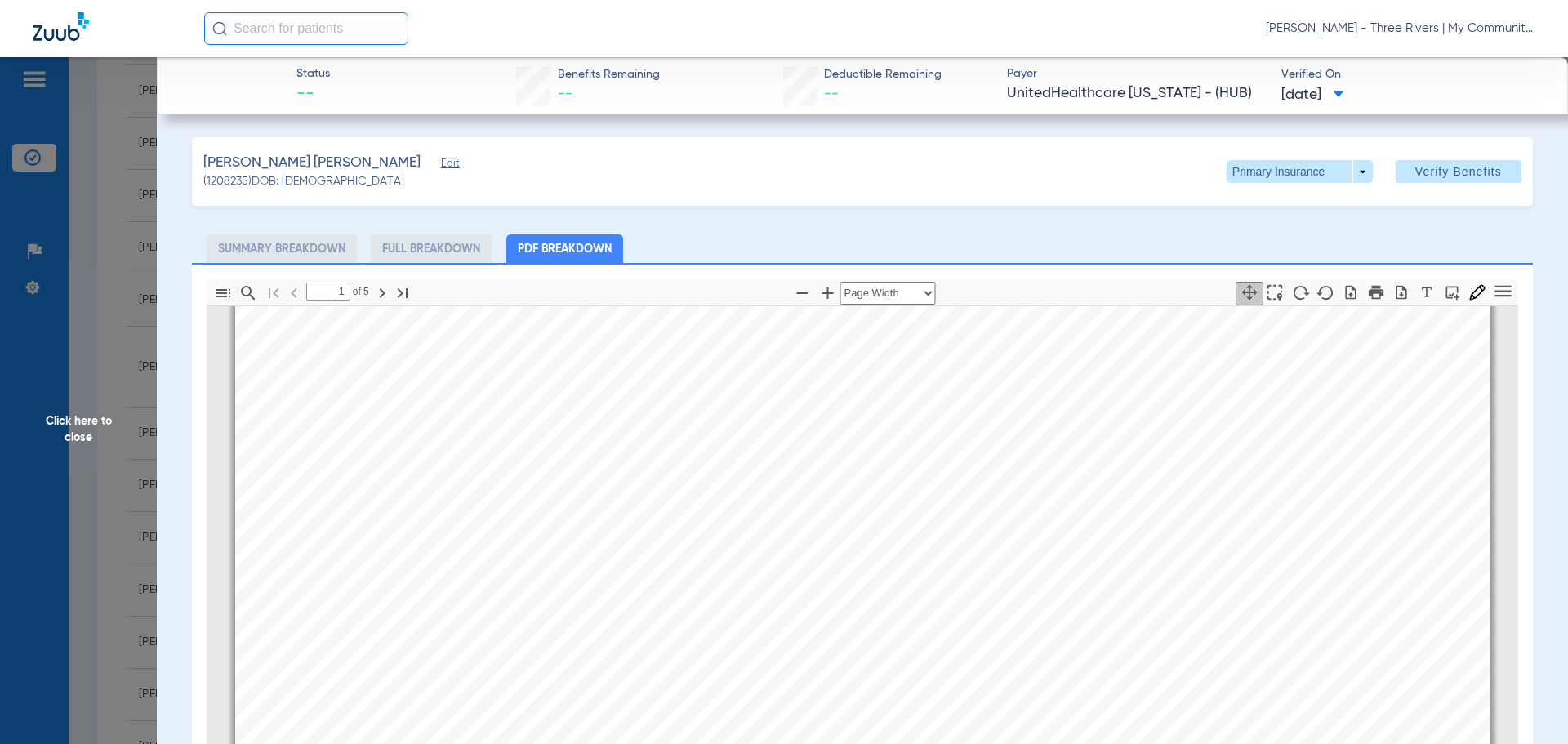
scroll to position [335, 0]
type input "2"
click at [1349, 178] on span at bounding box center [1300, 172] width 146 height 23
click at [1307, 233] on span "Secondary Insurance" at bounding box center [1283, 236] width 108 height 11
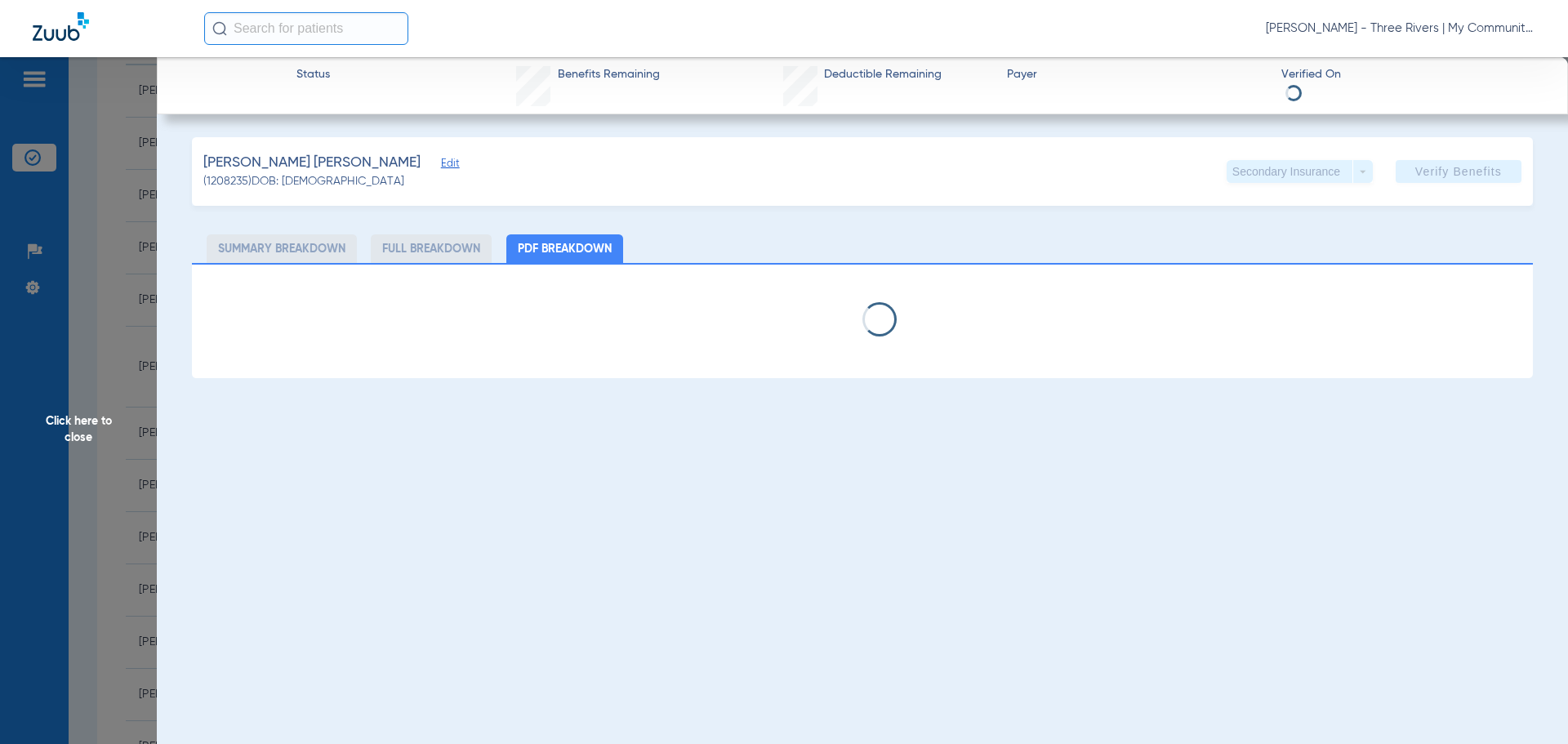
select select "page-width"
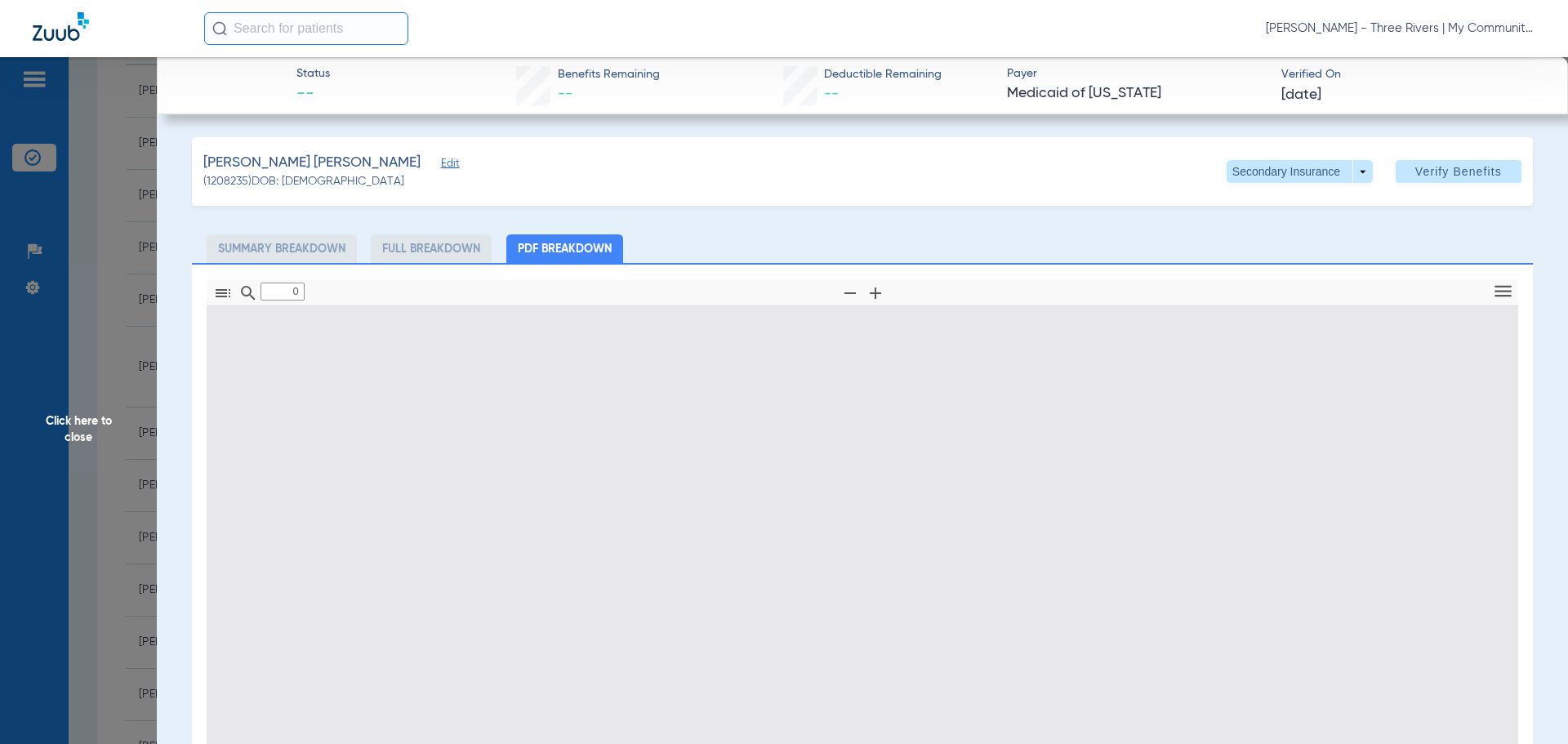
type input "1"
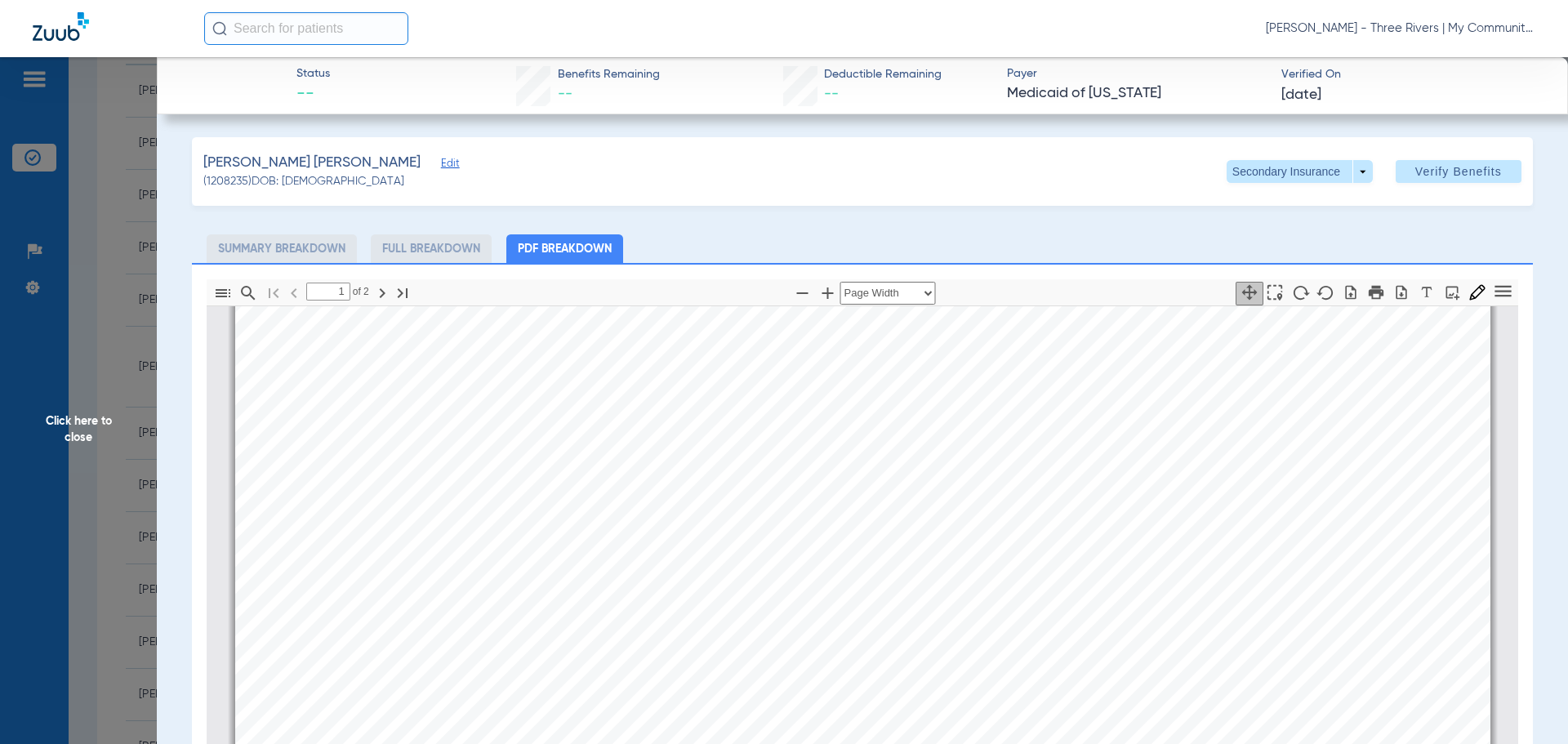
scroll to position [498, 0]
click at [111, 434] on span "Click here to close" at bounding box center [78, 429] width 157 height 744
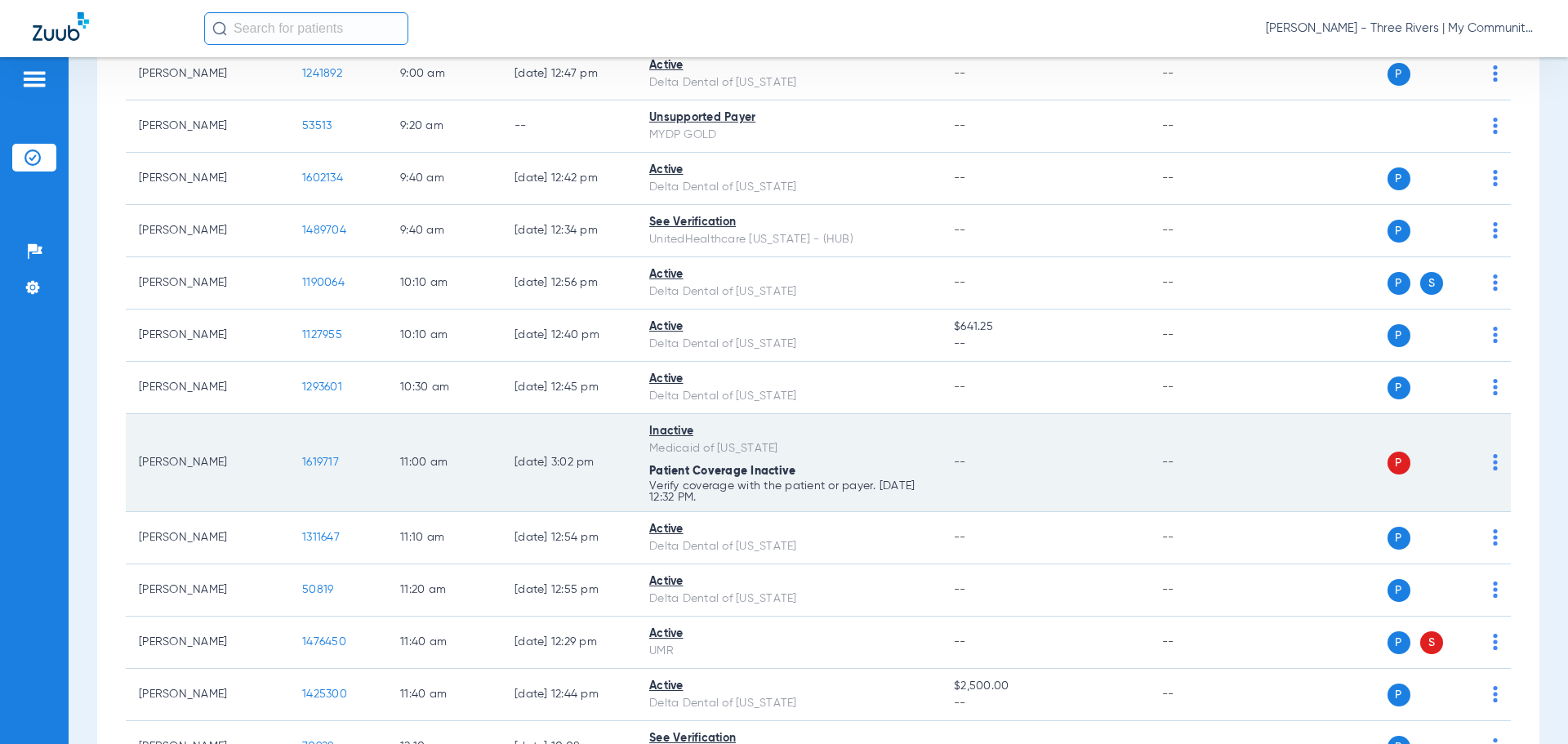
scroll to position [614, 0]
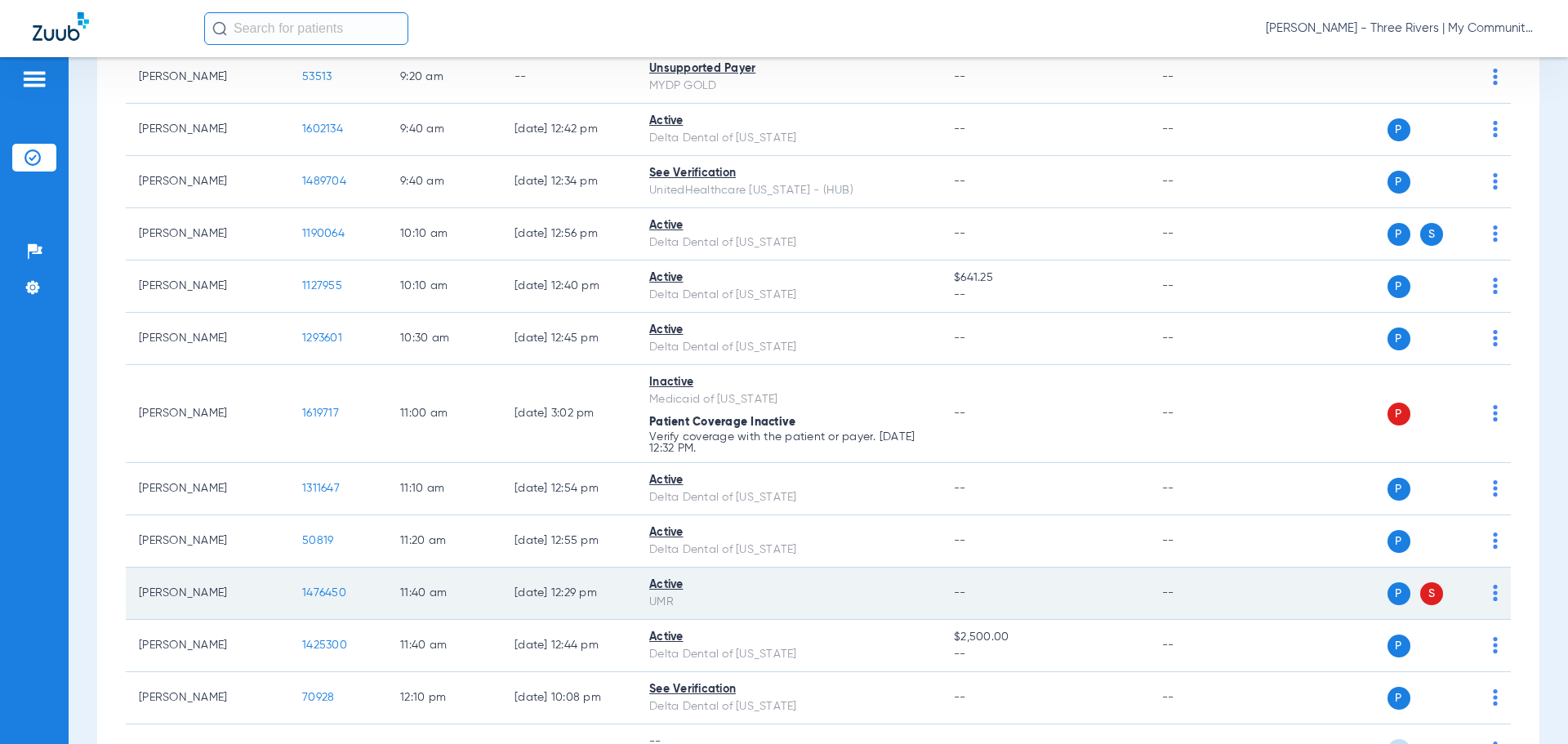
click at [320, 596] on span "1476450" at bounding box center [324, 592] width 44 height 11
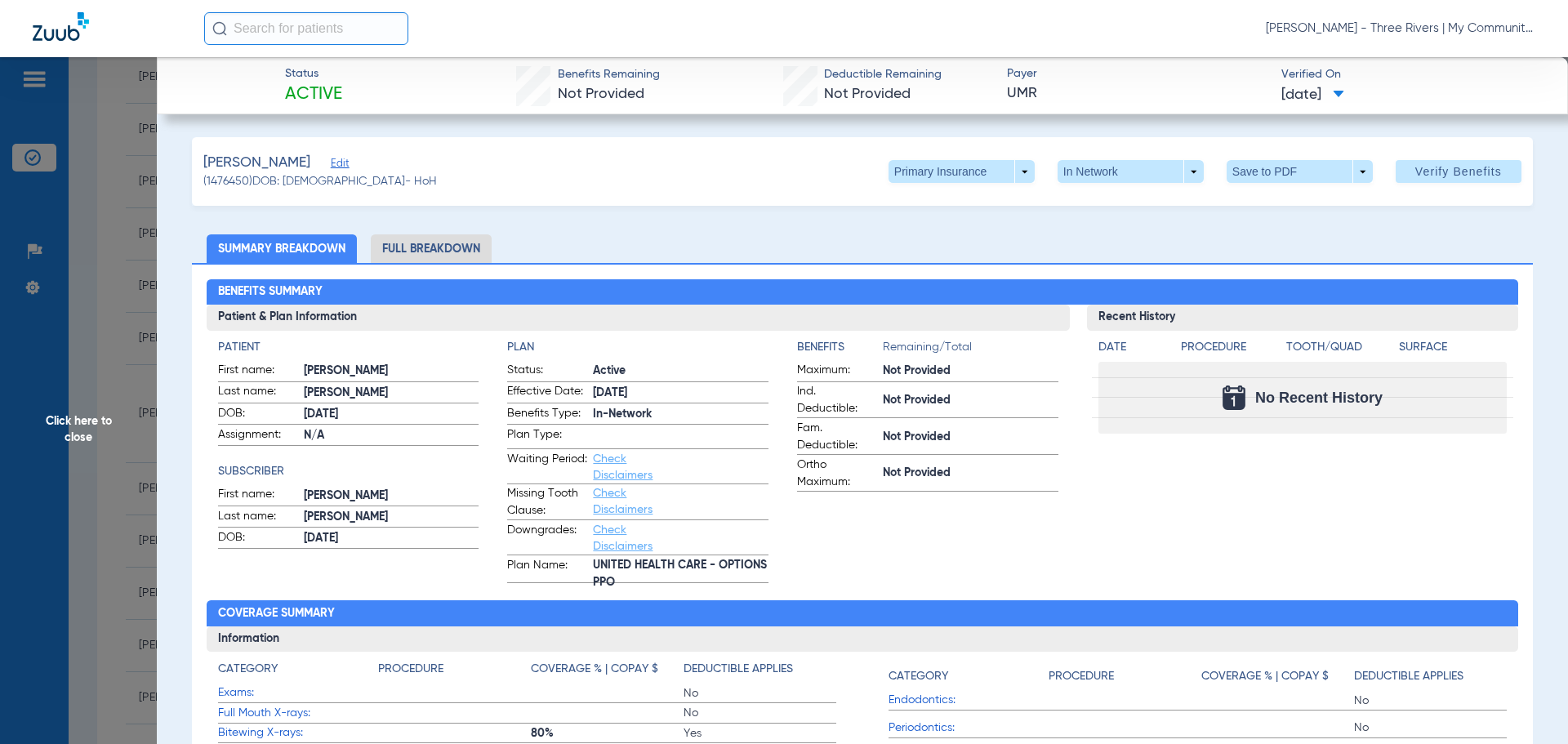
click at [445, 251] on li "Full Breakdown" at bounding box center [431, 248] width 121 height 29
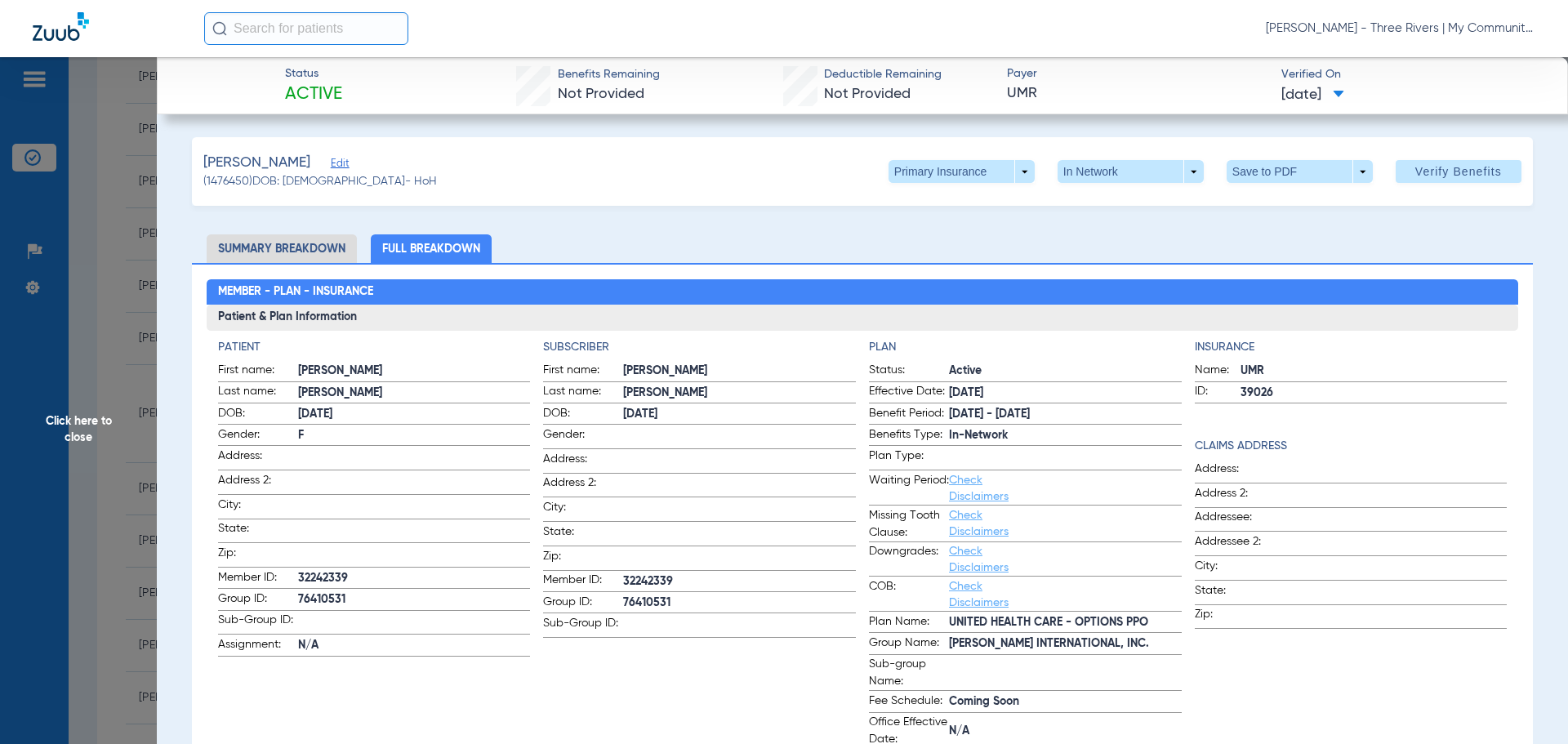
click at [83, 423] on span "Click here to close" at bounding box center [78, 429] width 157 height 744
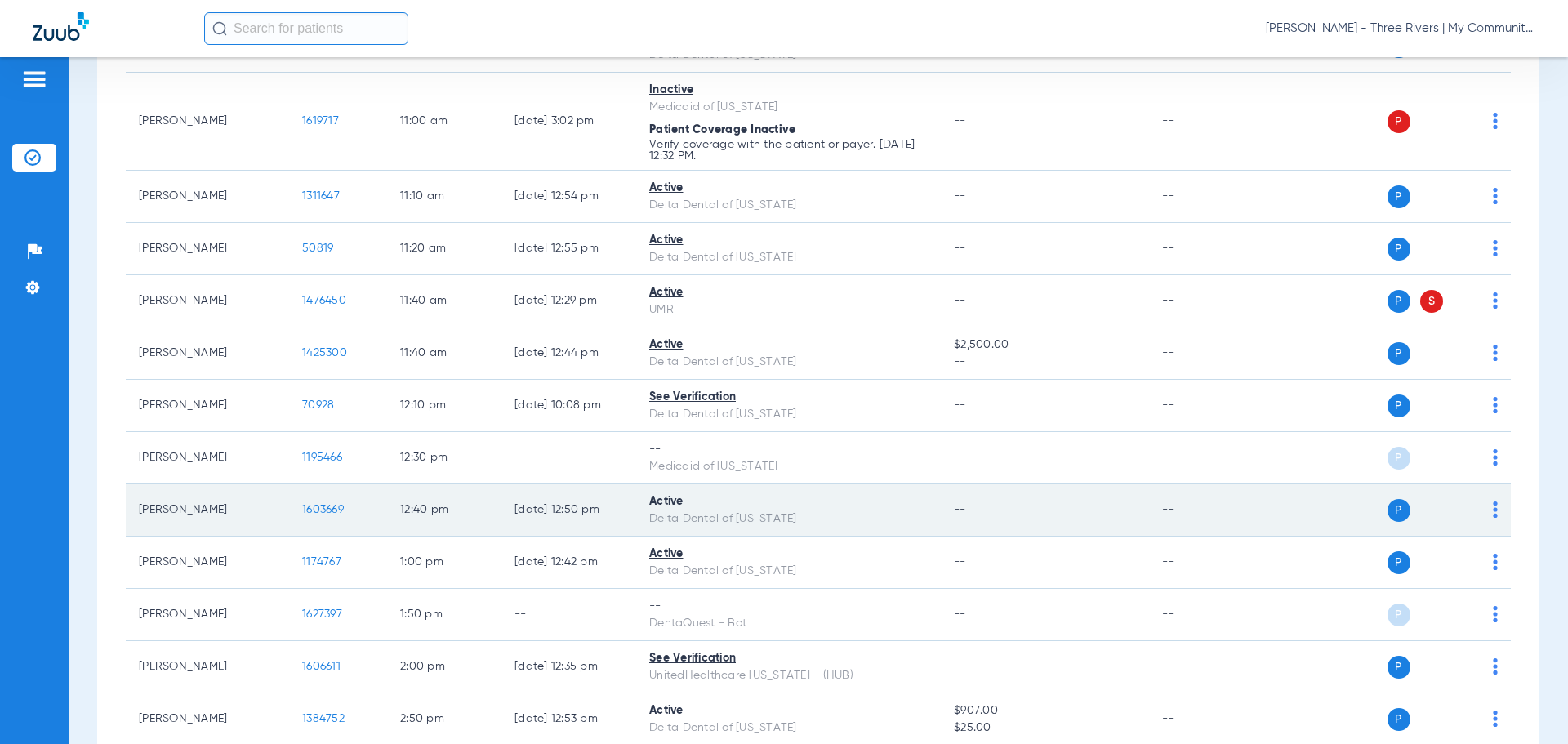
scroll to position [1268, 0]
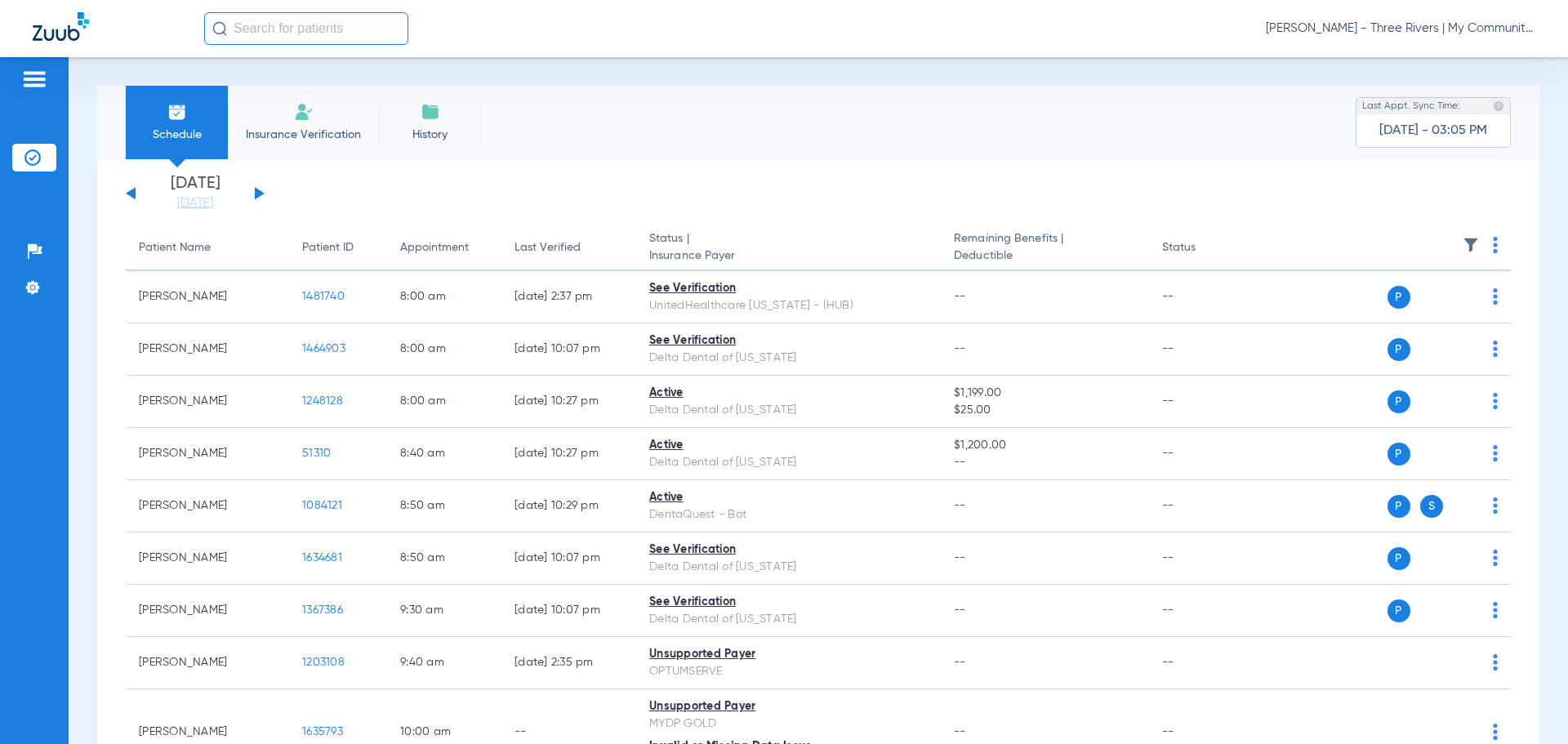
click at [1361, 30] on span "[PERSON_NAME] - Three Rivers | My Community Dental Centers" at bounding box center [1401, 28] width 269 height 17
click at [1360, 29] on div at bounding box center [784, 372] width 1568 height 744
click at [1462, 30] on span "Carly Noble - Three Rivers | My Community Dental Centers" at bounding box center [1401, 28] width 269 height 17
click at [1483, 55] on span "Account Selection" at bounding box center [1474, 57] width 92 height 11
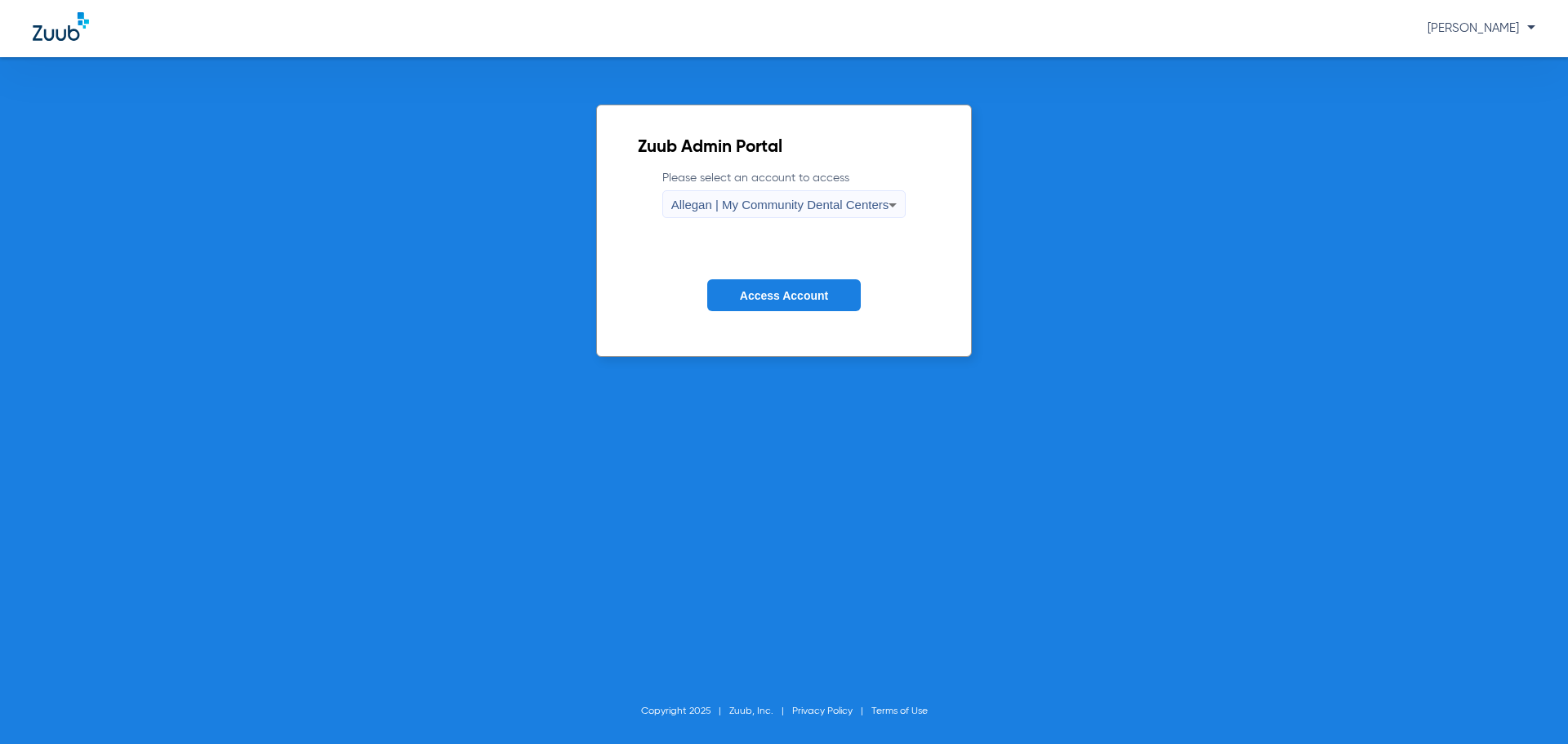
click at [839, 220] on form "Please select an account to access Allegan | My Community Dental Centers Access…" at bounding box center [784, 253] width 293 height 166
click at [828, 202] on span "Allegan | My Community Dental Centers" at bounding box center [780, 205] width 218 height 14
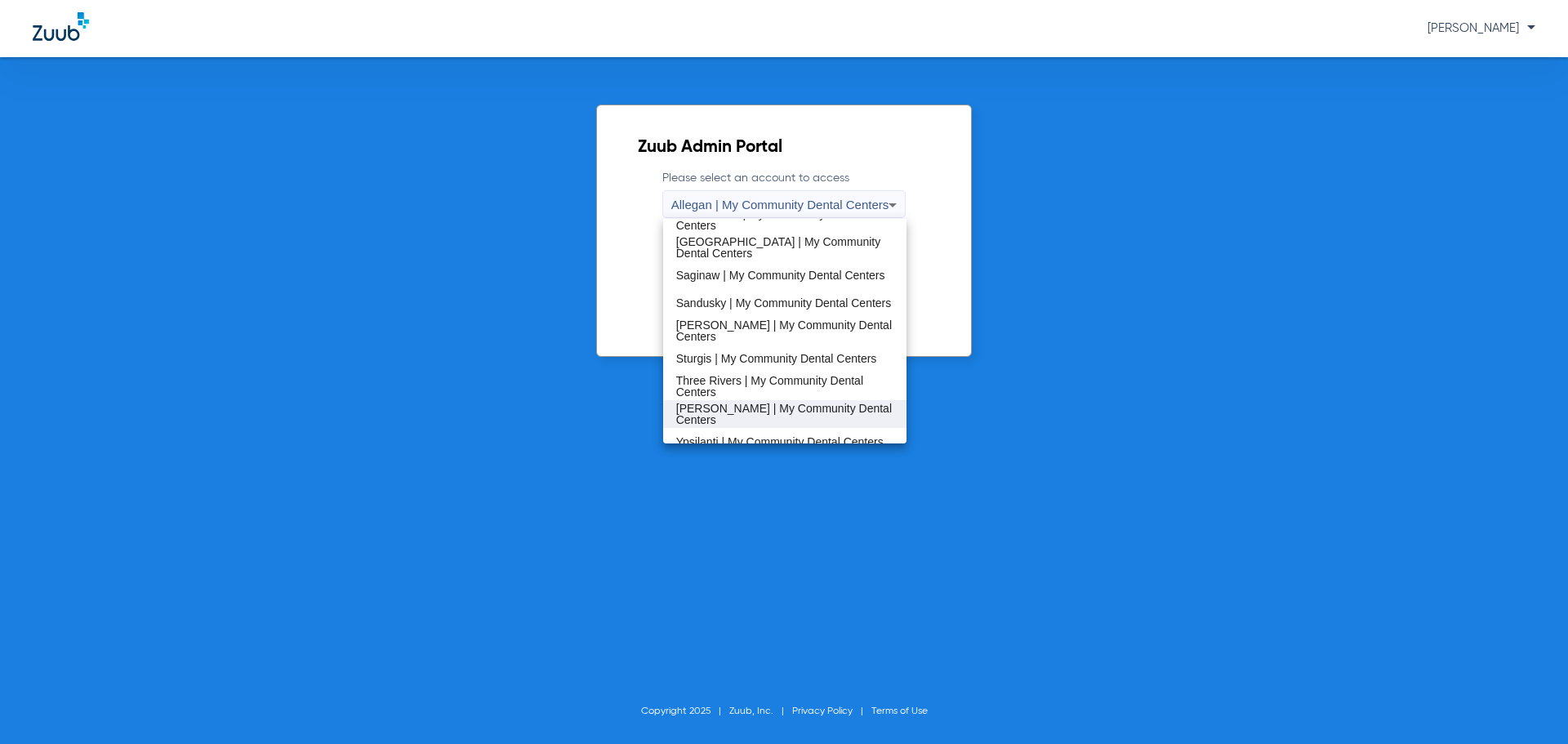
scroll to position [525, 0]
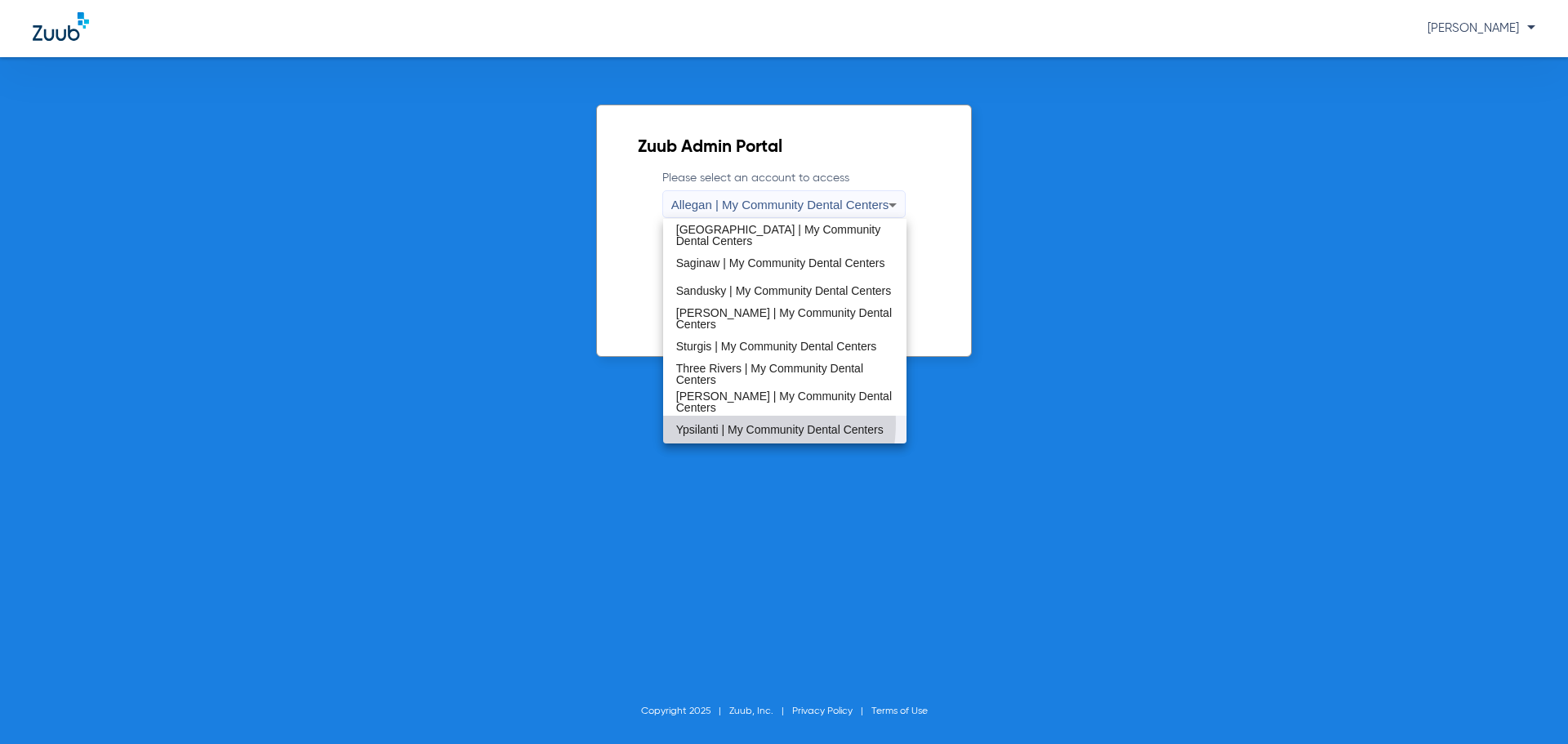
click at [740, 423] on span "Ypsilanti | My Community Dental Centers" at bounding box center [780, 429] width 207 height 11
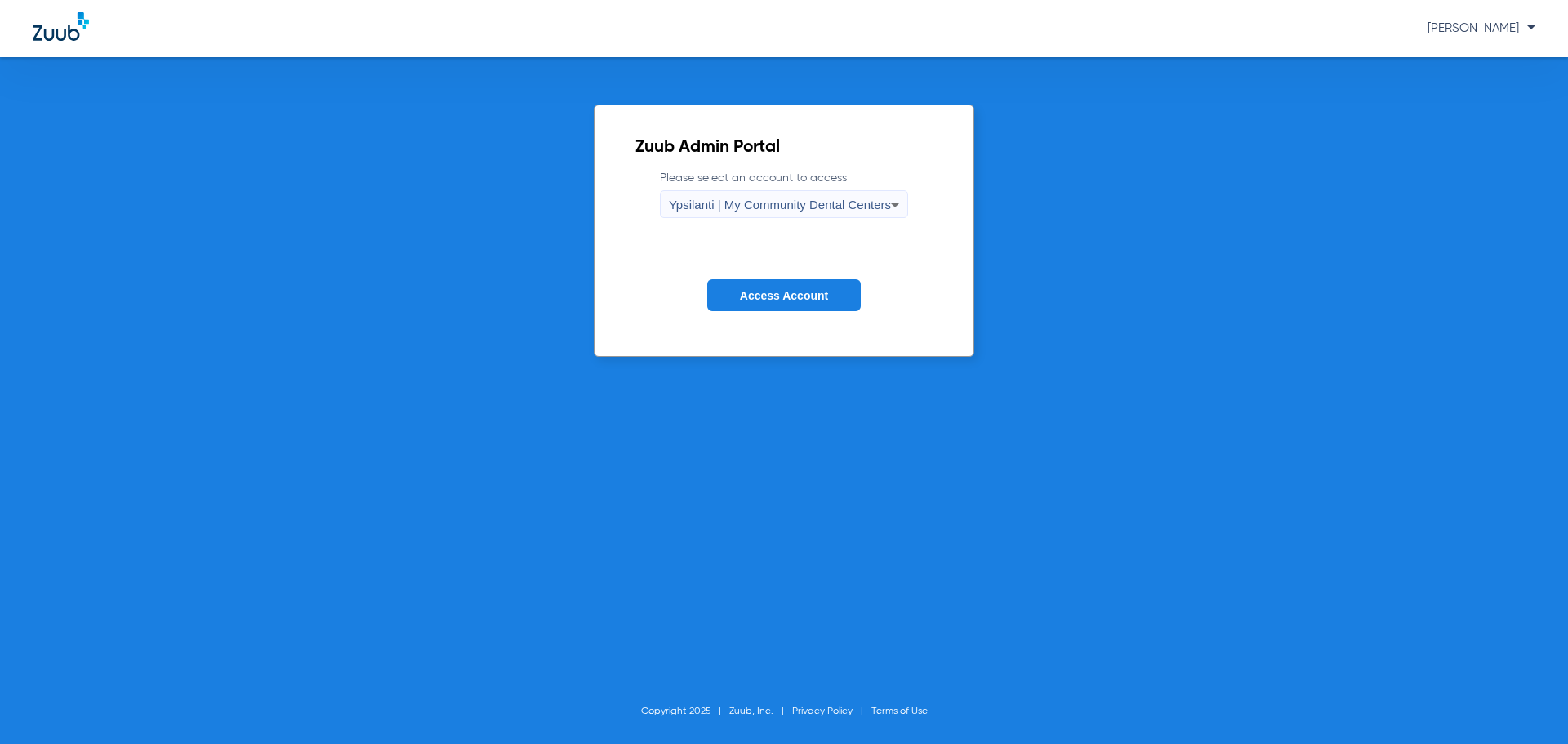
click at [747, 301] on span "Access Account" at bounding box center [784, 295] width 88 height 13
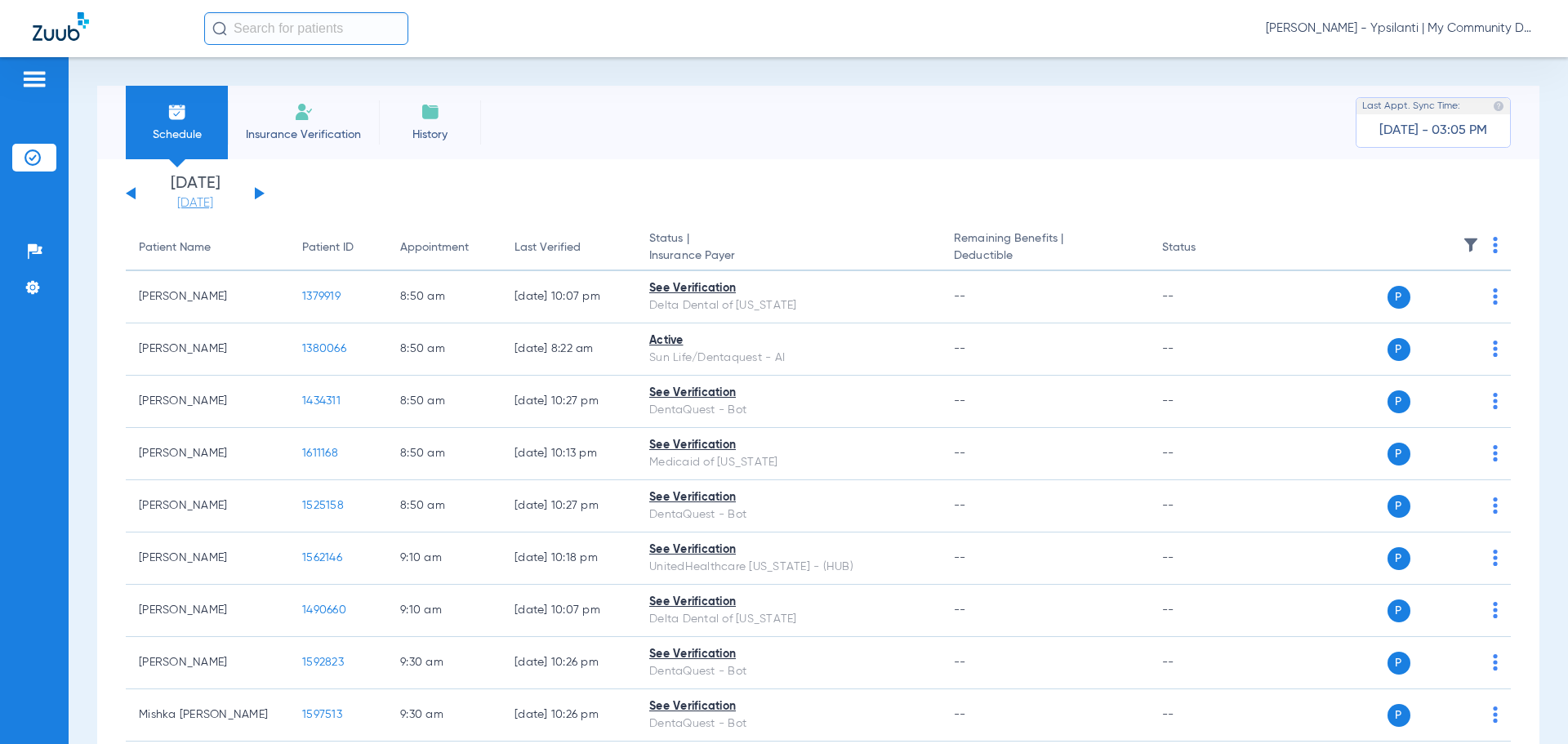
click at [220, 197] on link "[DATE]" at bounding box center [195, 203] width 98 height 17
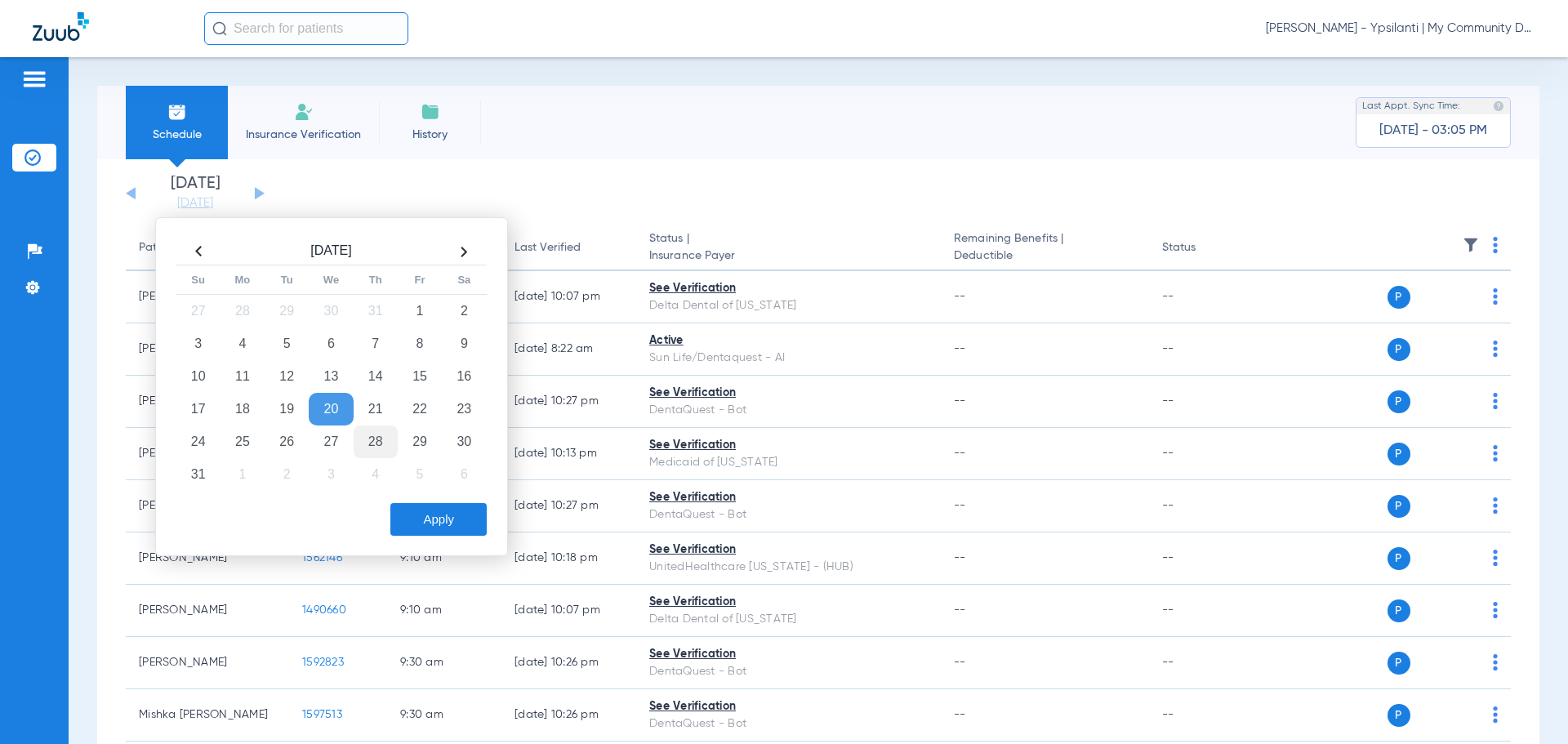
click at [377, 442] on td "28" at bounding box center [376, 441] width 44 height 32
click at [401, 521] on button "Apply" at bounding box center [438, 518] width 97 height 32
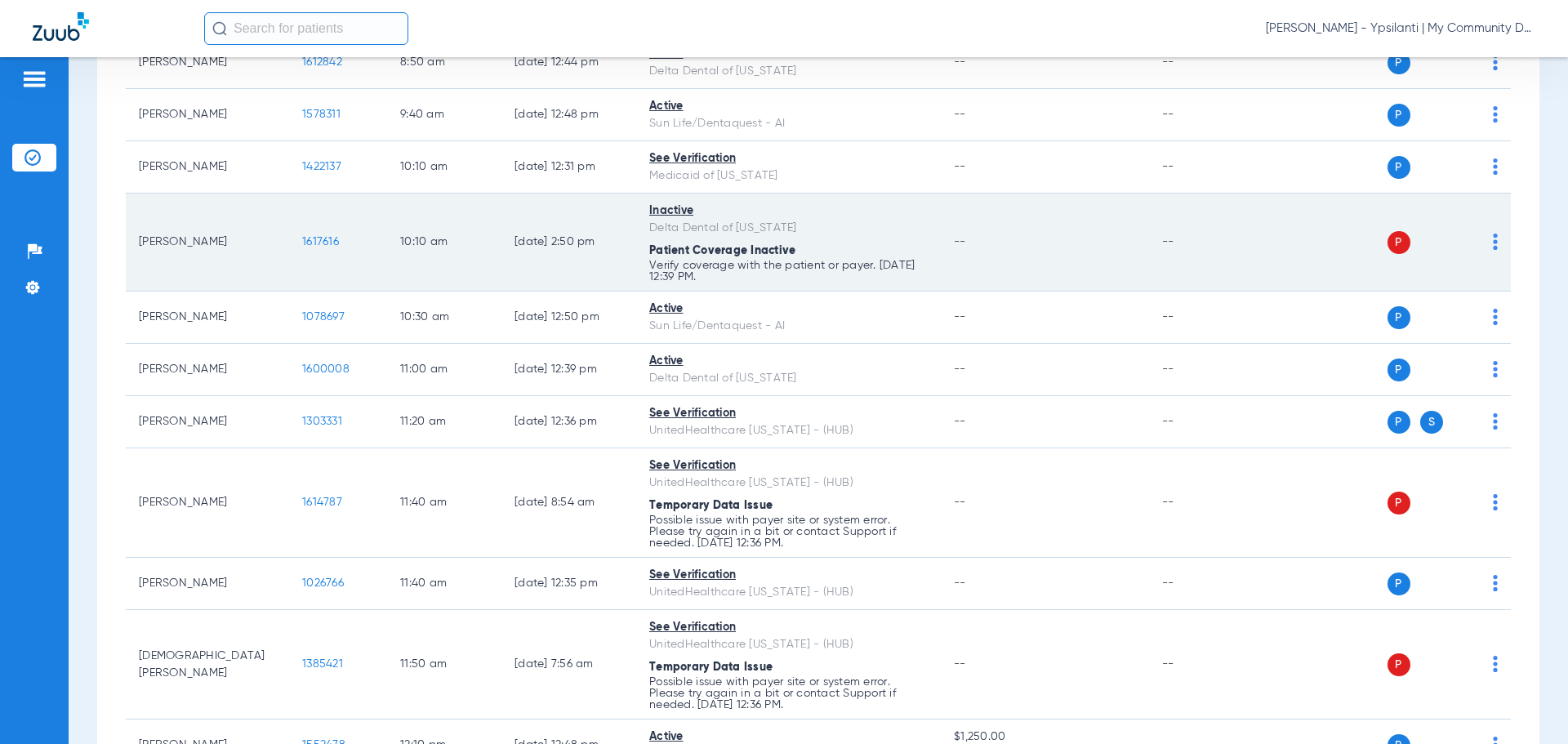
scroll to position [734, 0]
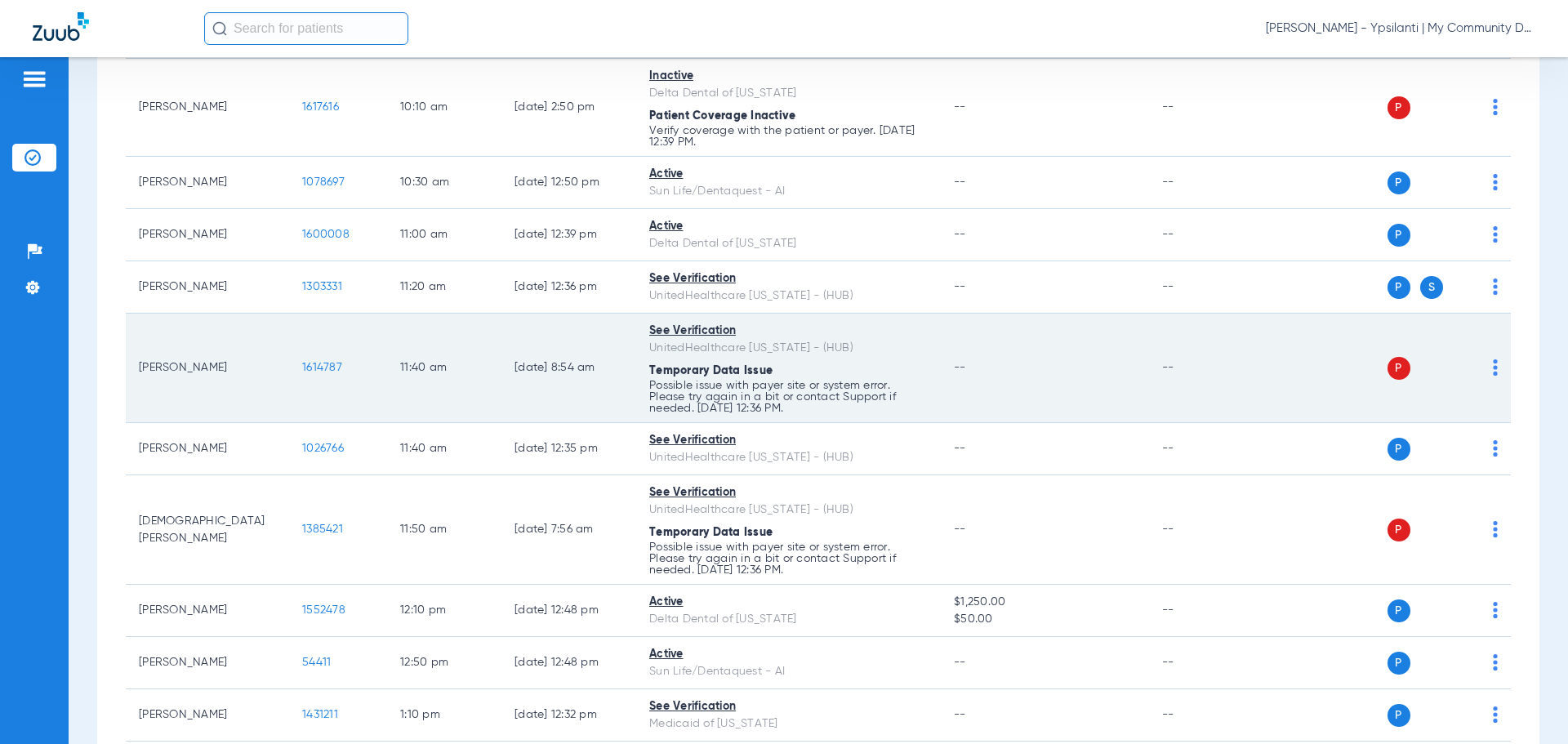
click at [1493, 369] on img at bounding box center [1496, 367] width 5 height 17
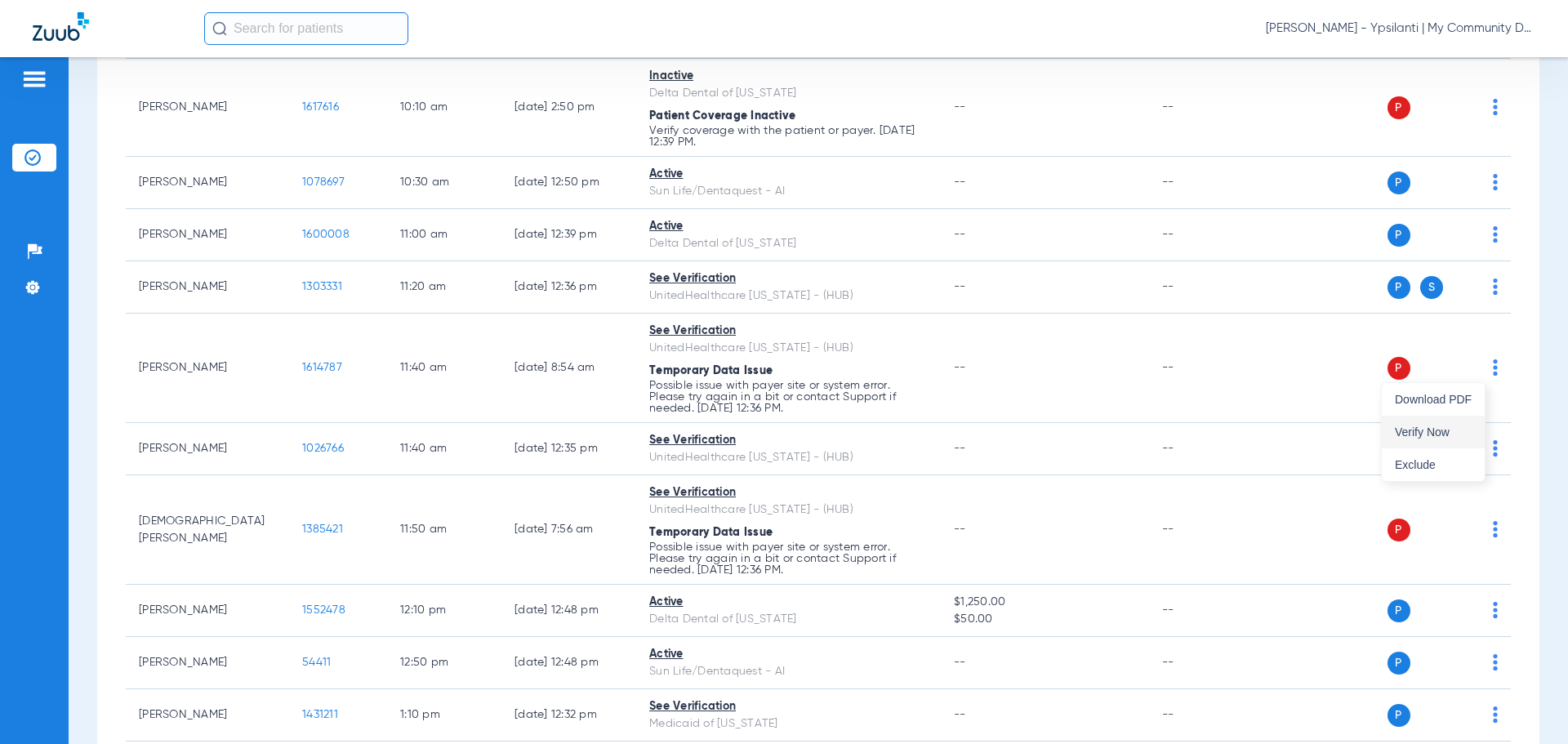
click at [1472, 421] on button "Verify Now" at bounding box center [1434, 431] width 103 height 32
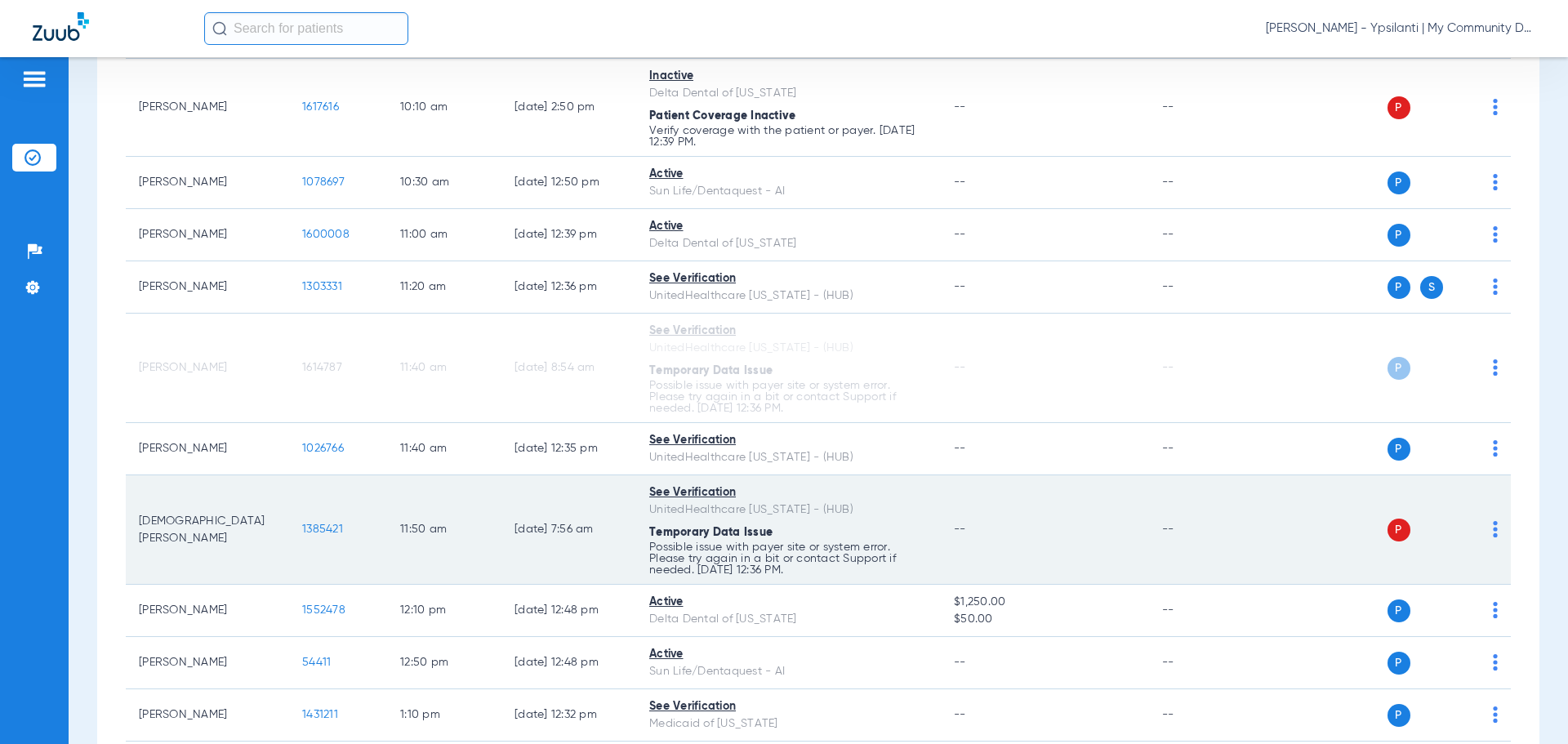
click at [1493, 532] on img at bounding box center [1496, 529] width 5 height 17
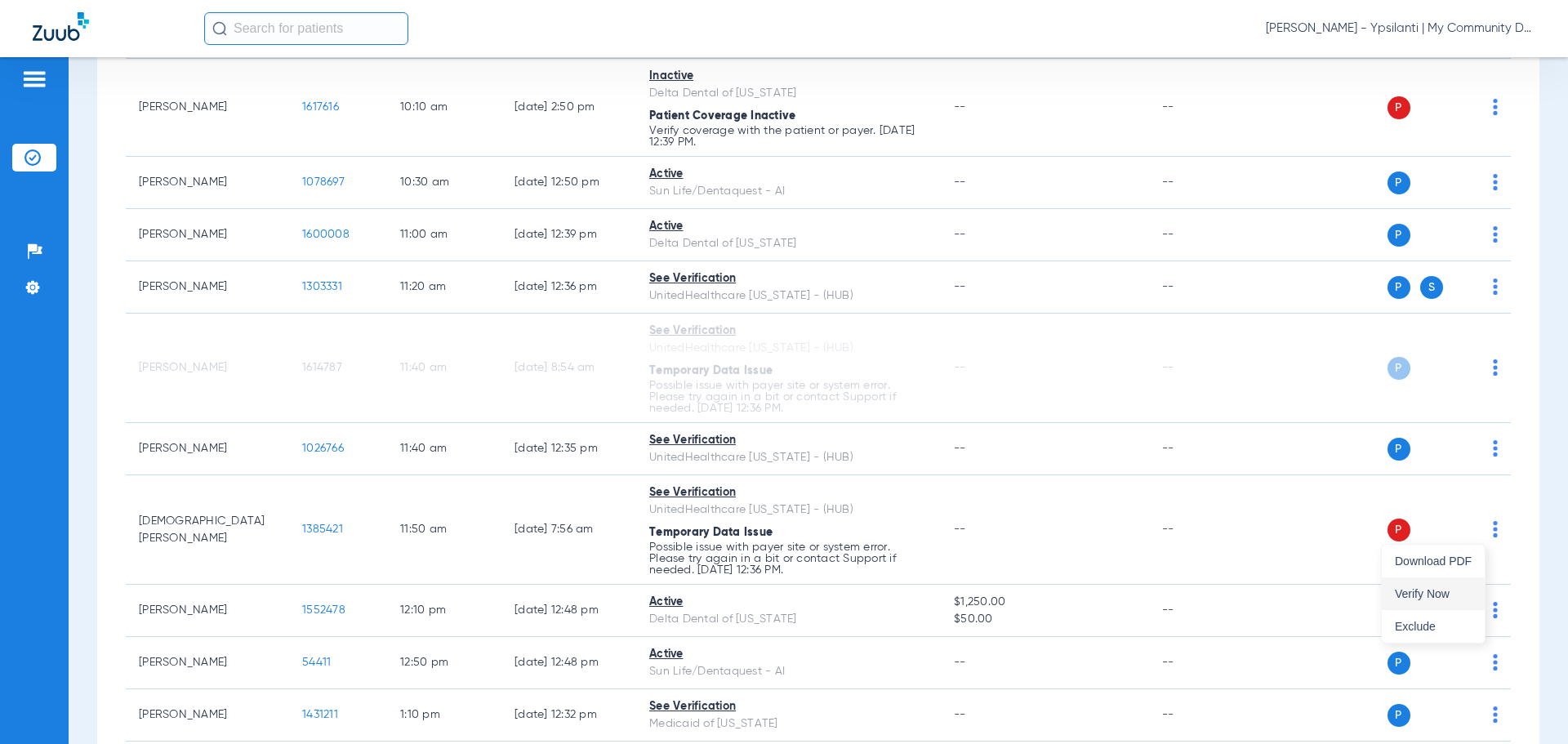
click at [1450, 586] on button "Verify Now" at bounding box center [1434, 593] width 103 height 32
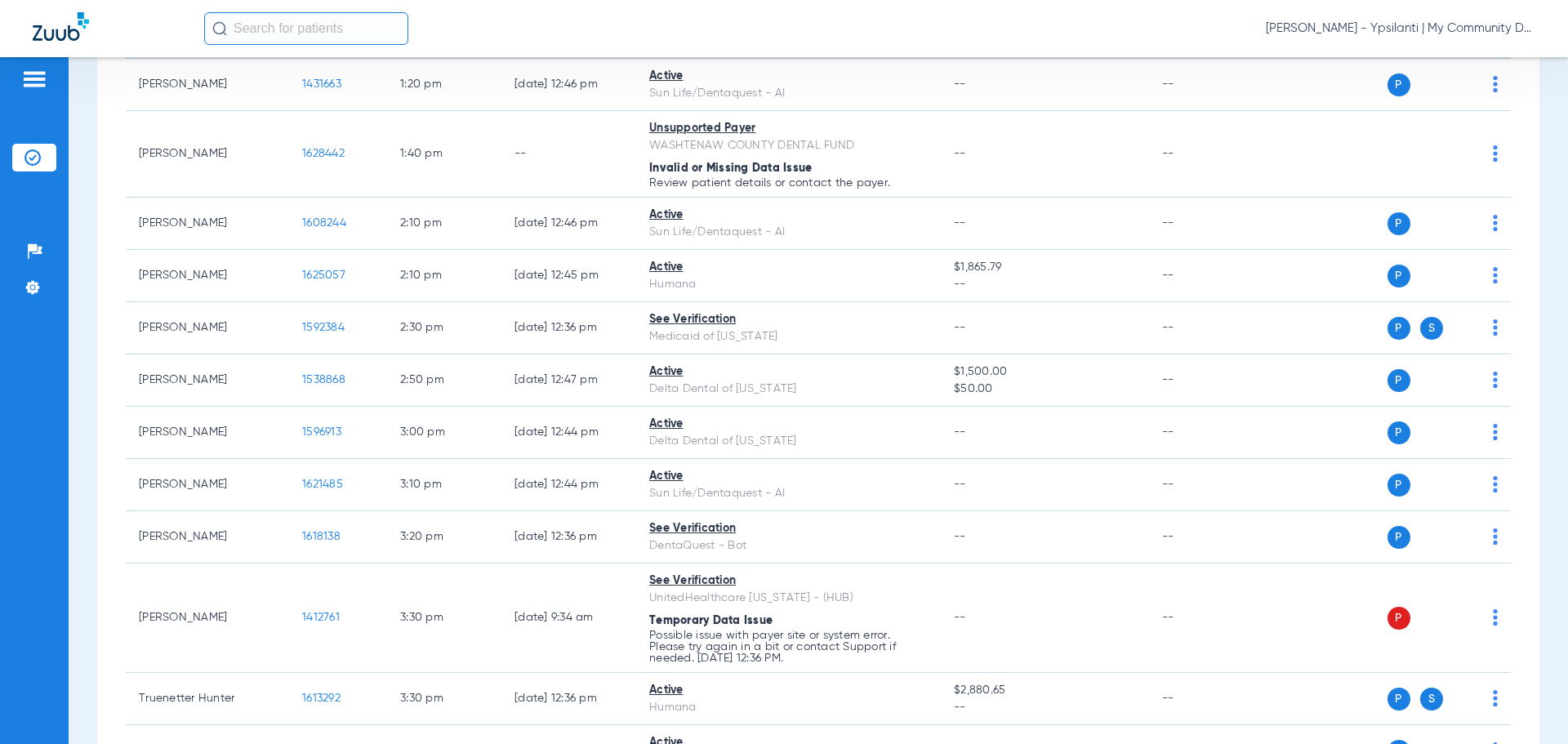
scroll to position [1552, 0]
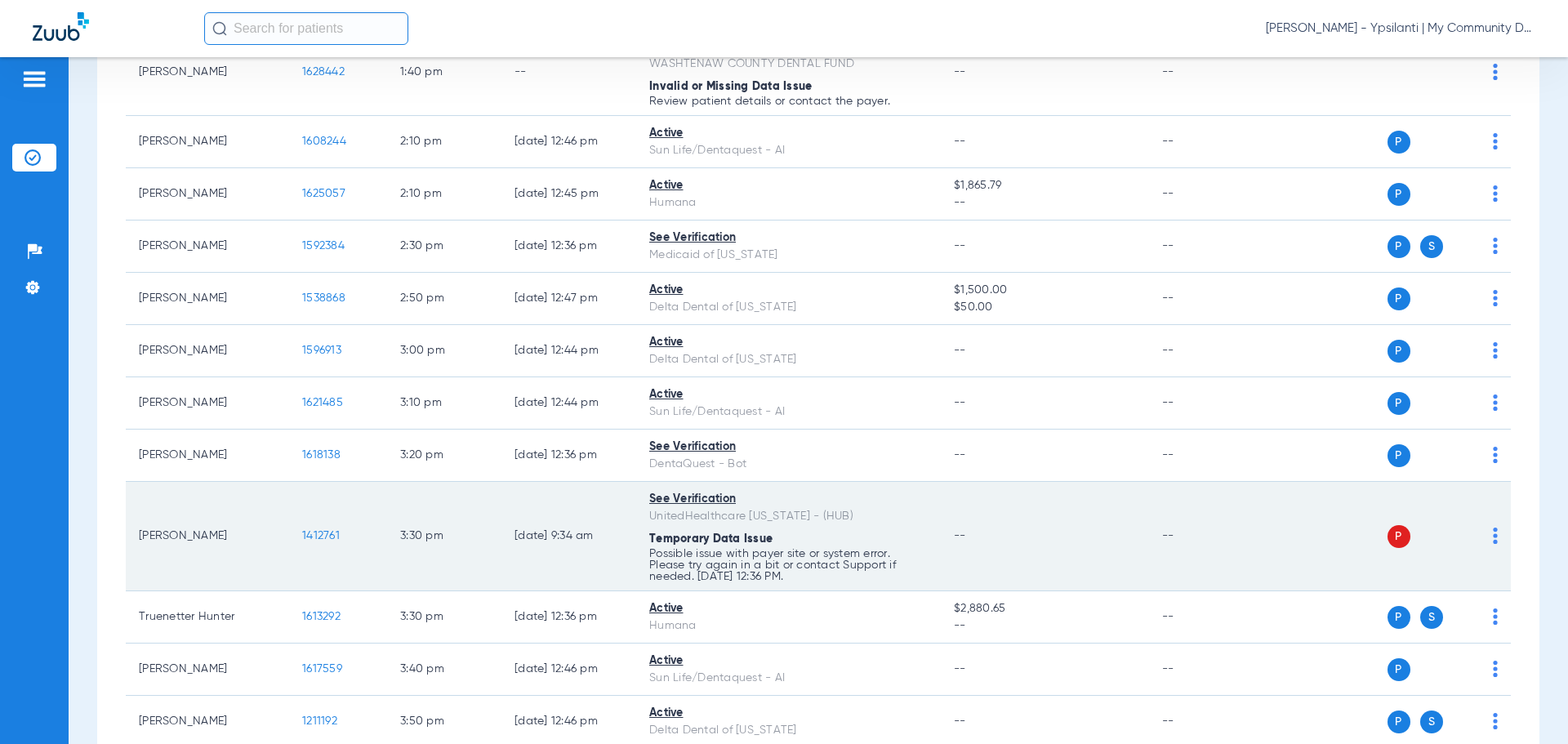
click at [1493, 532] on img at bounding box center [1496, 535] width 5 height 17
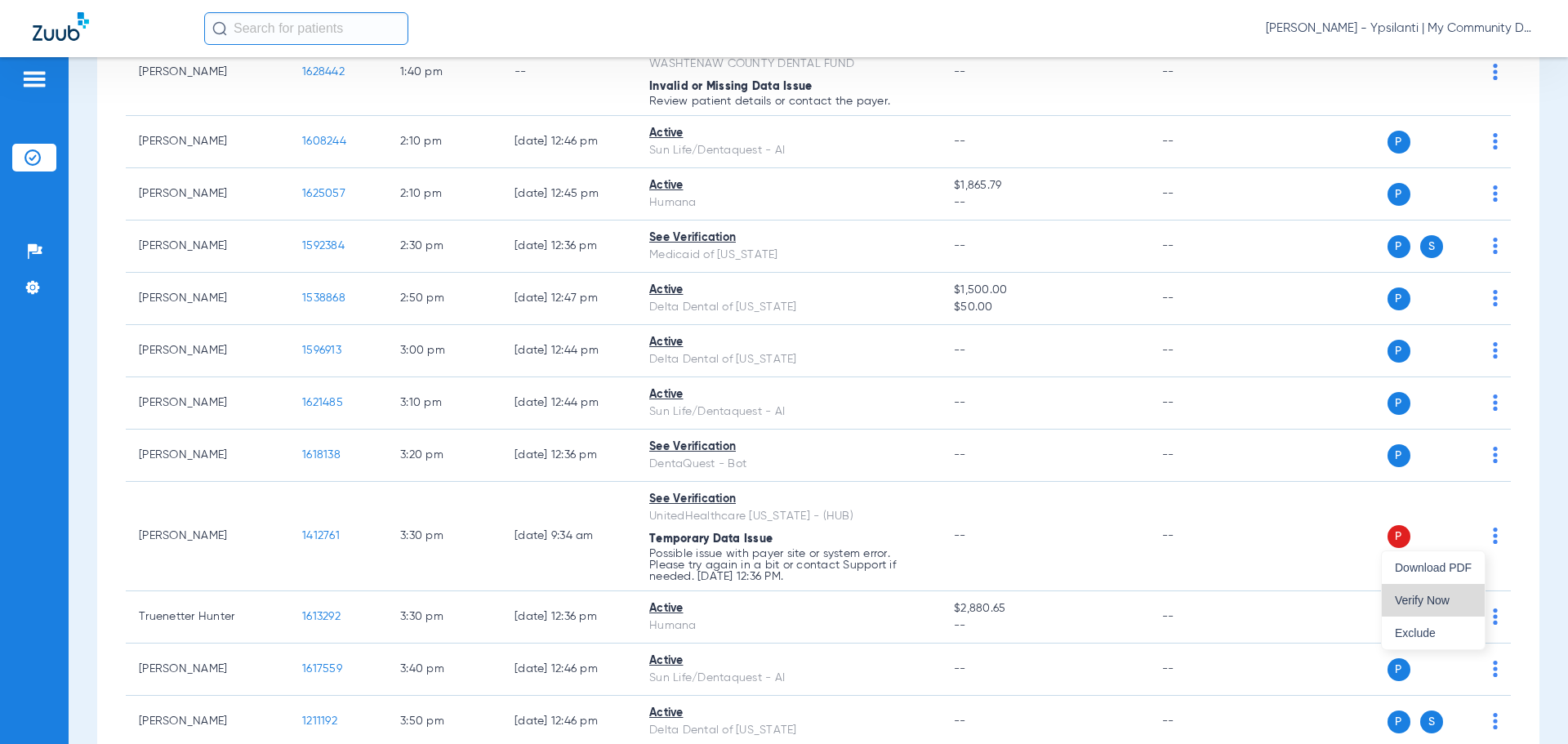
click at [1463, 590] on button "Verify Now" at bounding box center [1434, 599] width 103 height 32
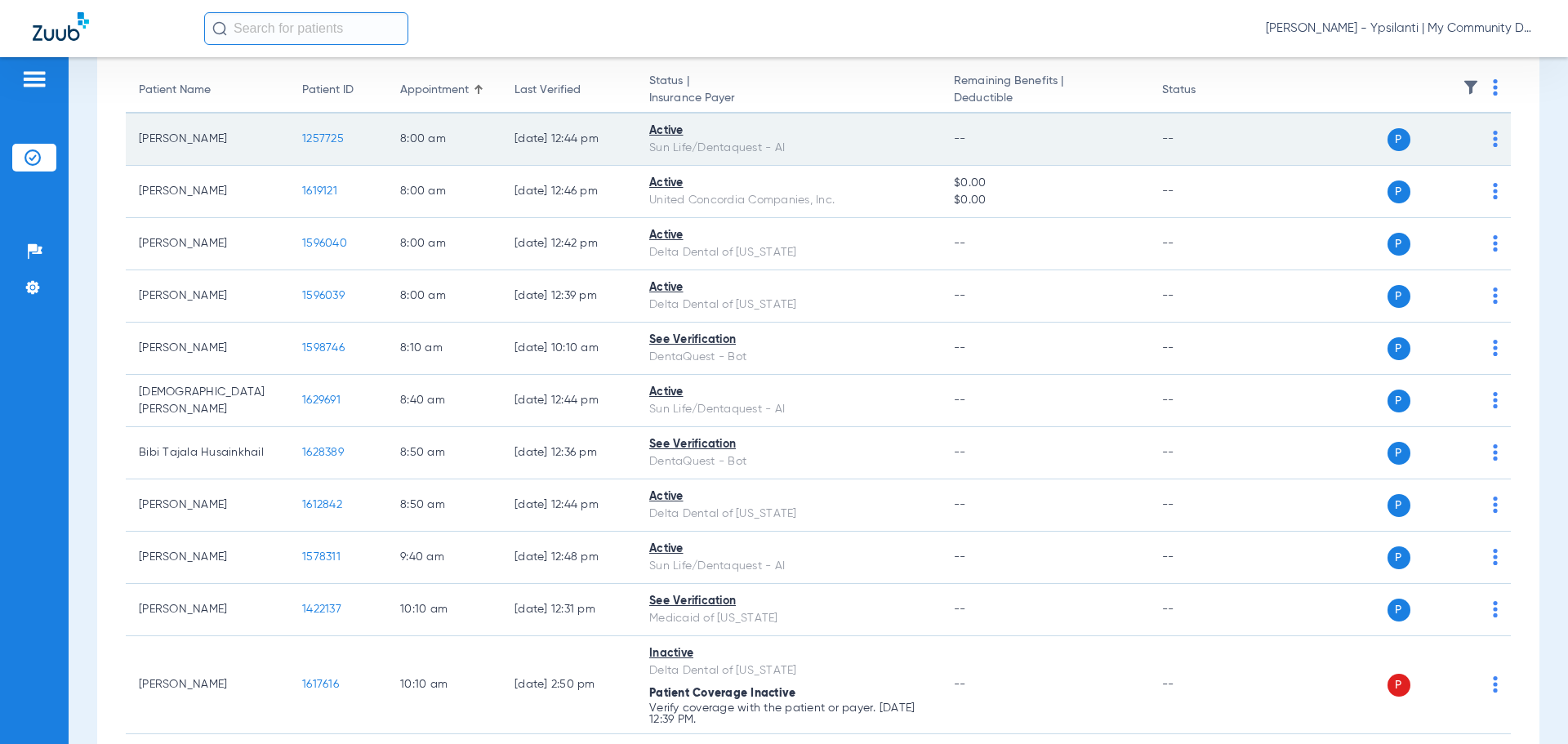
scroll to position [131, 0]
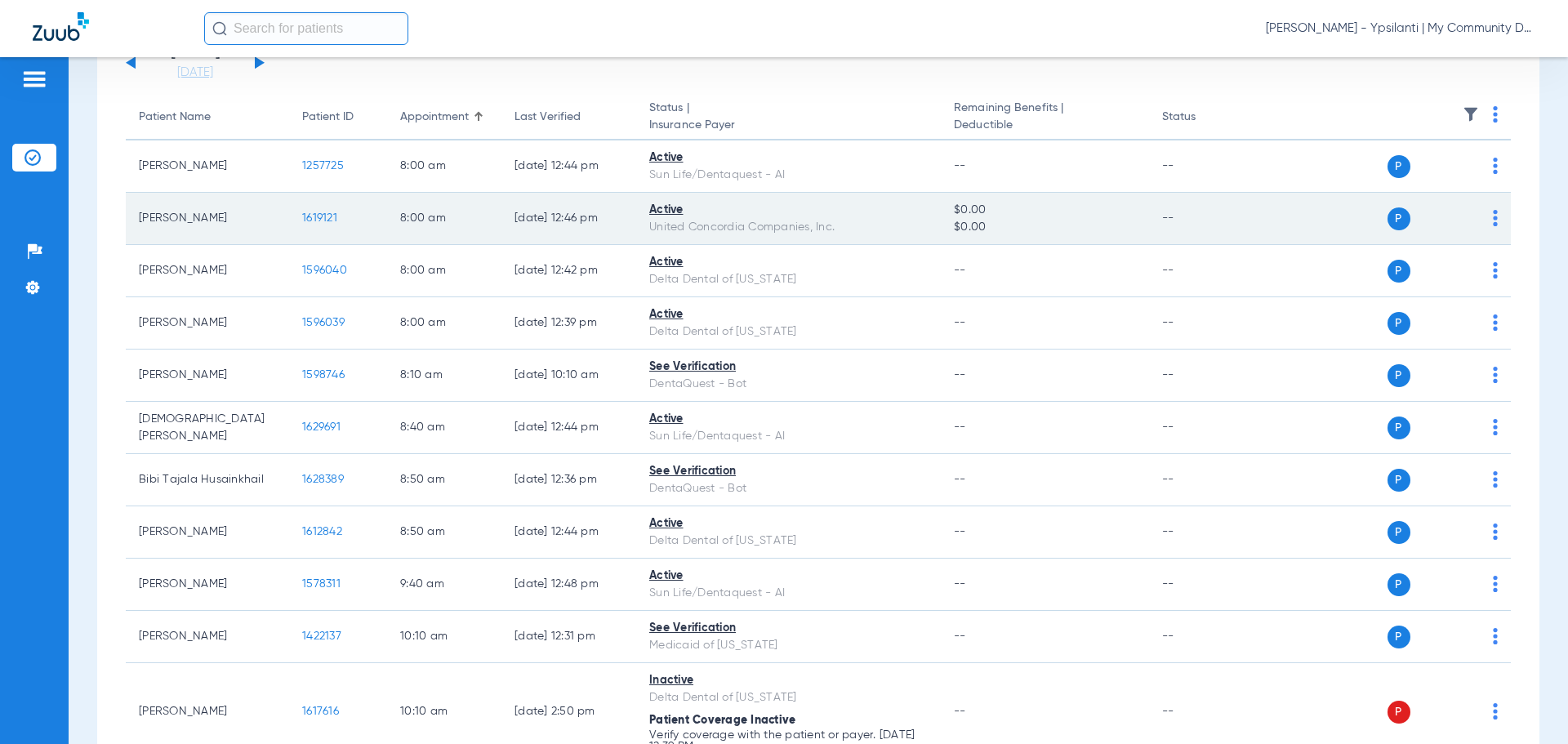
click at [319, 210] on td "1619121" at bounding box center [338, 219] width 98 height 52
click at [318, 217] on span "1619121" at bounding box center [320, 218] width 35 height 11
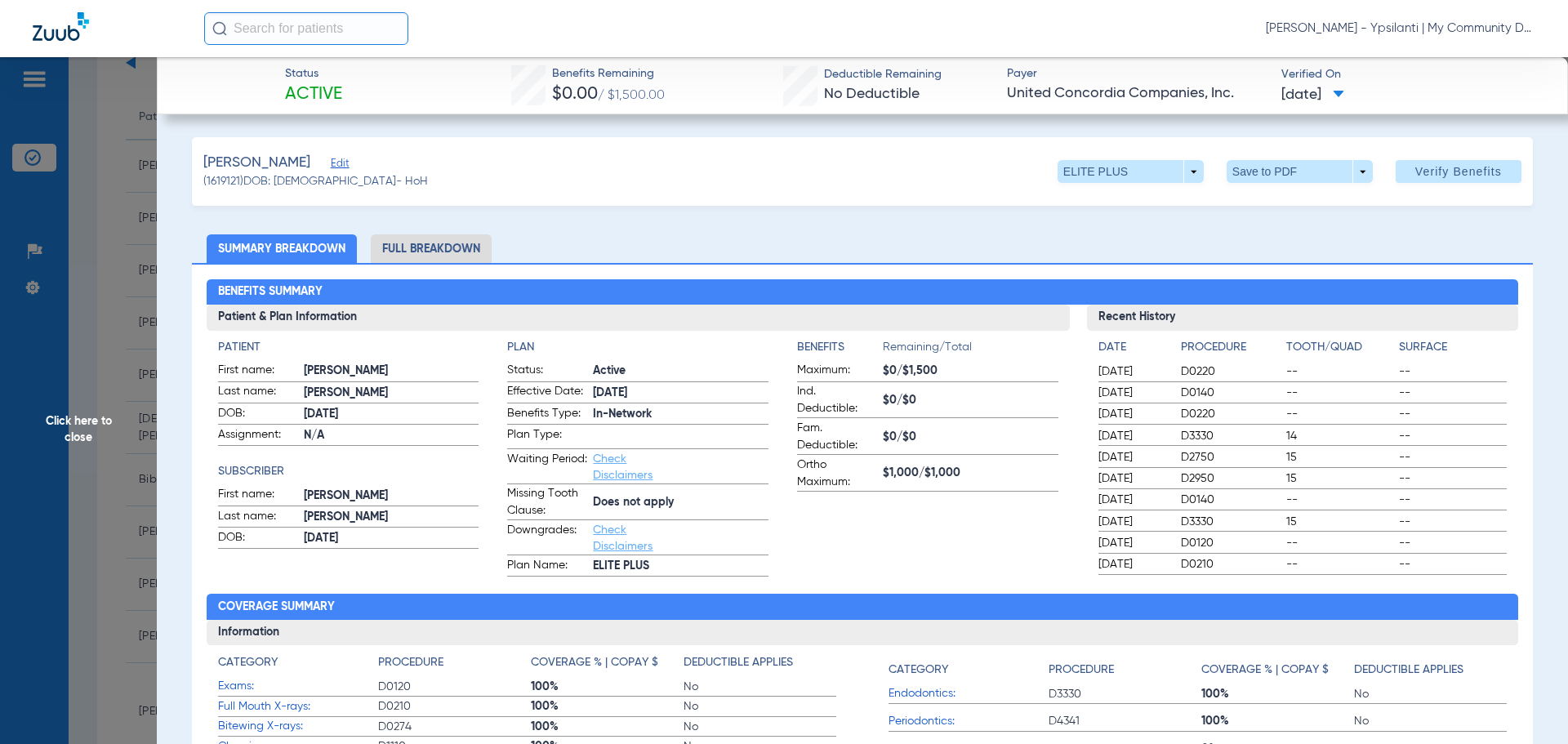
click at [455, 254] on li "Full Breakdown" at bounding box center [431, 248] width 121 height 29
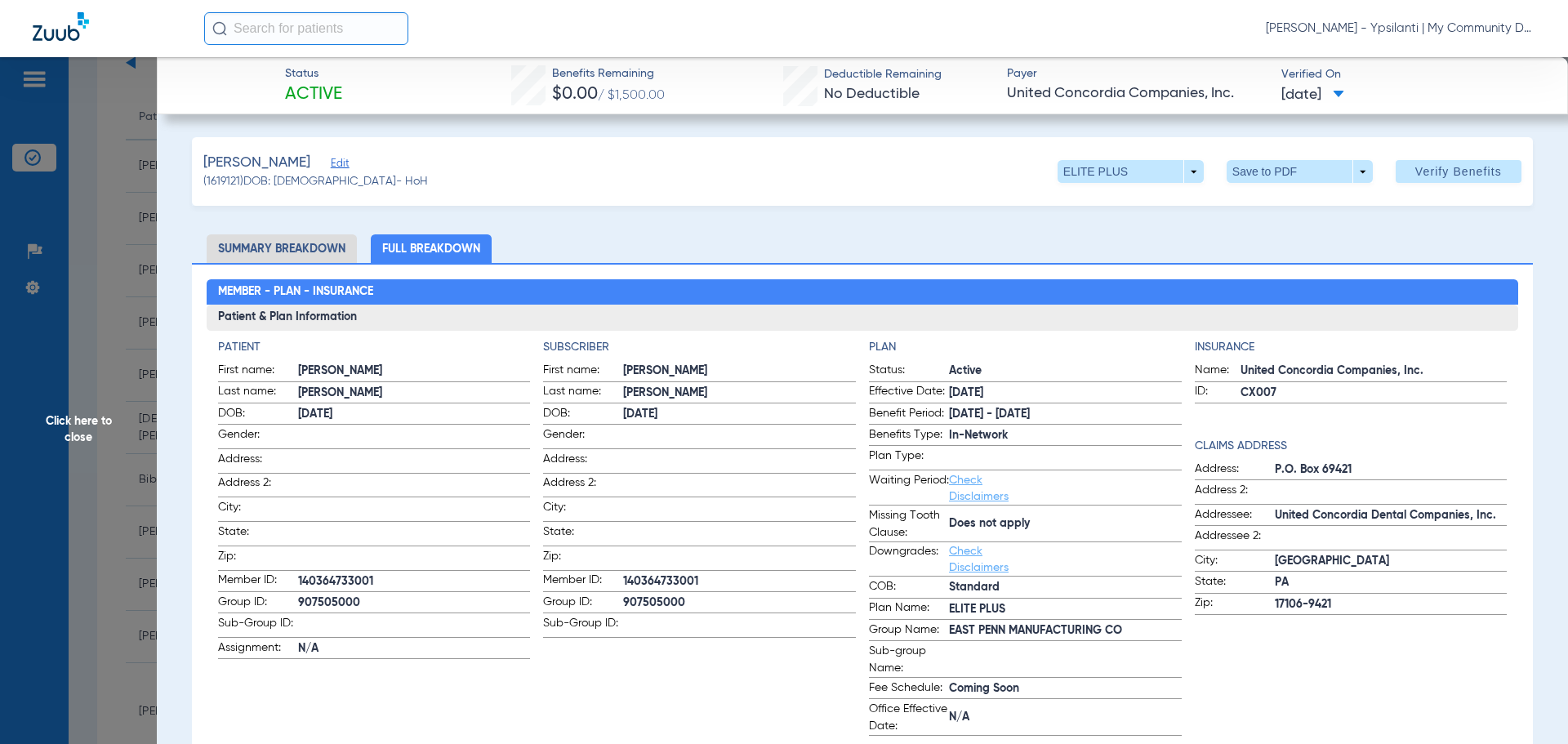
click at [58, 429] on span "Click here to close" at bounding box center [78, 429] width 157 height 744
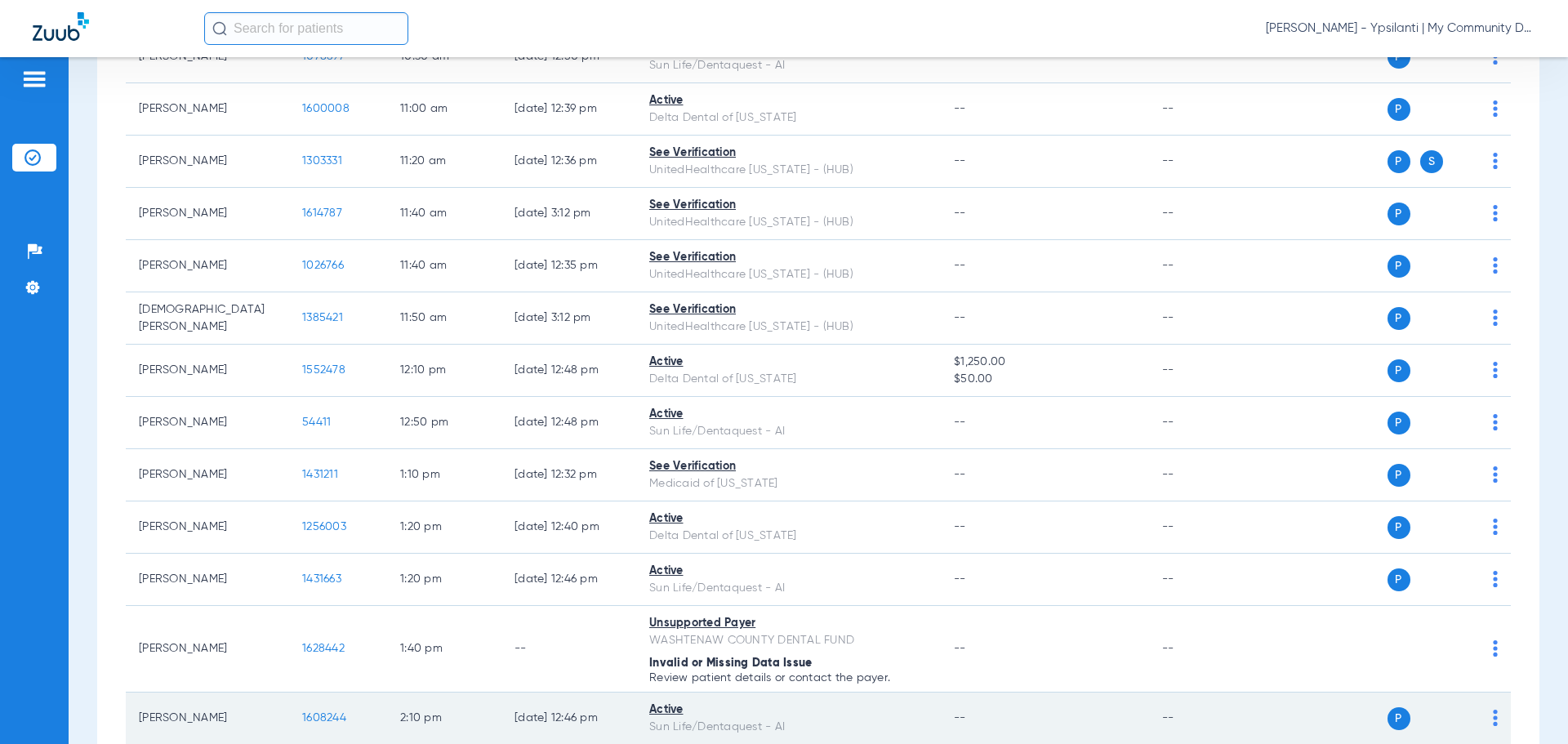
scroll to position [835, 0]
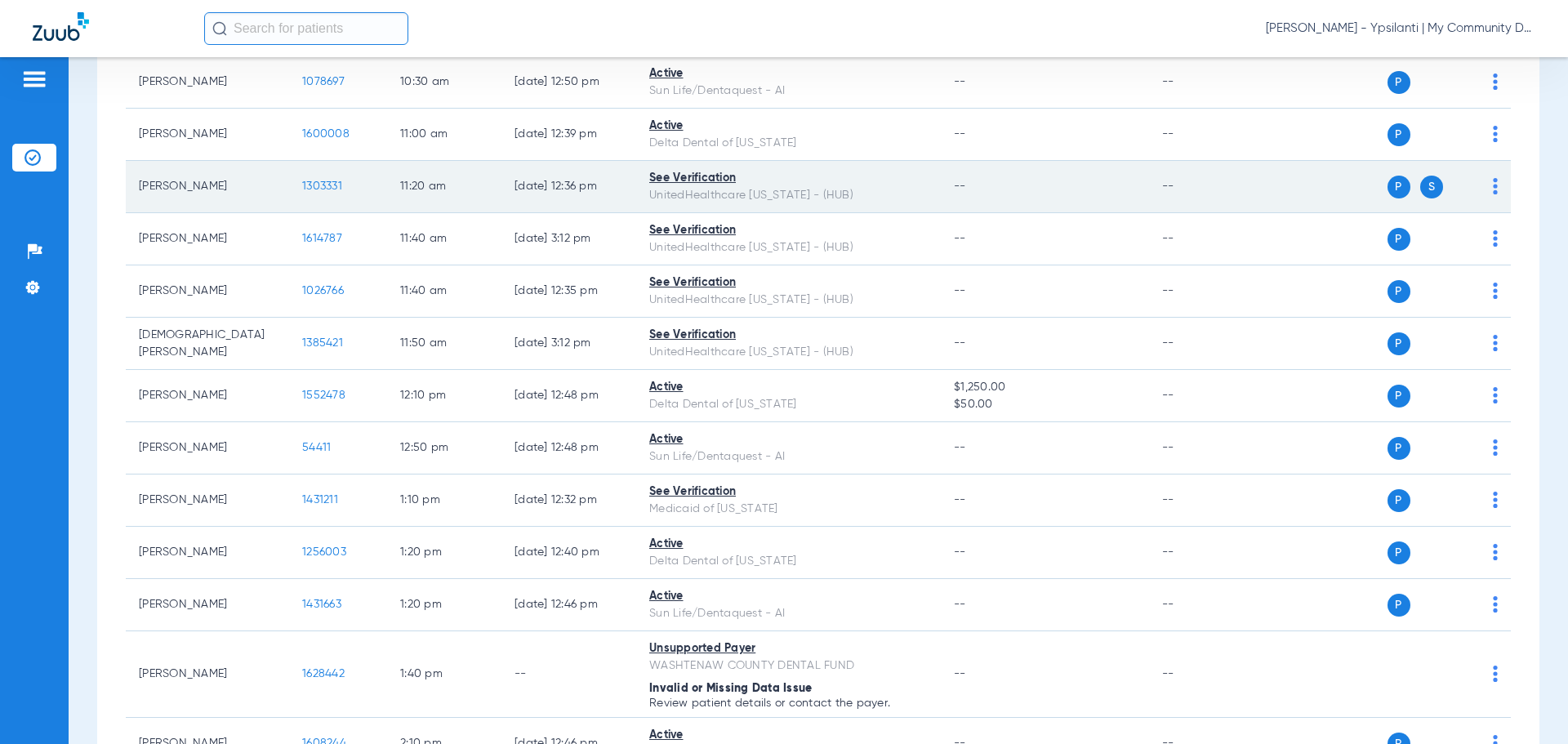
click at [314, 184] on span "1303331" at bounding box center [322, 186] width 40 height 11
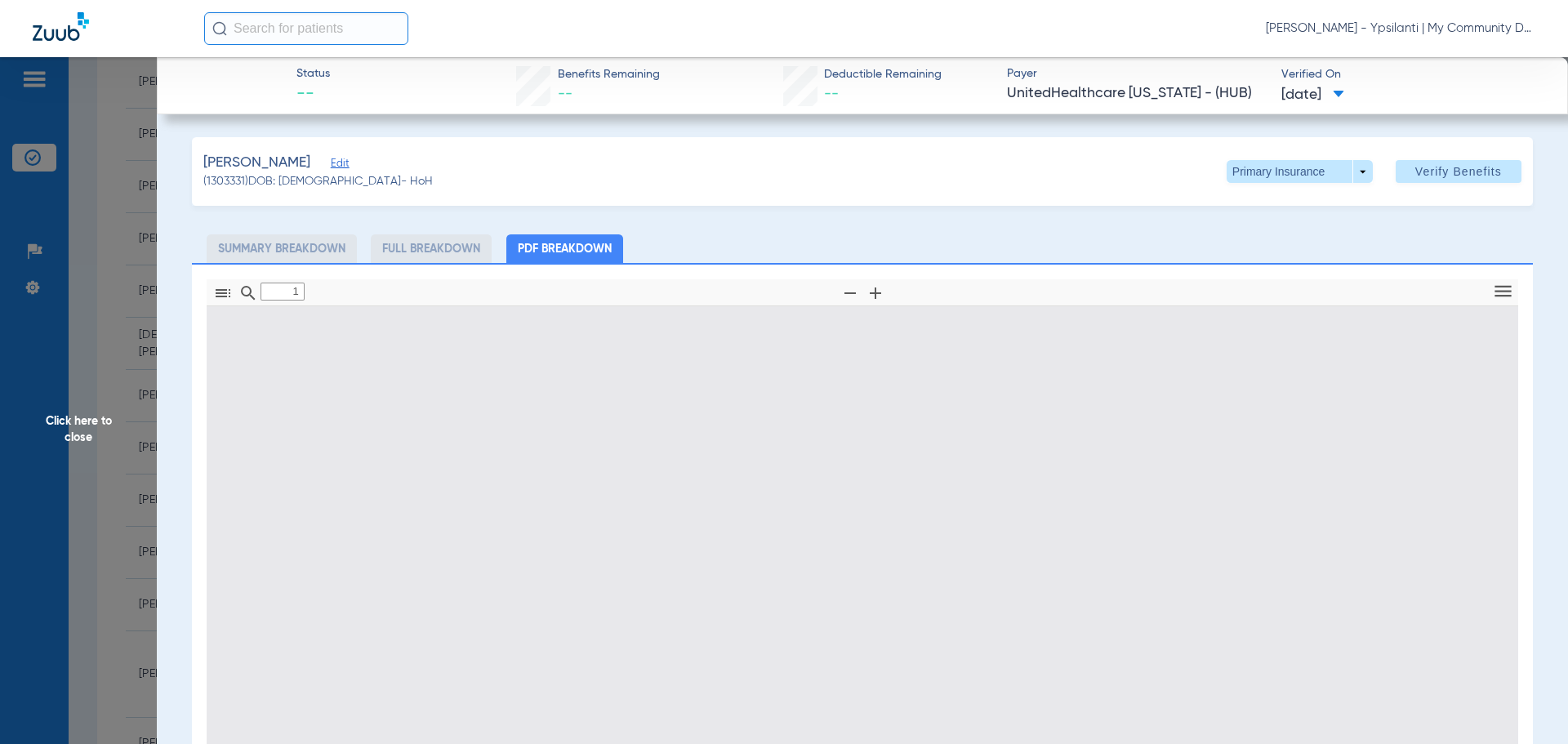
type input "0"
select select "page-width"
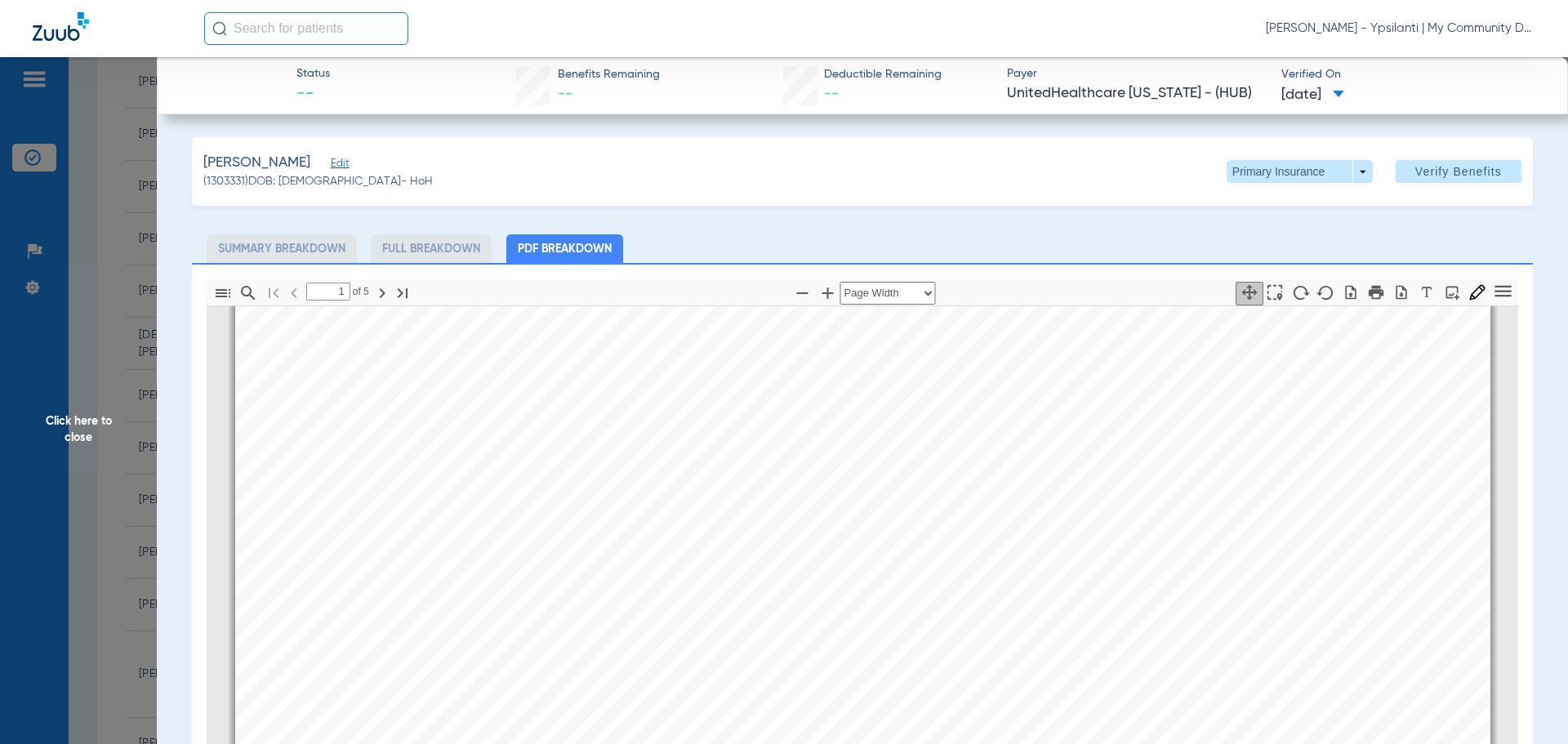
scroll to position [1315, 0]
type input "2"
click at [1341, 175] on span at bounding box center [1300, 172] width 146 height 23
click at [1347, 174] on div at bounding box center [784, 372] width 1568 height 744
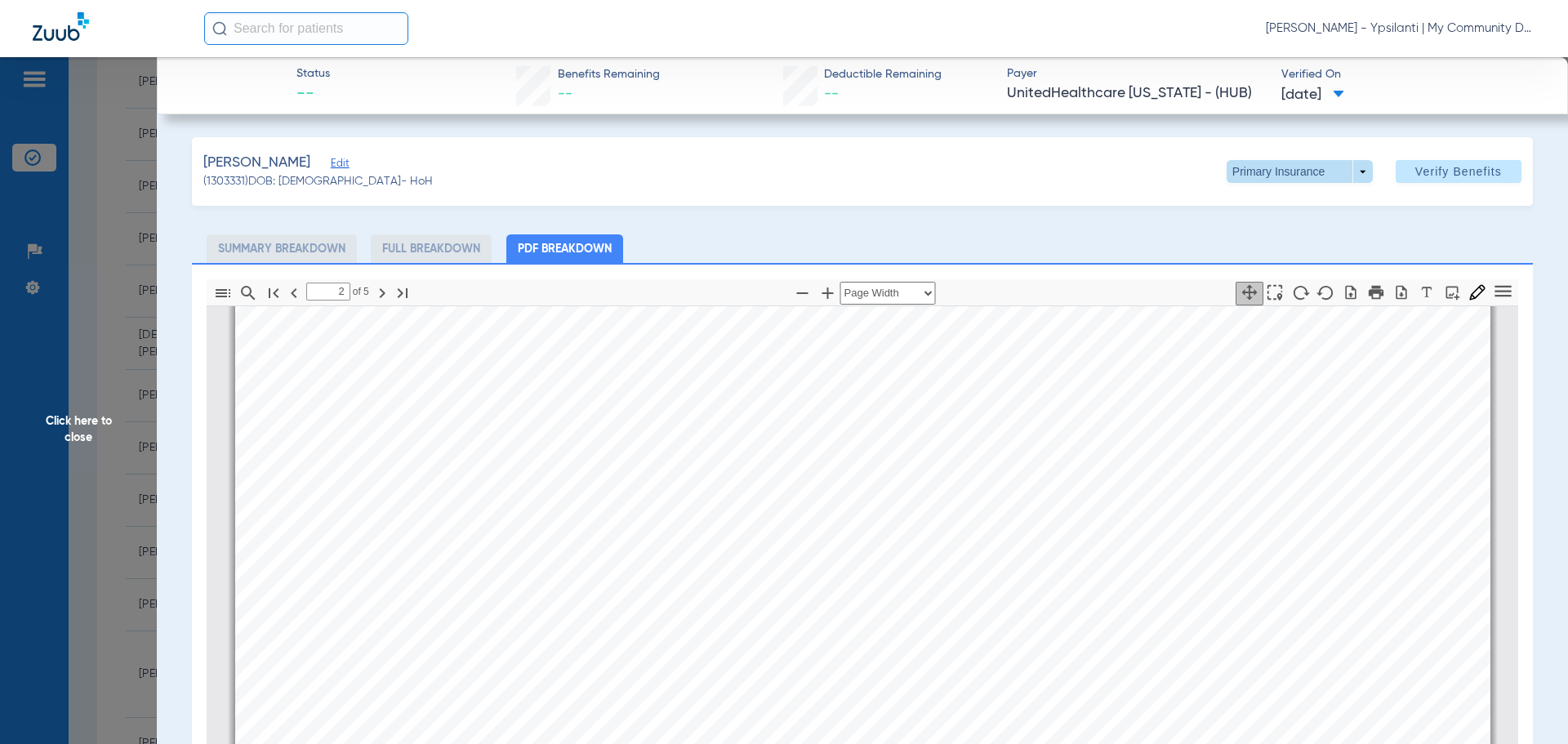
click at [1354, 172] on span at bounding box center [1300, 172] width 146 height 23
click at [1280, 240] on span "Secondary Insurance" at bounding box center [1283, 236] width 108 height 11
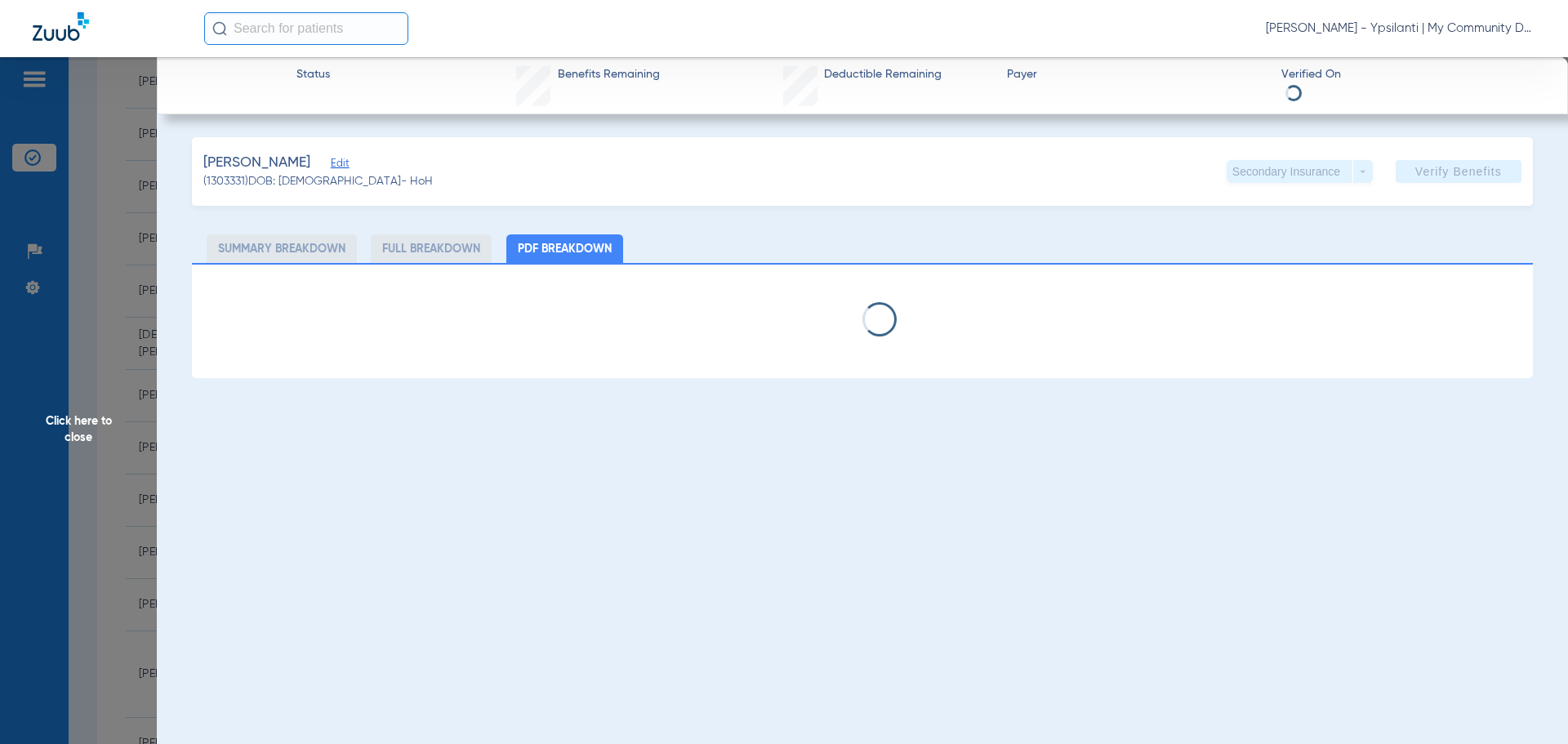
select select "page-width"
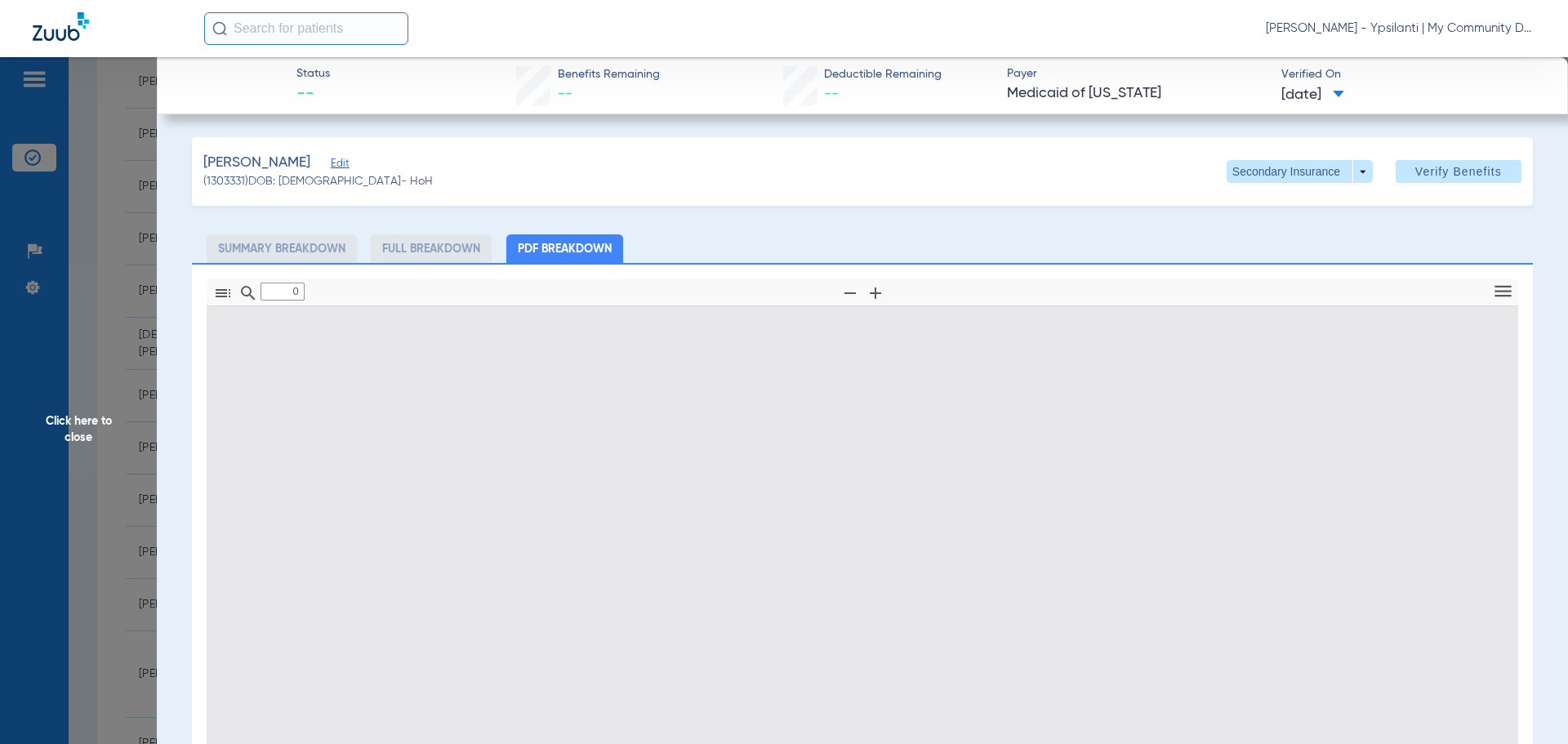
type input "1"
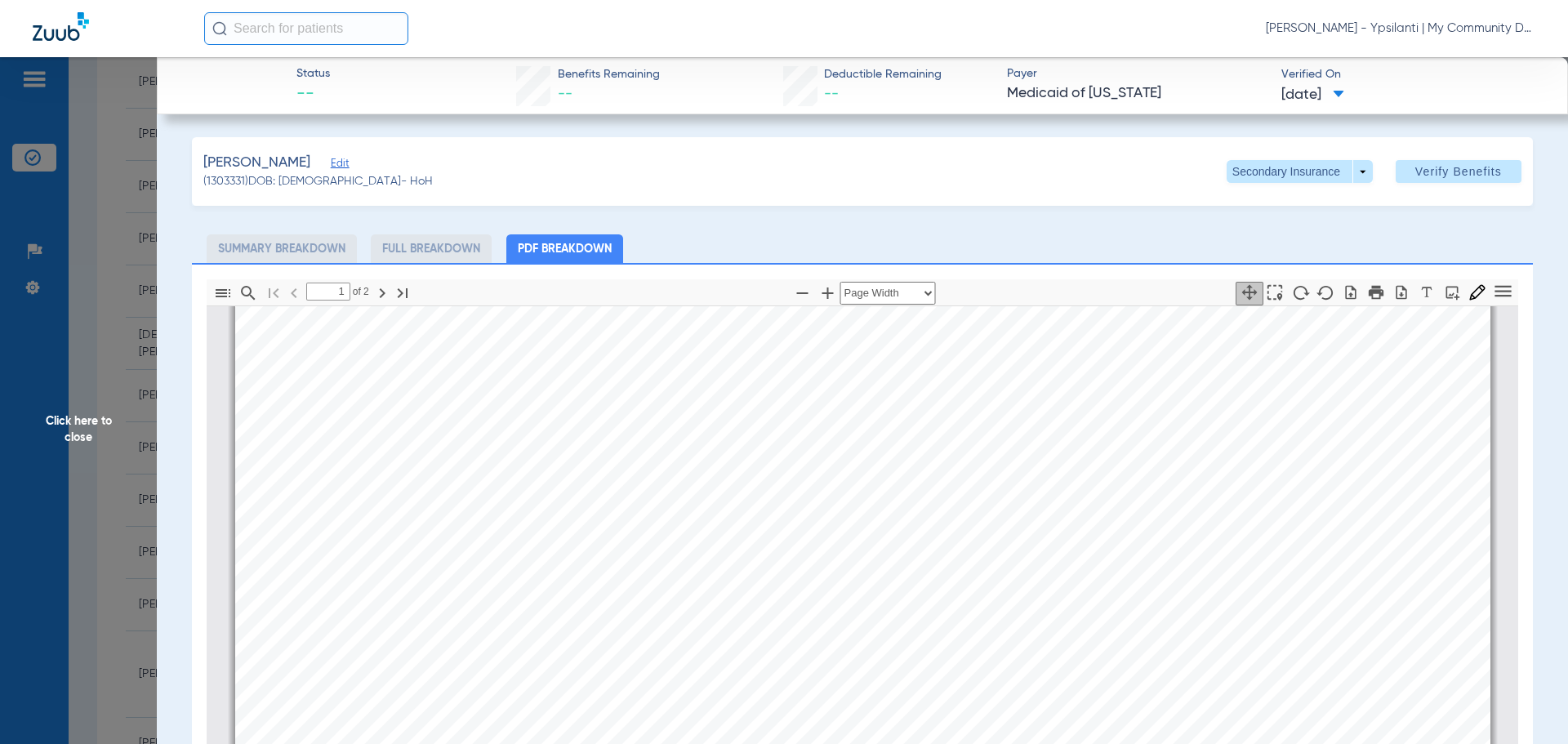
scroll to position [8, 0]
click at [99, 443] on span "Click here to close" at bounding box center [78, 429] width 157 height 744
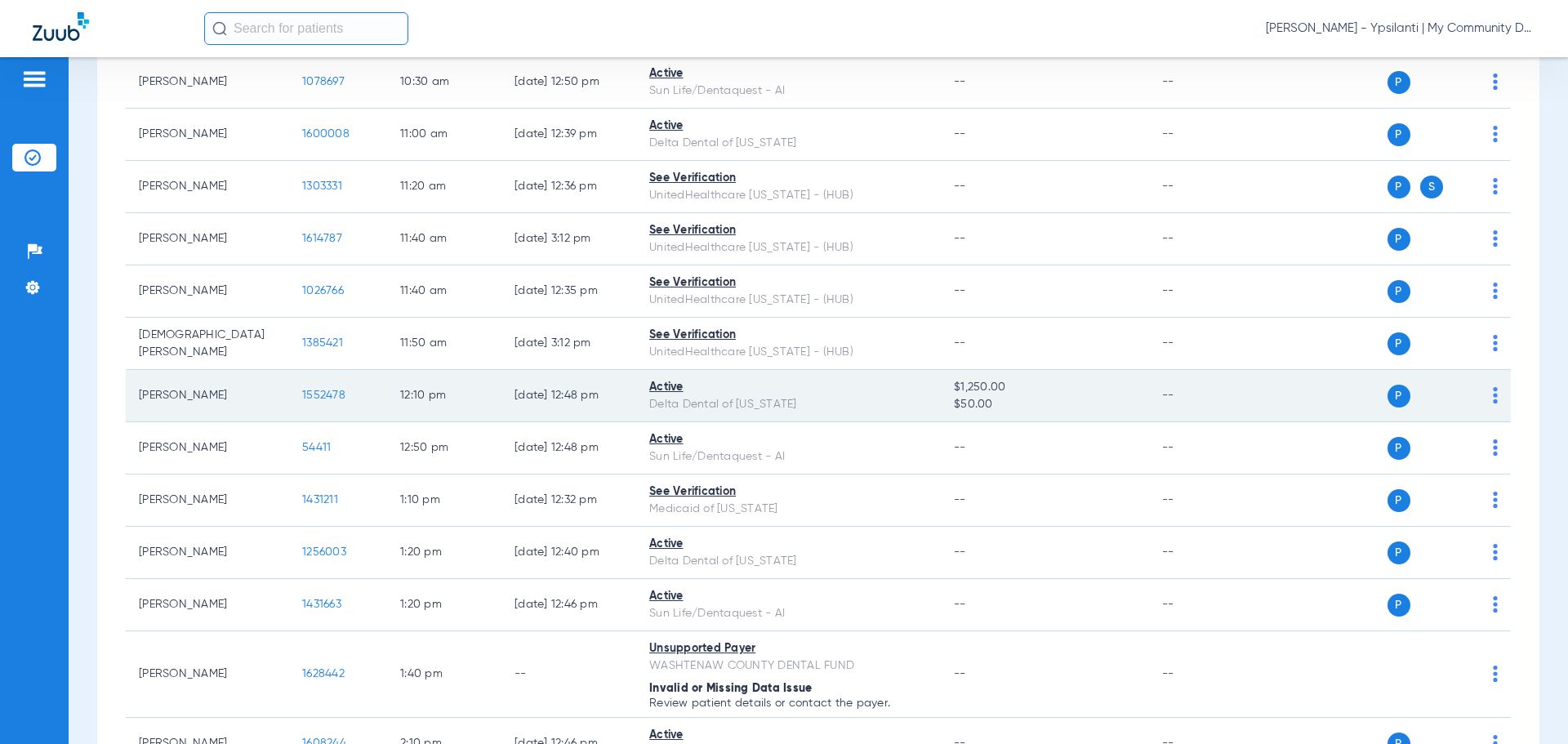
click at [331, 398] on span "1552478" at bounding box center [324, 395] width 44 height 11
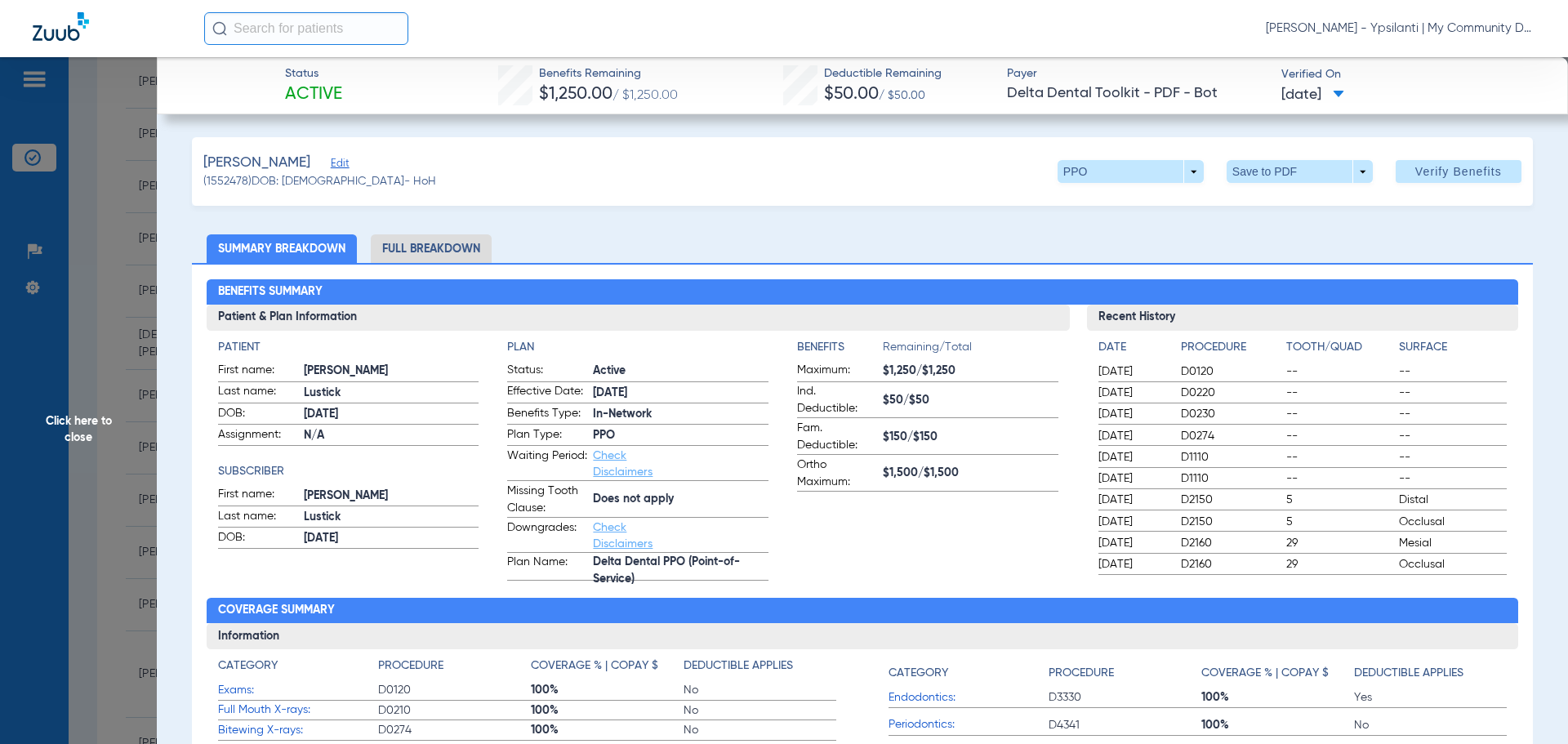
click at [439, 249] on li "Full Breakdown" at bounding box center [431, 248] width 121 height 29
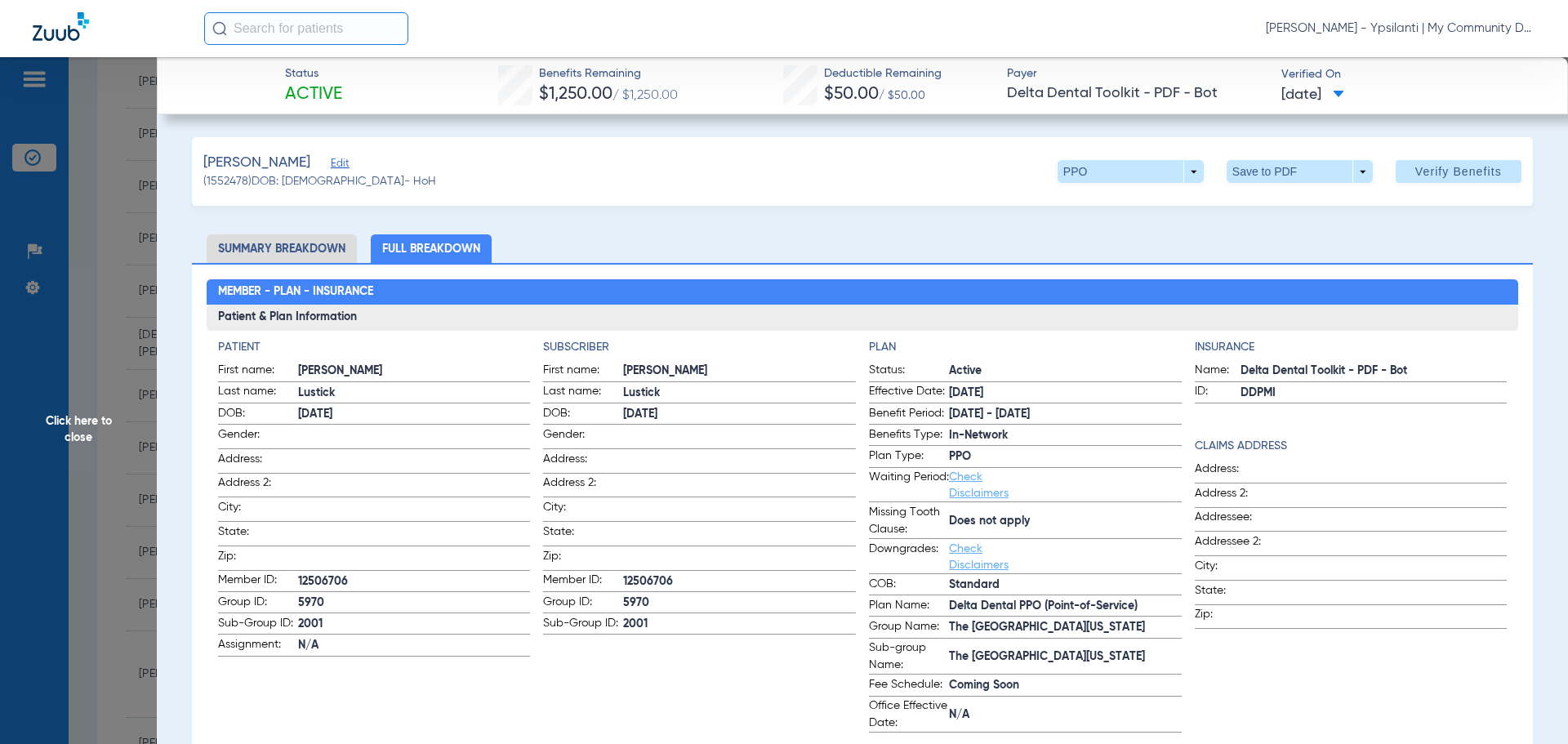
drag, startPoint x: 111, startPoint y: 414, endPoint x: 111, endPoint y: 405, distance: 9.0
click at [111, 415] on span "Click here to close" at bounding box center [78, 429] width 157 height 744
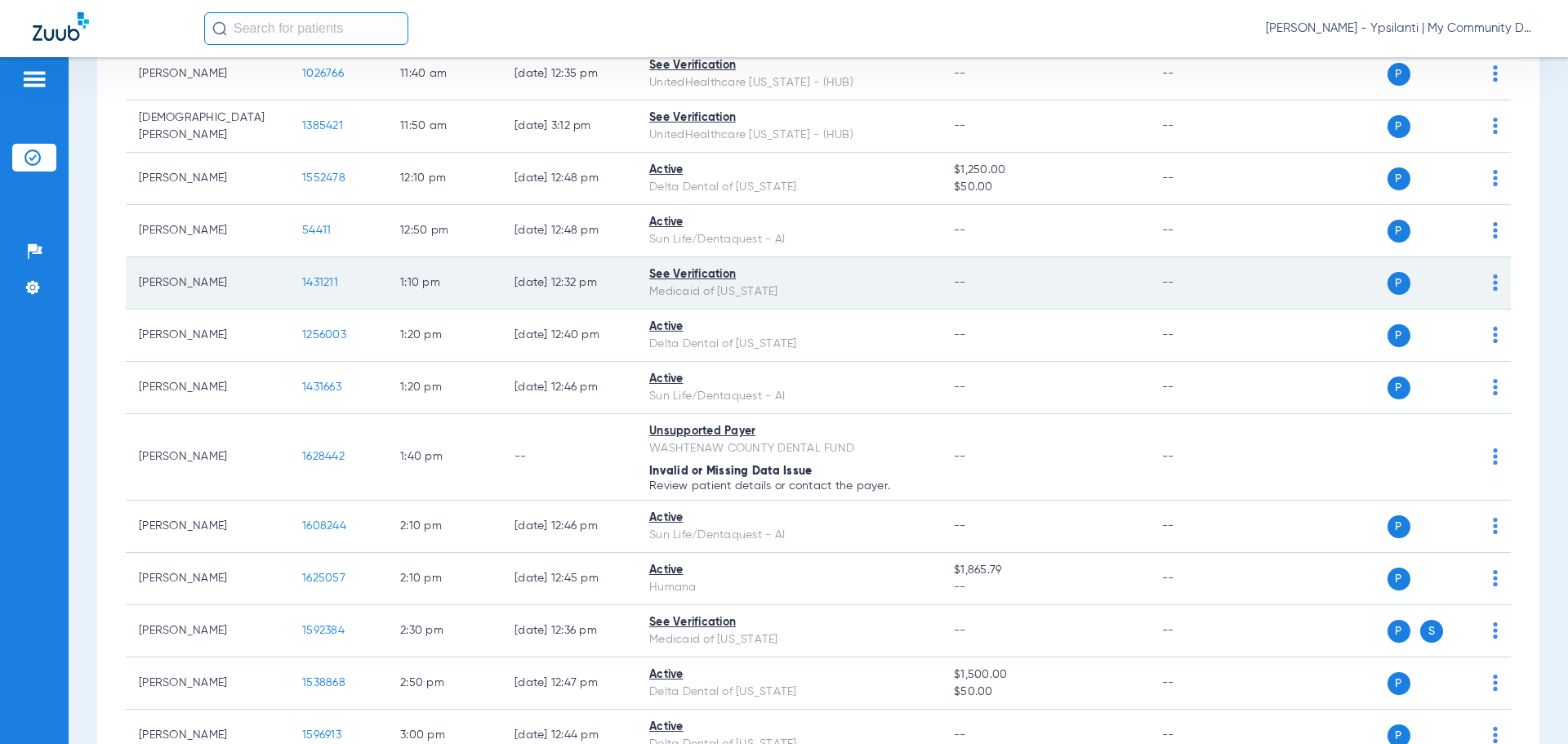
scroll to position [1080, 0]
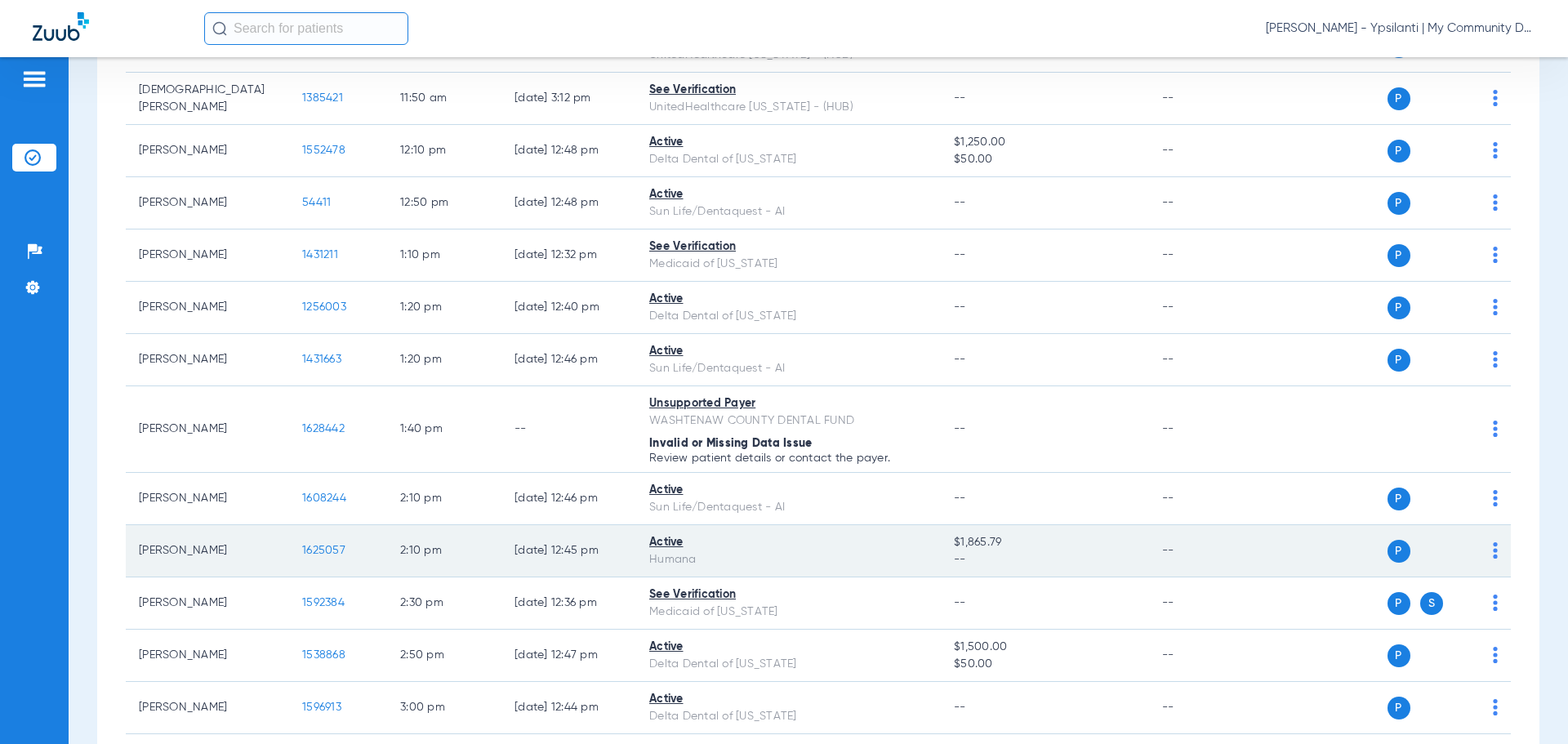
click at [319, 549] on span "1625057" at bounding box center [324, 550] width 44 height 11
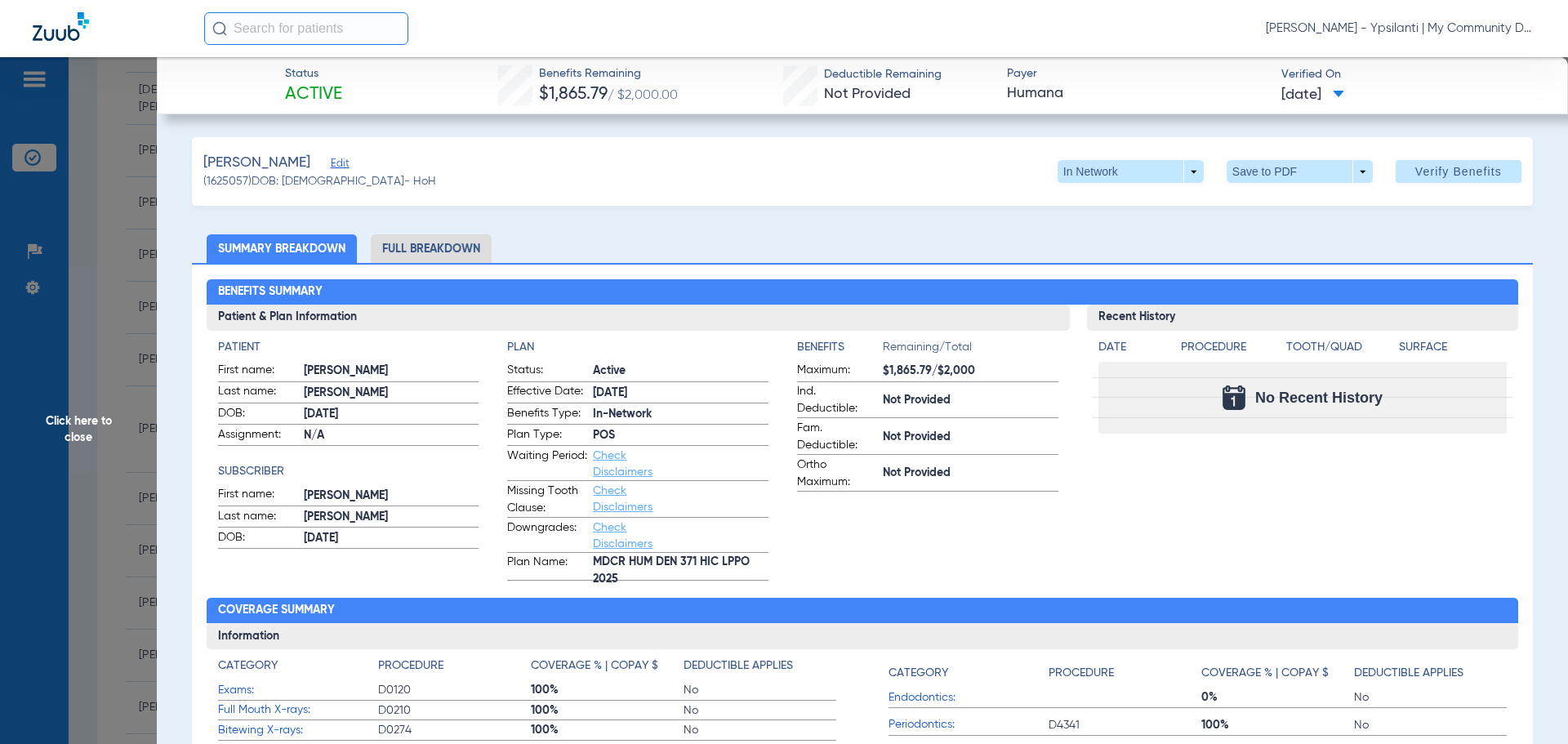
click at [101, 416] on span "Click here to close" at bounding box center [78, 429] width 157 height 744
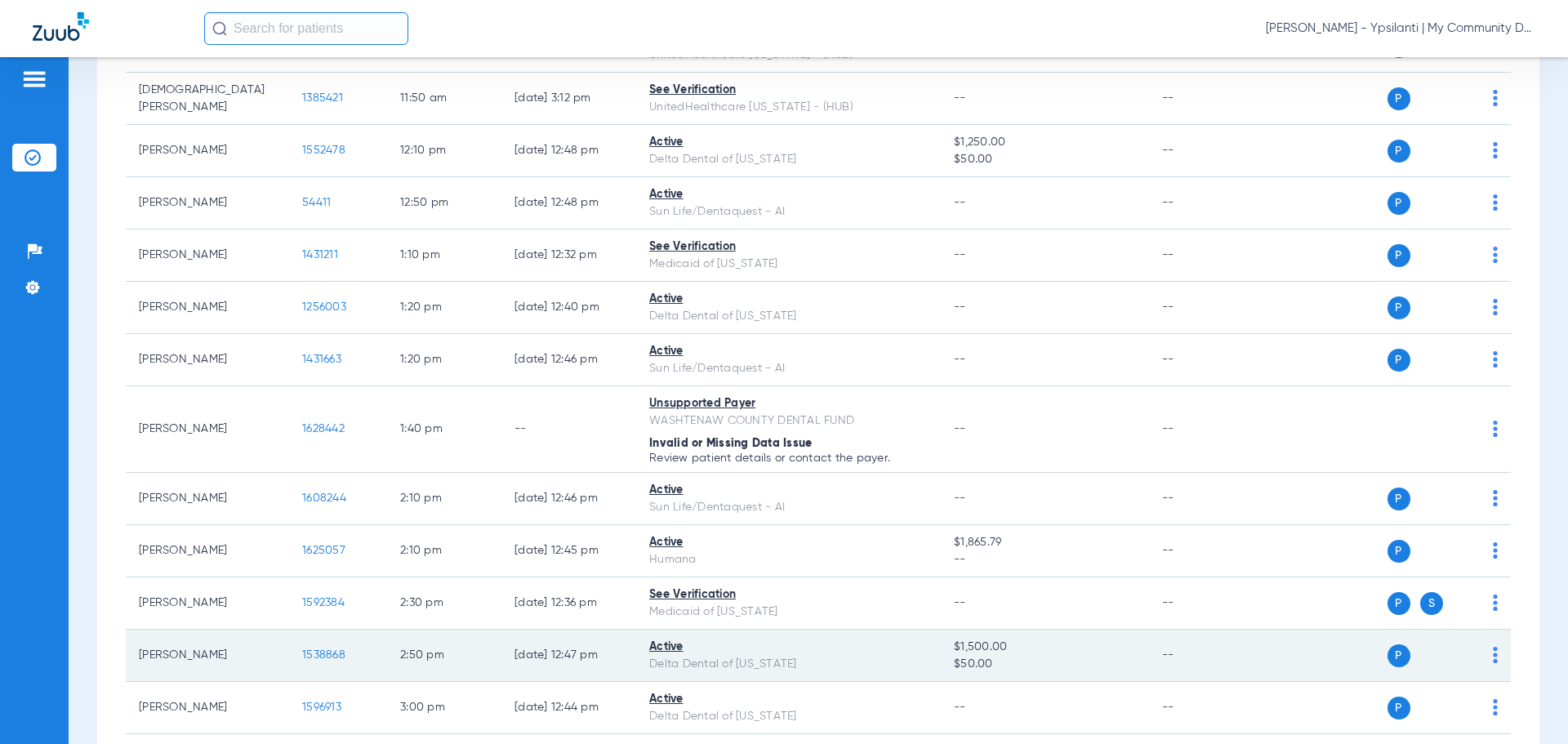
click at [324, 649] on span "1538868" at bounding box center [324, 654] width 44 height 11
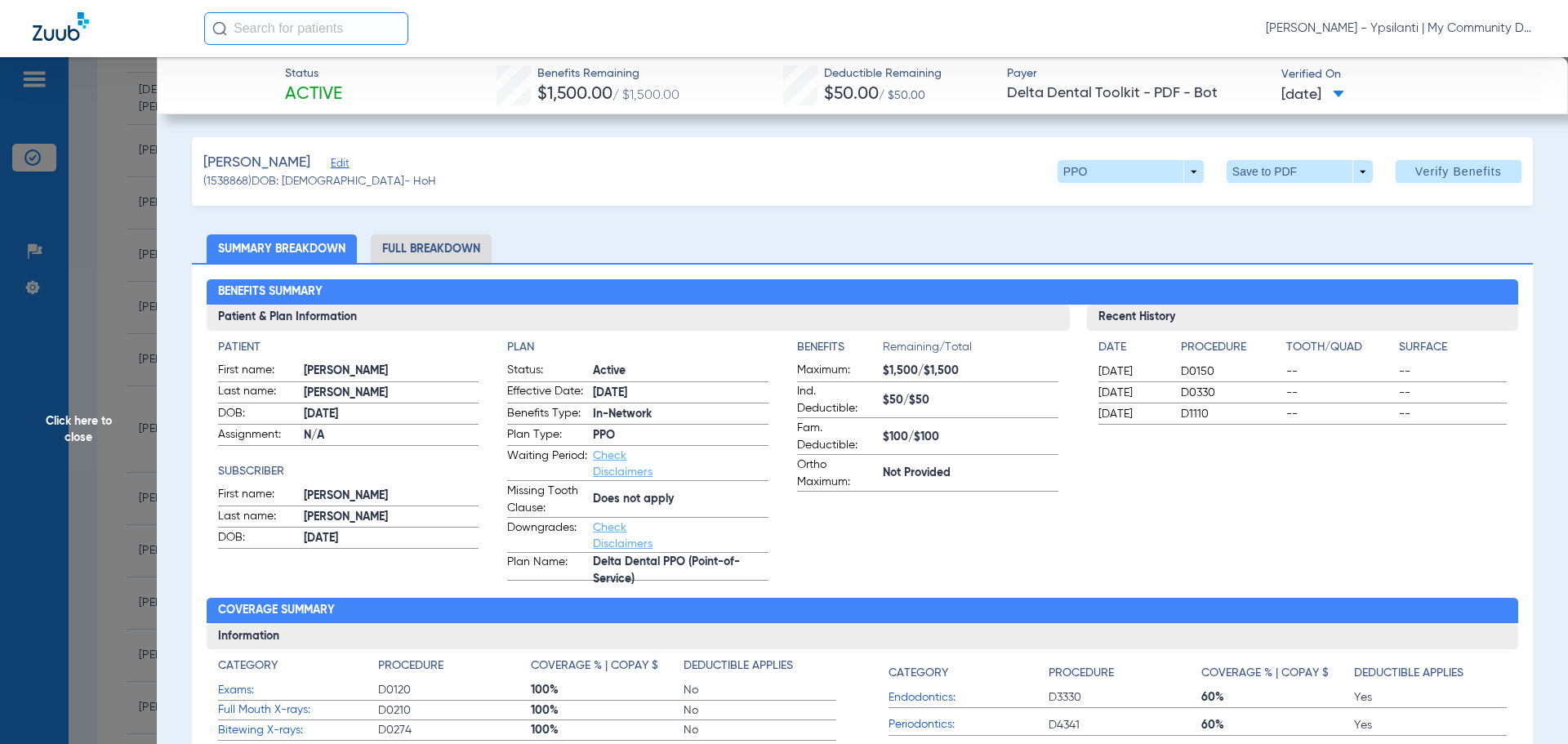
click at [417, 256] on li "Full Breakdown" at bounding box center [431, 248] width 121 height 29
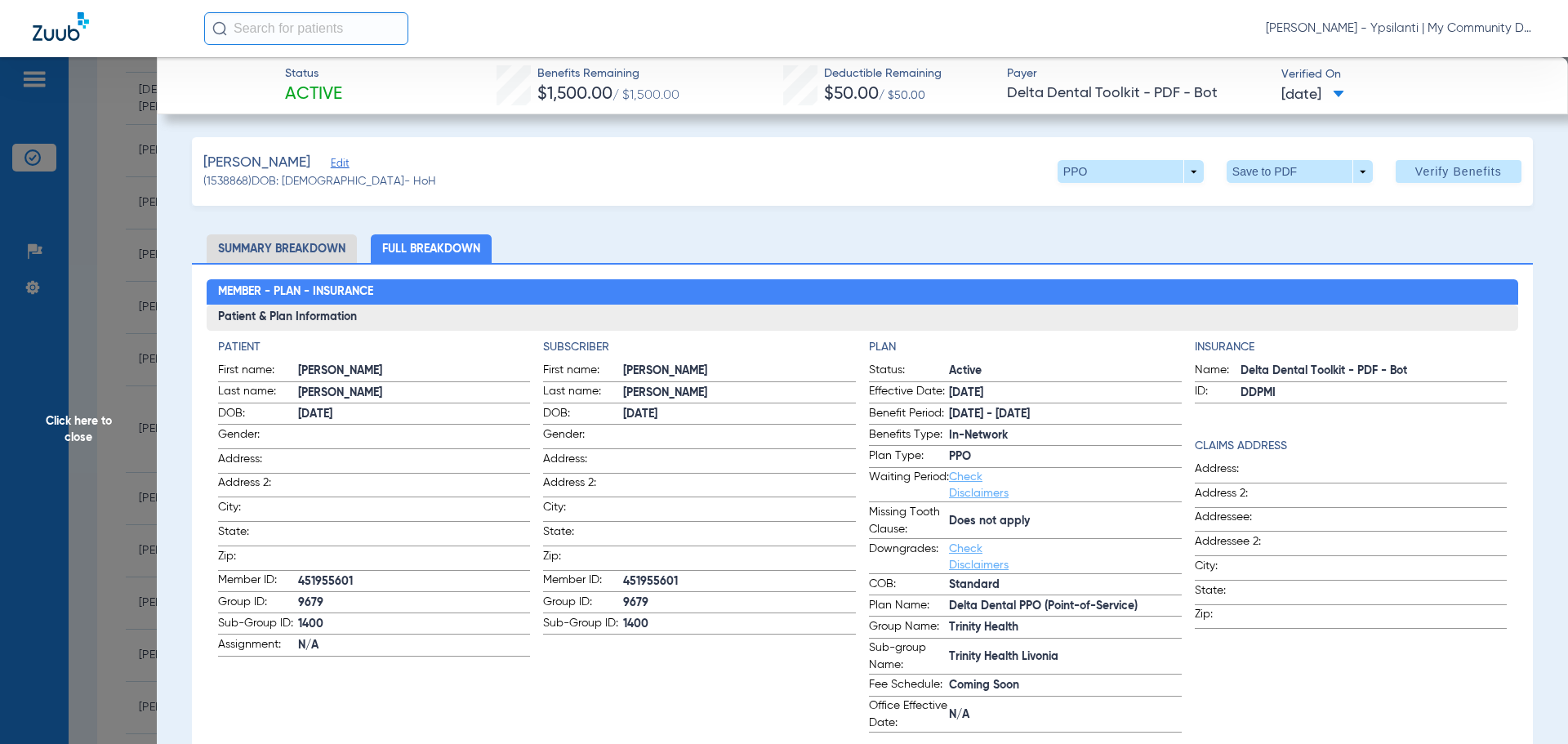
drag, startPoint x: 99, startPoint y: 435, endPoint x: 579, endPoint y: 673, distance: 535.8
click at [99, 435] on span "Click here to close" at bounding box center [78, 429] width 157 height 744
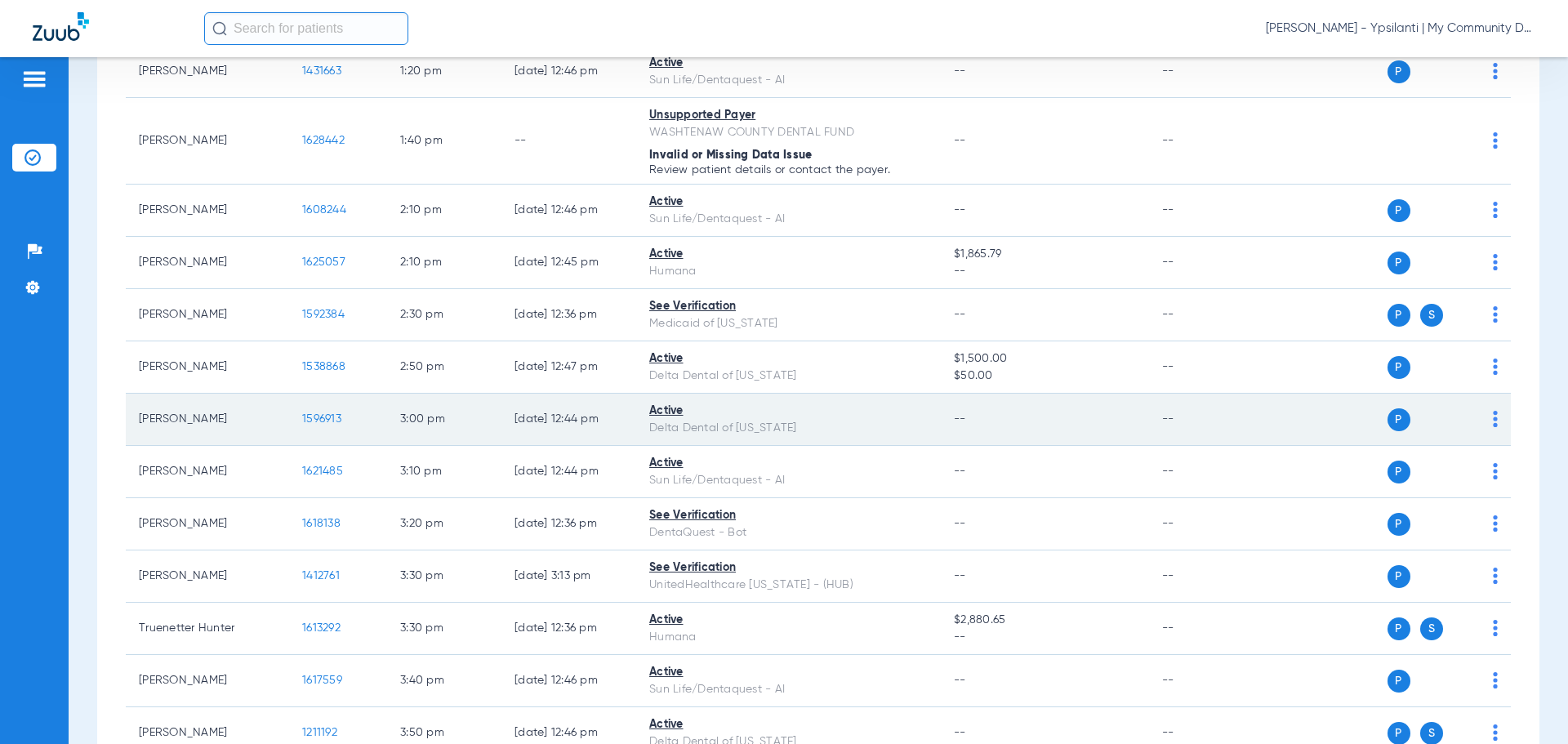
scroll to position [1489, 0]
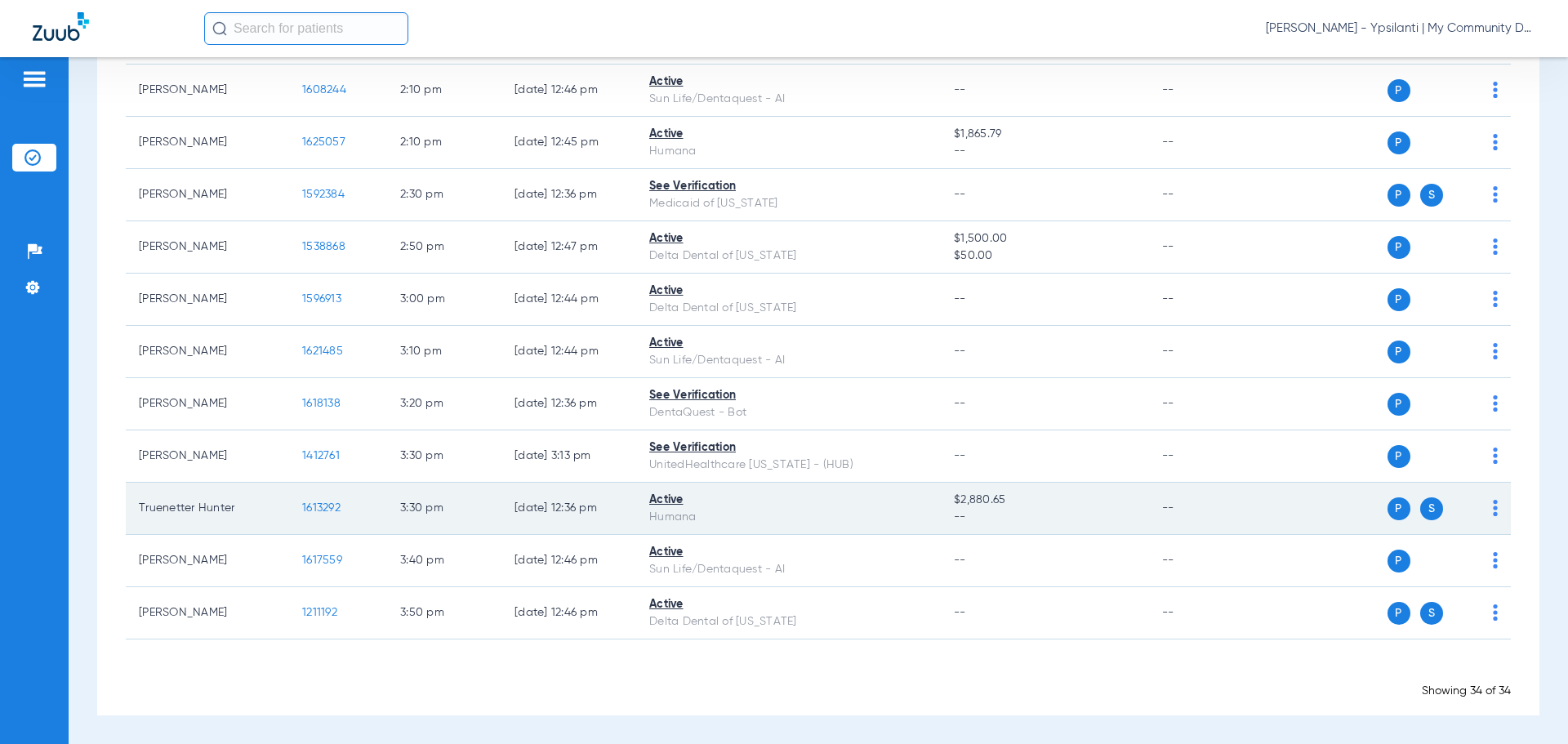
click at [327, 506] on span "1613292" at bounding box center [322, 507] width 38 height 11
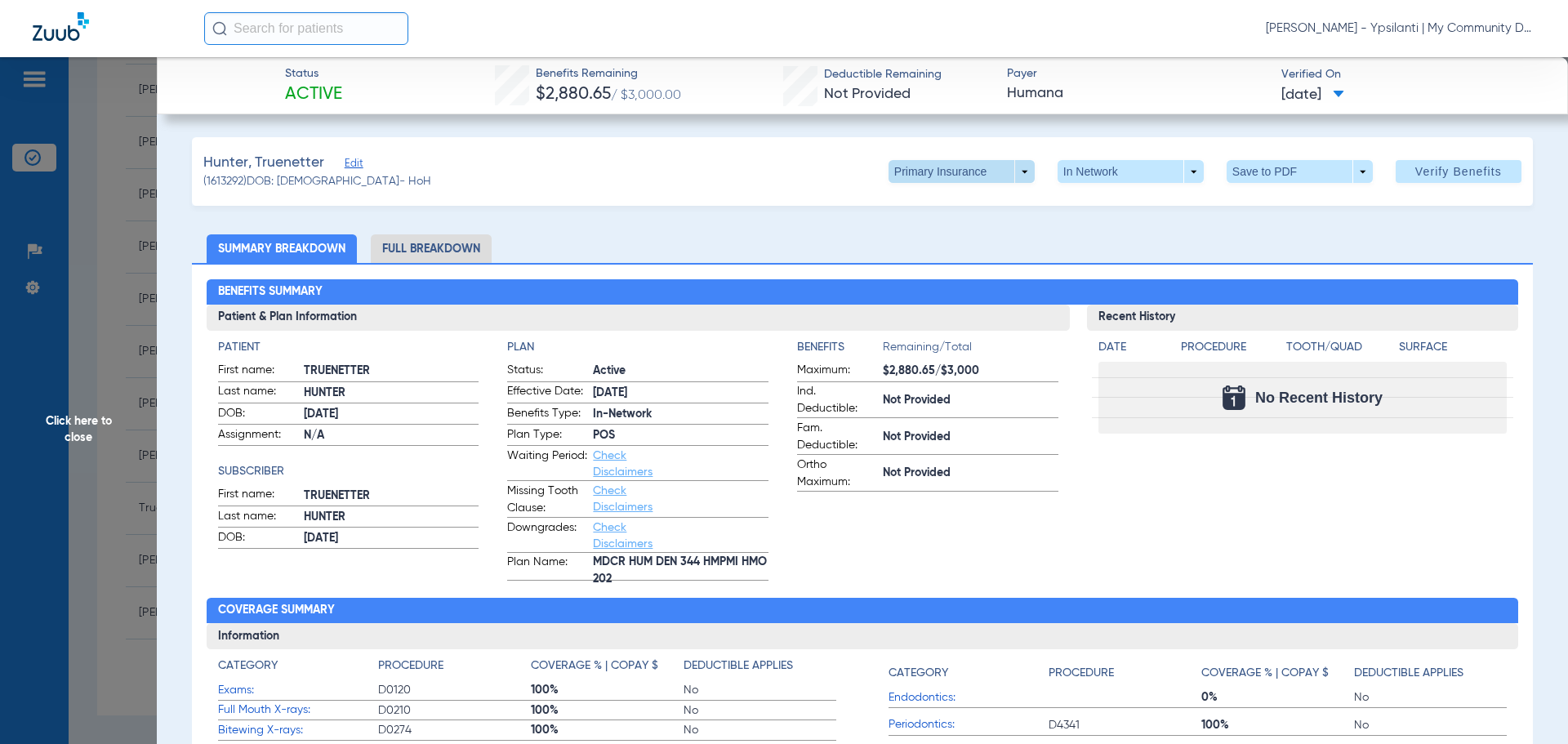
click at [1007, 172] on span at bounding box center [962, 172] width 146 height 23
click at [952, 229] on button "Secondary Insurance" at bounding box center [945, 236] width 134 height 32
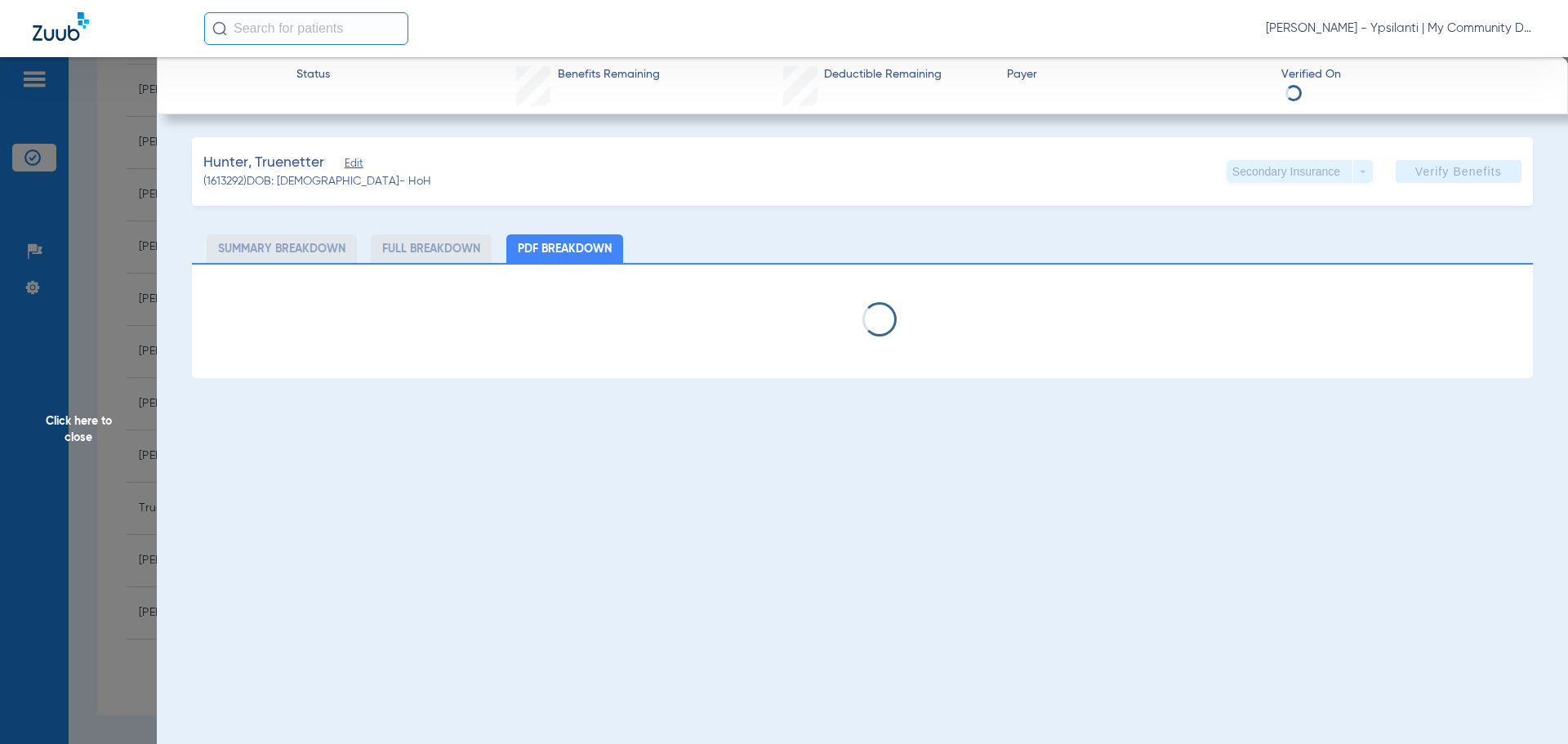
select select "page-width"
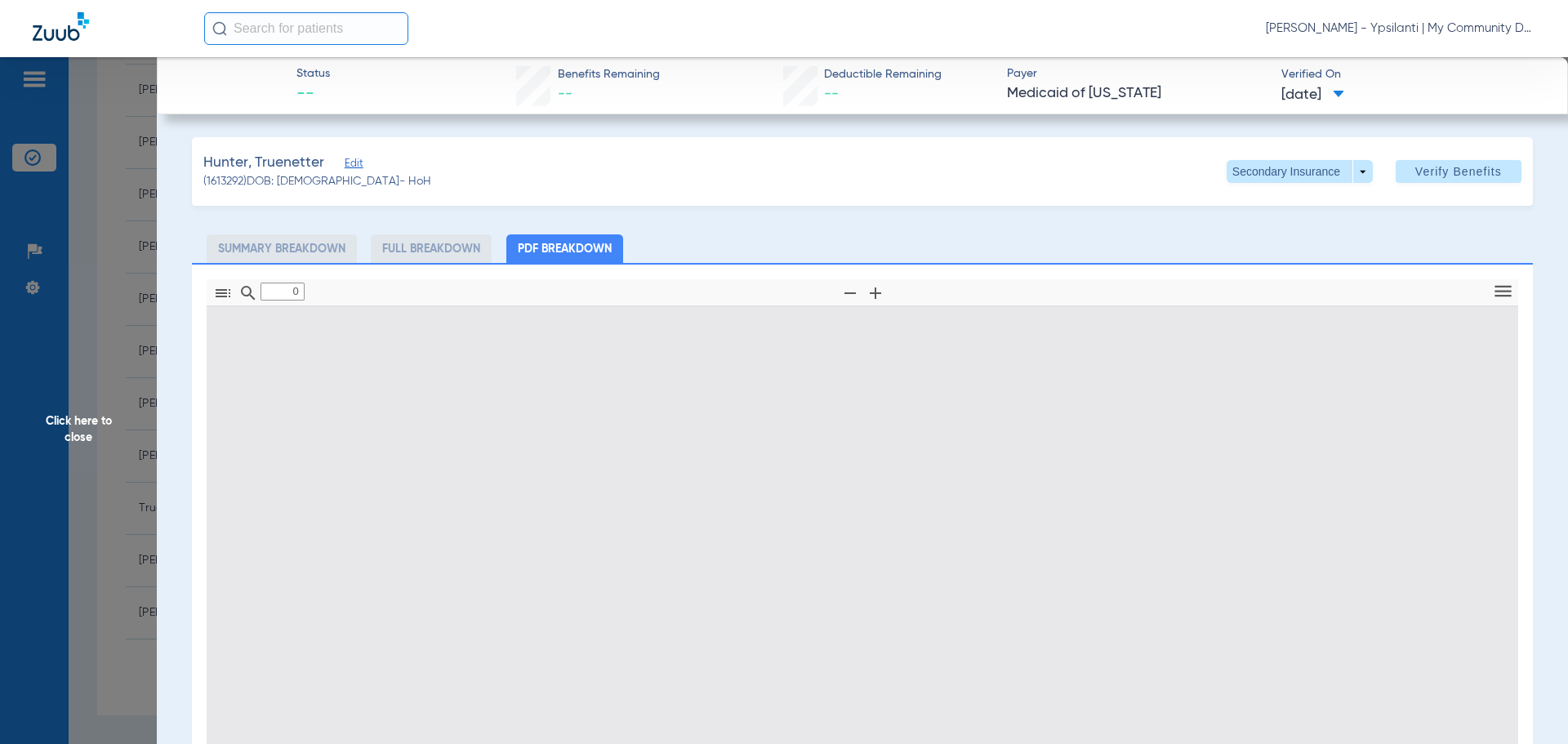
type input "1"
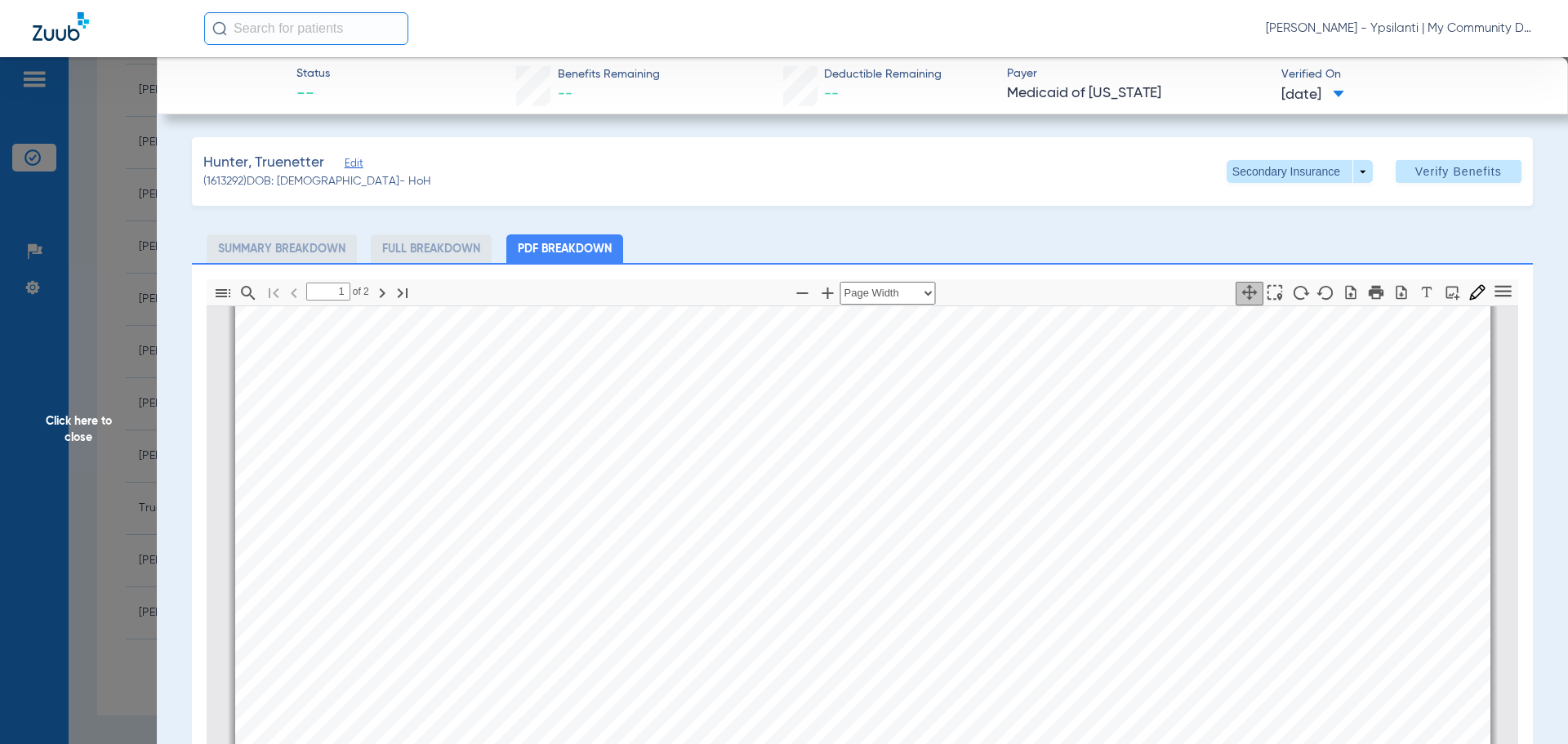
scroll to position [90, 0]
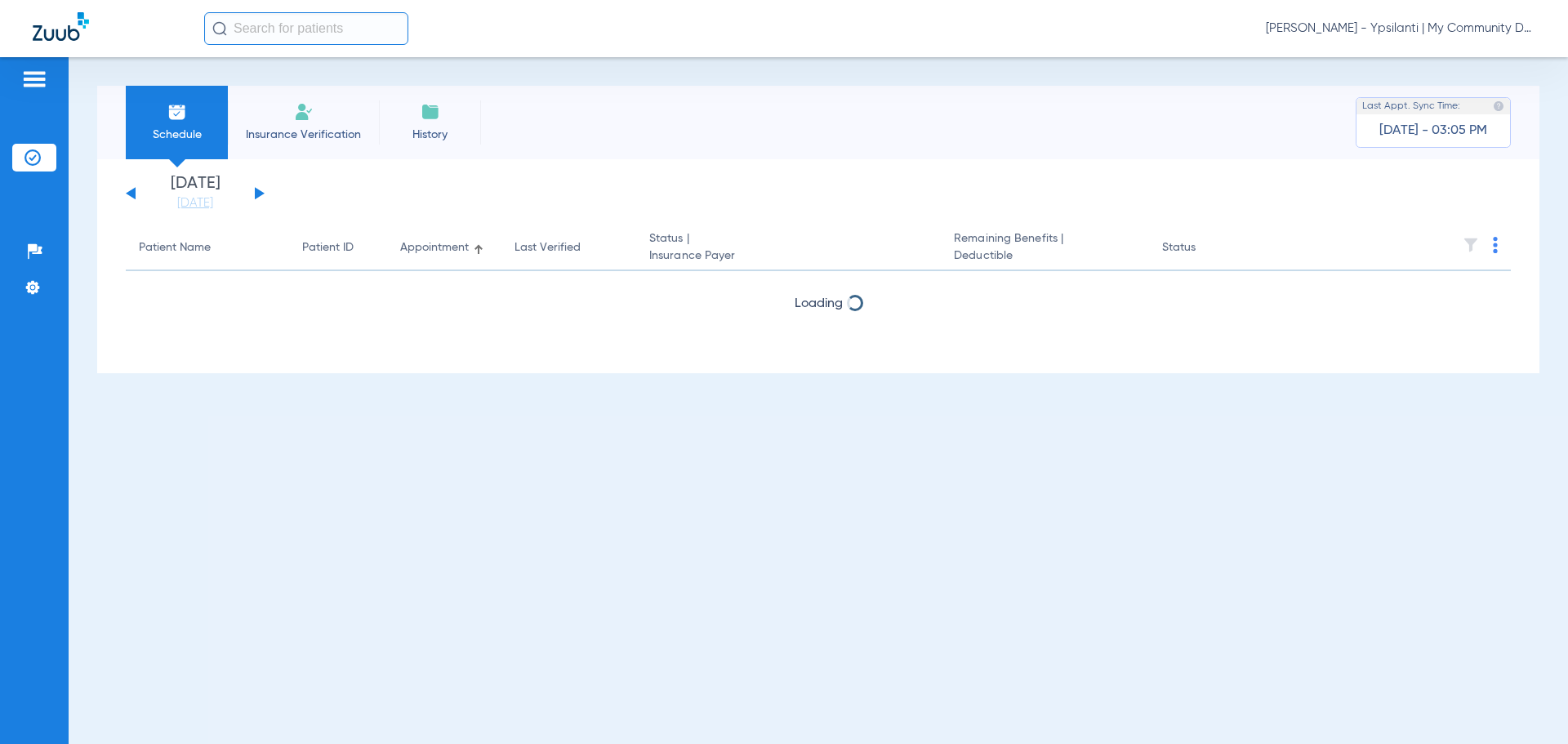
click at [1379, 37] on div "[PERSON_NAME] - Ypsilanti | My Community Dental Centers" at bounding box center [870, 28] width 1332 height 32
click at [1368, 30] on span "[PERSON_NAME] - Ypsilanti | My Community Dental Centers" at bounding box center [1401, 28] width 269 height 17
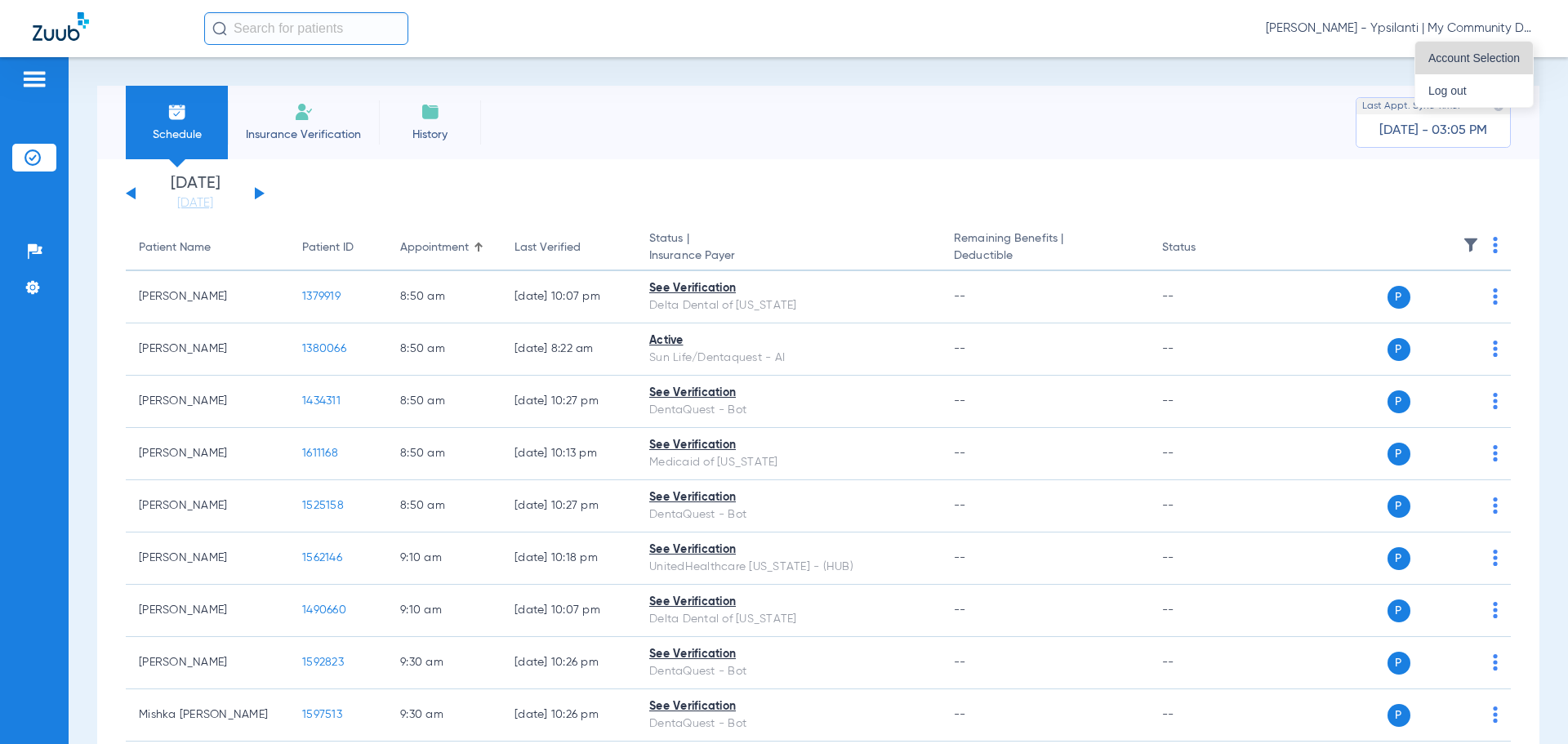
click at [1468, 46] on button "Account Selection" at bounding box center [1474, 57] width 118 height 32
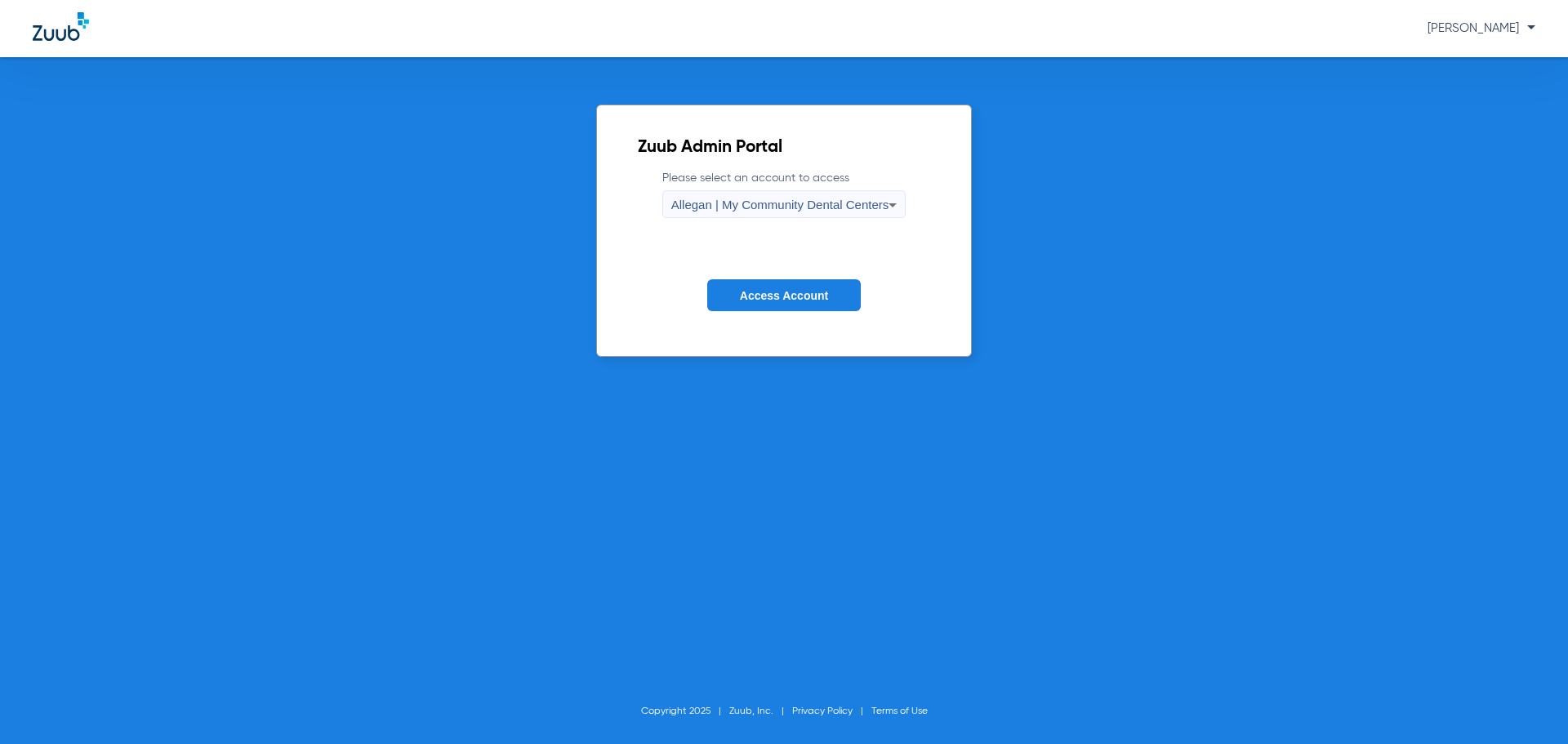
click at [771, 204] on span "Allegan | My Community Dental Centers" at bounding box center [780, 205] width 218 height 14
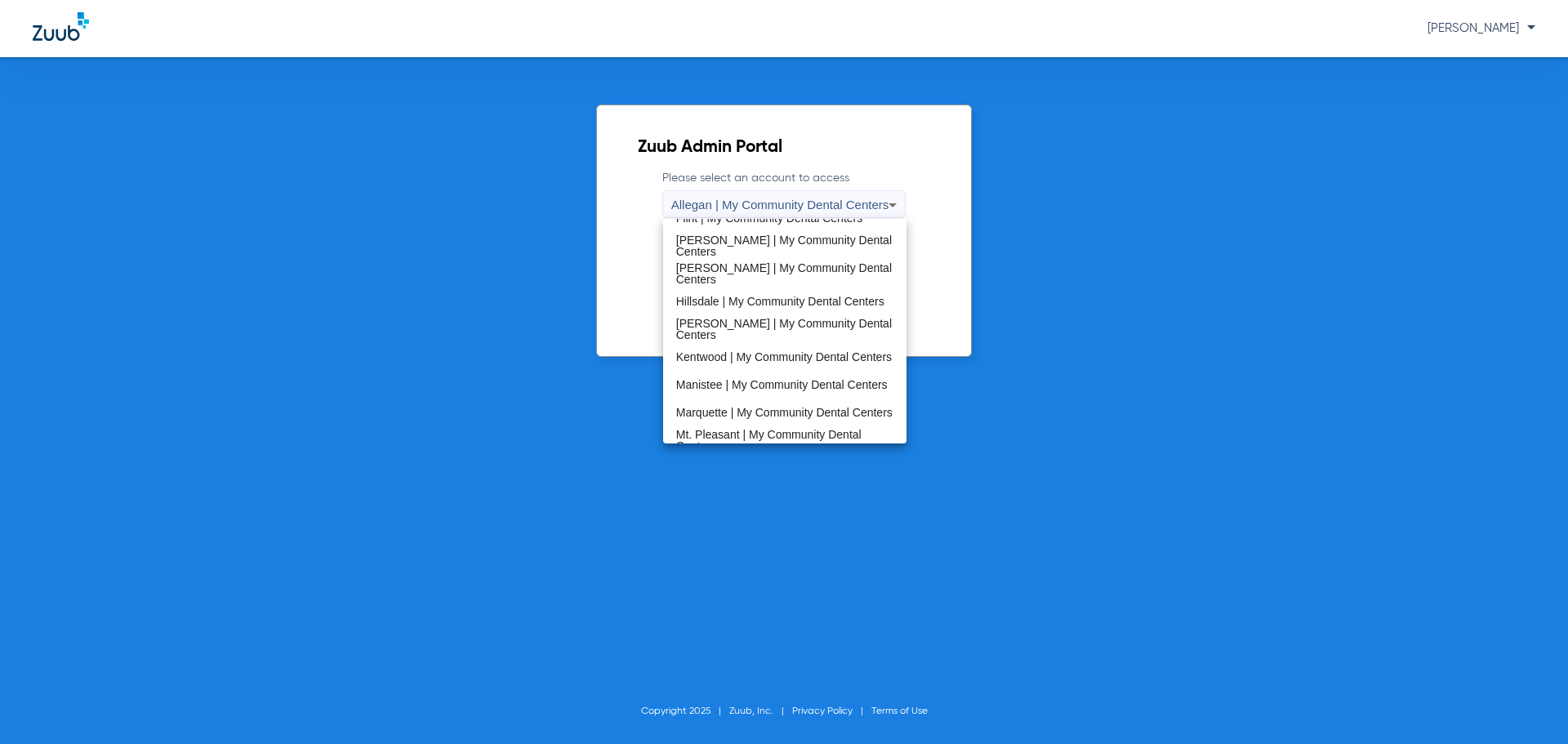
scroll to position [525, 0]
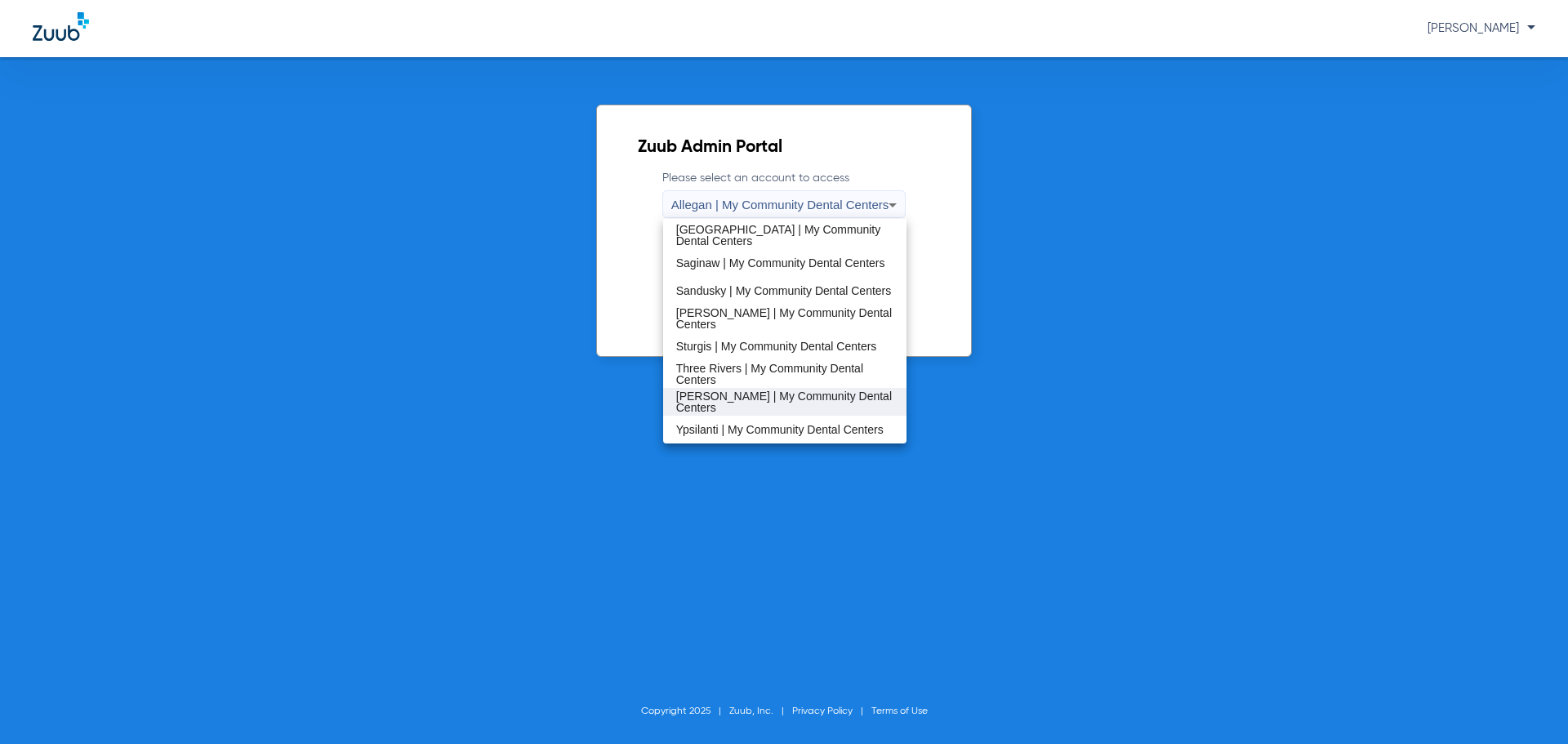
click at [781, 396] on span "[PERSON_NAME] | My Community Dental Centers" at bounding box center [785, 402] width 218 height 23
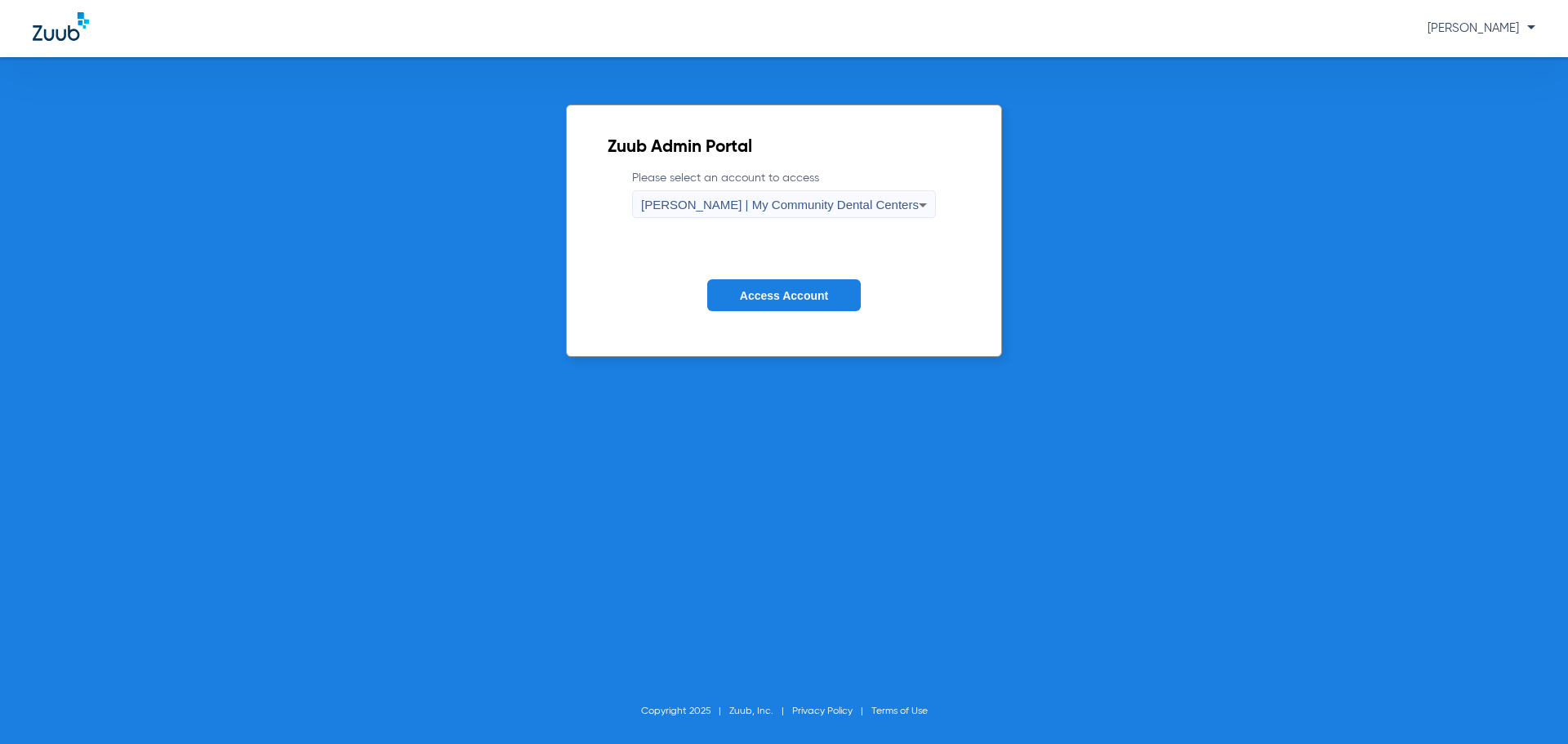
click at [766, 293] on span "Access Account" at bounding box center [784, 295] width 88 height 13
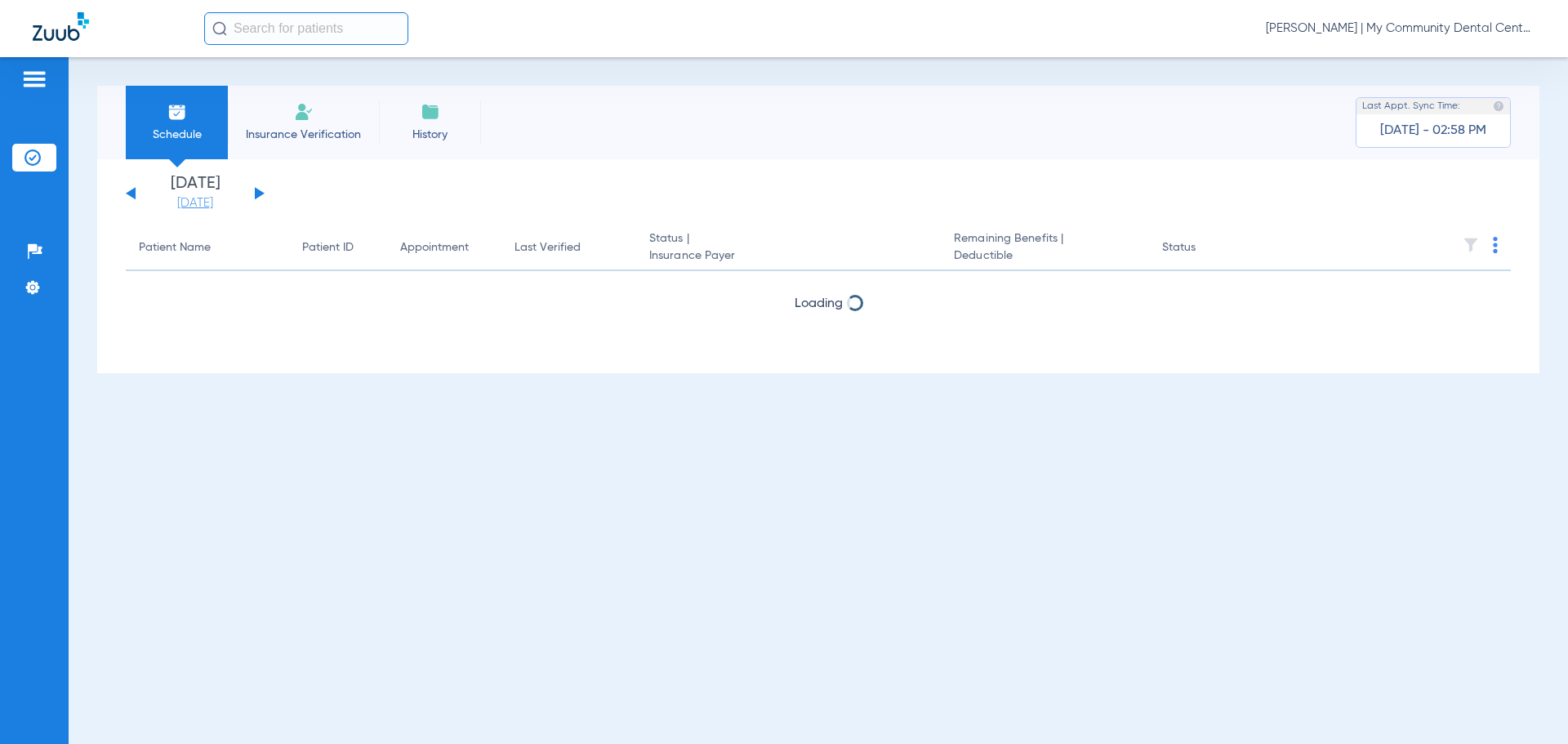
click at [183, 207] on link "[DATE]" at bounding box center [195, 203] width 98 height 17
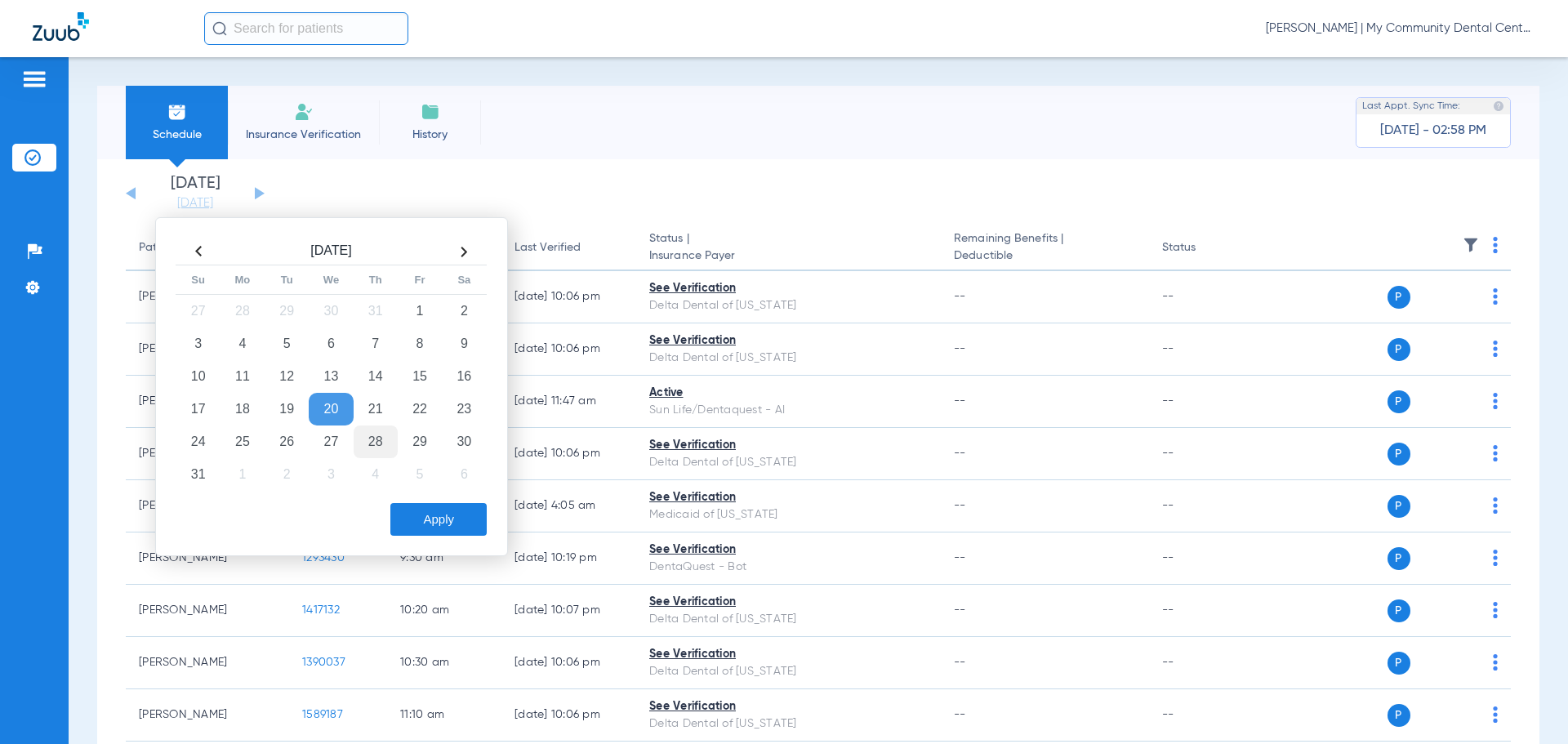
click at [384, 437] on td "28" at bounding box center [376, 441] width 44 height 32
click at [428, 521] on button "Apply" at bounding box center [438, 518] width 97 height 32
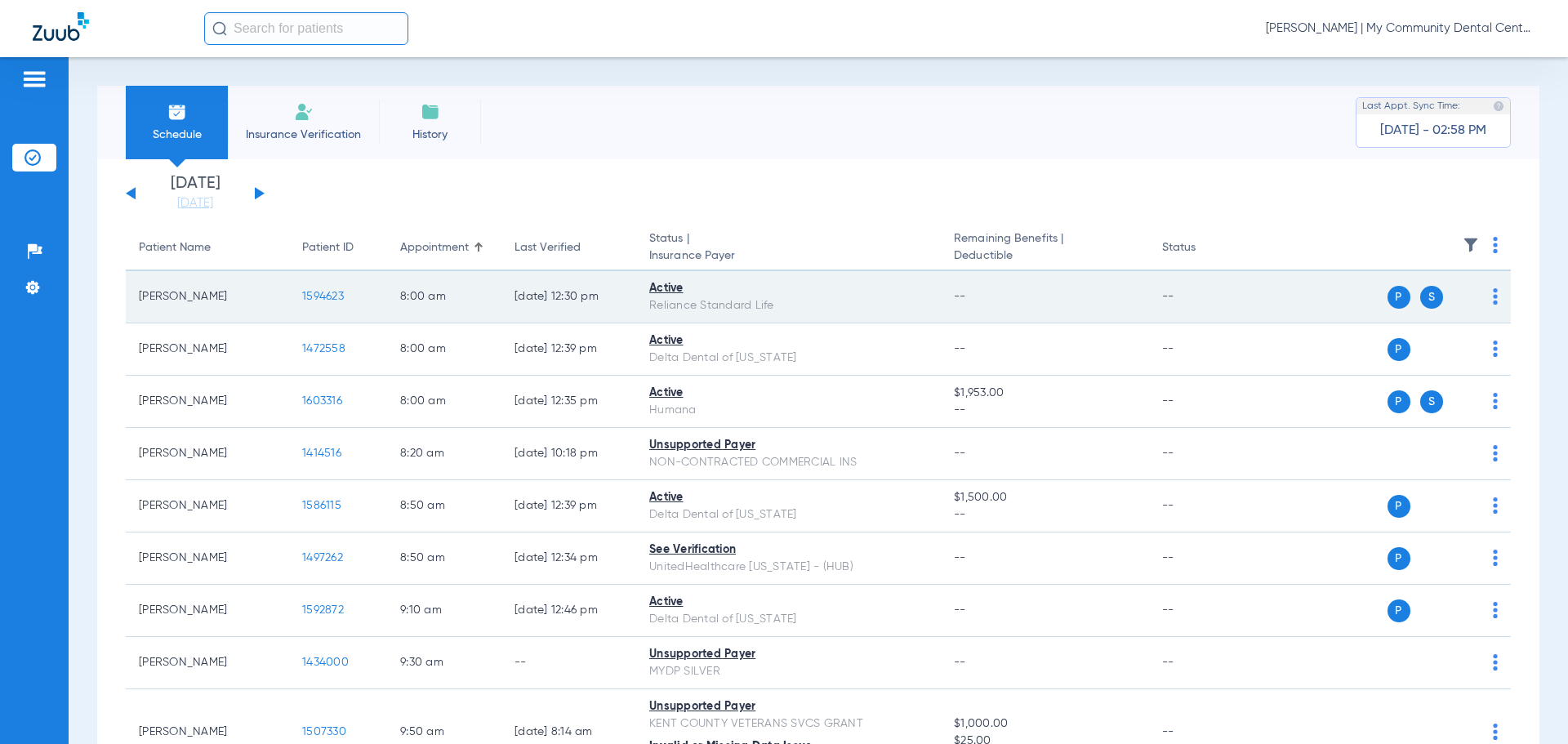
click at [322, 295] on span "1594623" at bounding box center [323, 296] width 42 height 11
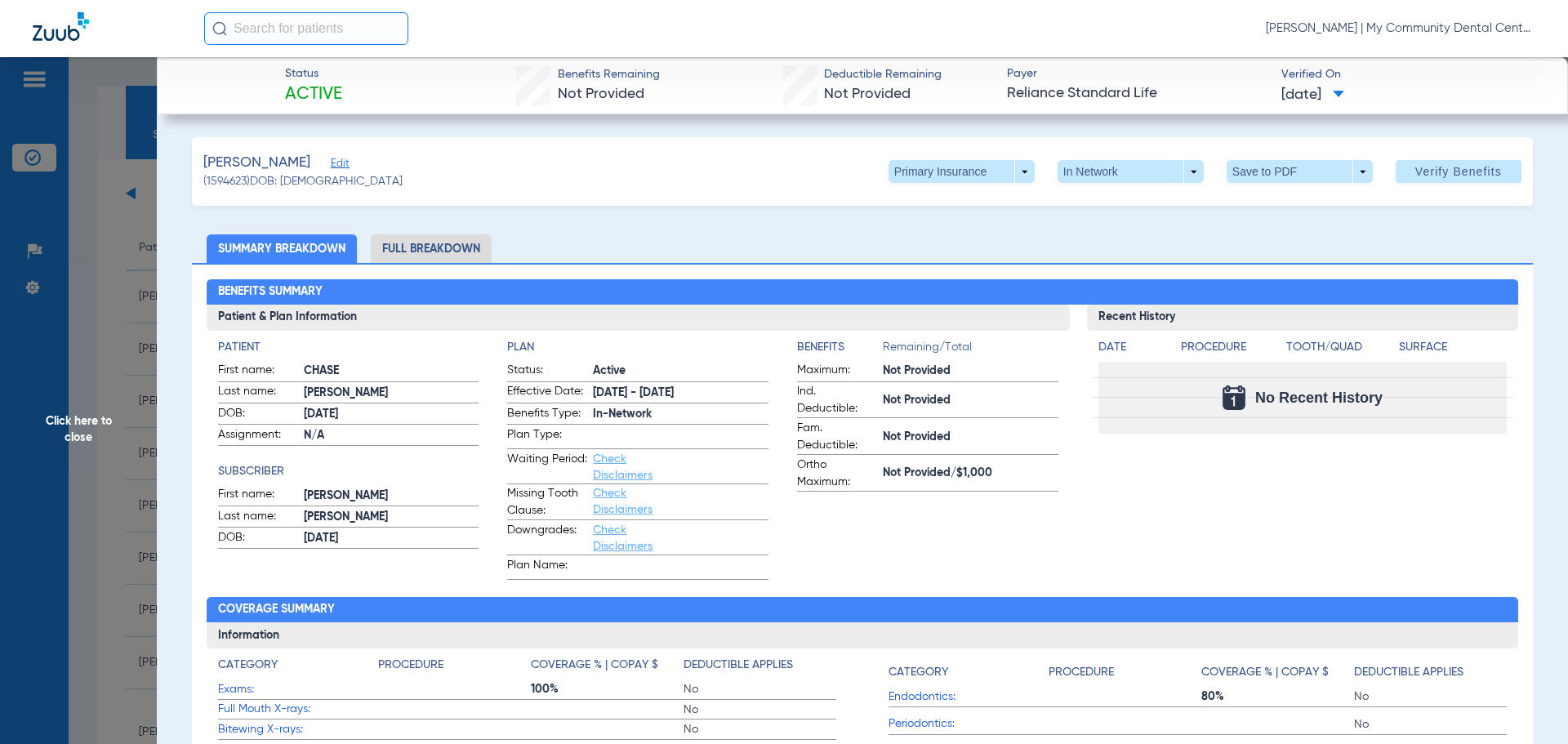
click at [436, 241] on li "Full Breakdown" at bounding box center [431, 248] width 121 height 29
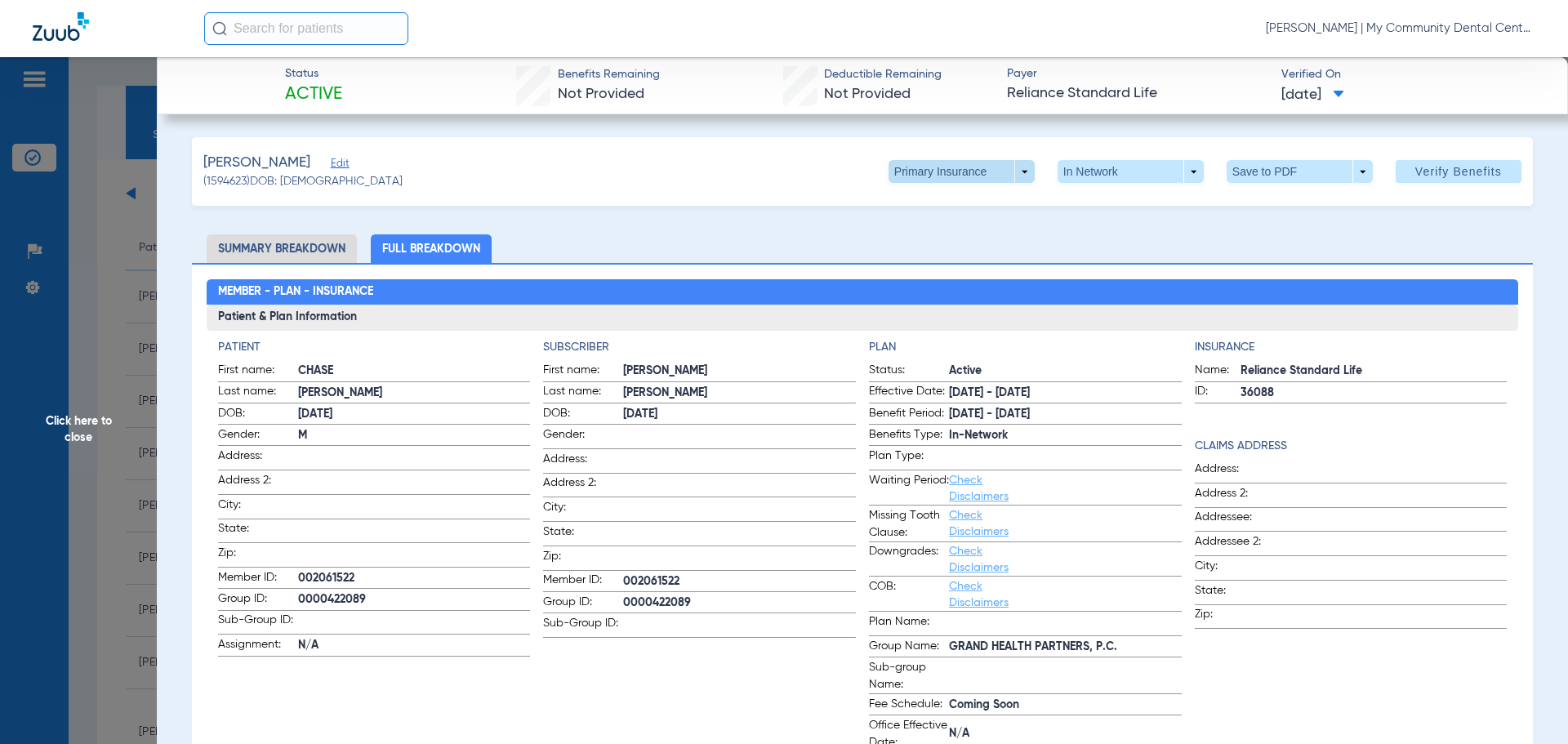
click at [942, 167] on span at bounding box center [961, 171] width 39 height 39
click at [945, 238] on span "Secondary Insurance" at bounding box center [945, 236] width 108 height 11
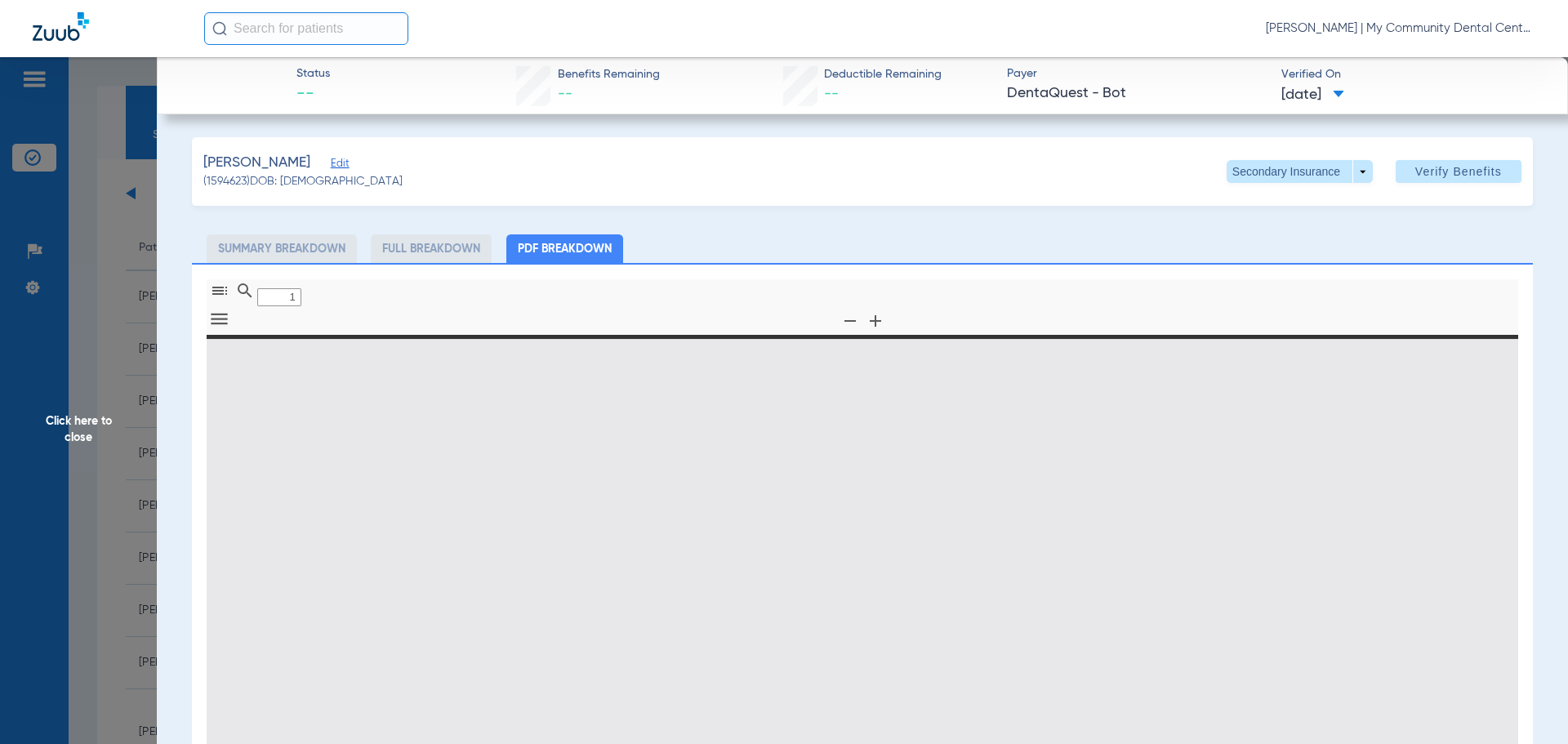
type input "0"
select select "page-width"
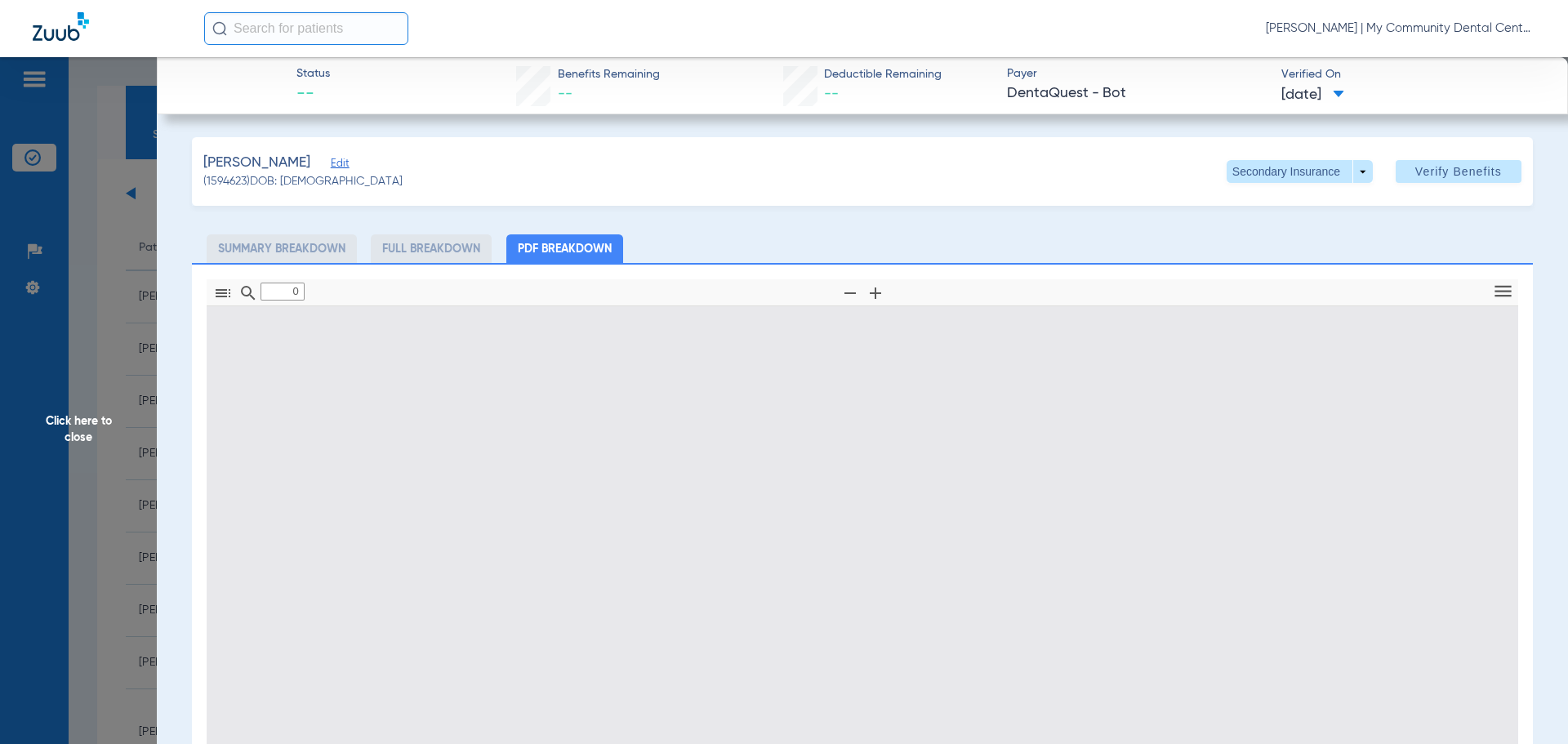
type input "1"
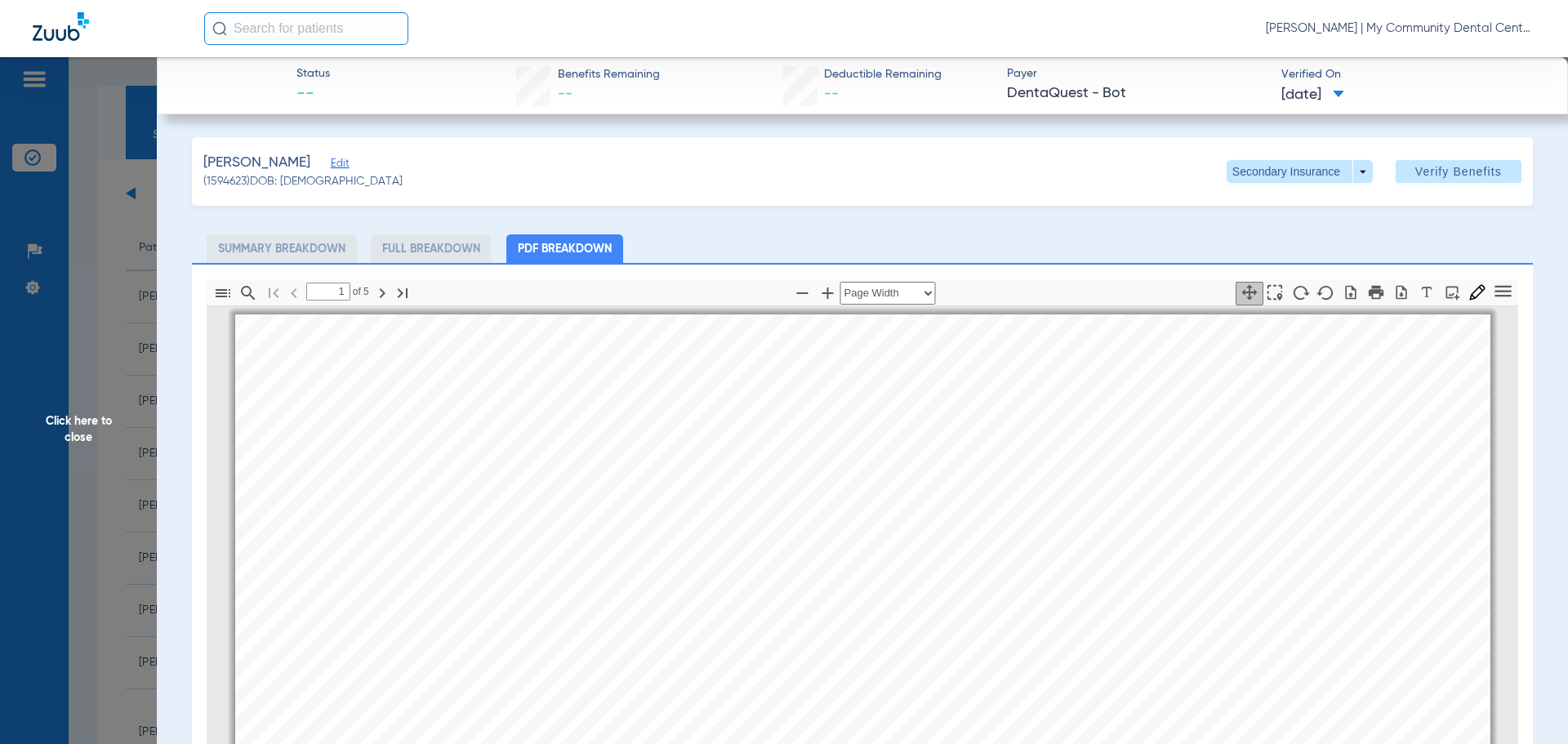
scroll to position [8, 0]
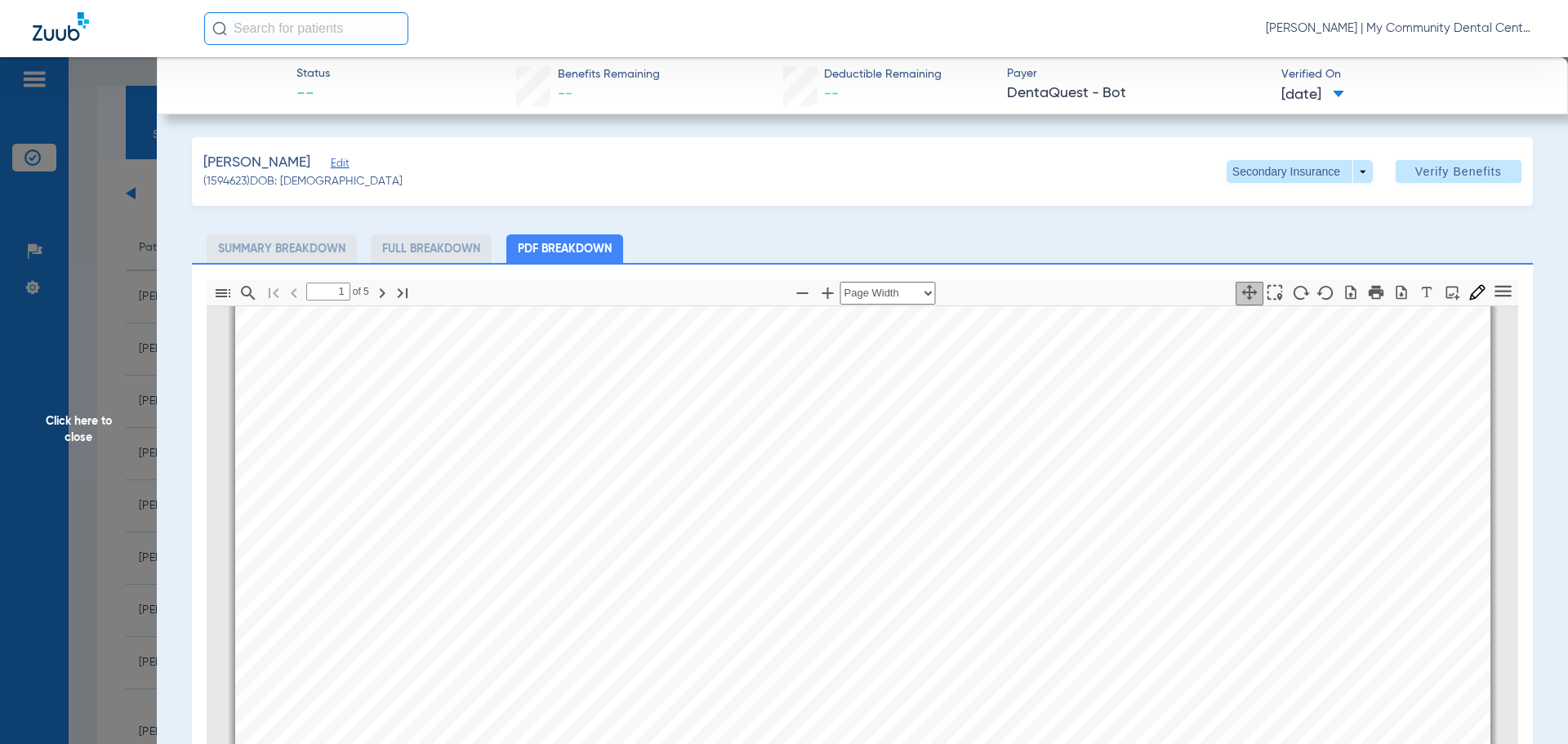
click at [68, 426] on span "Click here to close" at bounding box center [78, 429] width 157 height 744
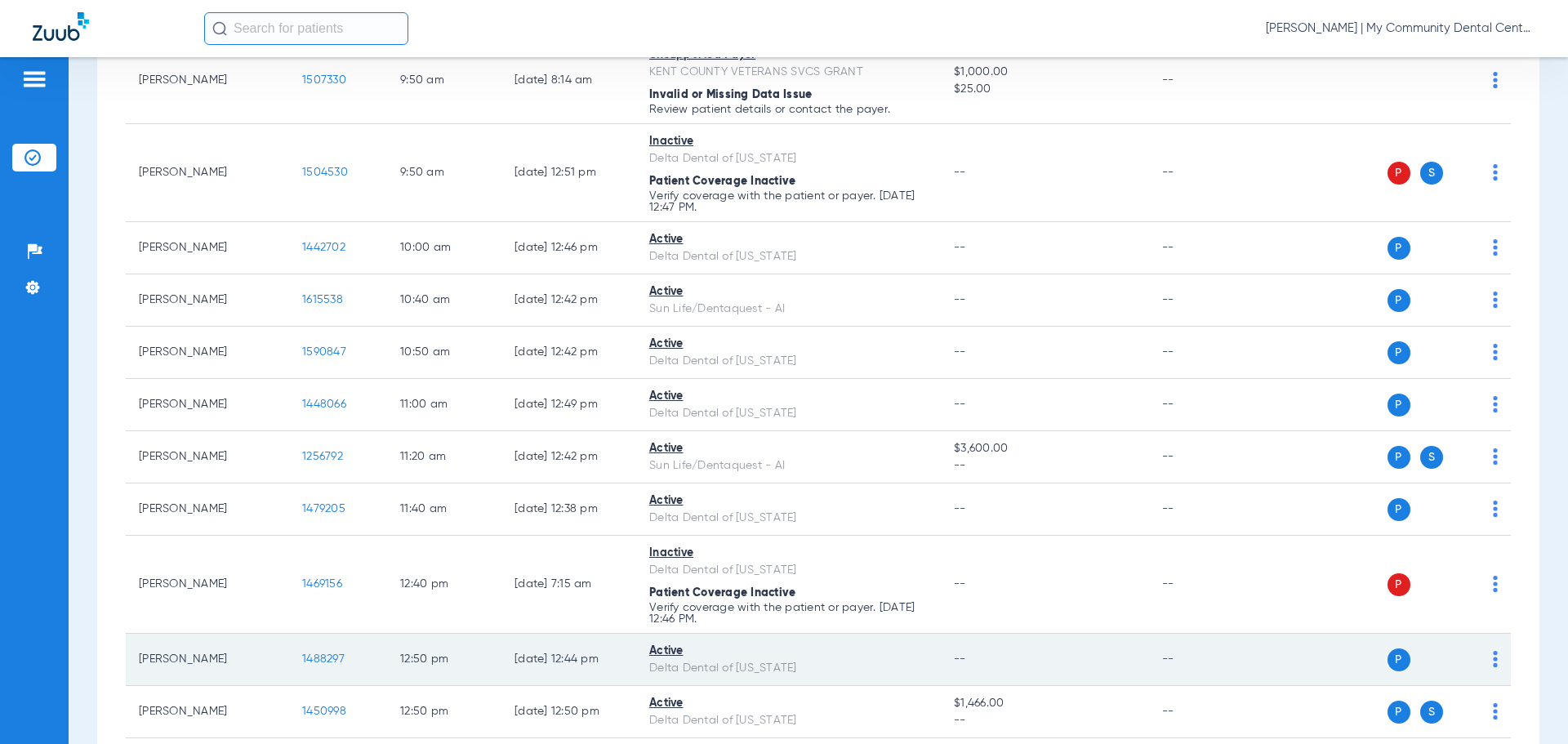
scroll to position [653, 0]
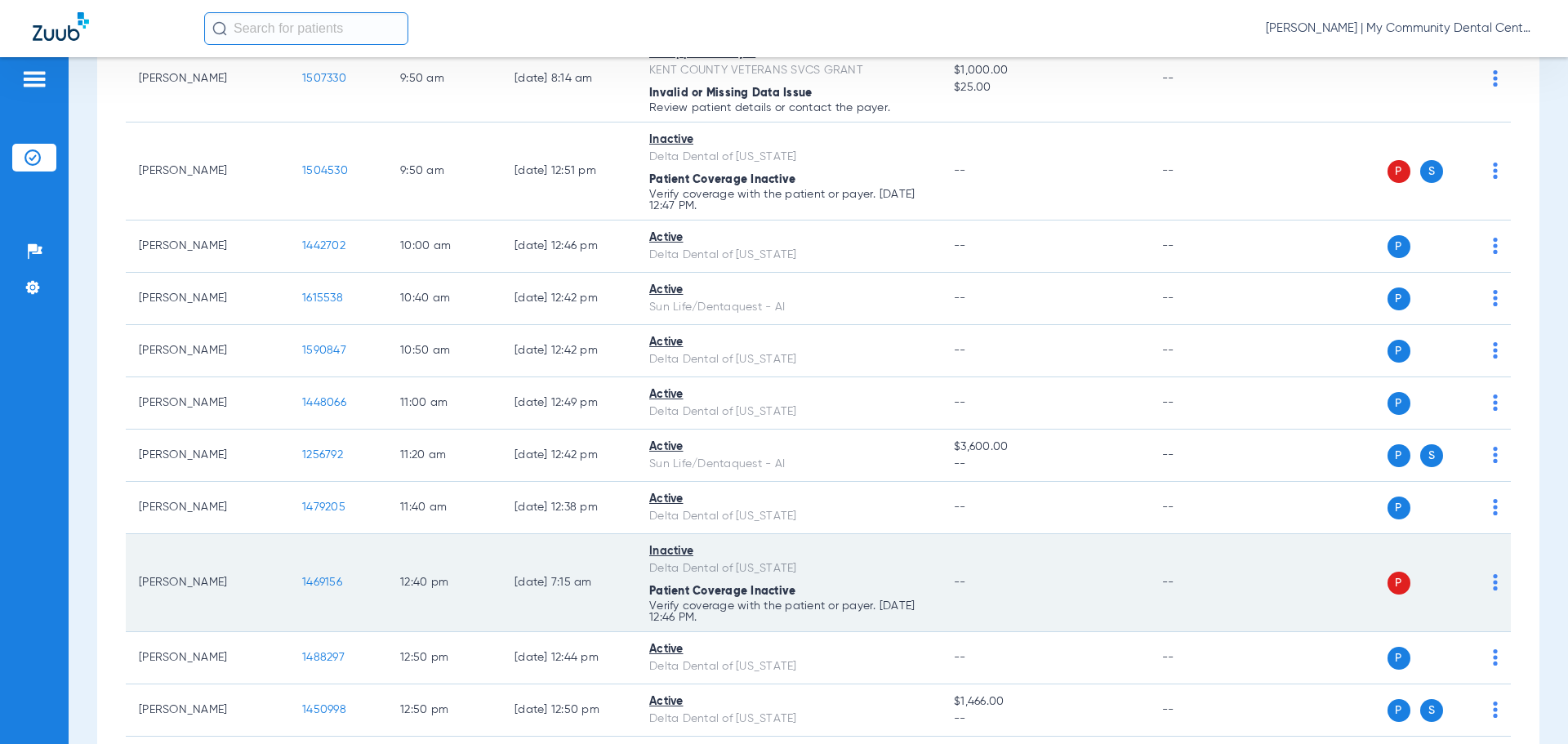
click at [1490, 580] on td "P S" at bounding box center [1386, 583] width 253 height 98
click at [1480, 580] on div "P S" at bounding box center [1379, 583] width 240 height 23
click at [1493, 580] on img at bounding box center [1496, 582] width 5 height 17
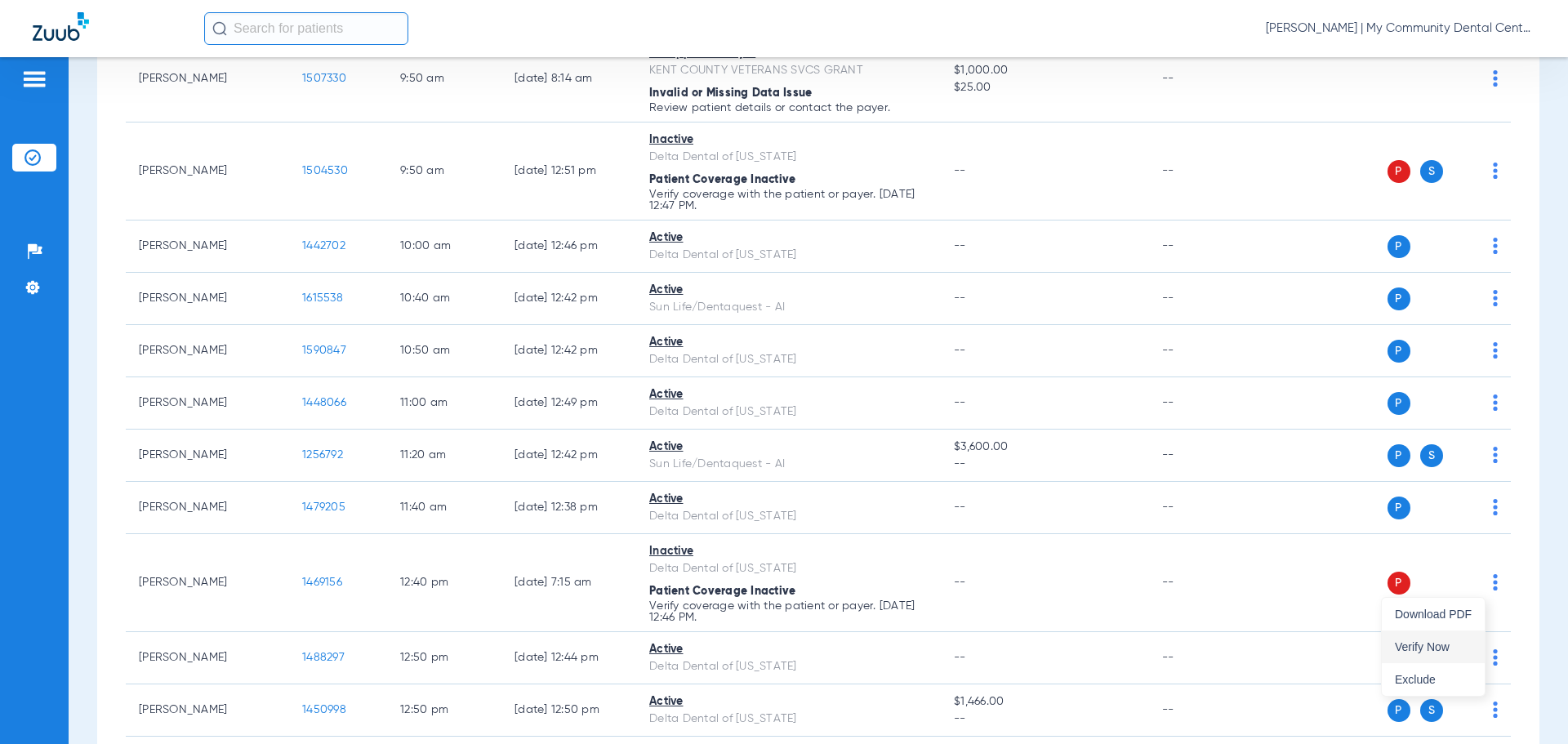
click at [1465, 633] on button "Verify Now" at bounding box center [1434, 646] width 103 height 32
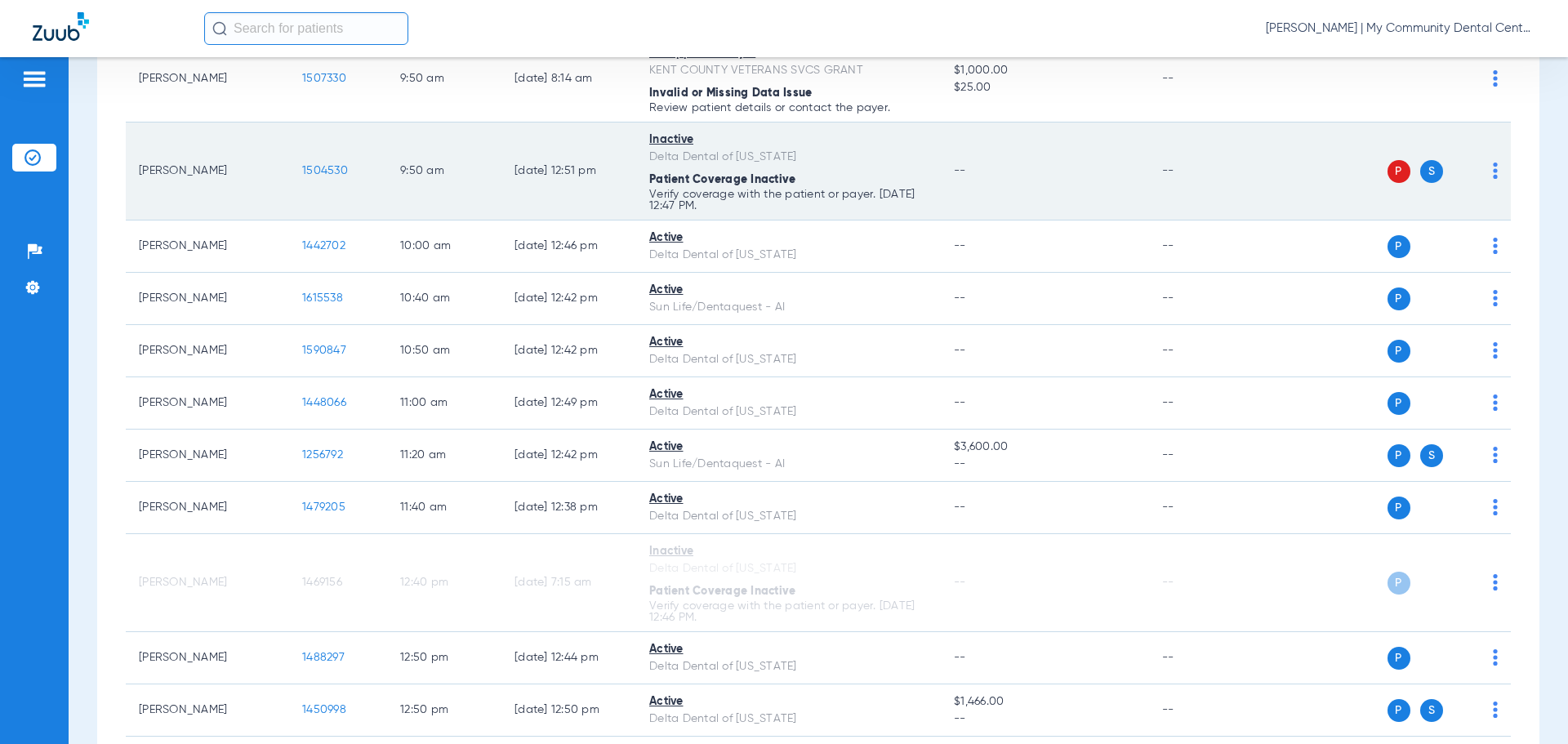
click at [1493, 176] on img at bounding box center [1496, 171] width 5 height 17
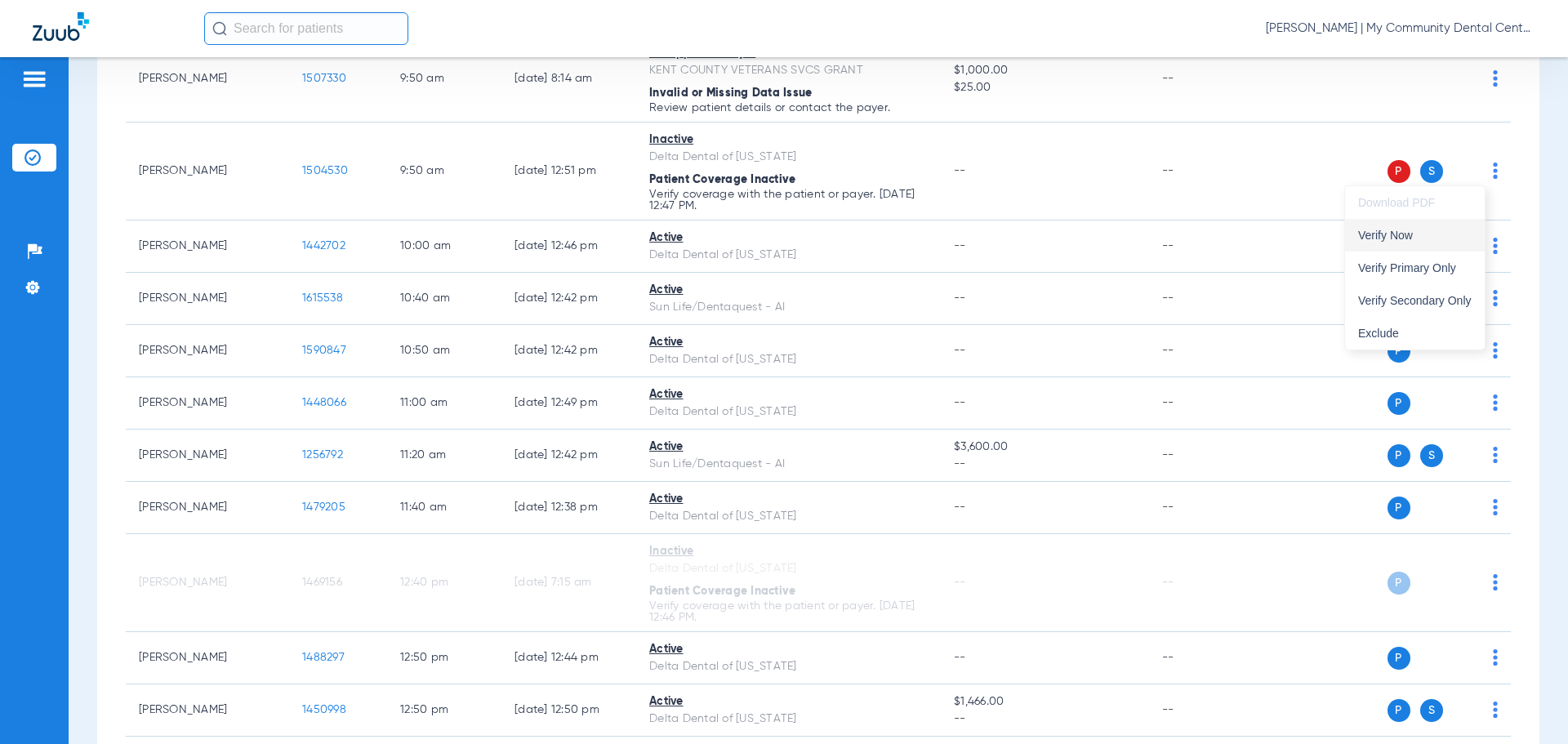
click at [1442, 235] on span "Verify Now" at bounding box center [1415, 234] width 113 height 11
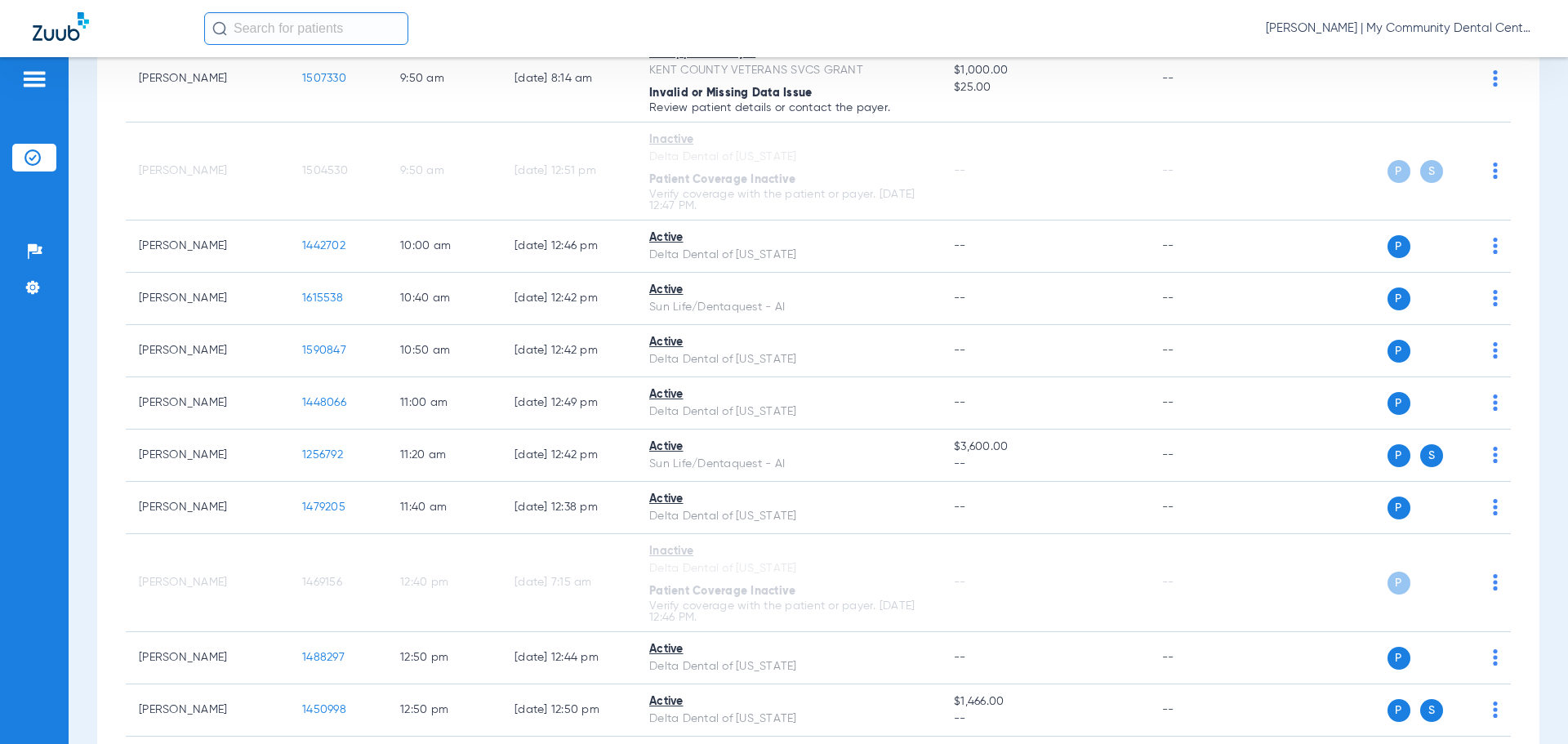
scroll to position [980, 0]
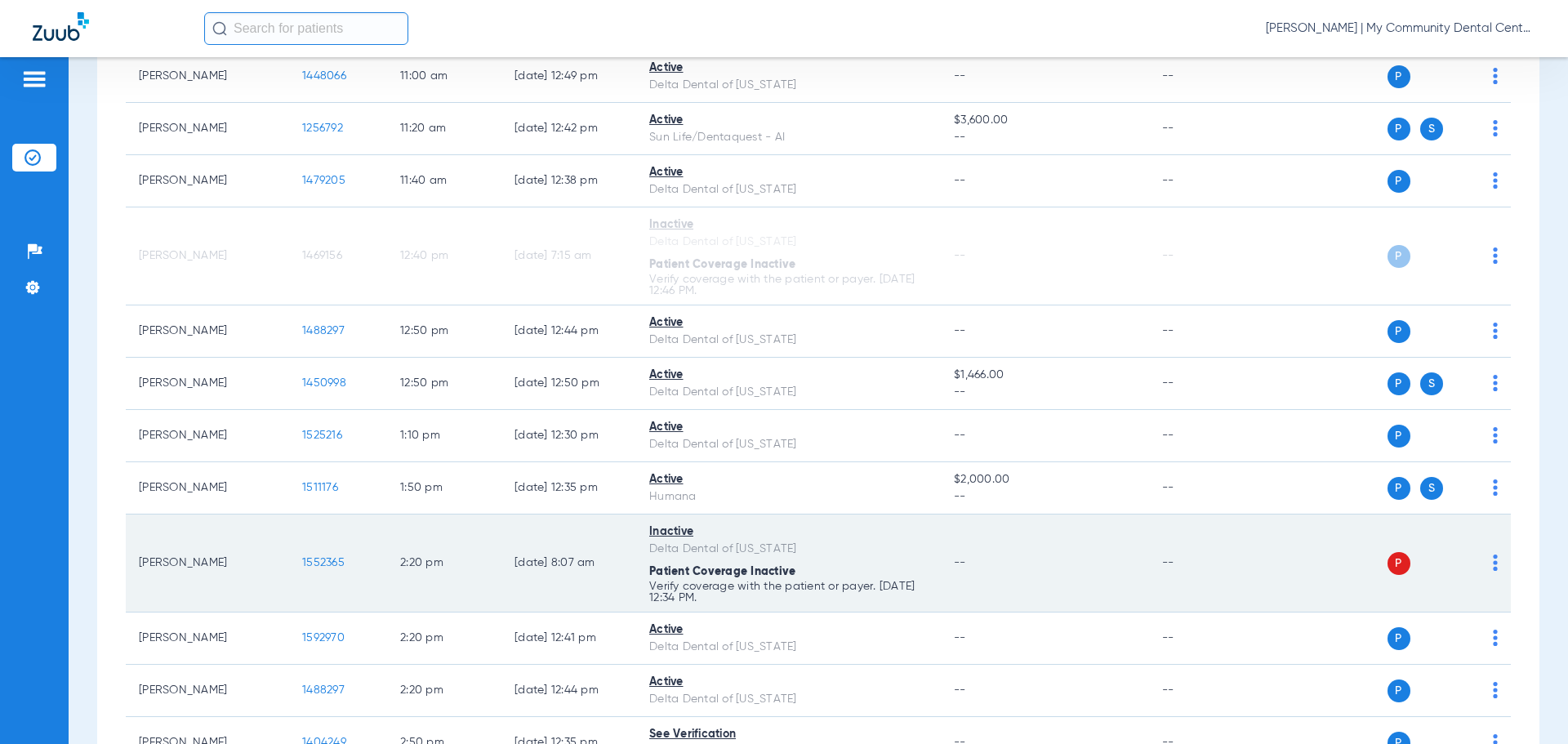
click at [1493, 565] on img at bounding box center [1496, 562] width 5 height 17
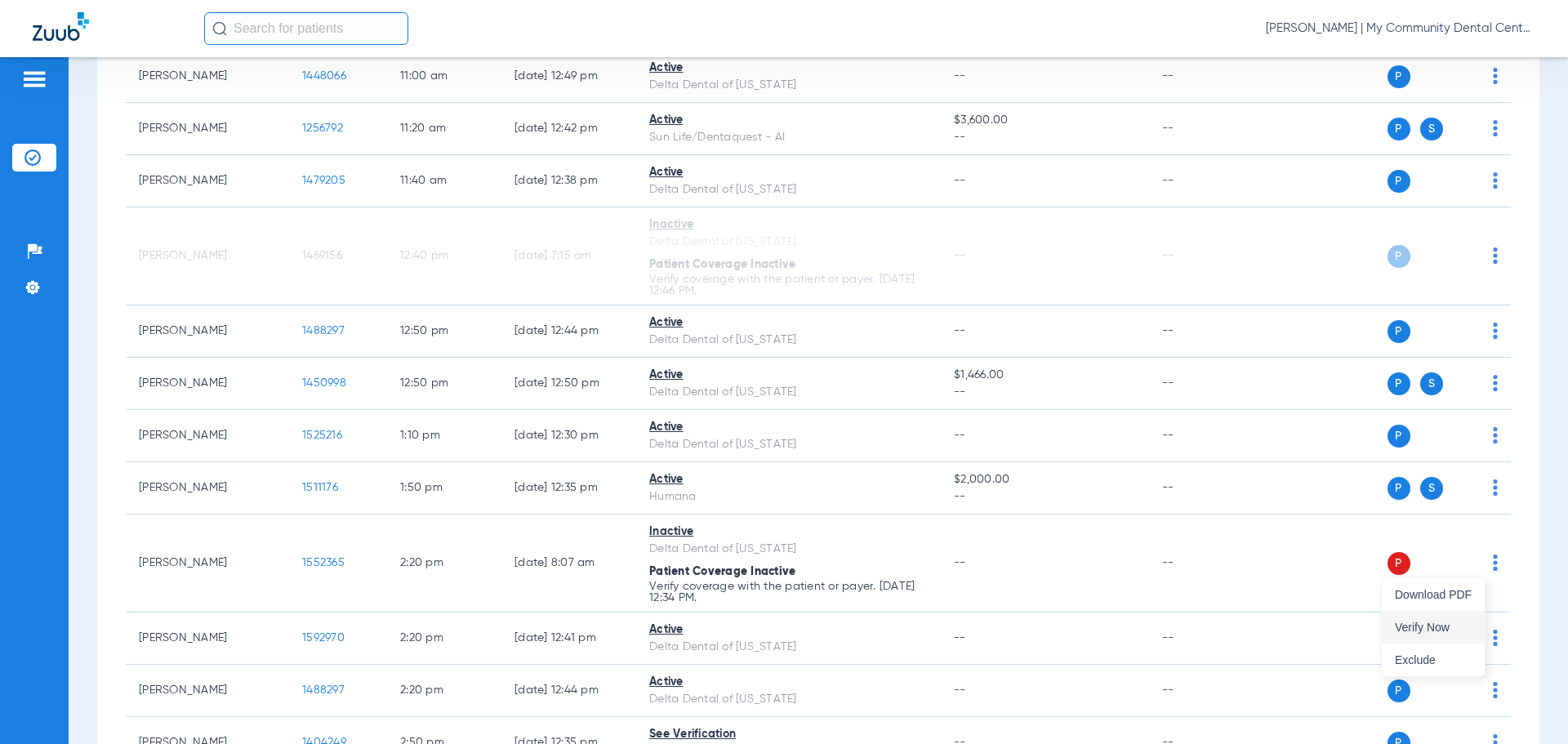
click at [1439, 617] on button "Verify Now" at bounding box center [1434, 626] width 103 height 32
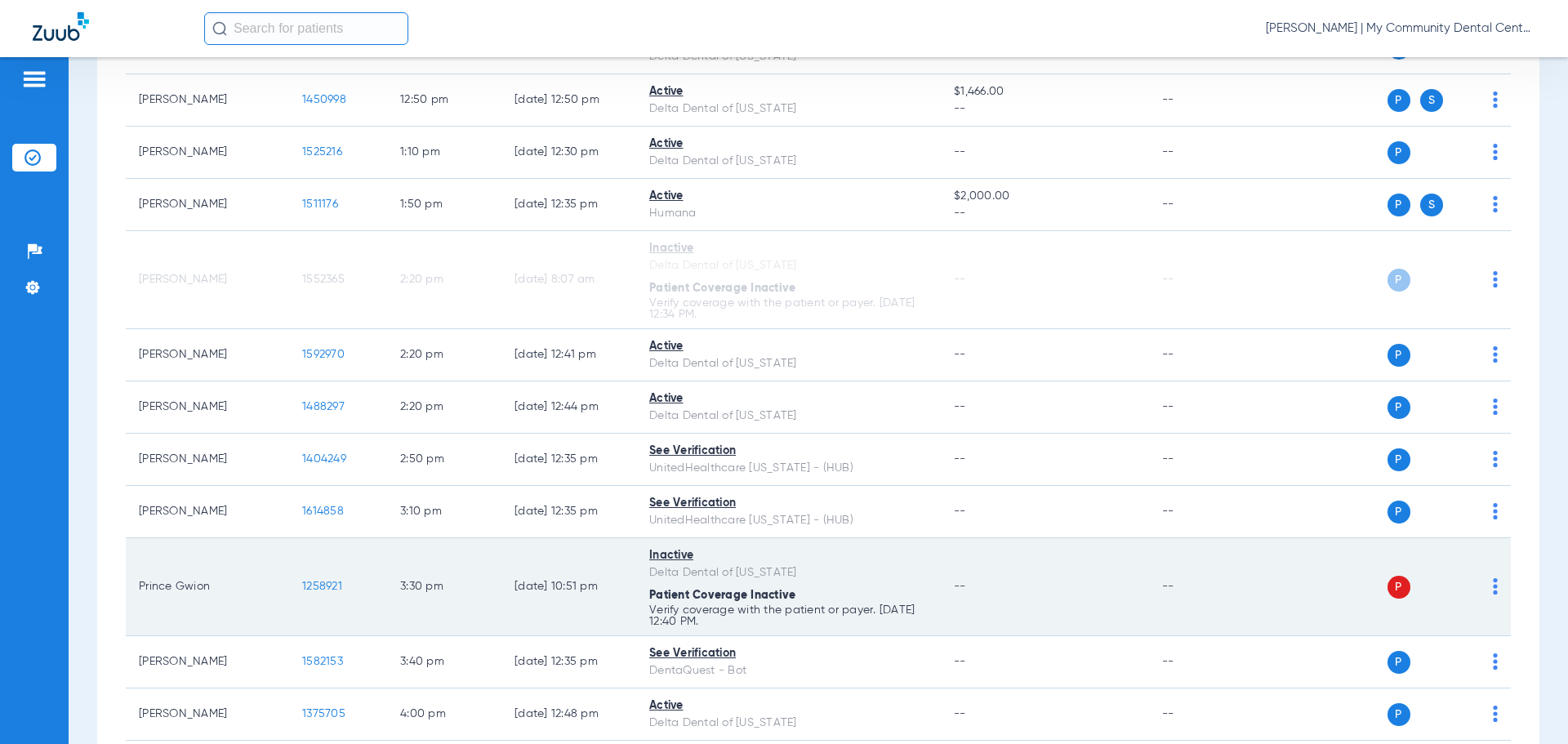
scroll to position [1307, 0]
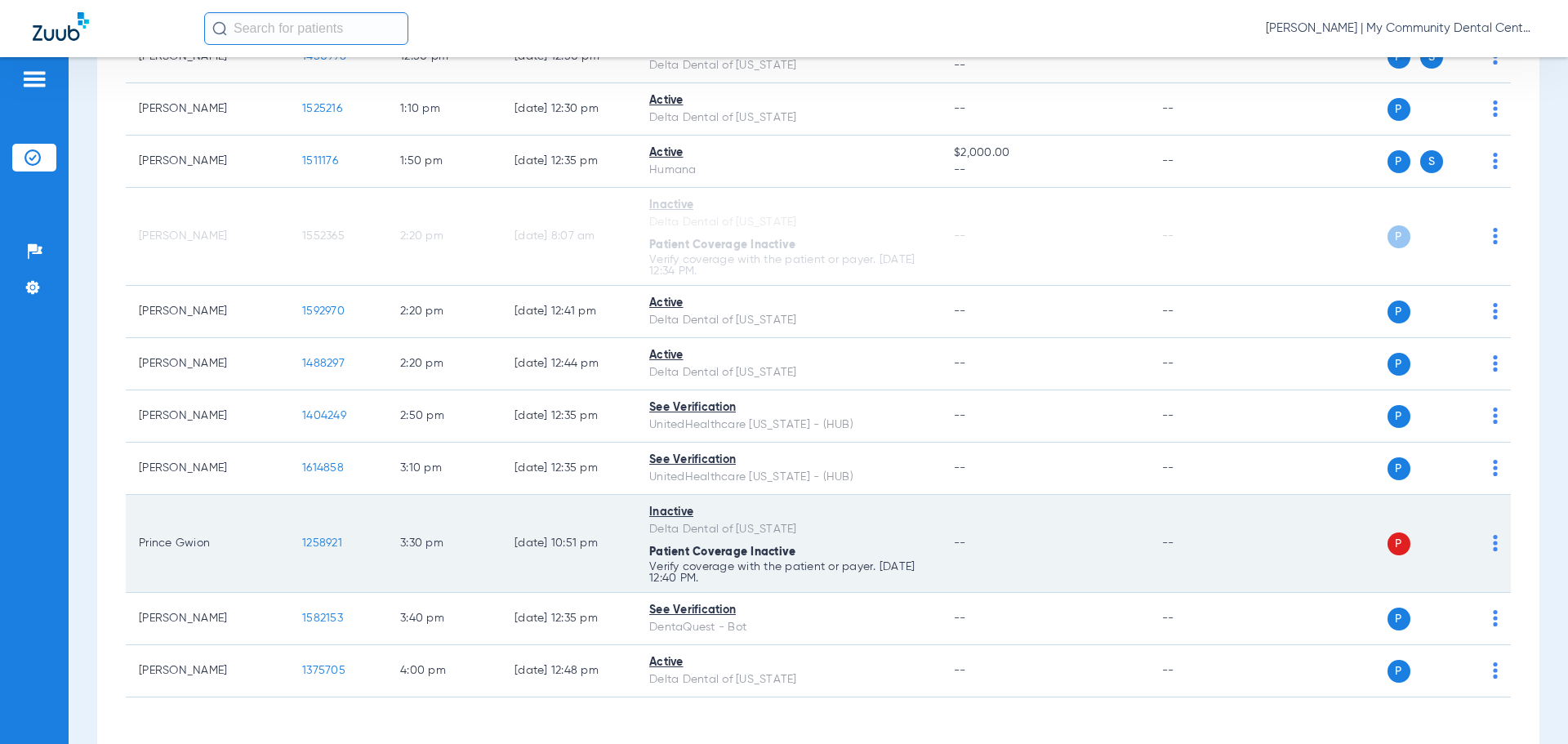
click at [1493, 545] on img at bounding box center [1496, 543] width 5 height 17
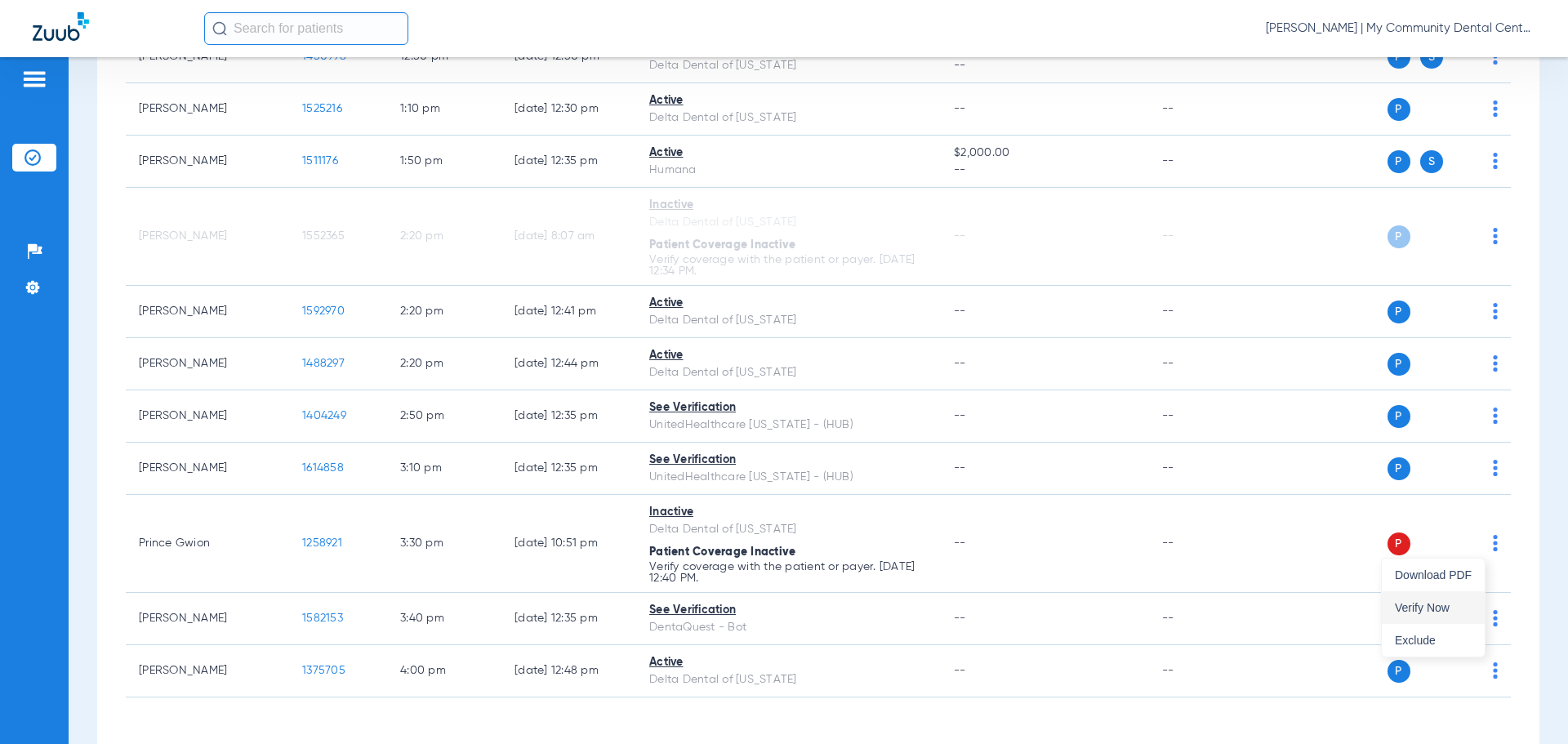
click at [1469, 599] on button "Verify Now" at bounding box center [1434, 607] width 103 height 32
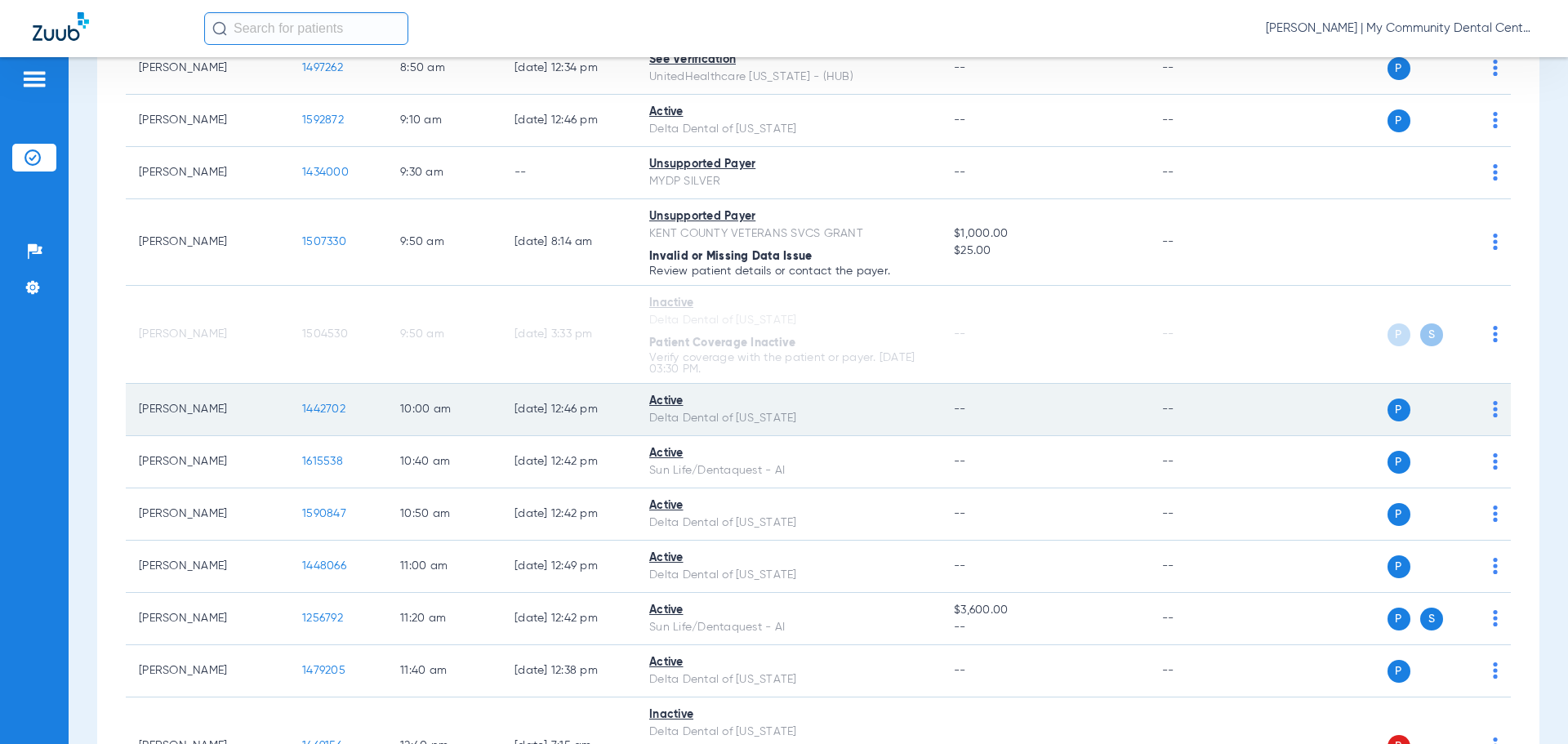
scroll to position [0, 0]
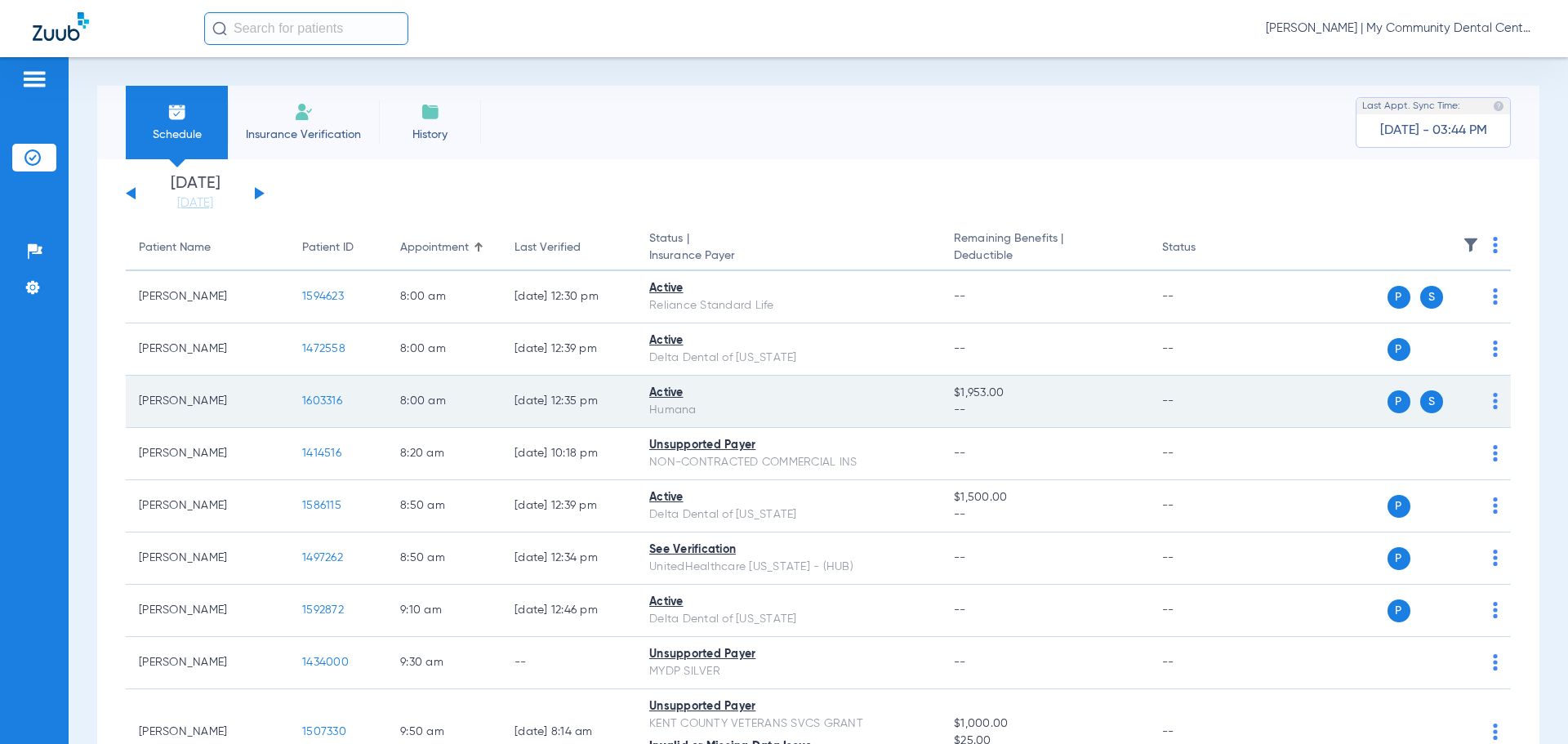
click at [315, 406] on span "1603316" at bounding box center [322, 401] width 40 height 11
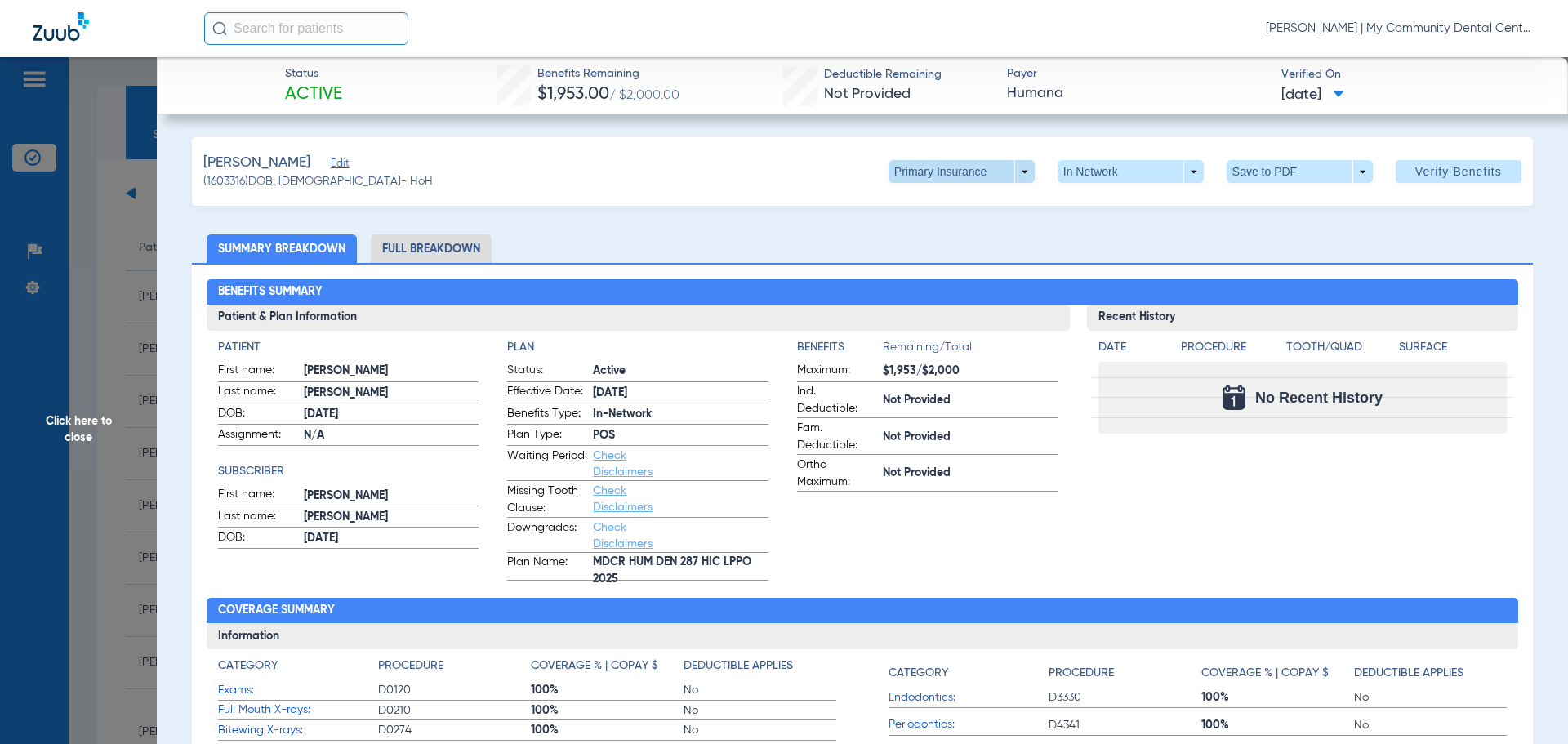
click at [1007, 169] on span at bounding box center [962, 172] width 146 height 23
click at [960, 236] on span "Secondary Insurance" at bounding box center [945, 236] width 108 height 11
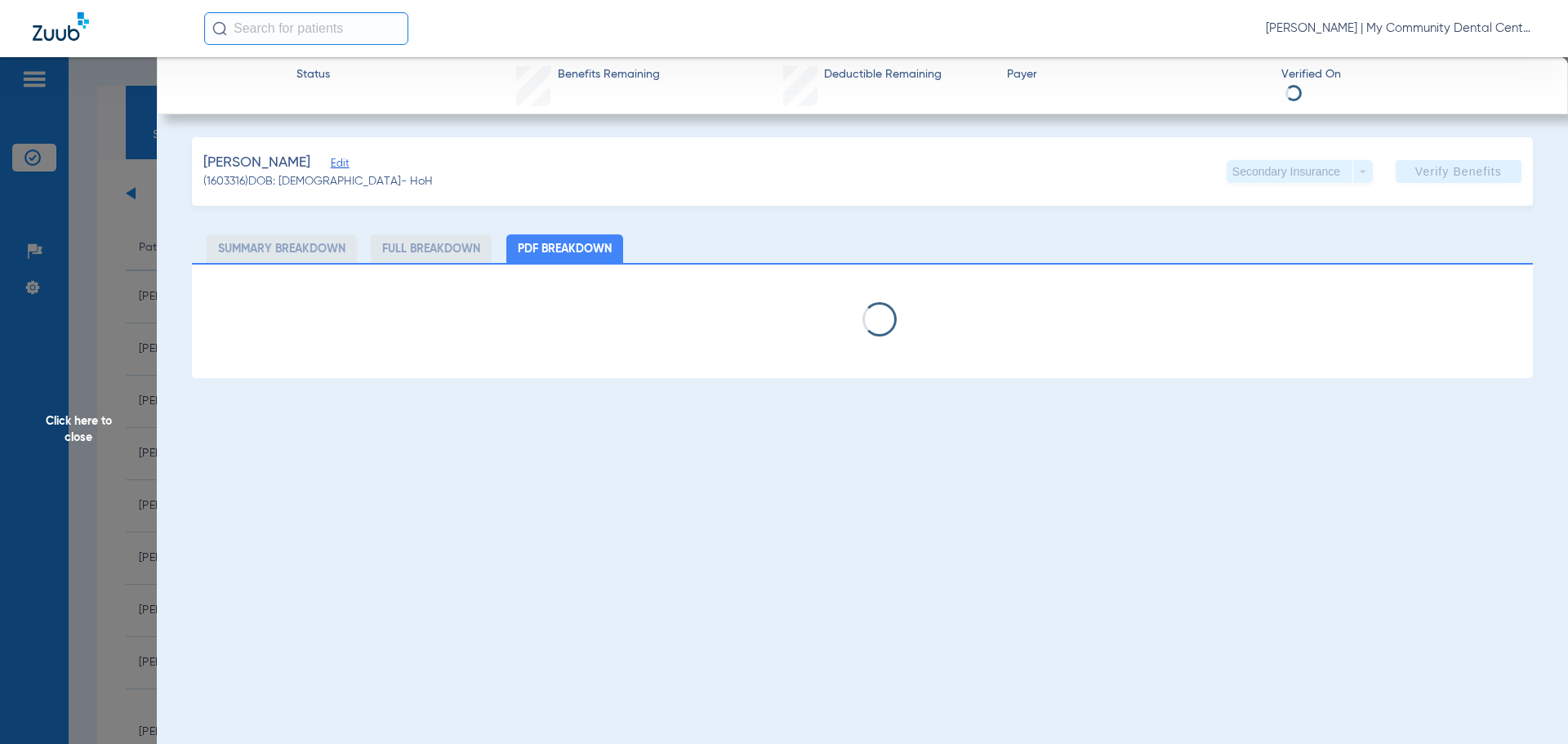
select select "page-width"
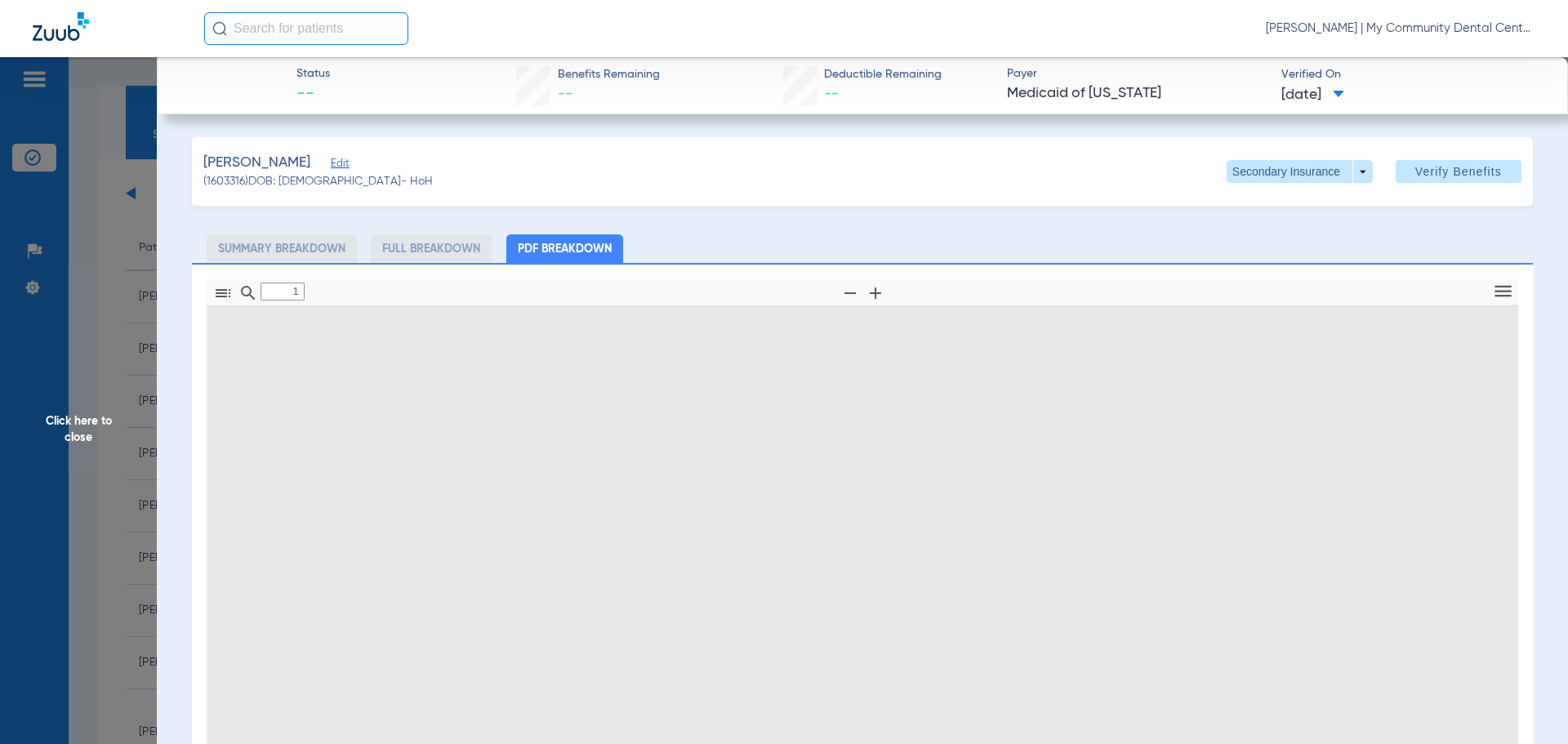
scroll to position [8, 0]
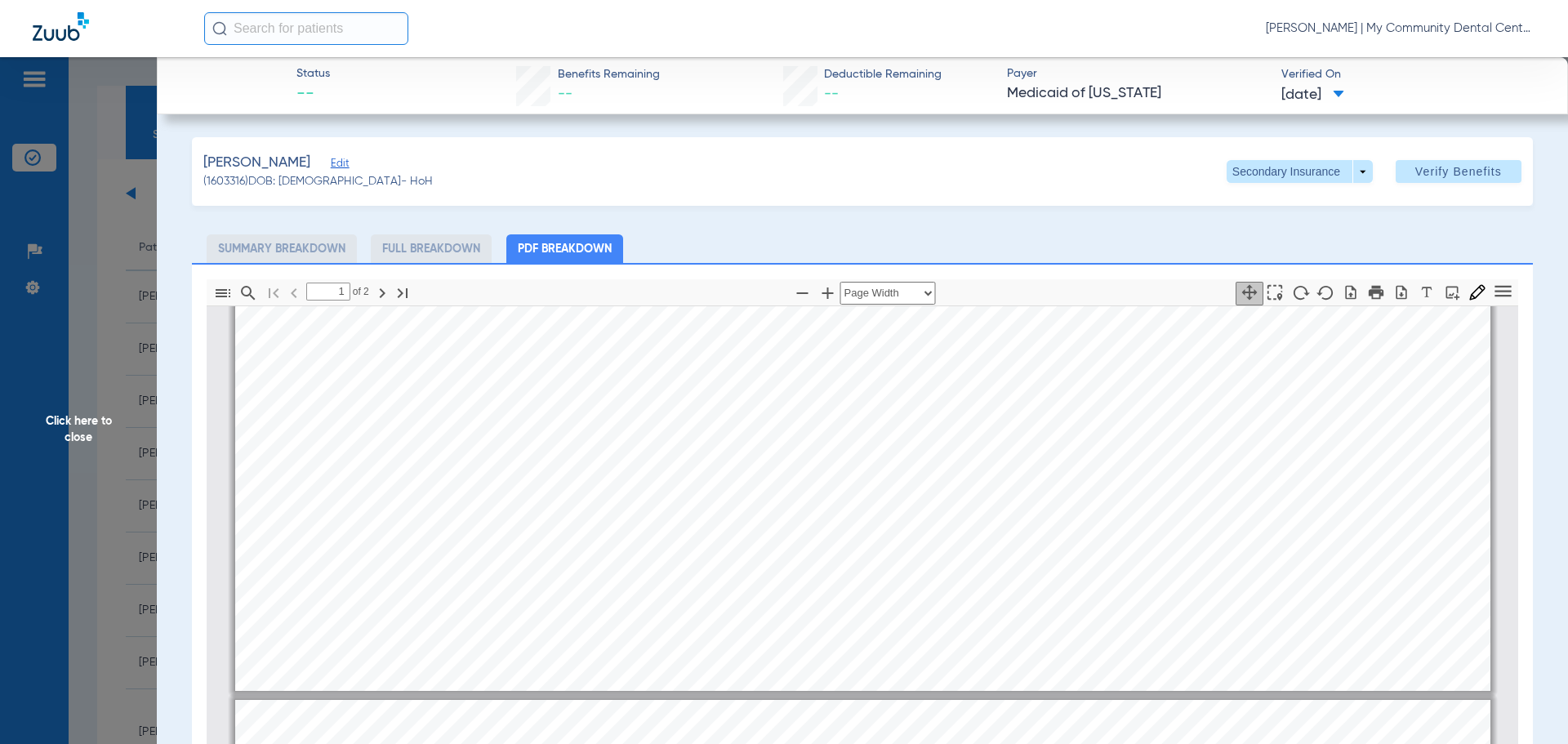
type input "2"
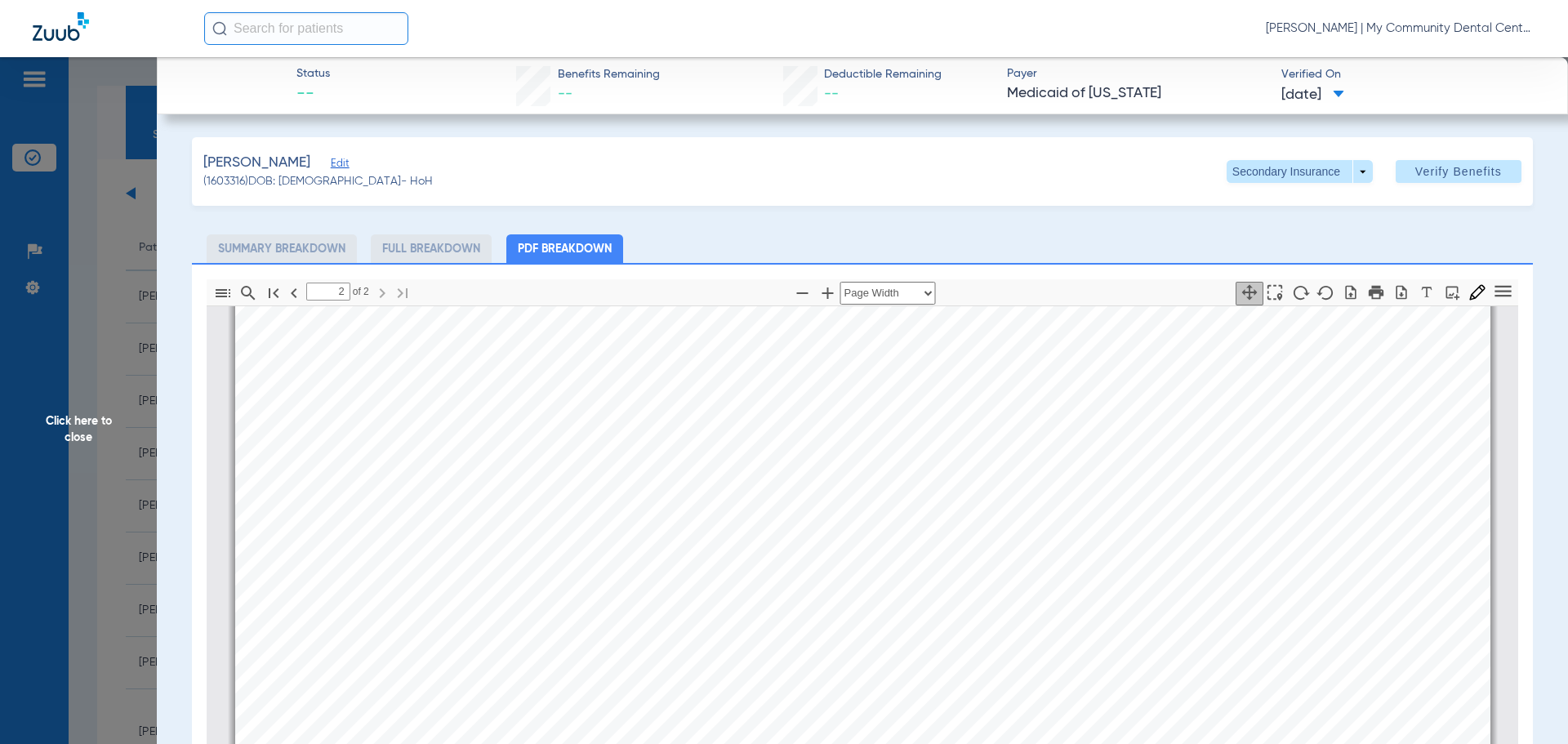
scroll to position [2213, 0]
click at [76, 445] on span "Click here to close" at bounding box center [78, 429] width 157 height 744
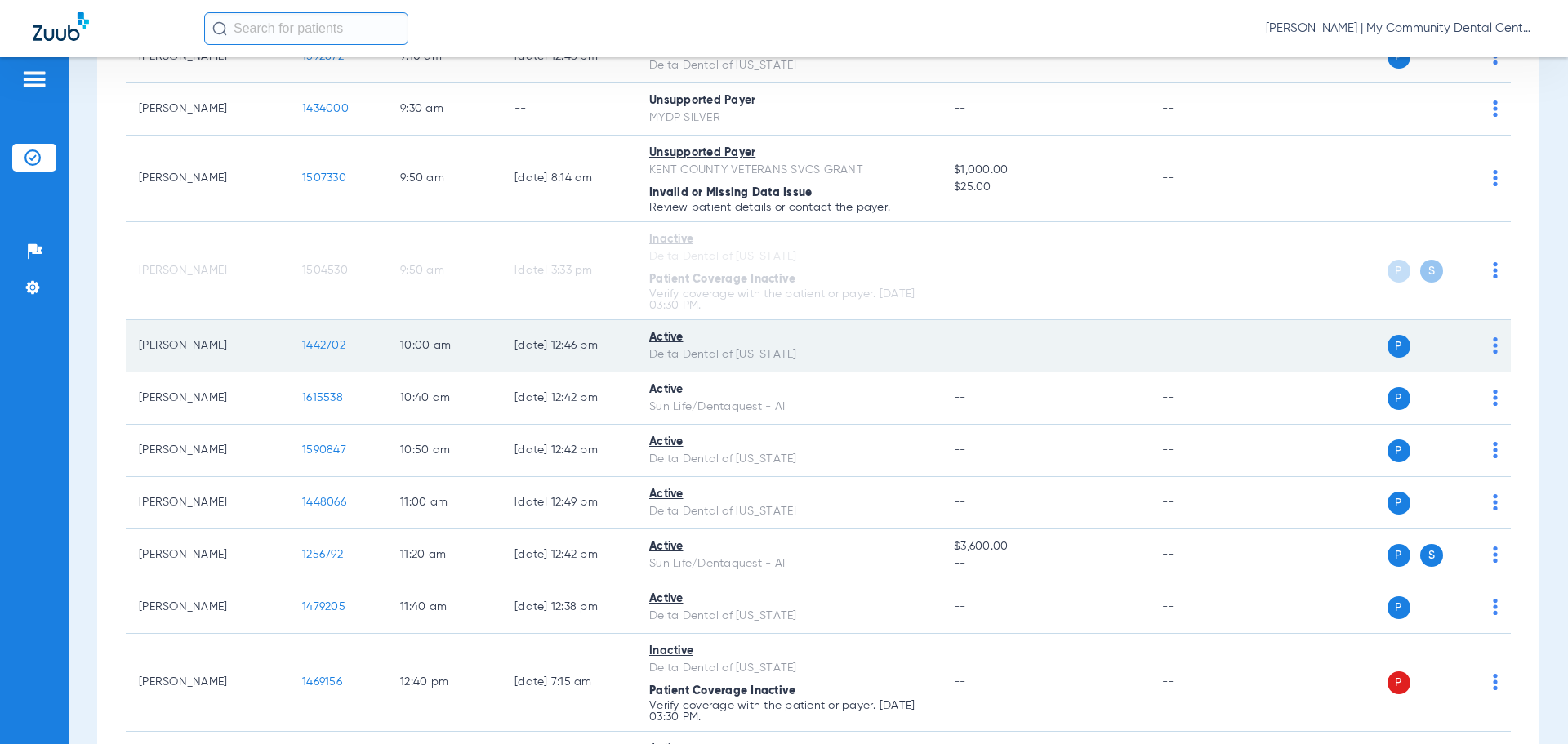
scroll to position [572, 0]
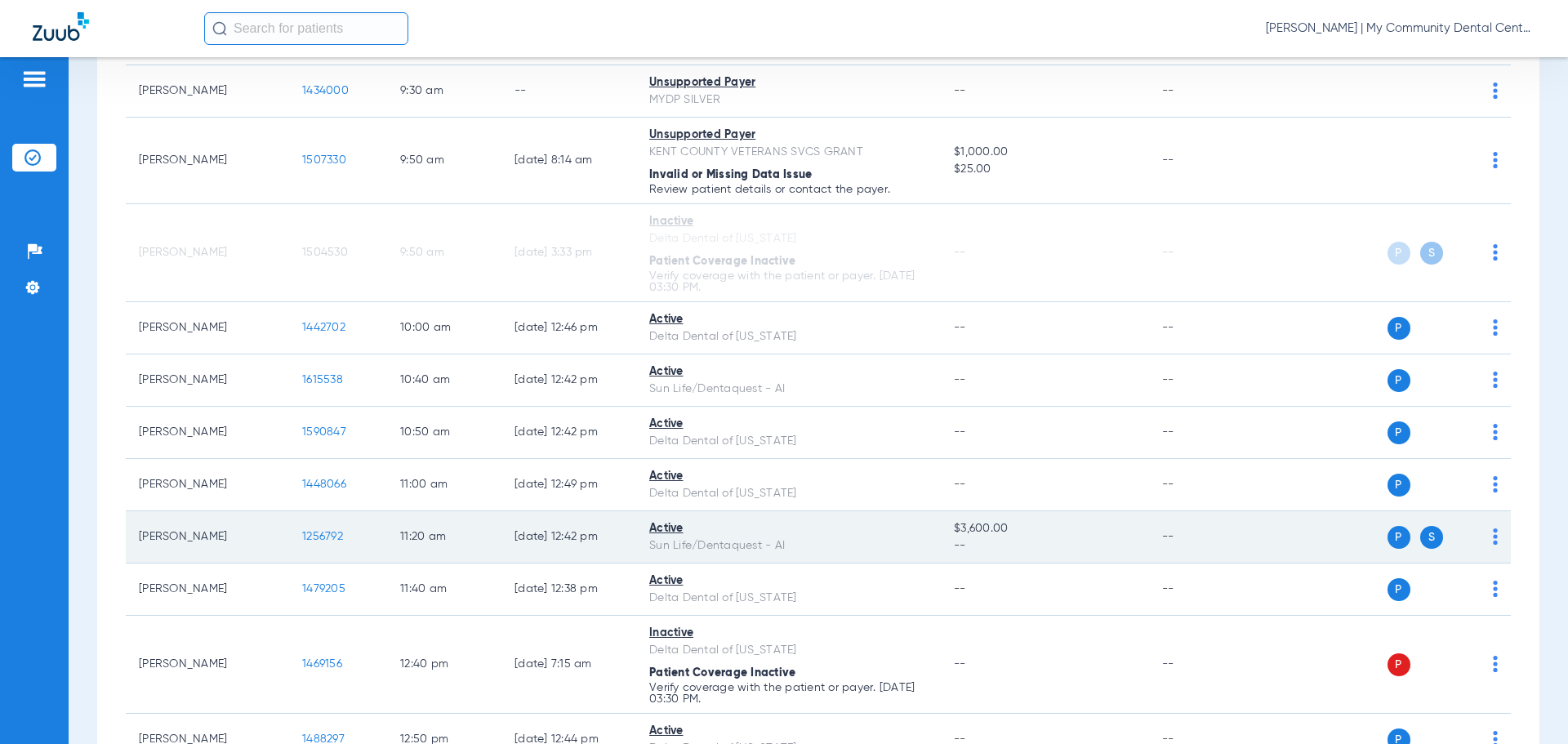
click at [318, 536] on span "1256792" at bounding box center [322, 536] width 41 height 11
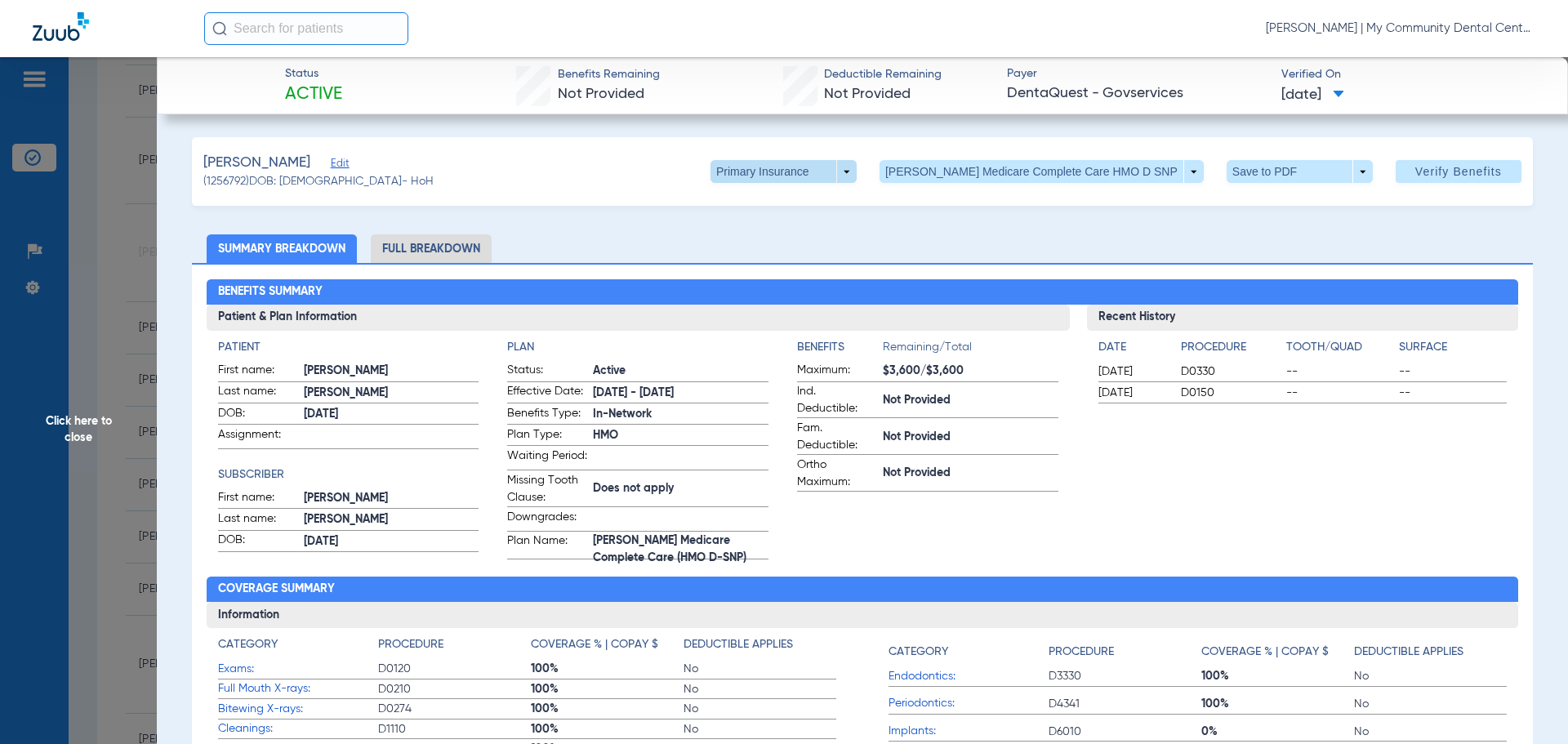
click at [857, 172] on span at bounding box center [784, 172] width 146 height 23
click at [840, 240] on span "Secondary Insurance" at bounding box center [827, 236] width 108 height 11
click at [45, 426] on span "Click here to close" at bounding box center [78, 429] width 157 height 744
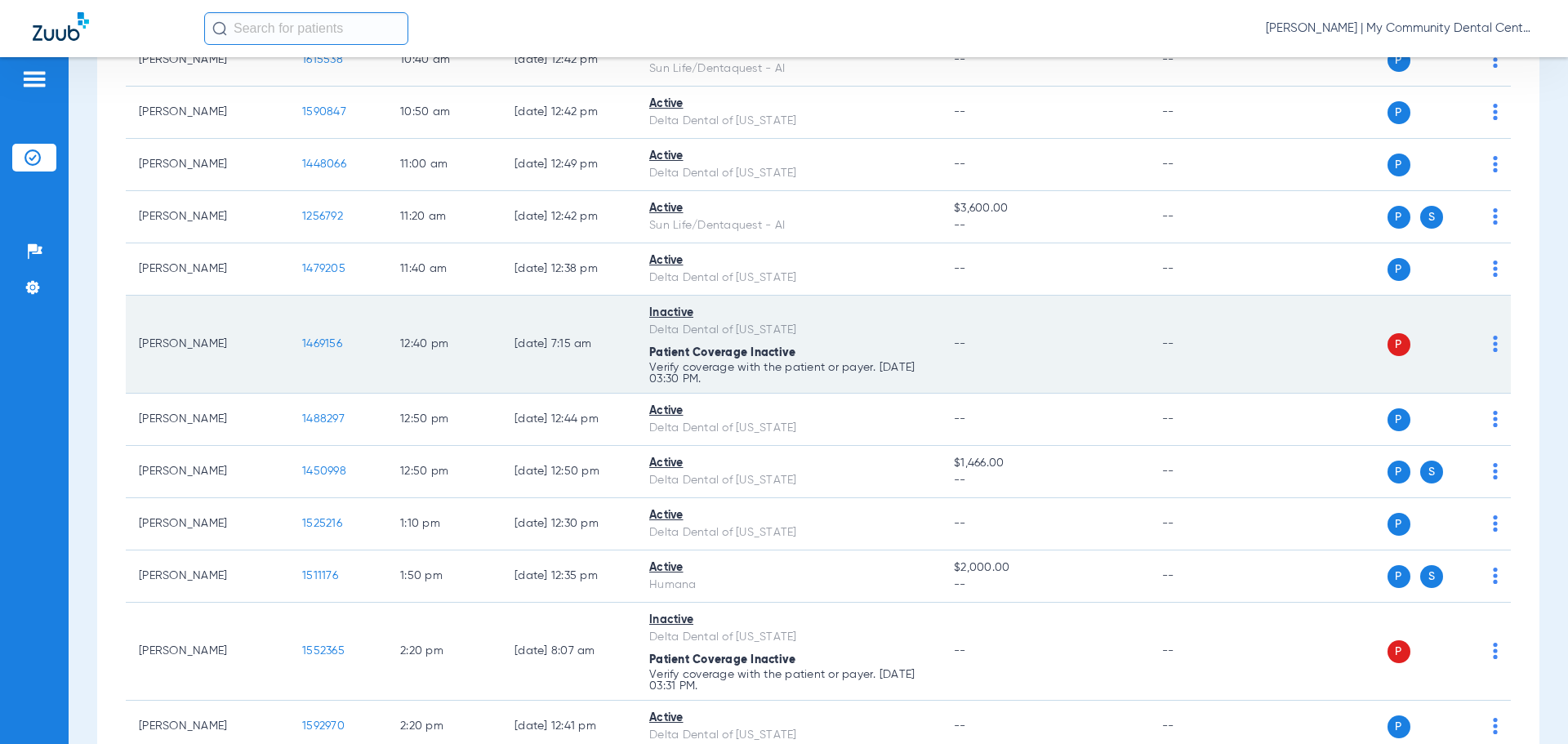
scroll to position [898, 0]
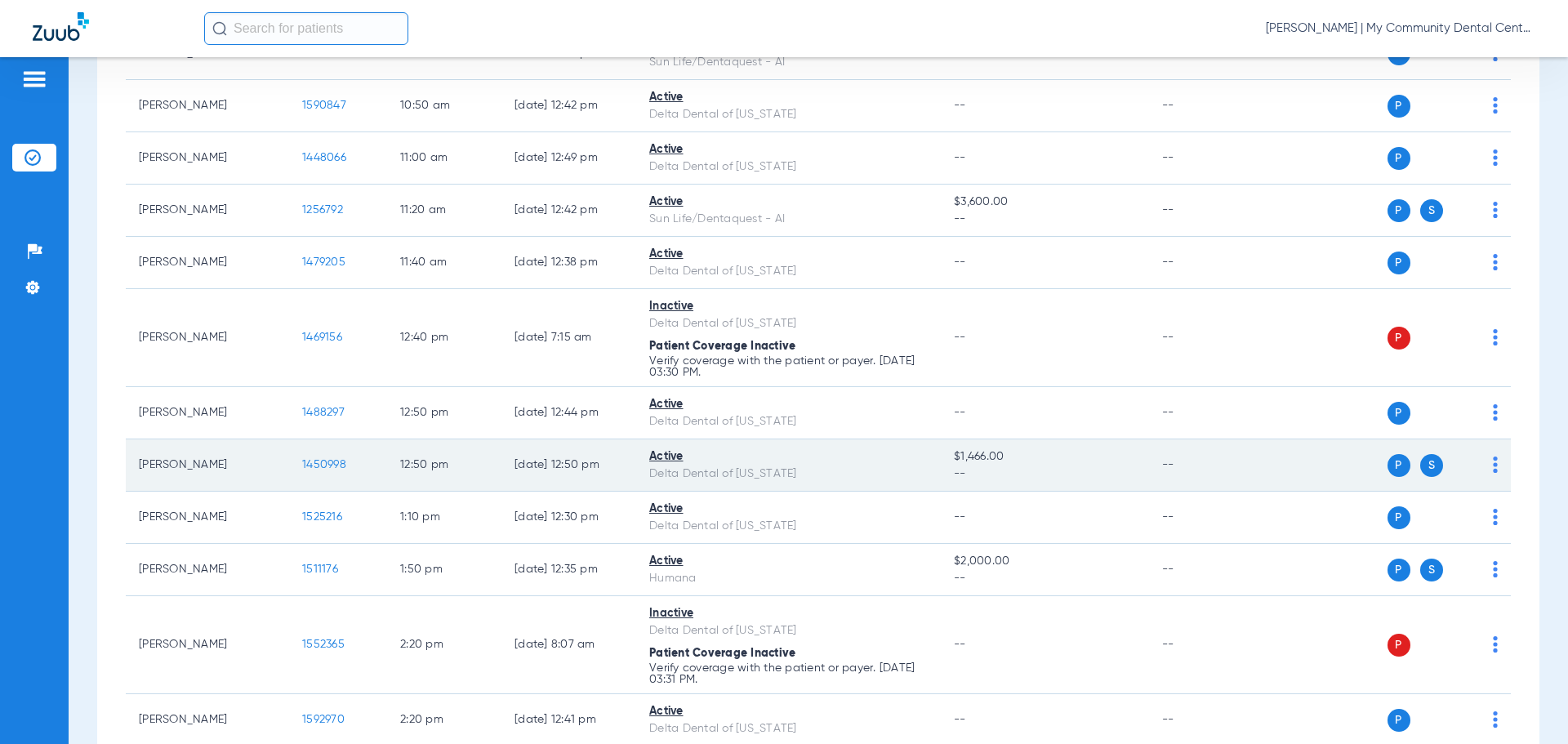
click at [329, 462] on span "1450998" at bounding box center [324, 464] width 44 height 11
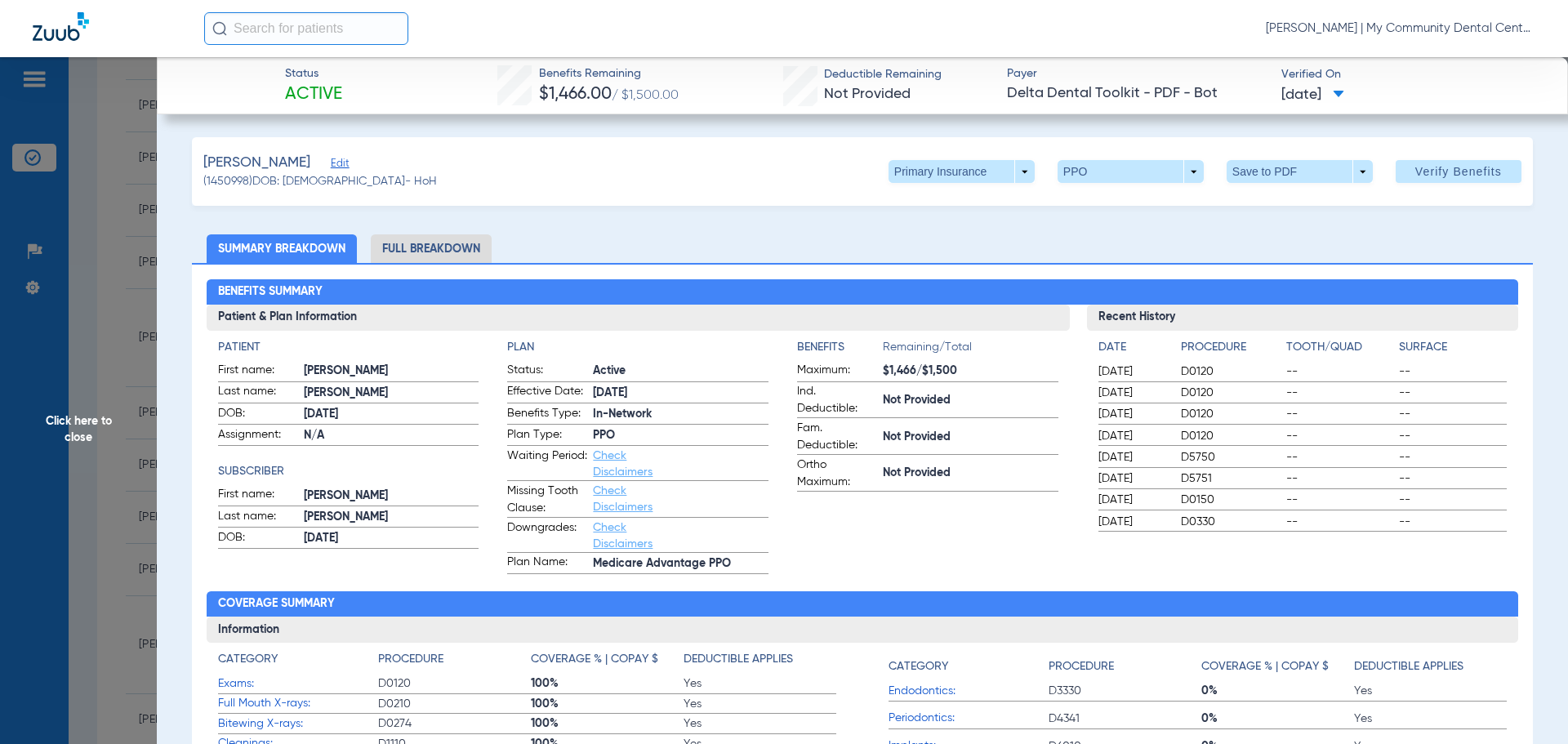
drag, startPoint x: 413, startPoint y: 233, endPoint x: 413, endPoint y: 246, distance: 13.0
click at [413, 246] on li "Full Breakdown" at bounding box center [431, 248] width 121 height 29
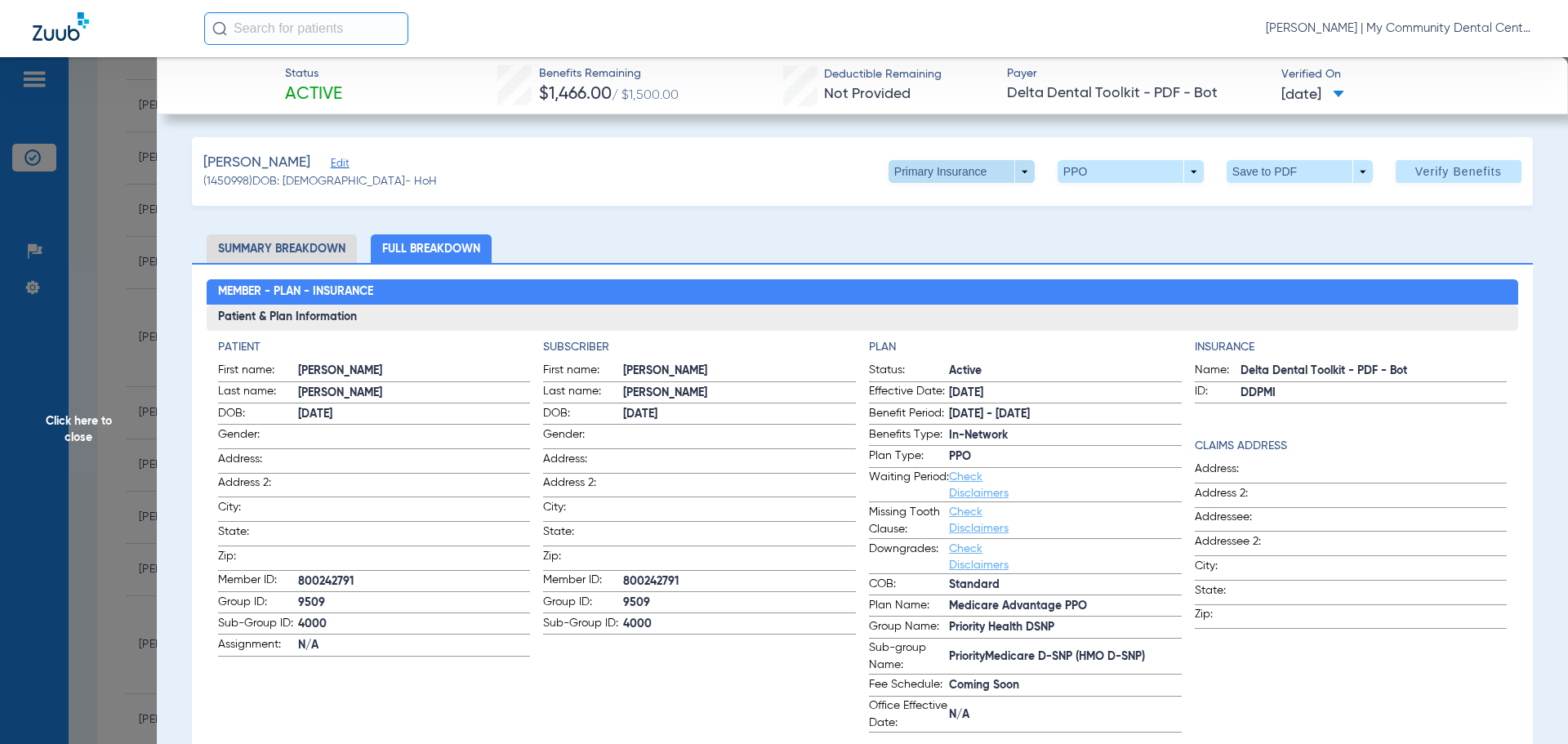
click at [965, 161] on span at bounding box center [961, 171] width 39 height 39
click at [959, 234] on span "Secondary Insurance" at bounding box center [945, 236] width 108 height 11
